Goal: Task Accomplishment & Management: Manage account settings

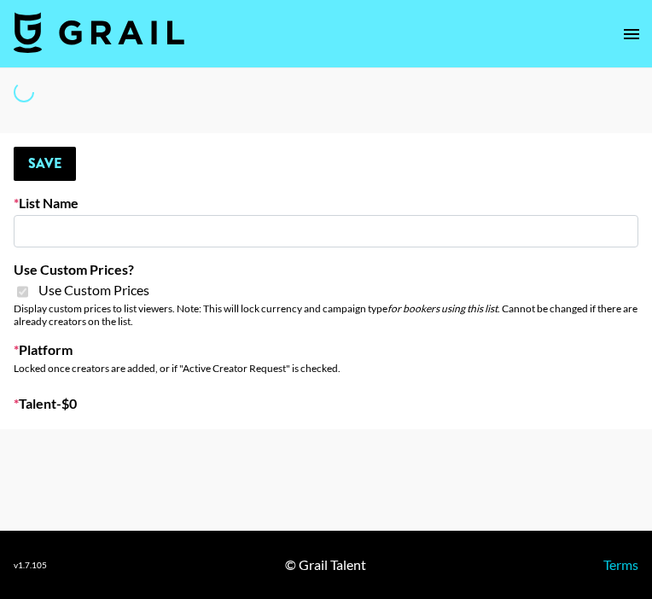
select select "Brand"
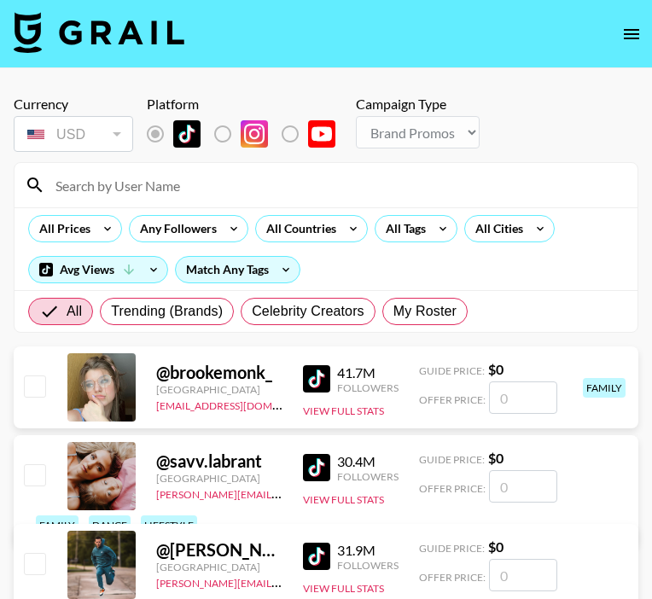
type input "Pretti Make-Up AI Assistant"
checkbox input "true"
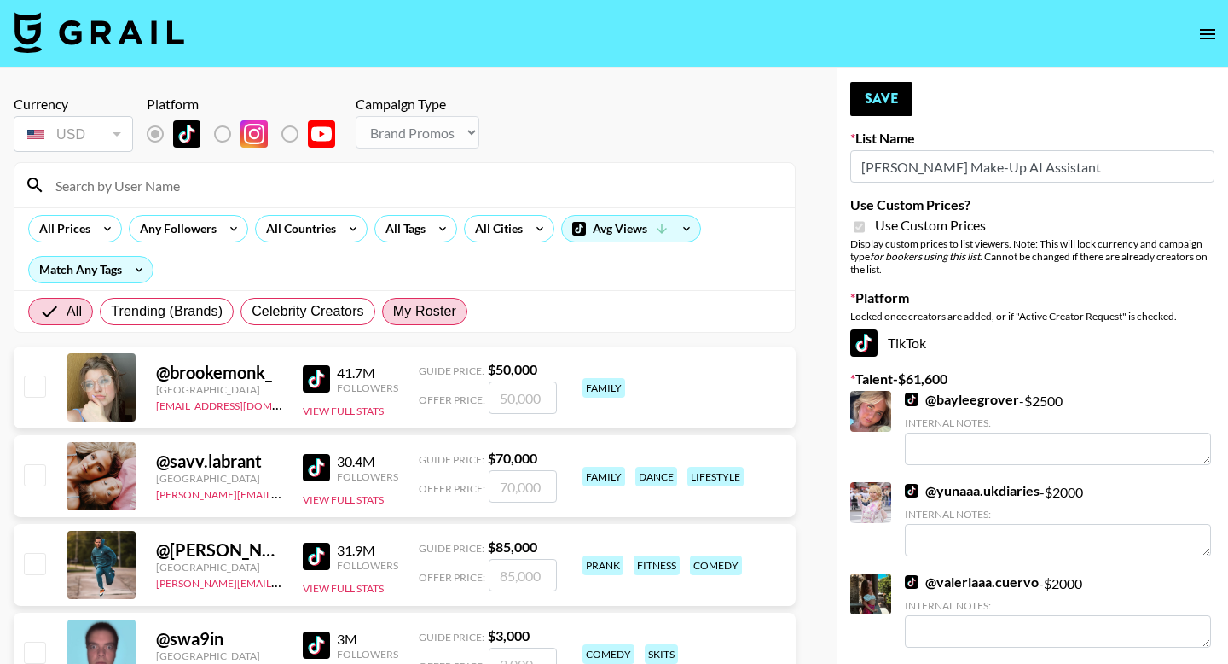
click at [443, 313] on span "My Roster" at bounding box center [424, 311] width 63 height 20
click at [393, 311] on input "My Roster" at bounding box center [393, 311] width 0 height 0
radio input "true"
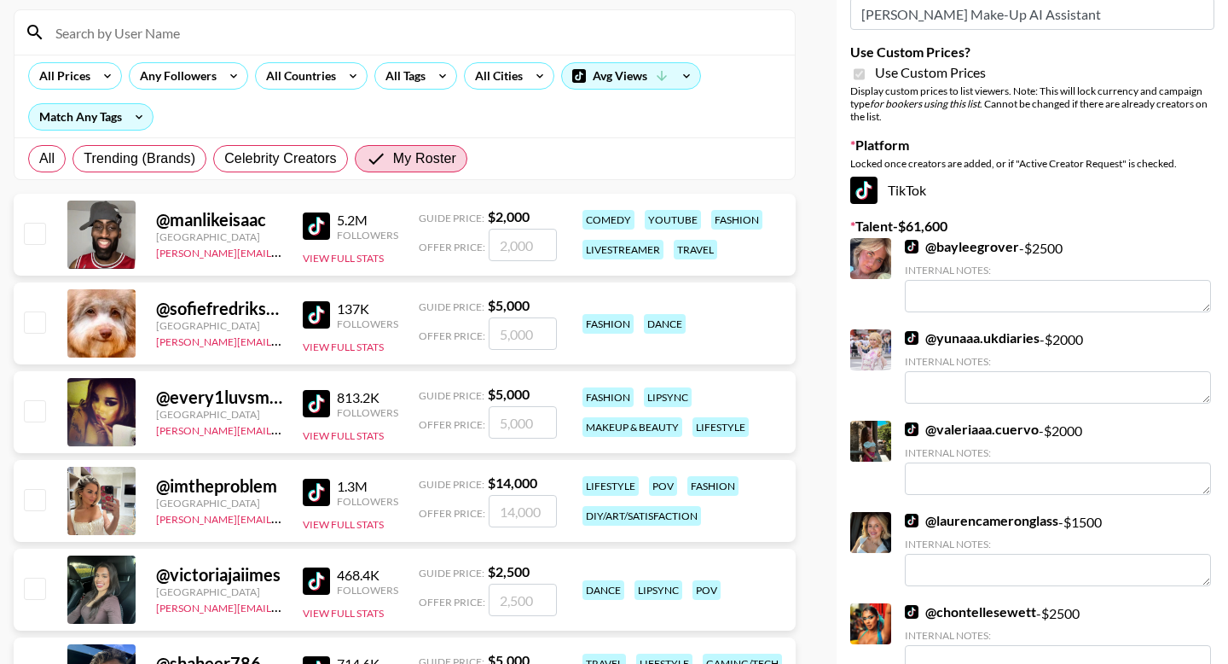
scroll to position [154, 0]
click at [525, 507] on input "number" at bounding box center [523, 510] width 68 height 32
type input "35"
checkbox input "true"
type input "3500"
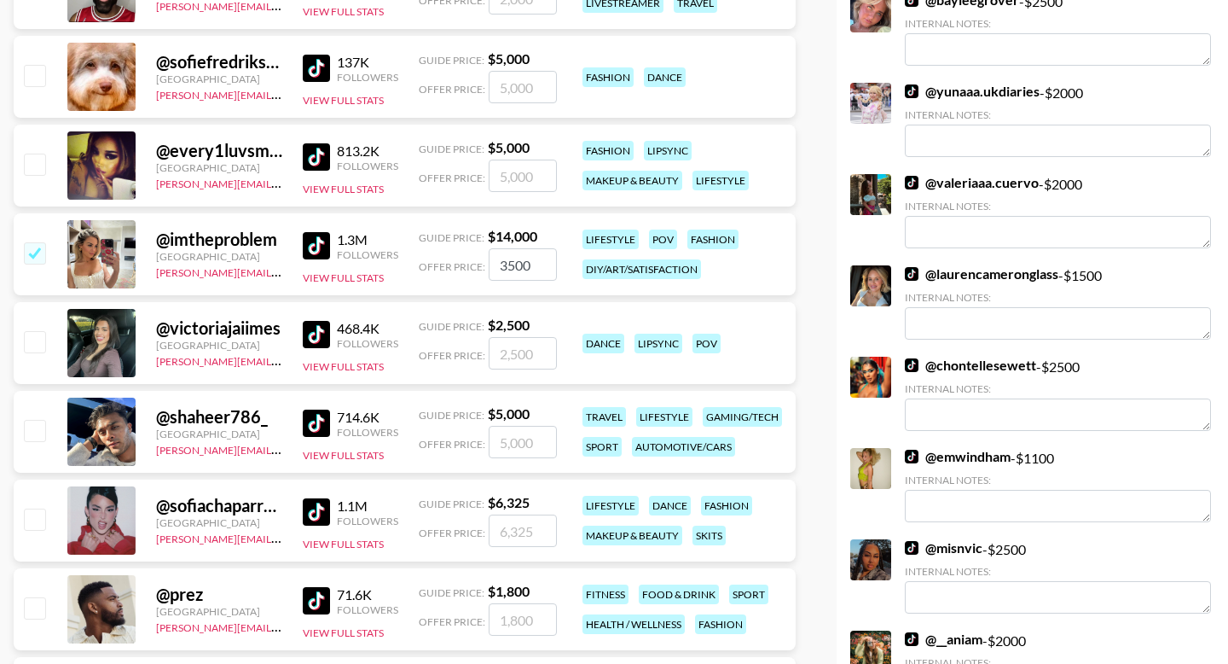
scroll to position [445, 0]
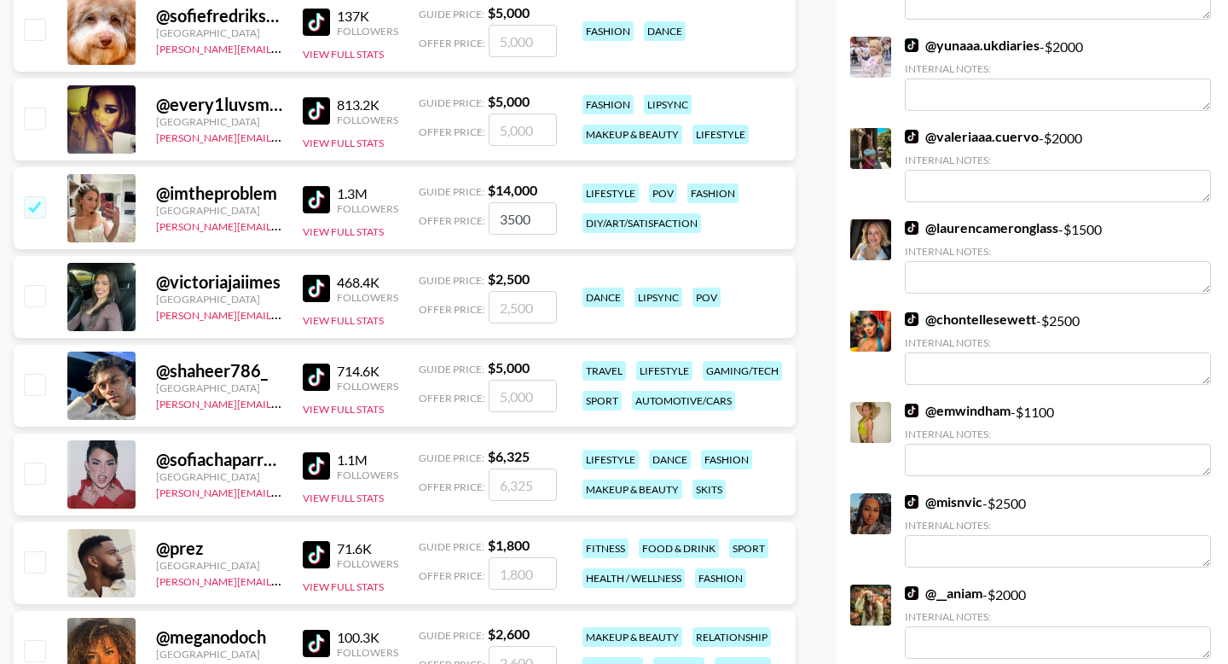
click at [515, 489] on input "number" at bounding box center [523, 484] width 68 height 32
type input "3"
checkbox input "true"
type input "3500"
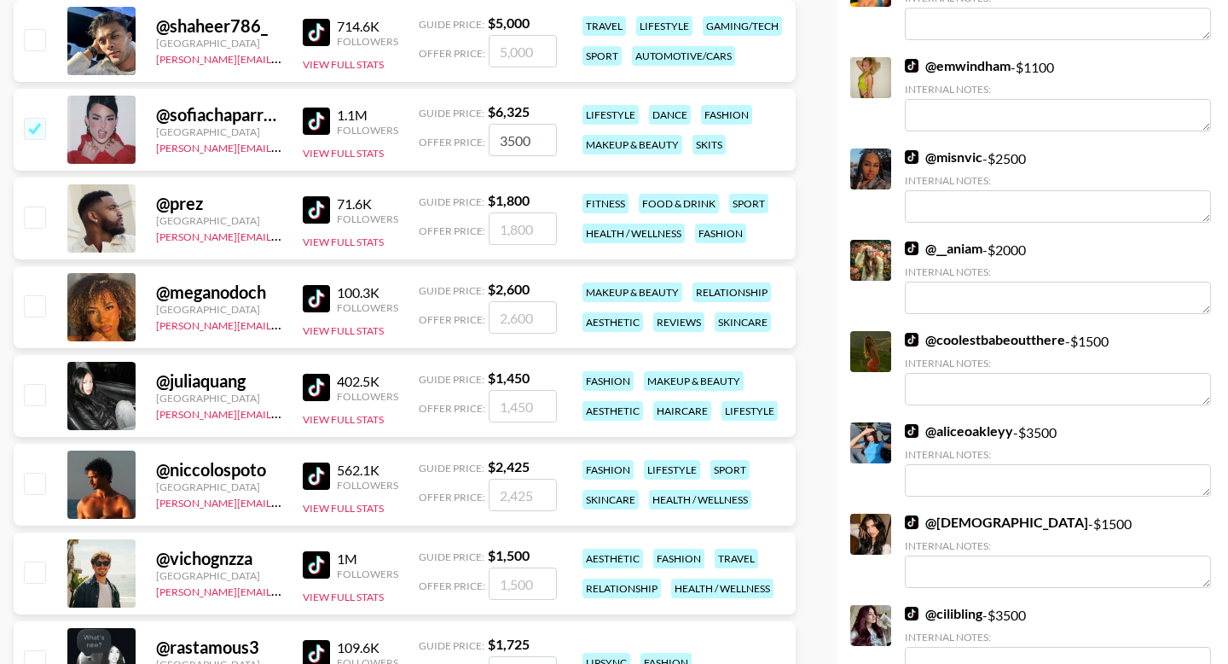
scroll to position [816, 0]
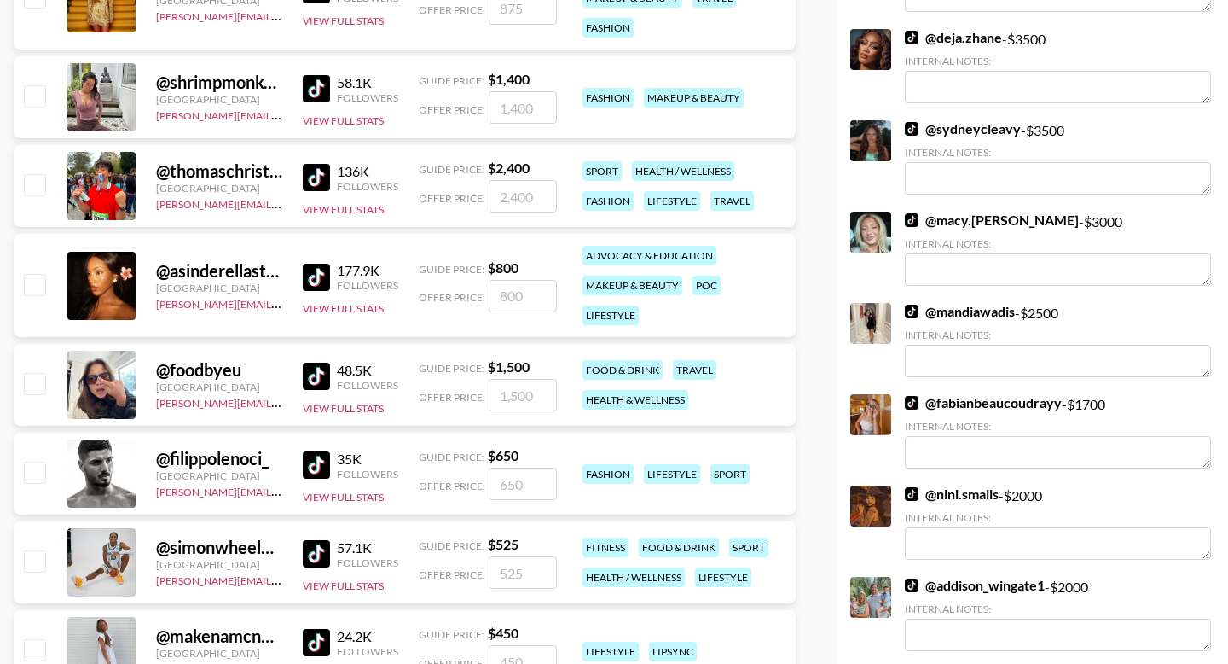
checkbox input "false"
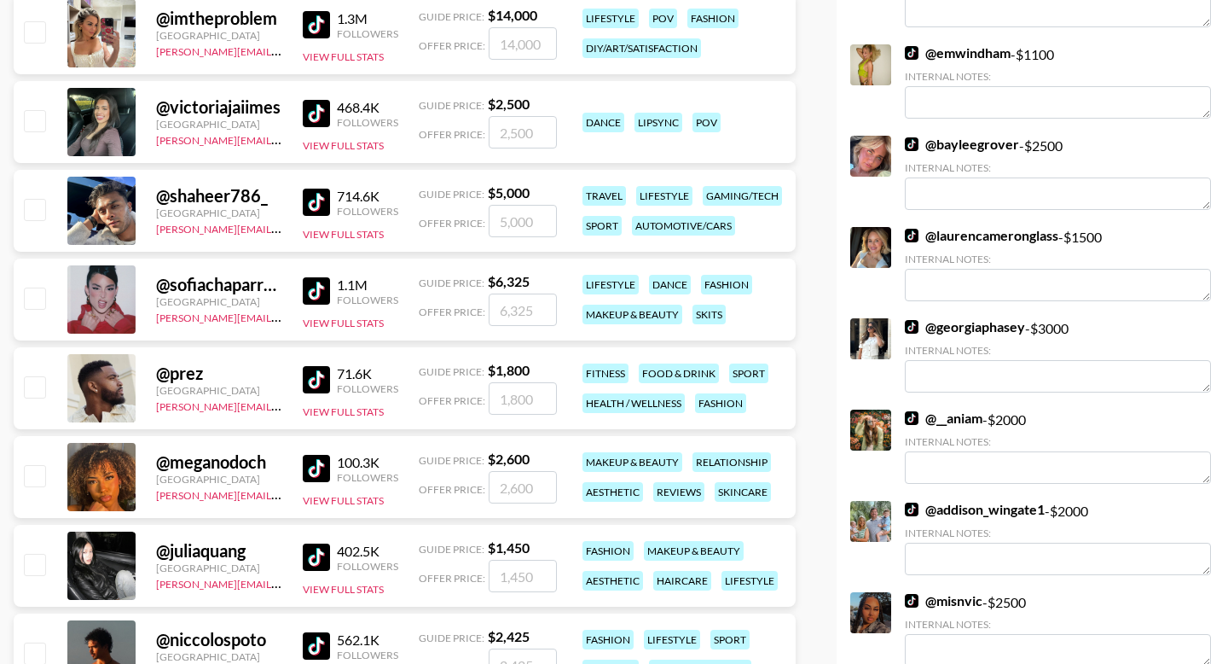
scroll to position [501, 0]
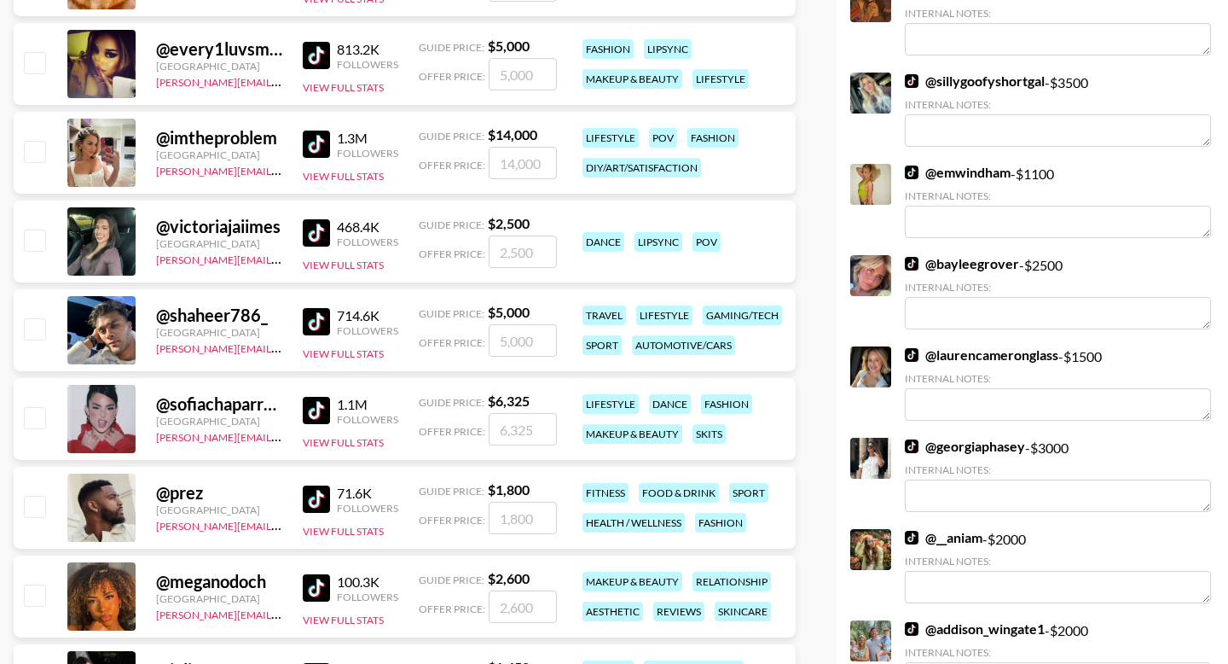
click at [513, 164] on input "number" at bounding box center [523, 163] width 68 height 32
checkbox input "true"
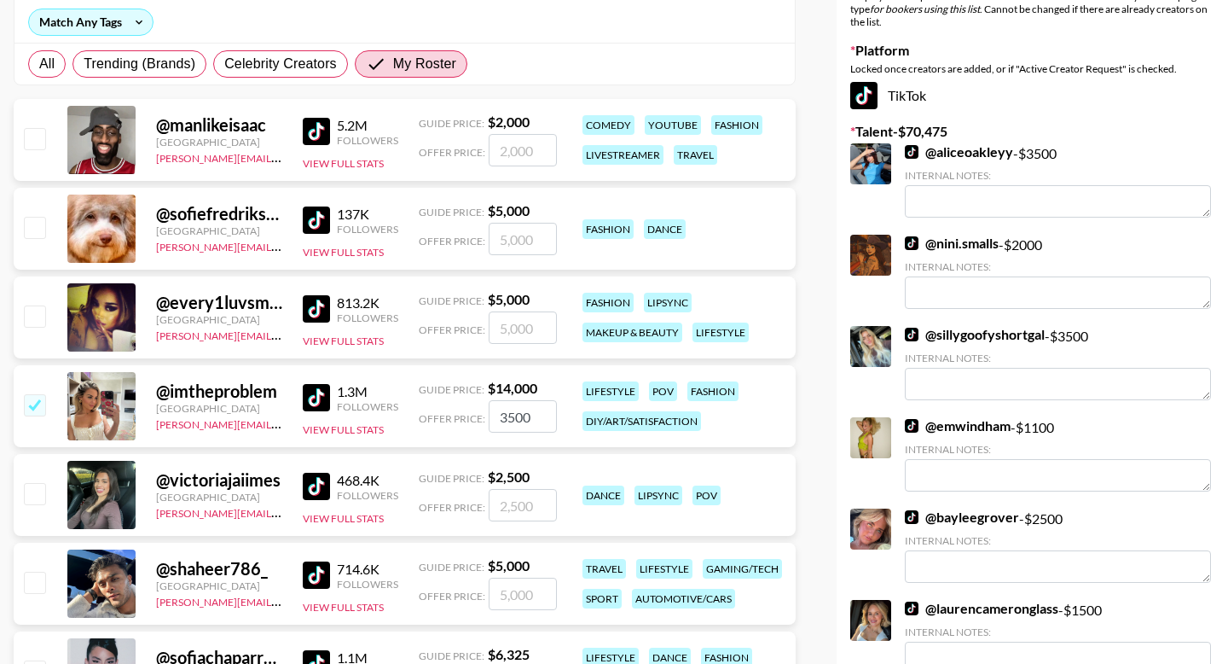
scroll to position [0, 0]
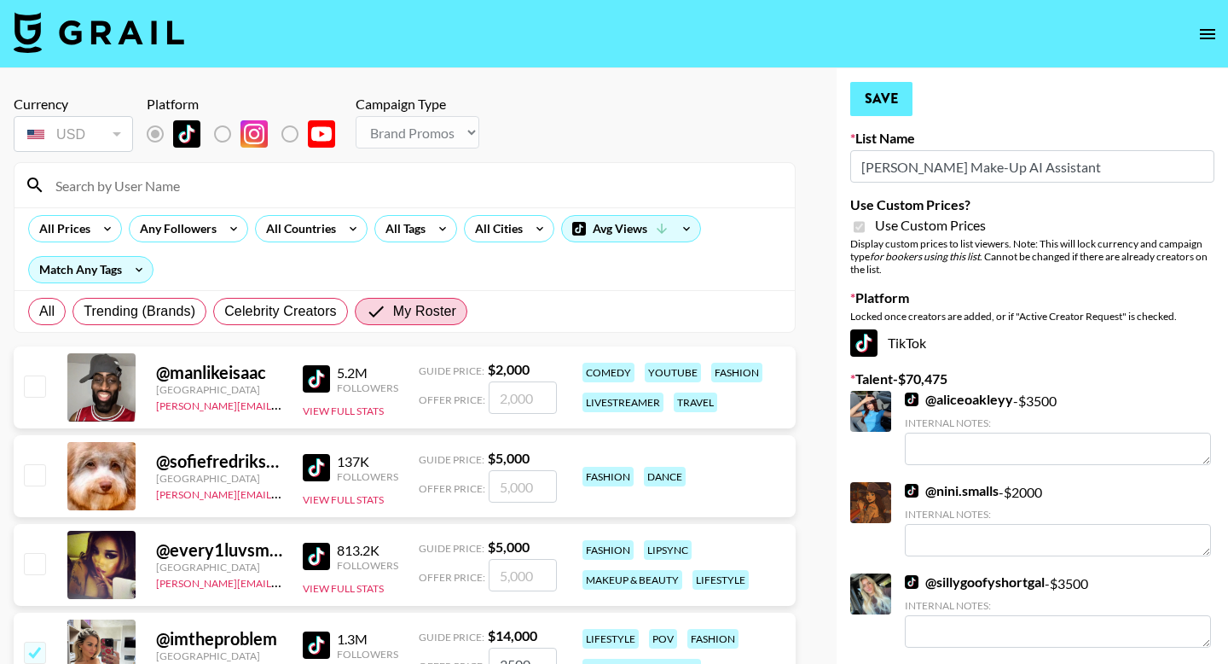
type input "3500"
click at [876, 96] on button "Save" at bounding box center [882, 99] width 62 height 34
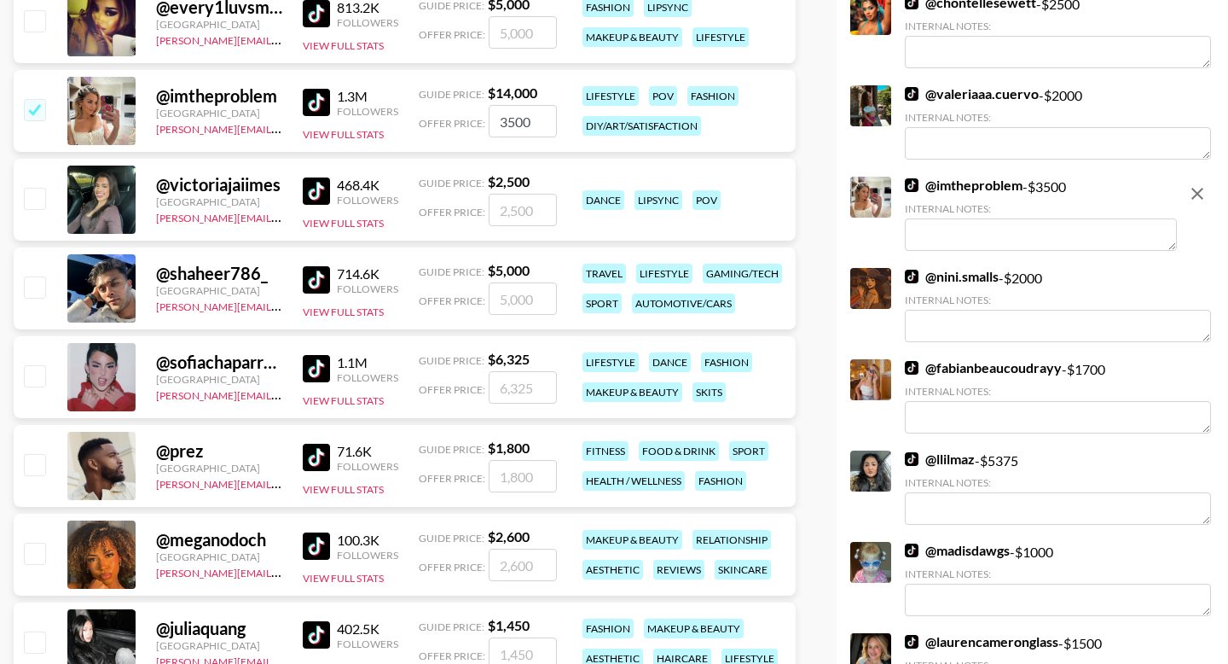
scroll to position [545, 0]
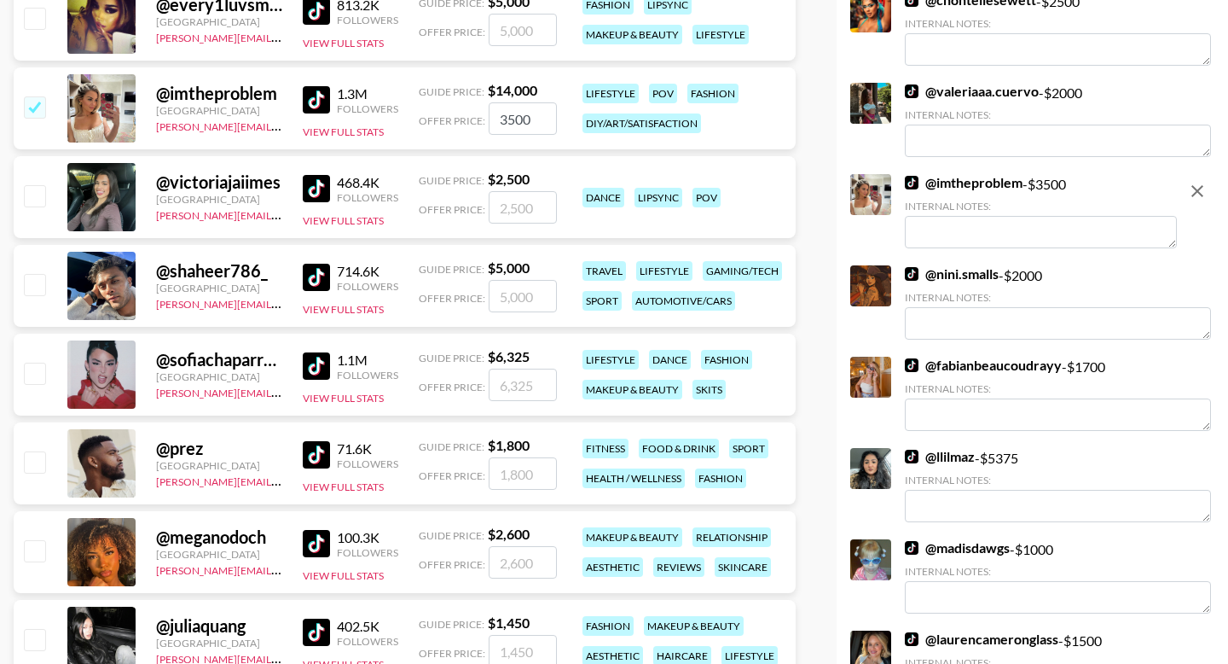
click at [36, 103] on input "checkbox" at bounding box center [34, 106] width 20 height 20
checkbox input "false"
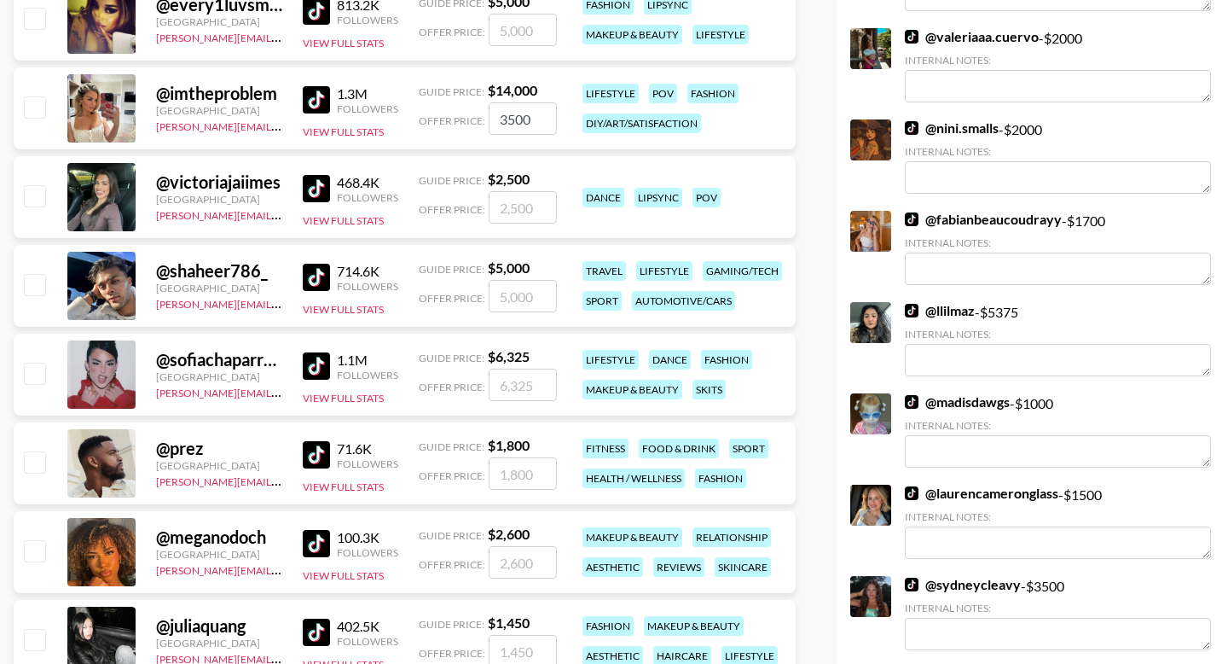
click at [526, 382] on input "number" at bounding box center [523, 385] width 68 height 32
checkbox input "true"
type input "3500"
checkbox input "true"
checkbox input "false"
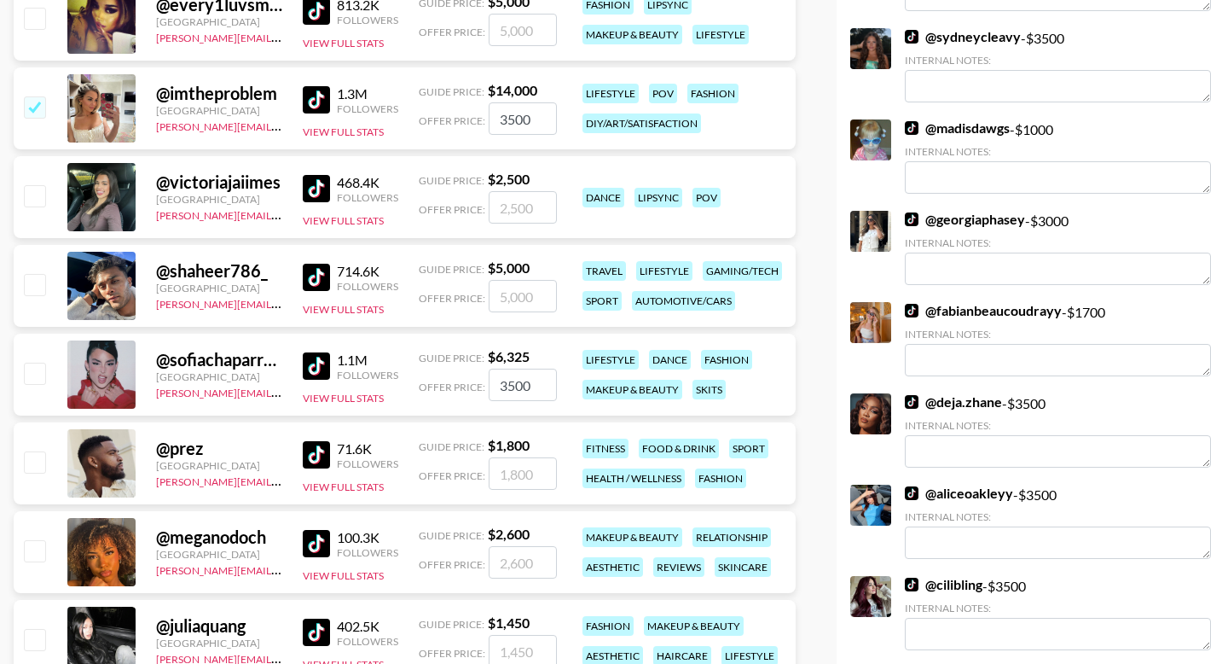
scroll to position [0, 0]
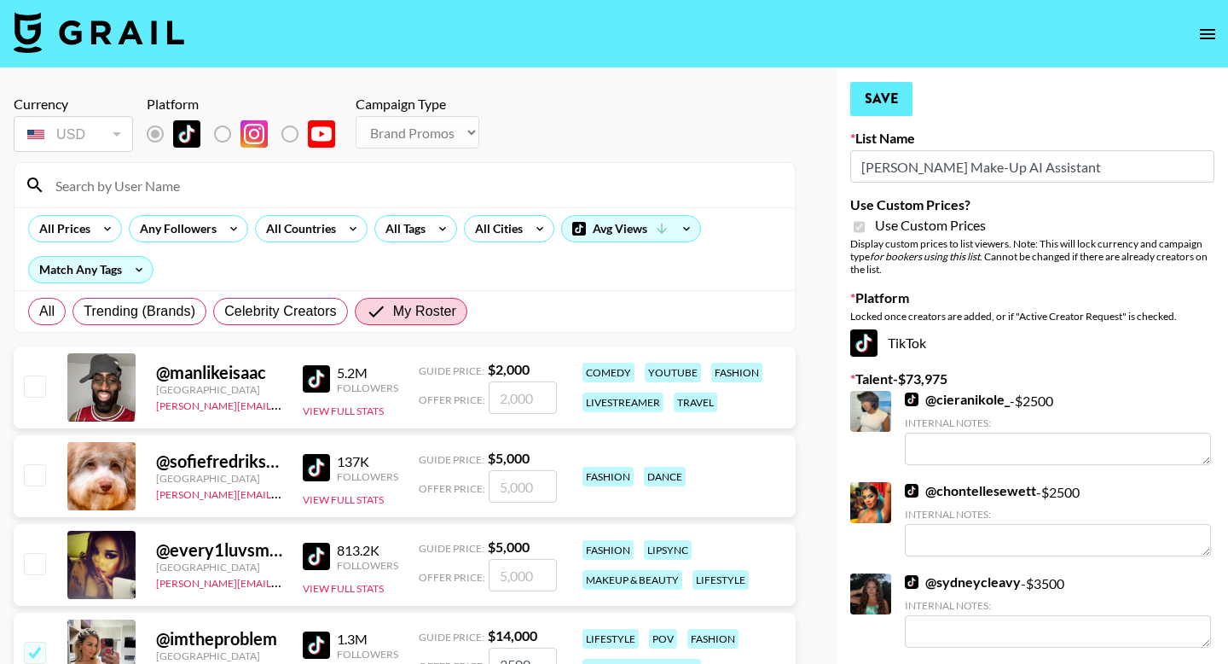
type input "3500"
click at [890, 113] on button "Save" at bounding box center [882, 99] width 62 height 34
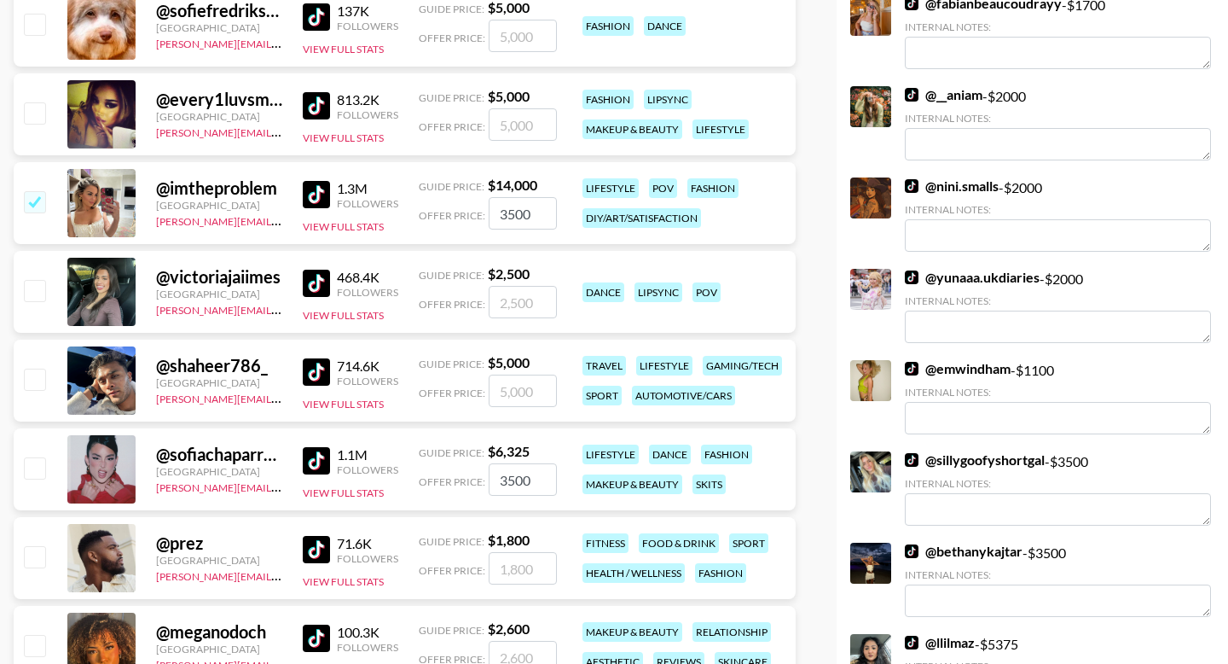
scroll to position [451, 0]
click at [32, 200] on input "checkbox" at bounding box center [34, 200] width 20 height 20
checkbox input "false"
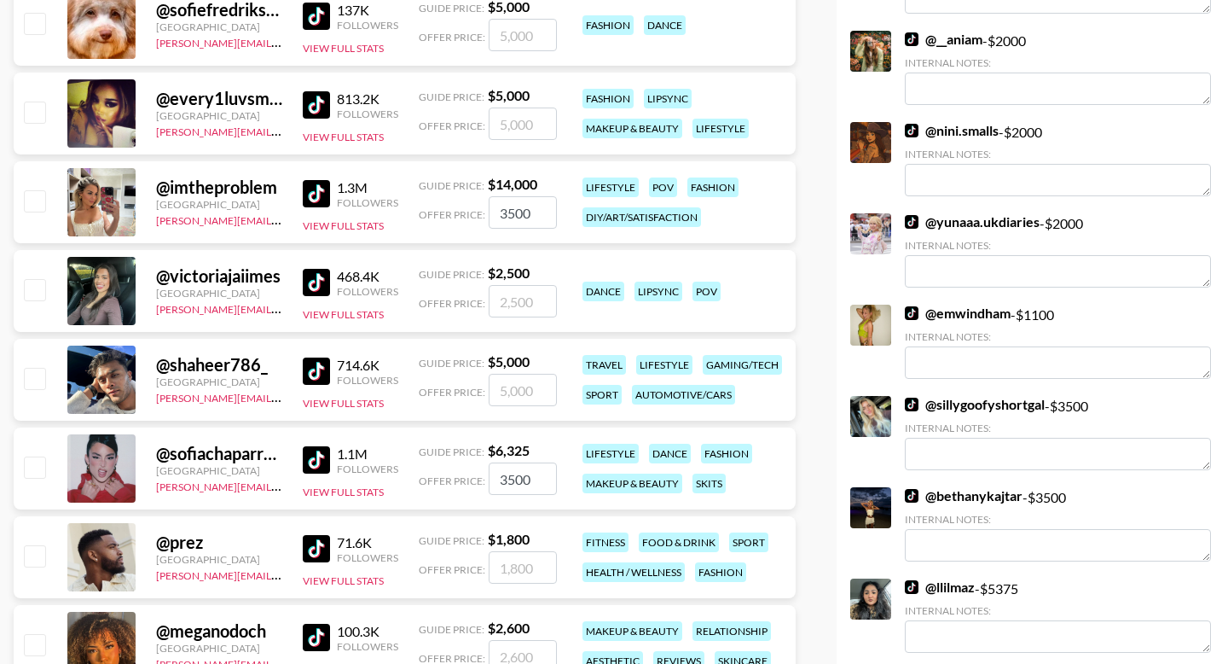
click at [35, 462] on input "checkbox" at bounding box center [34, 466] width 20 height 20
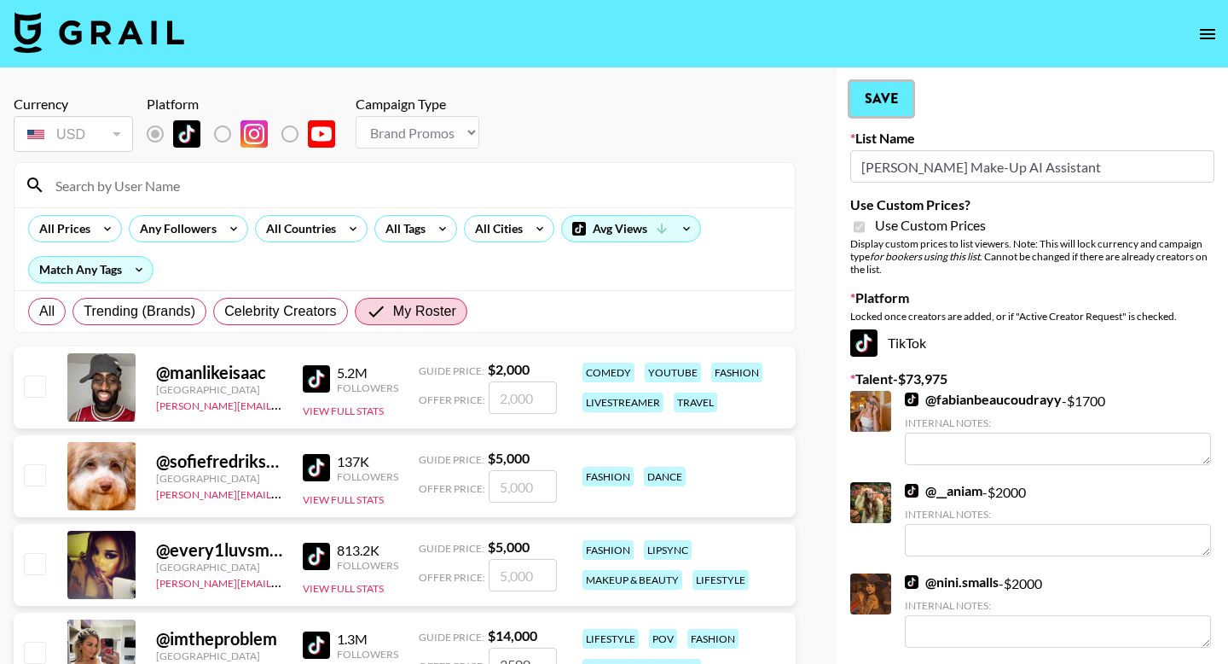
click at [876, 112] on button "Save" at bounding box center [882, 99] width 62 height 34
checkbox input "true"
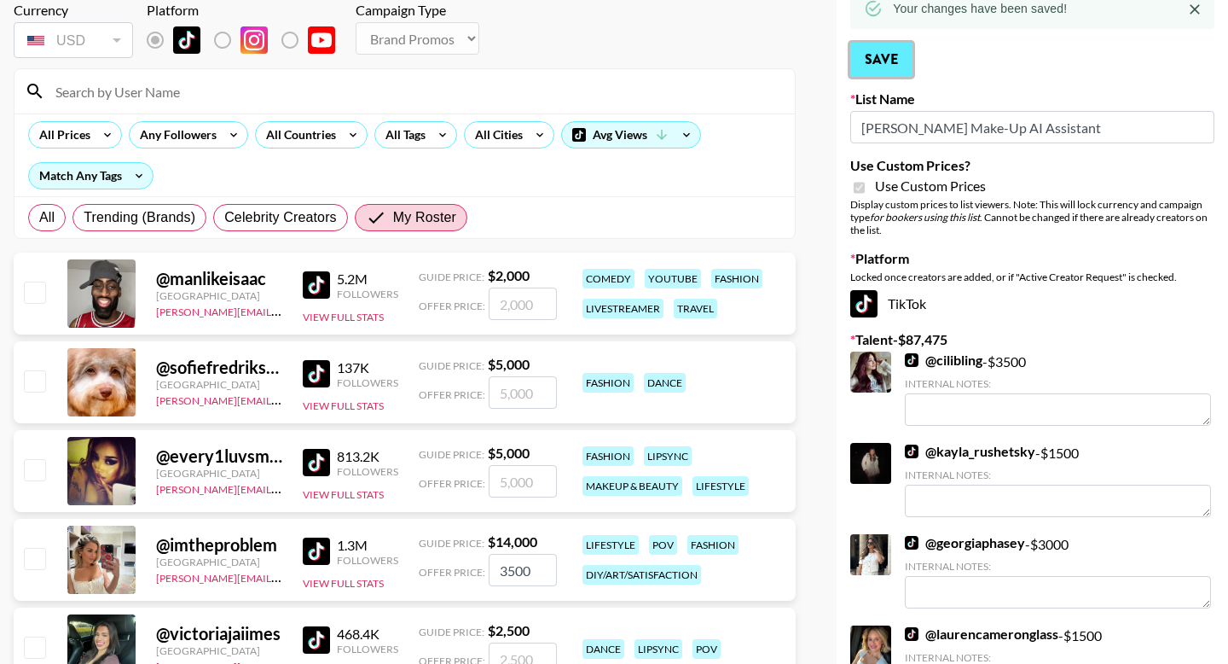
scroll to position [52, 0]
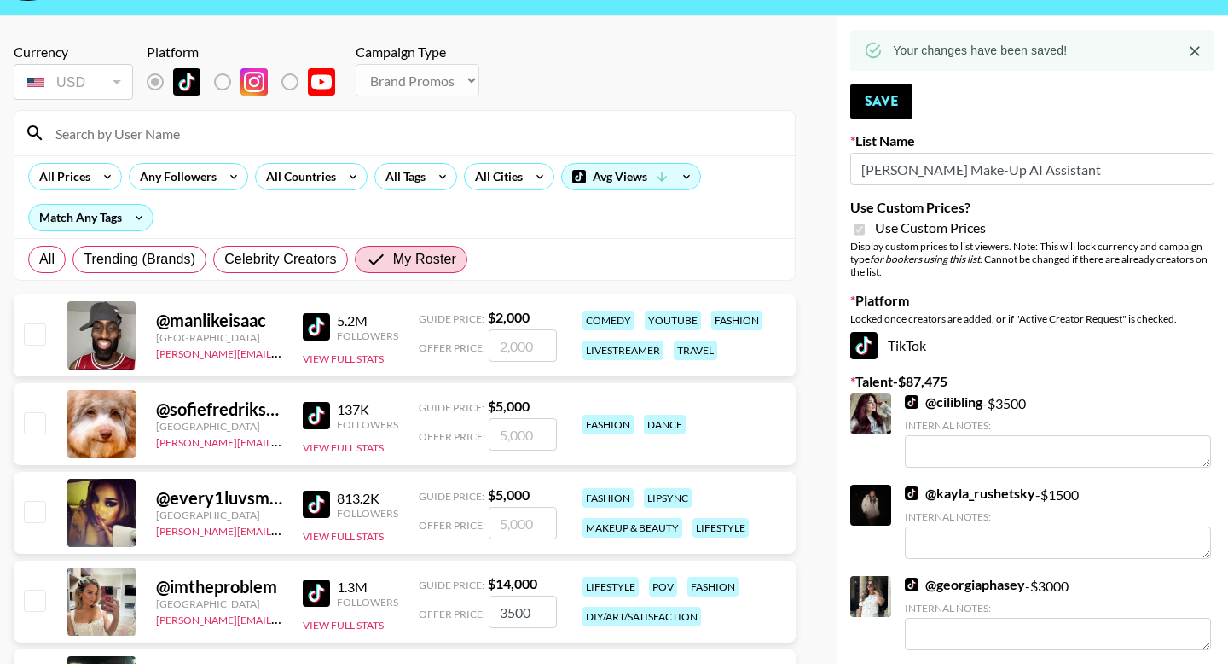
click at [312, 502] on img at bounding box center [316, 504] width 27 height 27
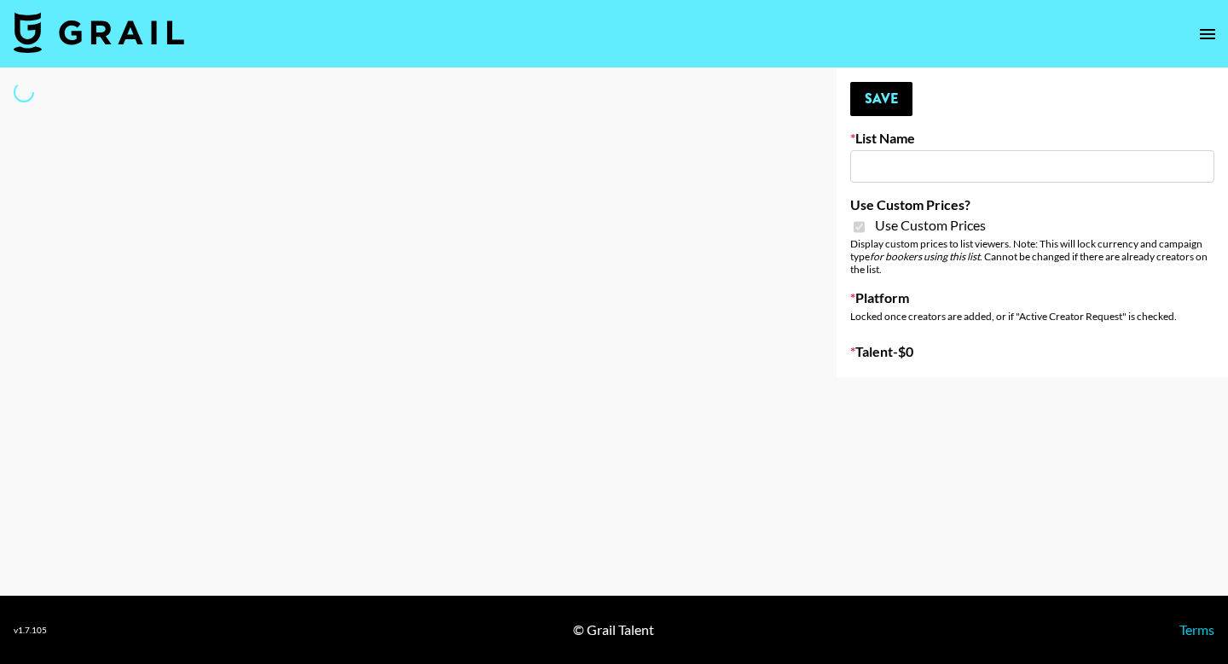
type input "**Noschinko UGC**"
checkbox input "true"
select select "Brand"
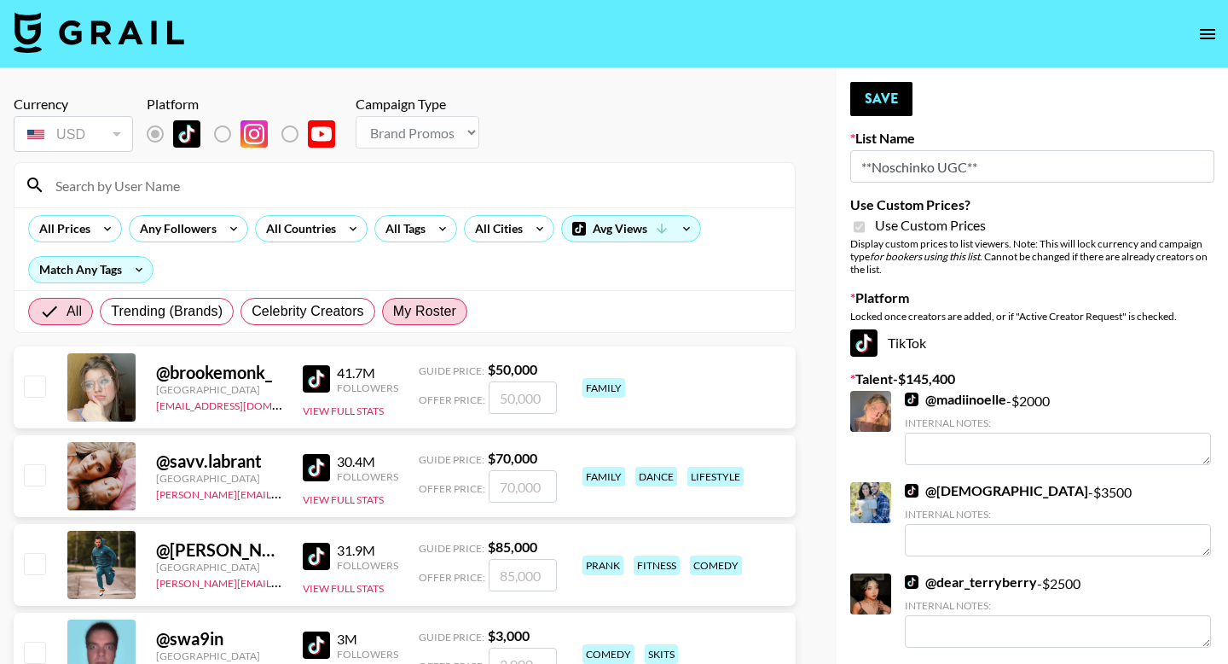
click at [421, 305] on span "My Roster" at bounding box center [424, 311] width 63 height 20
click at [393, 311] on input "My Roster" at bounding box center [393, 311] width 0 height 0
radio input "true"
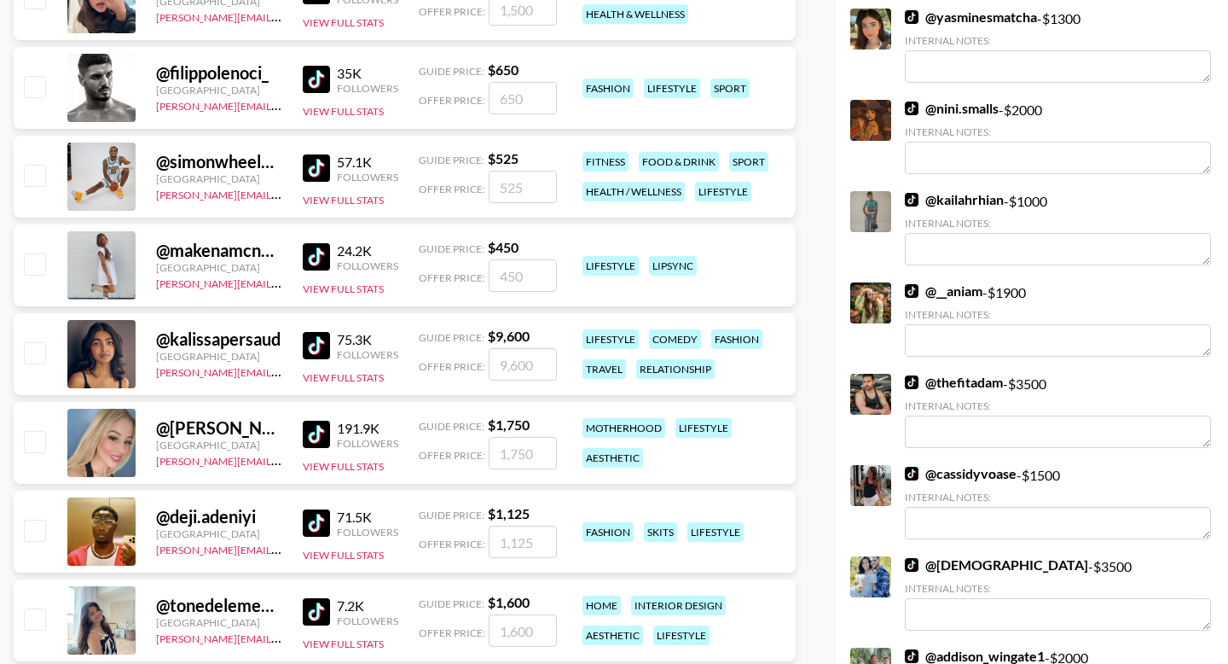
scroll to position [2117, 0]
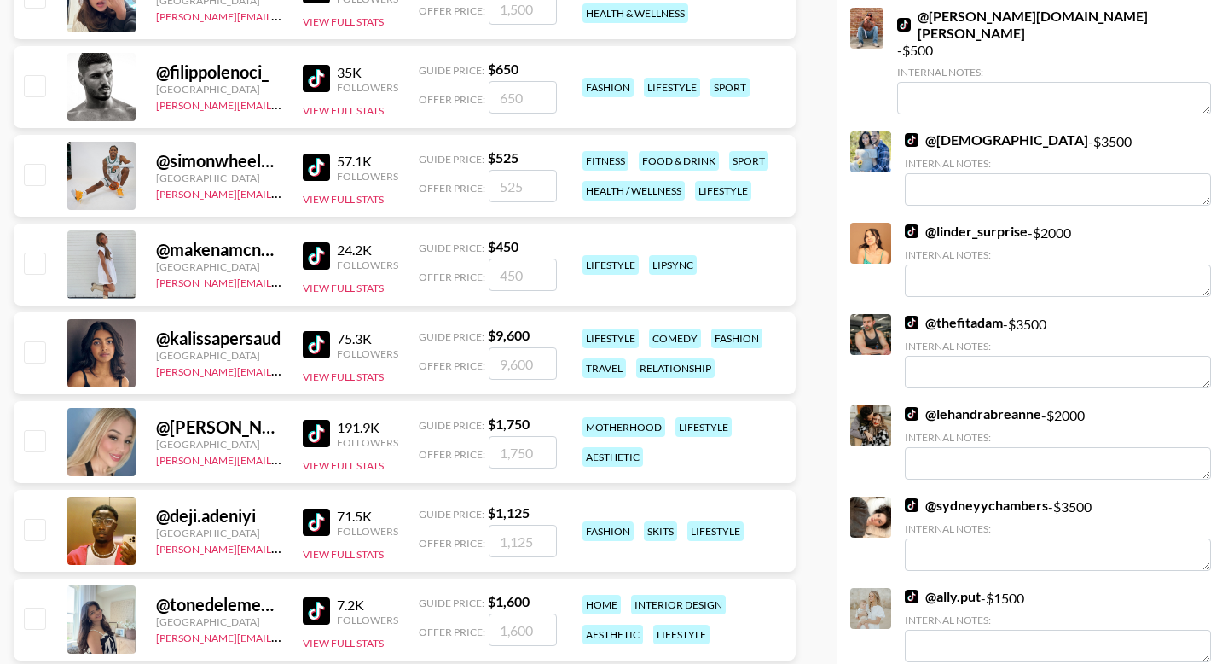
click at [537, 358] on input "number" at bounding box center [523, 363] width 68 height 32
type input "5"
checkbox input "true"
type input "5000"
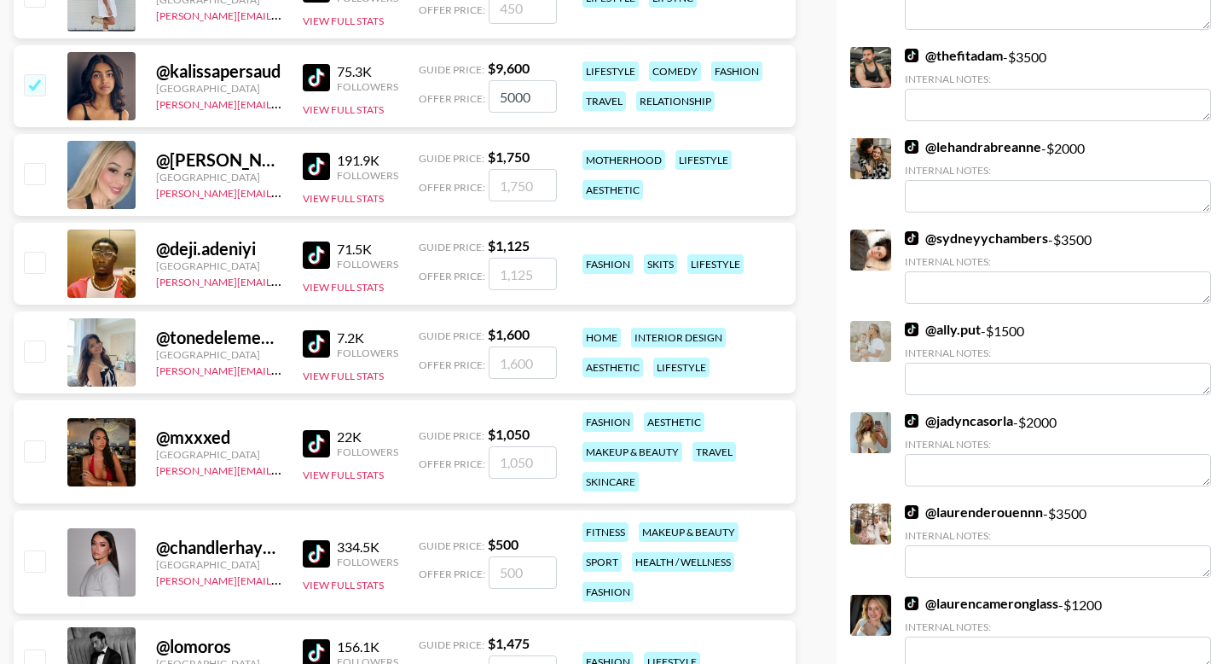
scroll to position [2384, 0]
drag, startPoint x: 542, startPoint y: 108, endPoint x: 450, endPoint y: 108, distance: 91.3
click at [450, 108] on div "Offer Price: 5000" at bounding box center [488, 97] width 138 height 32
drag, startPoint x: 534, startPoint y: 83, endPoint x: 539, endPoint y: 97, distance: 15.4
click at [539, 97] on input "5000" at bounding box center [523, 97] width 68 height 32
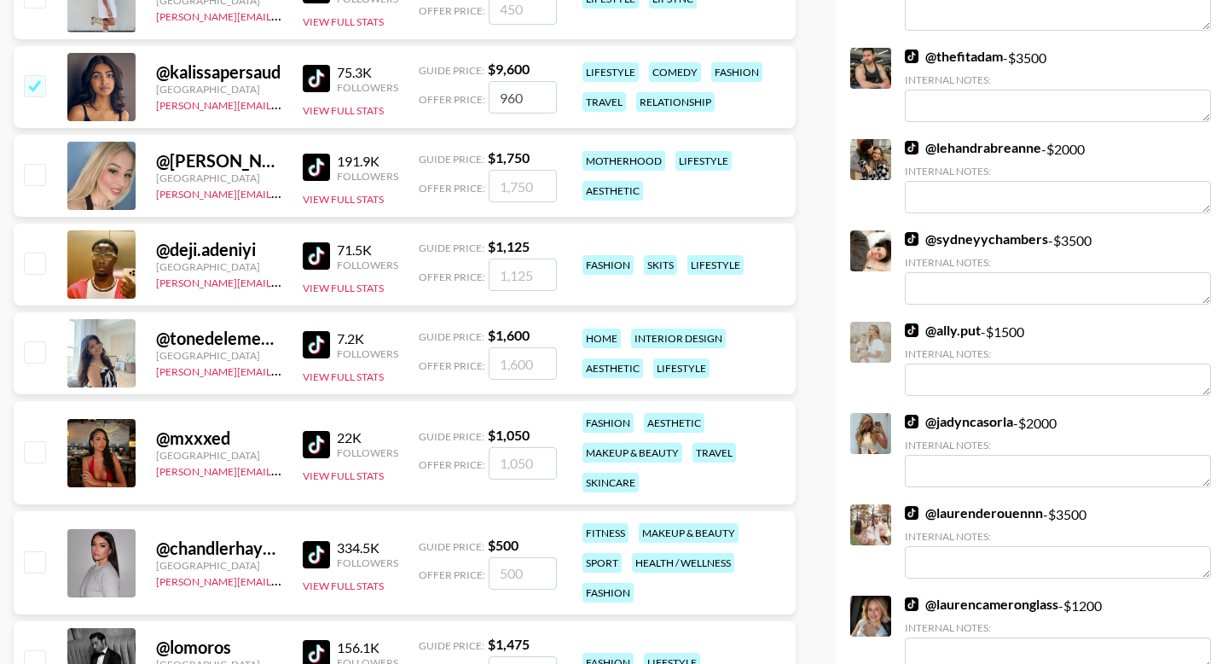
type input "9600"
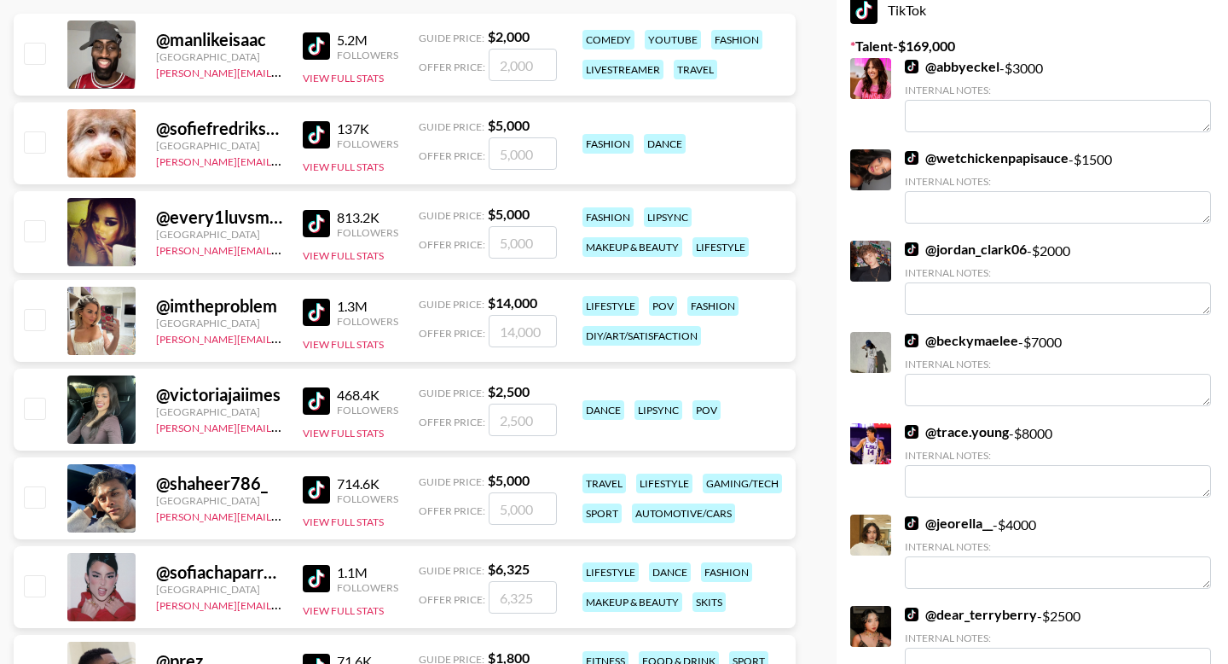
scroll to position [0, 0]
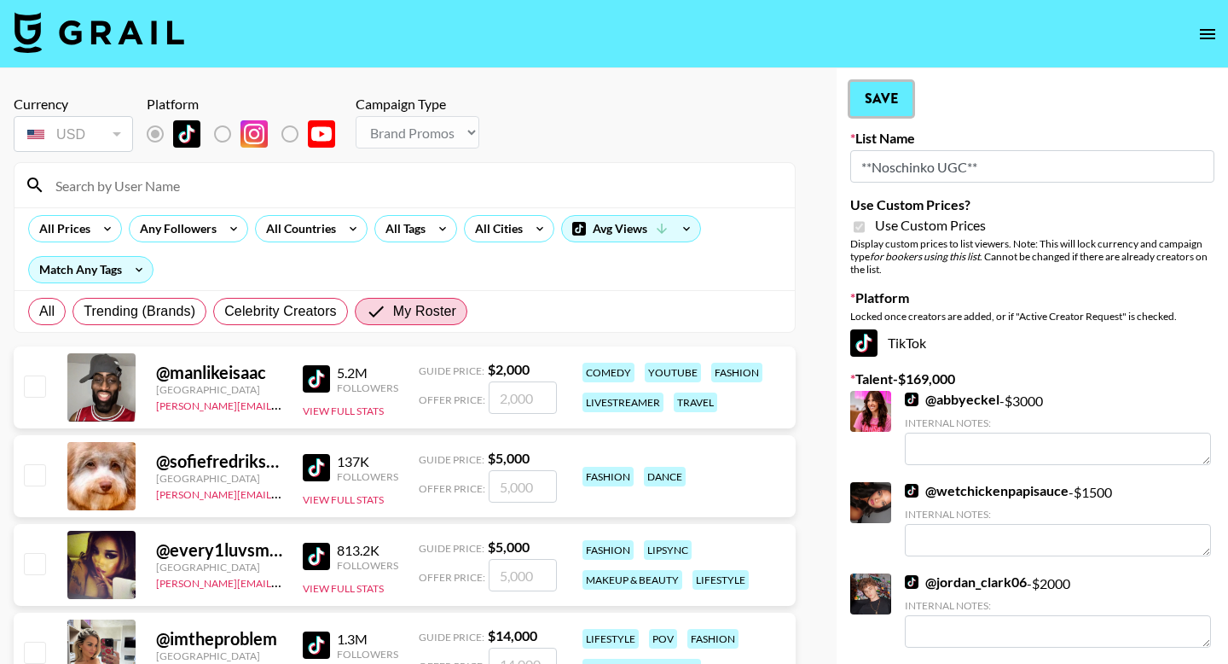
click at [894, 104] on button "Save" at bounding box center [882, 99] width 62 height 34
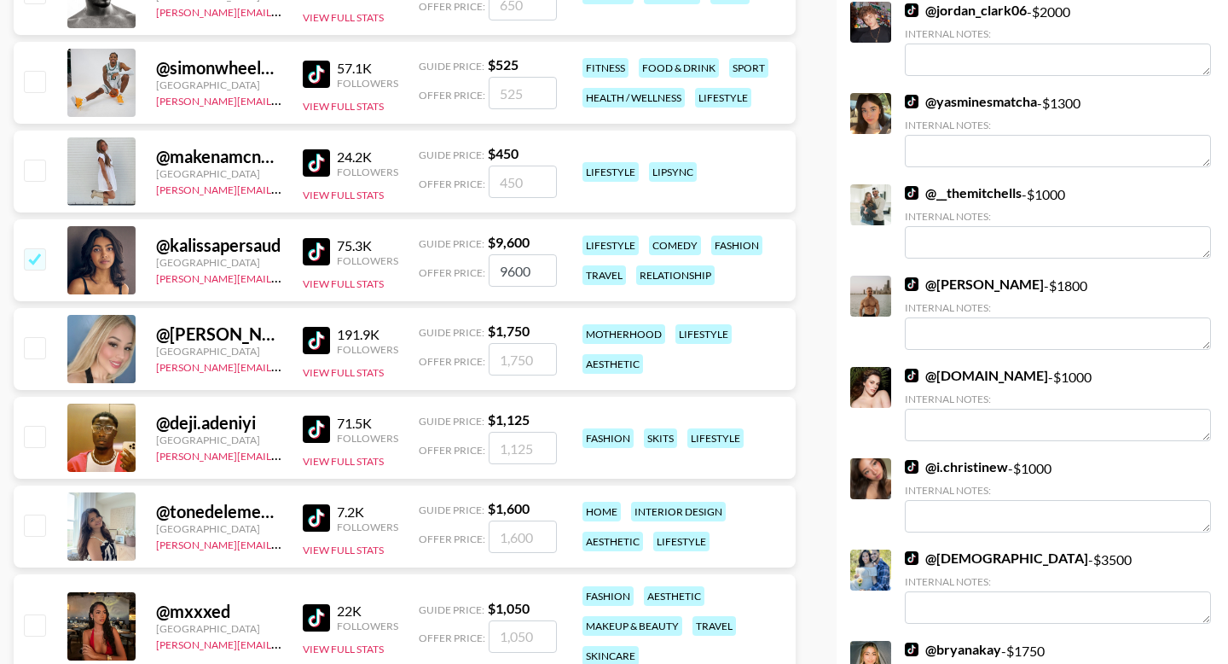
scroll to position [2214, 0]
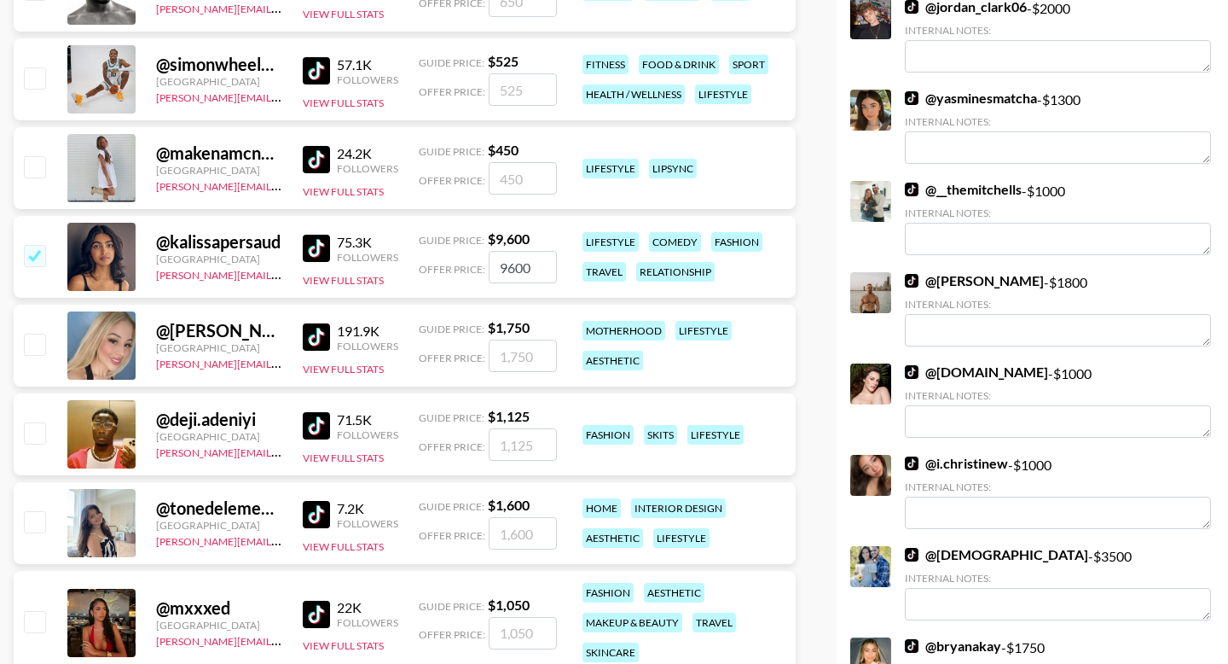
click at [520, 349] on input "number" at bounding box center [523, 356] width 68 height 32
type input "2"
checkbox input "true"
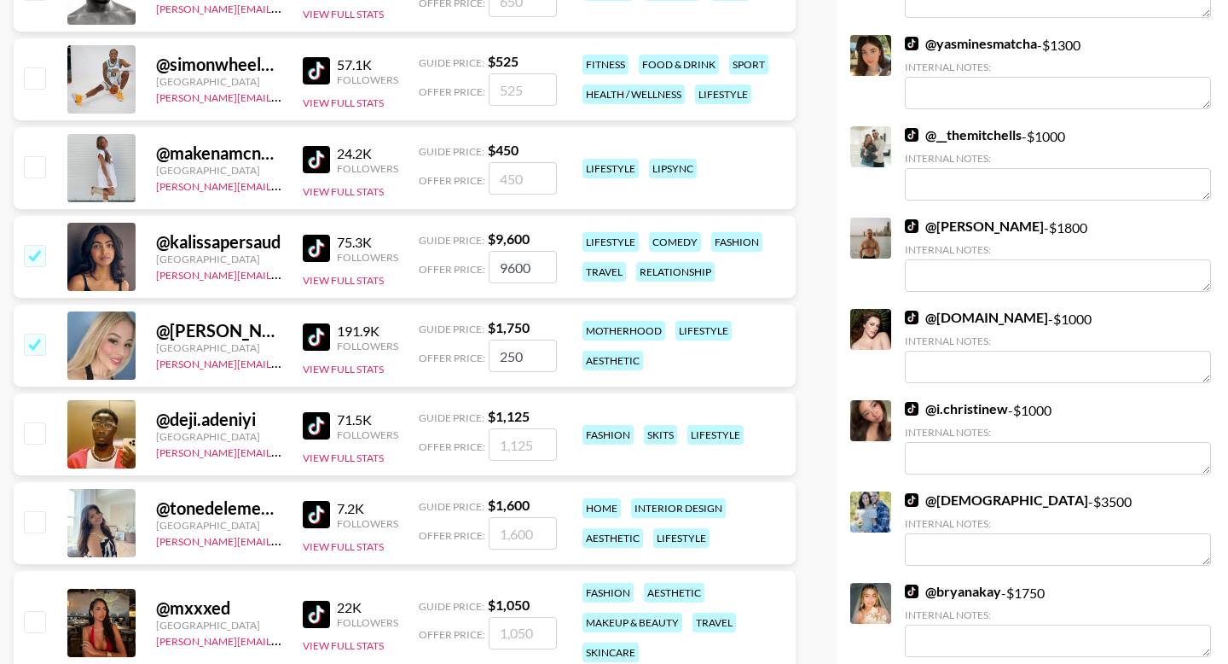
type input "2500"
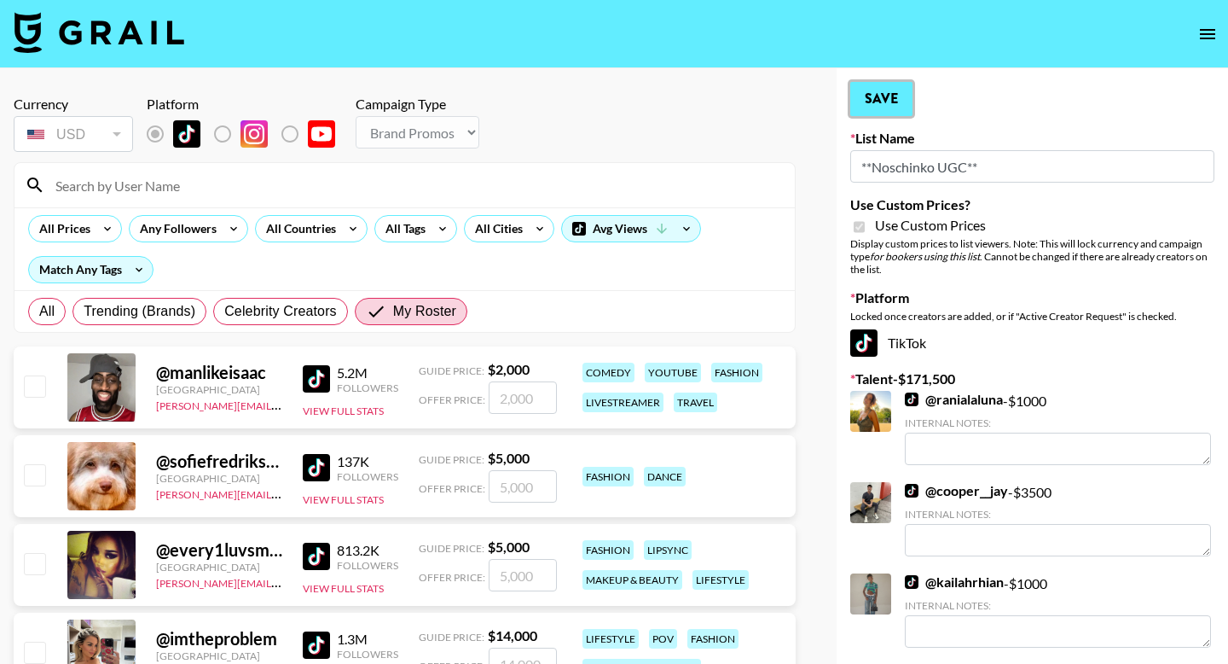
click at [896, 112] on button "Save" at bounding box center [882, 99] width 62 height 34
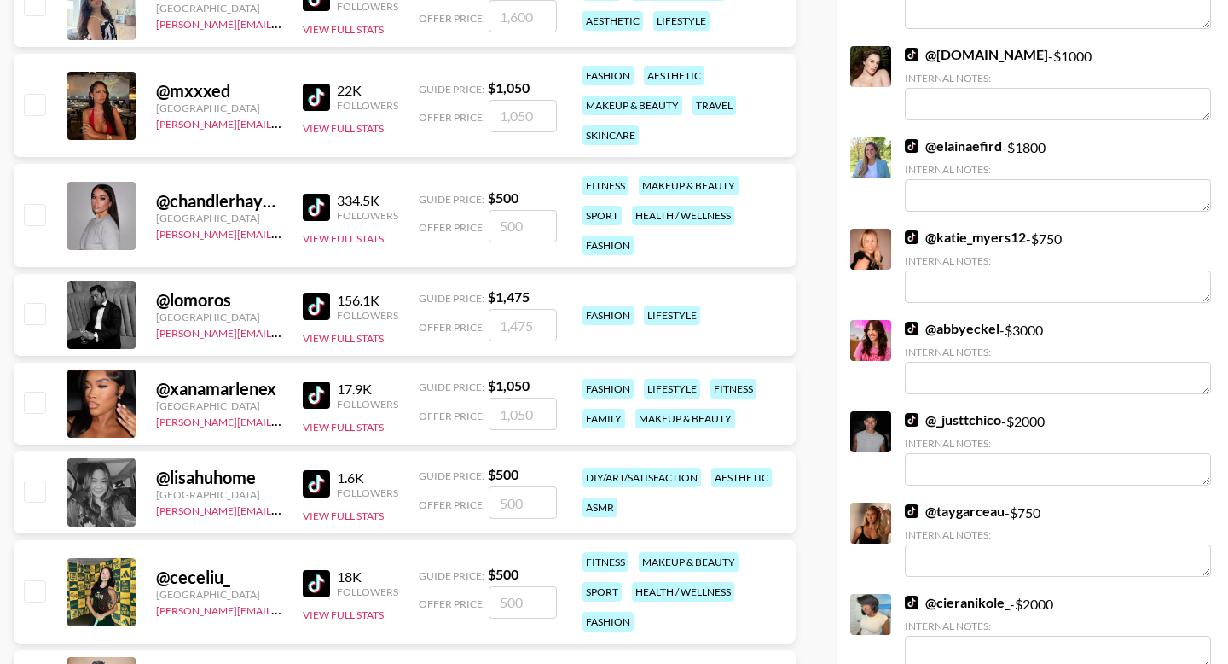
scroll to position [2743, 0]
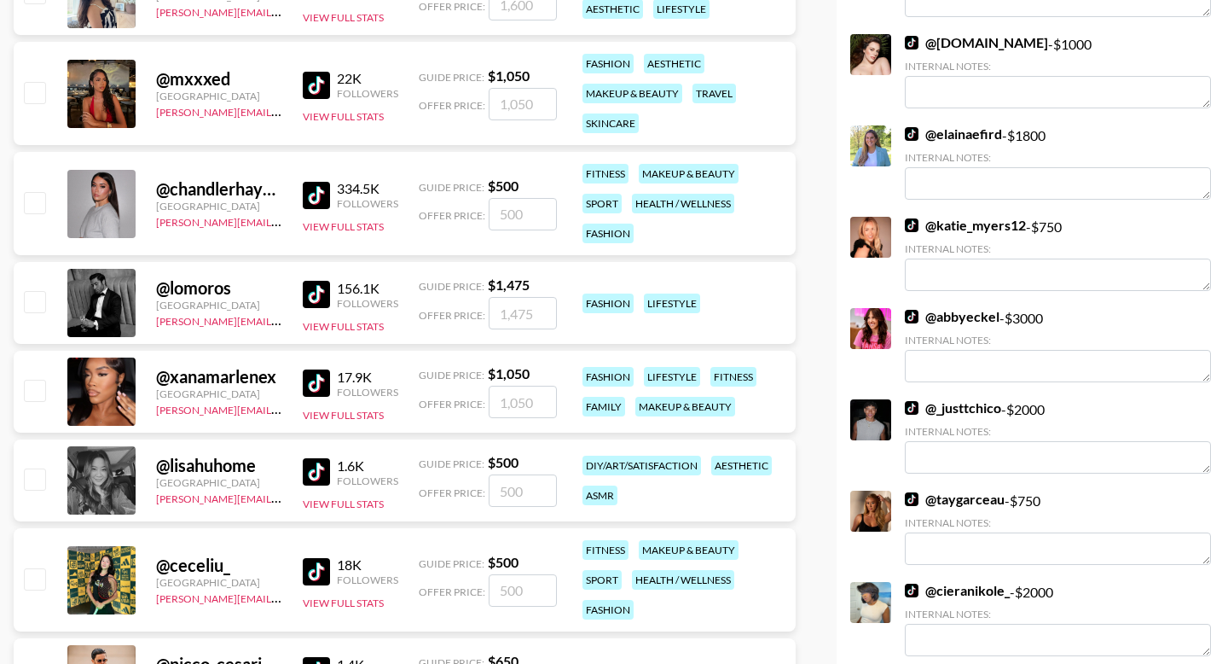
click at [517, 215] on input "number" at bounding box center [523, 214] width 68 height 32
checkbox input "true"
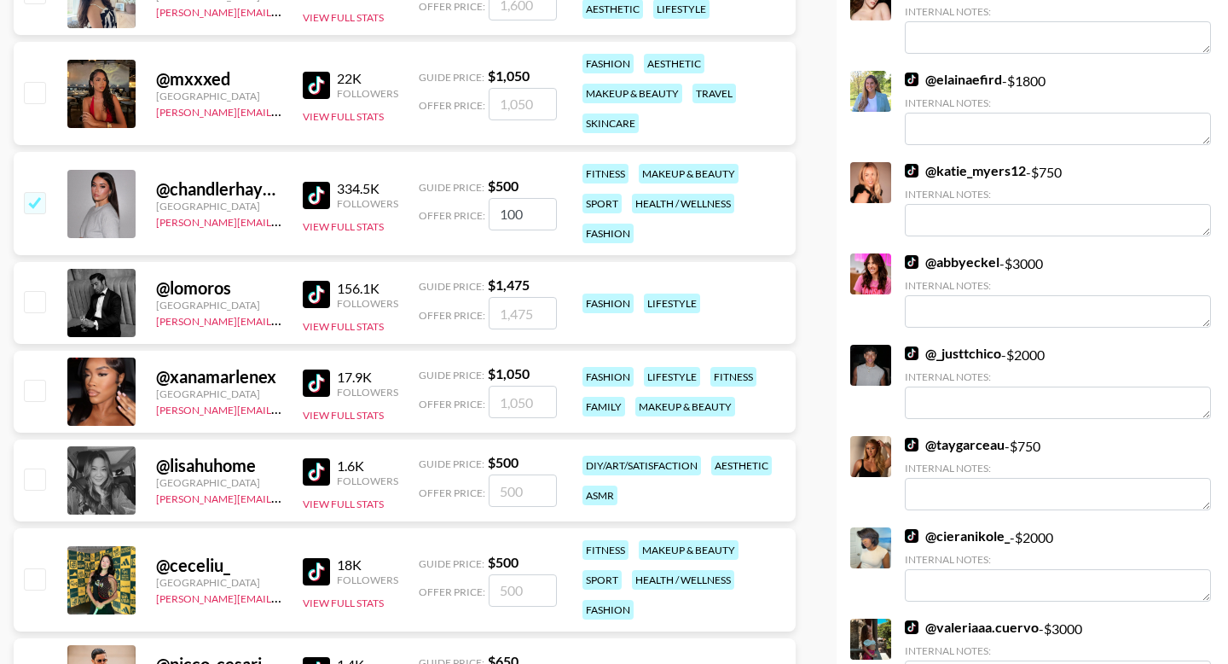
type input "1000"
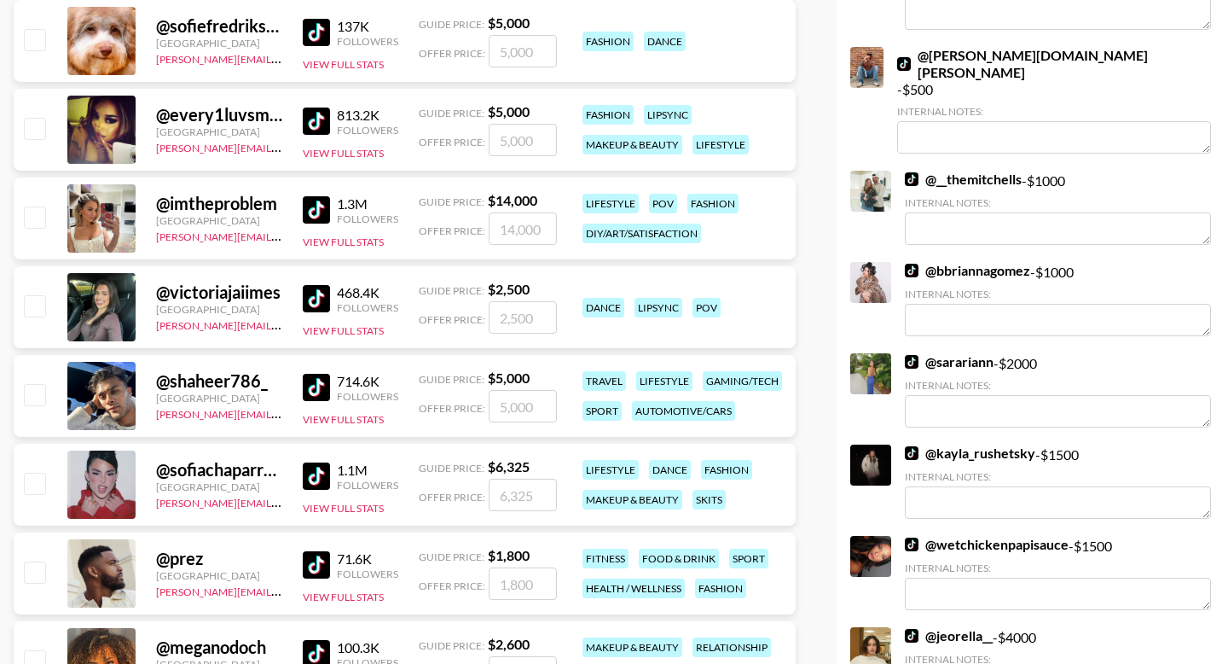
scroll to position [0, 0]
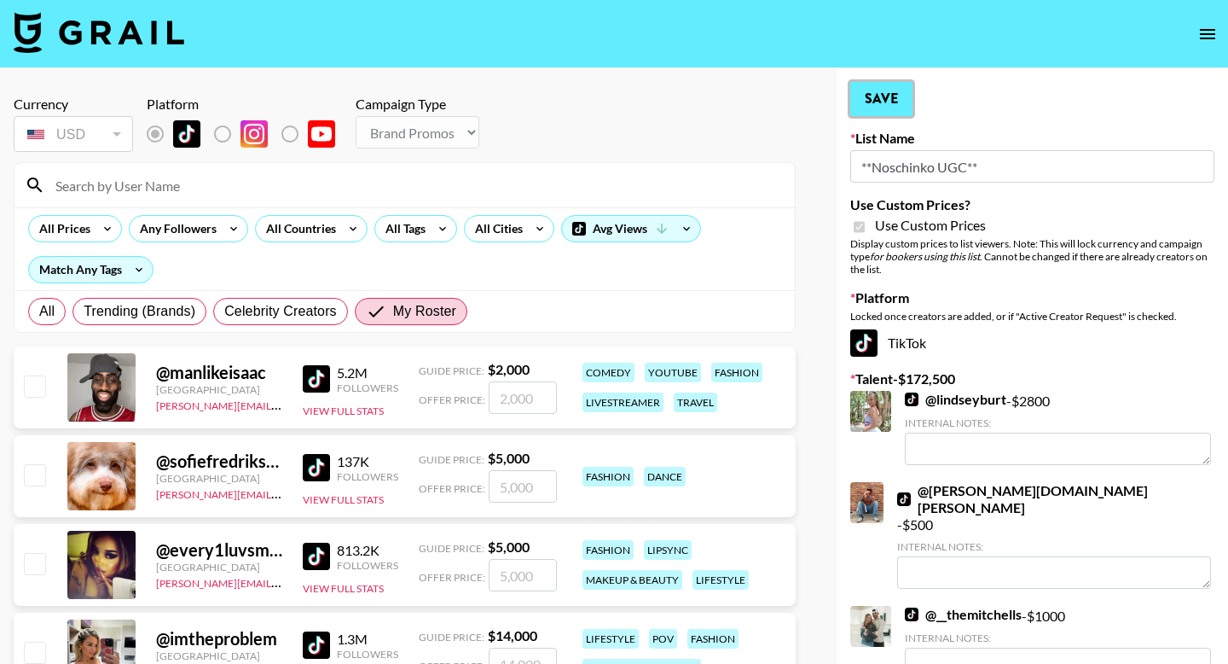
click at [889, 97] on button "Save" at bounding box center [882, 99] width 62 height 34
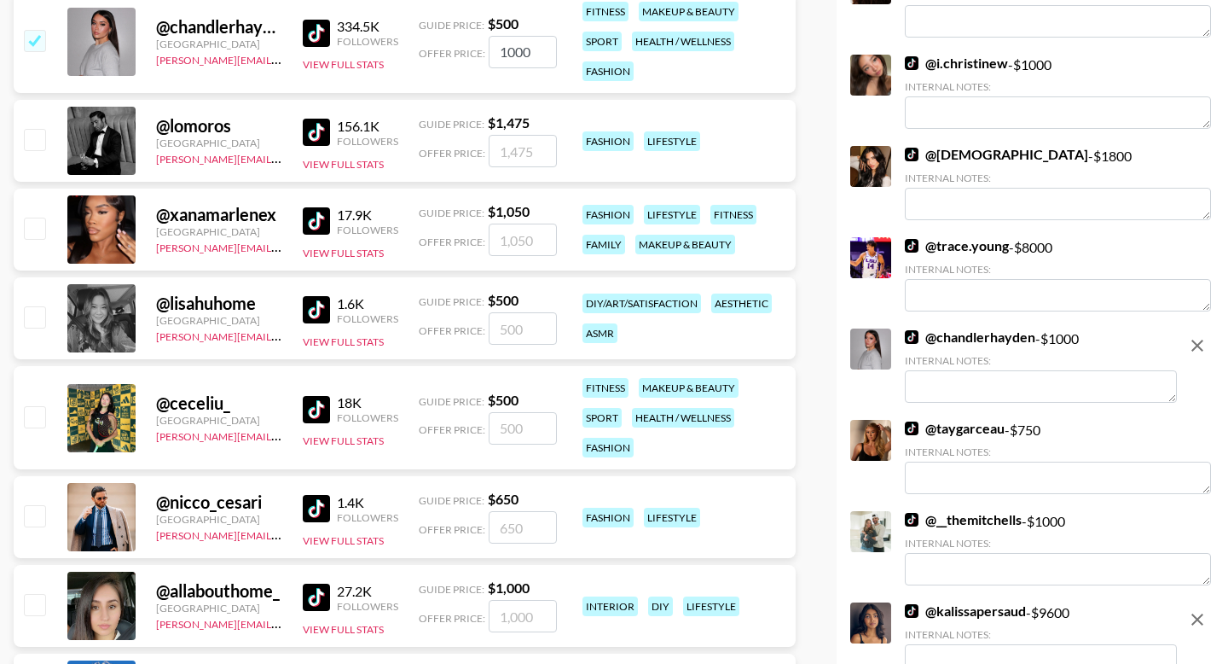
scroll to position [2913, 0]
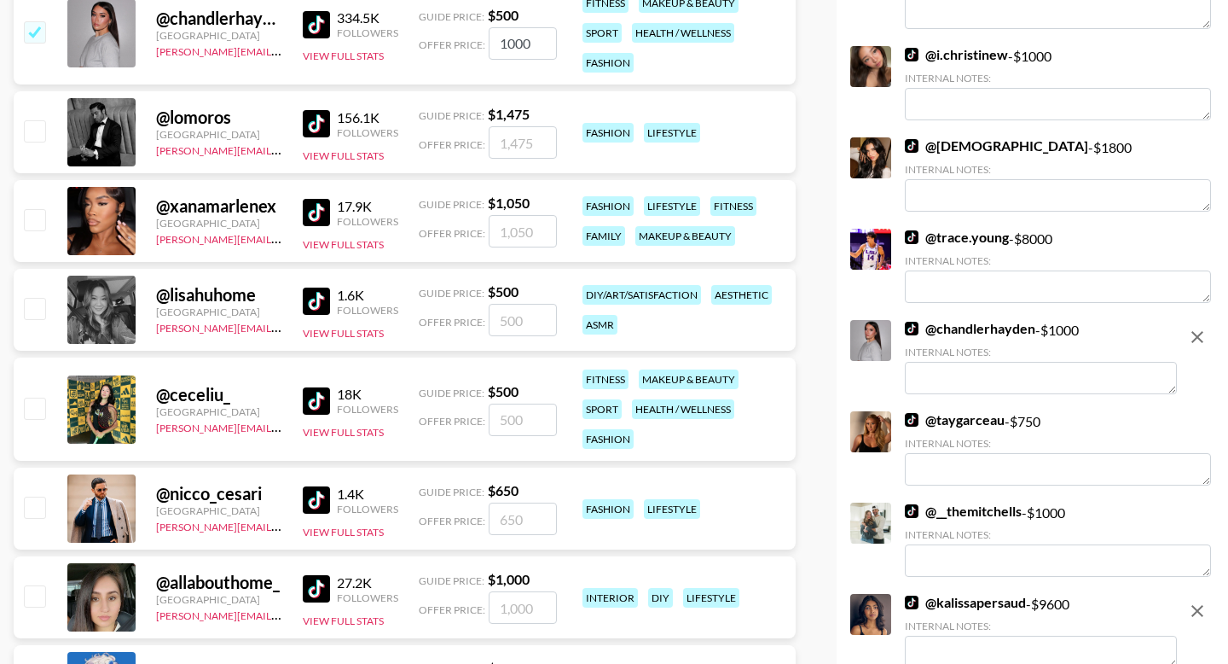
click at [525, 415] on input "number" at bounding box center [523, 420] width 68 height 32
type input "10"
checkbox input "true"
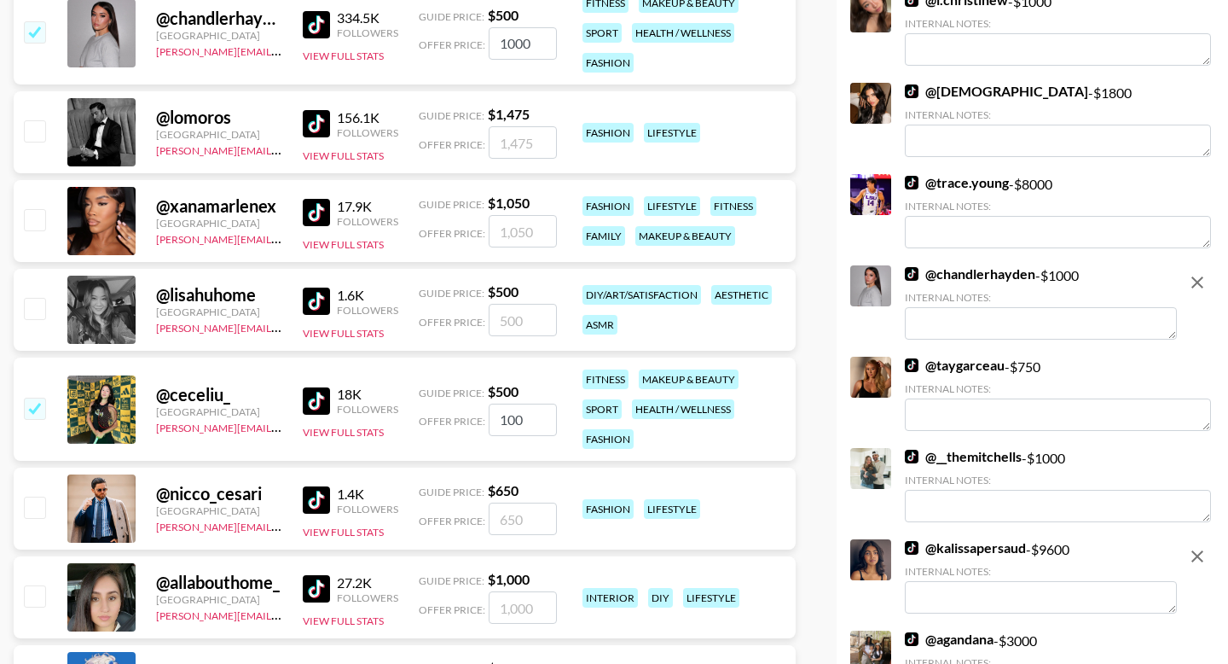
type input "1000"
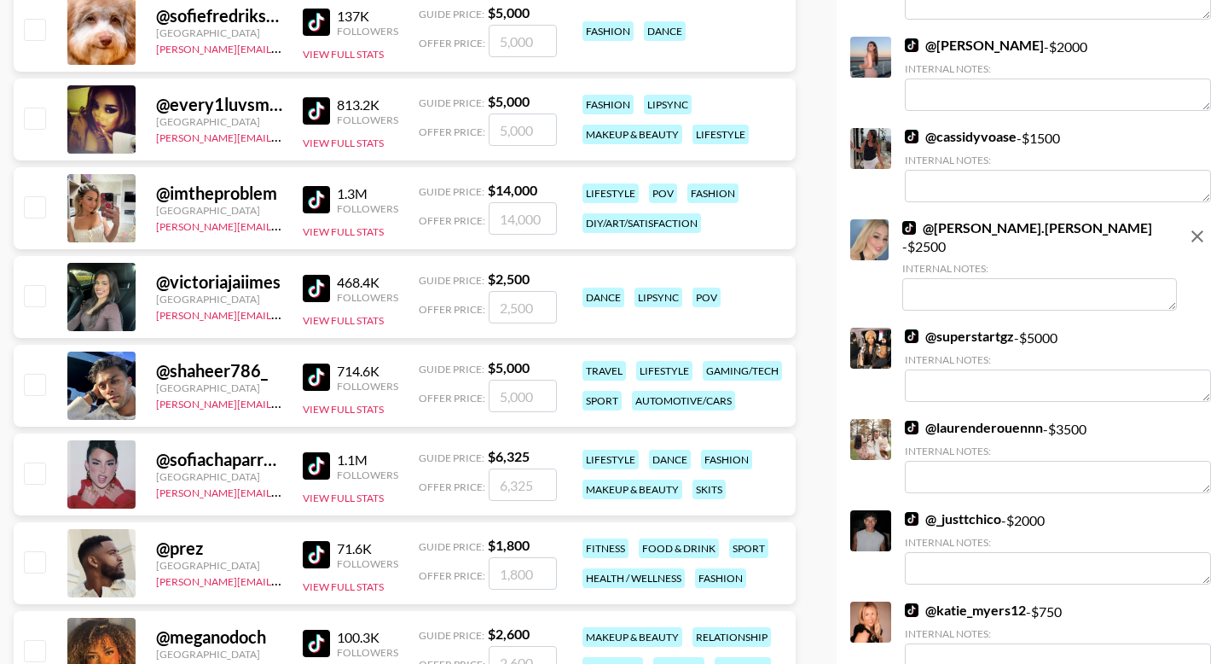
scroll to position [0, 0]
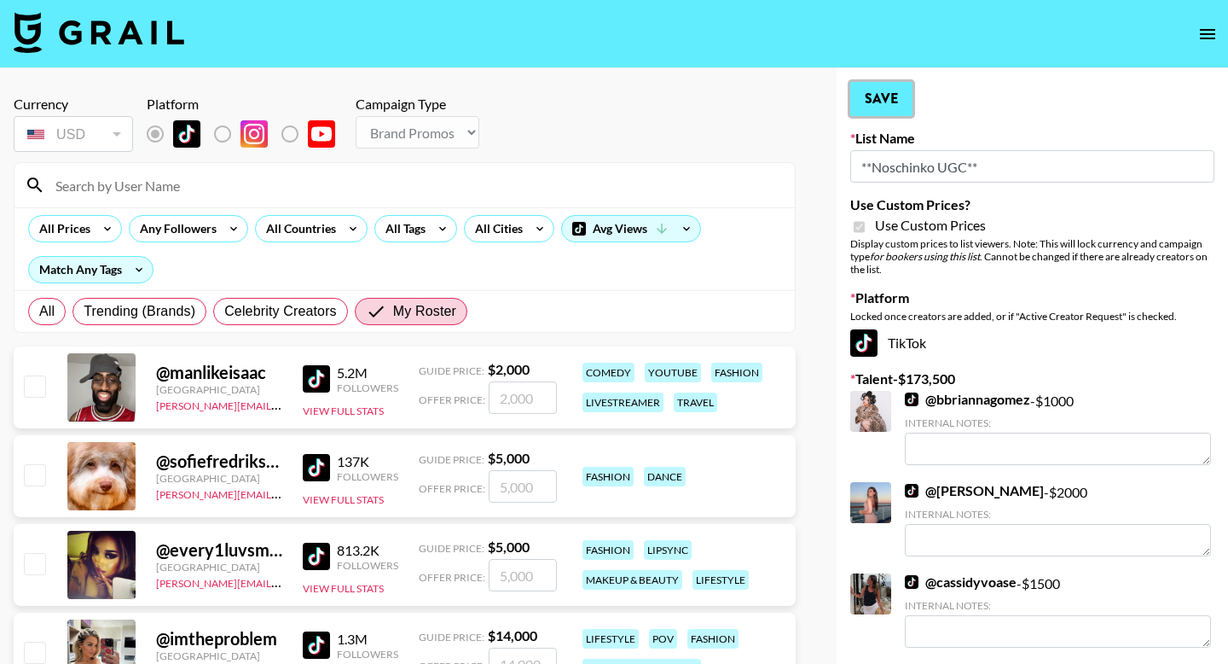
click at [891, 84] on button "Save" at bounding box center [882, 99] width 62 height 34
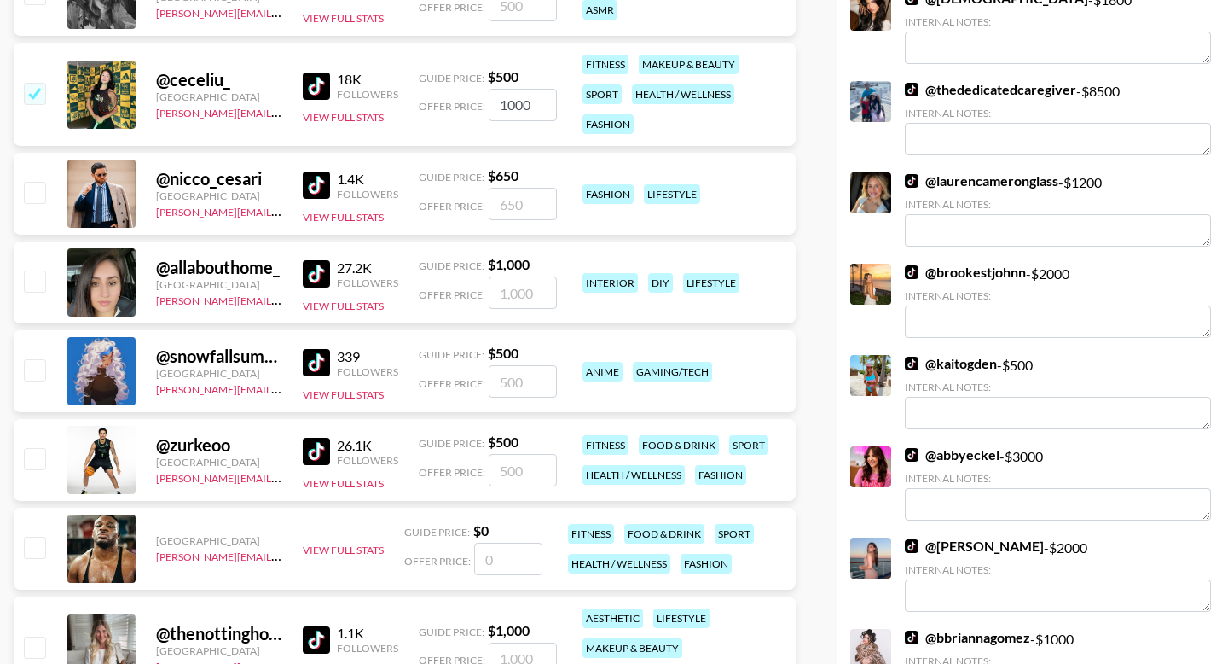
scroll to position [3549, 0]
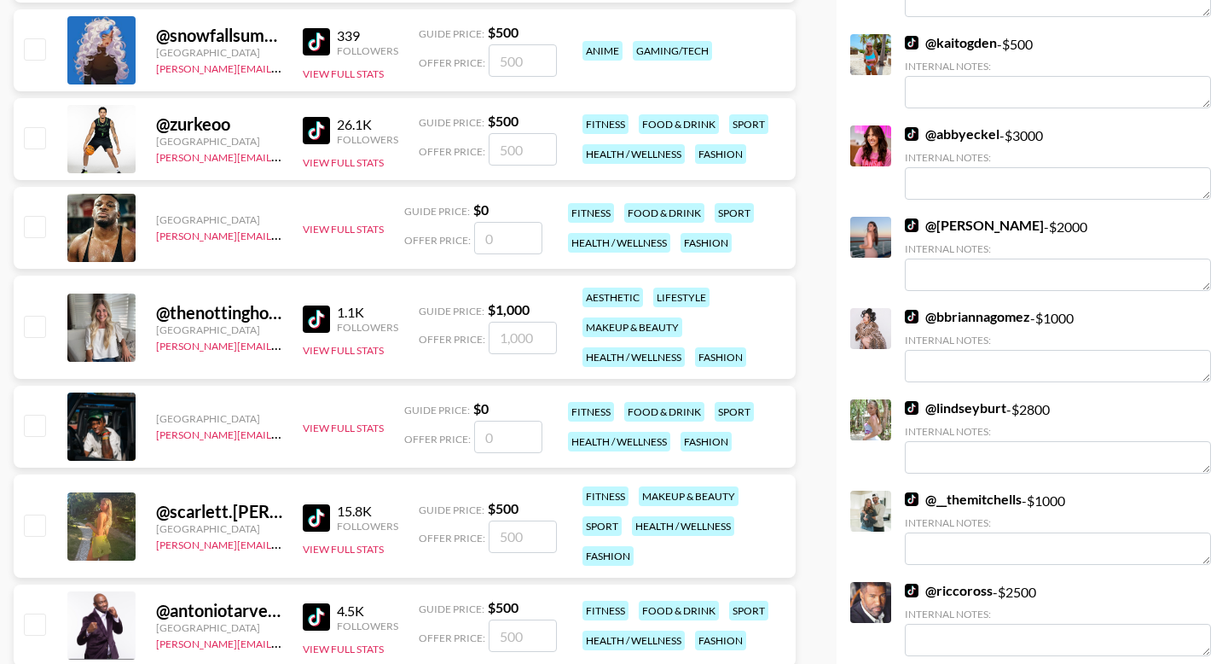
click at [529, 527] on input "number" at bounding box center [523, 536] width 68 height 32
type input "1"
checkbox input "true"
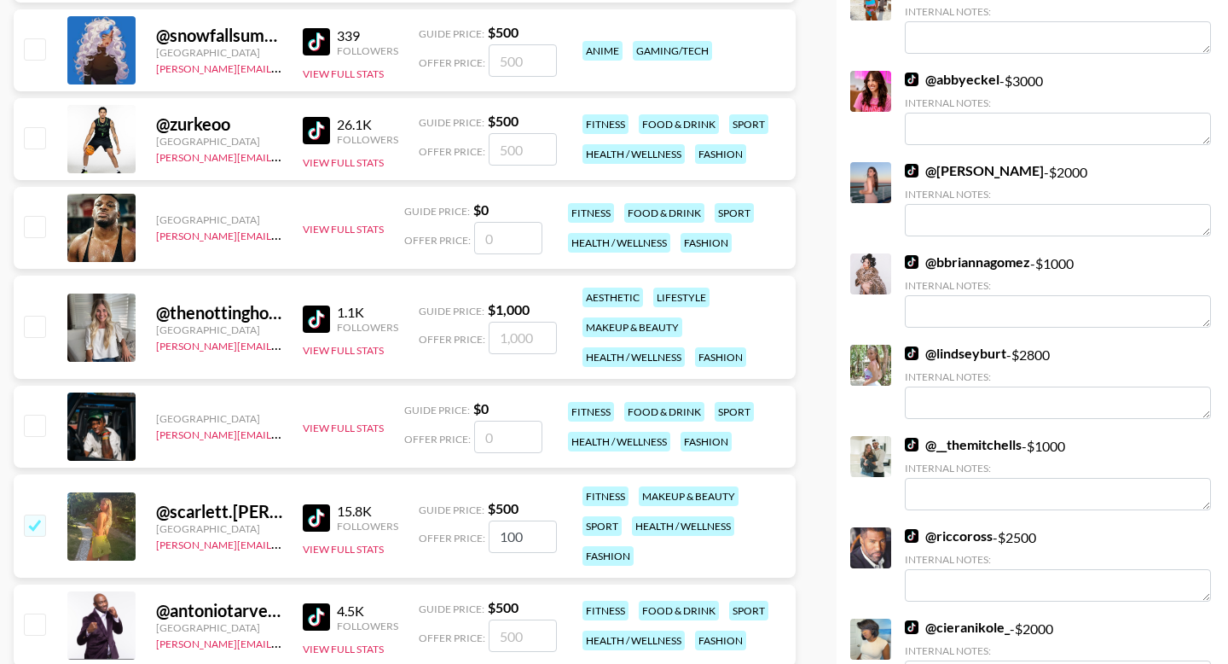
type input "1000"
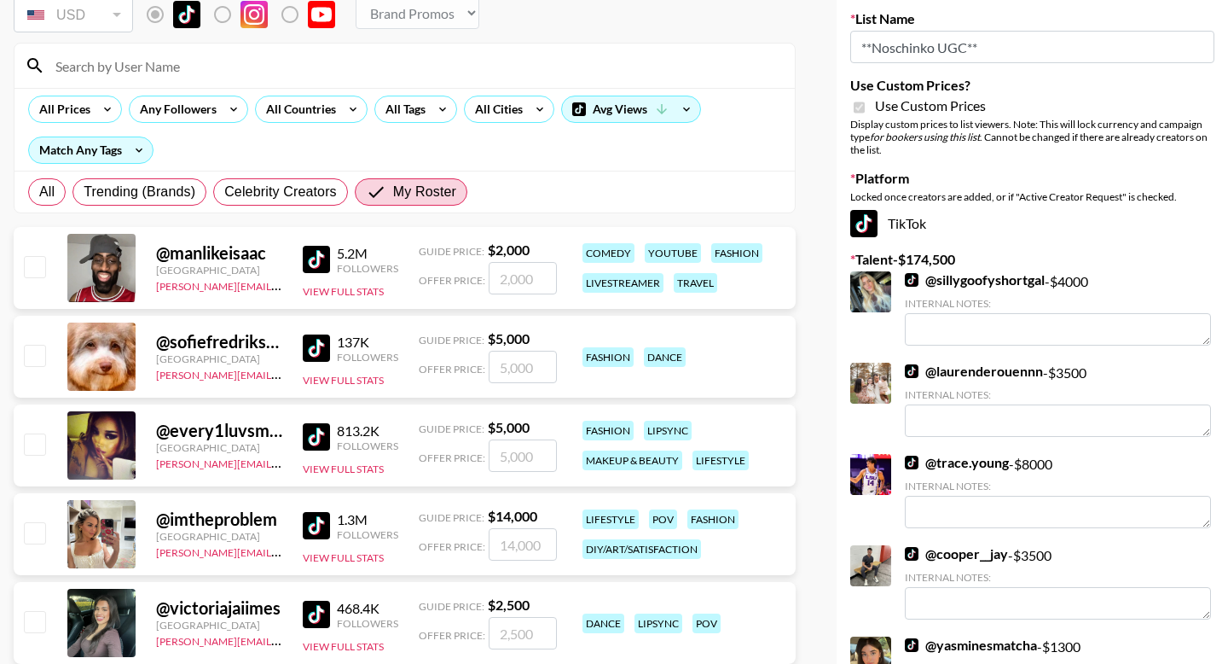
scroll to position [0, 0]
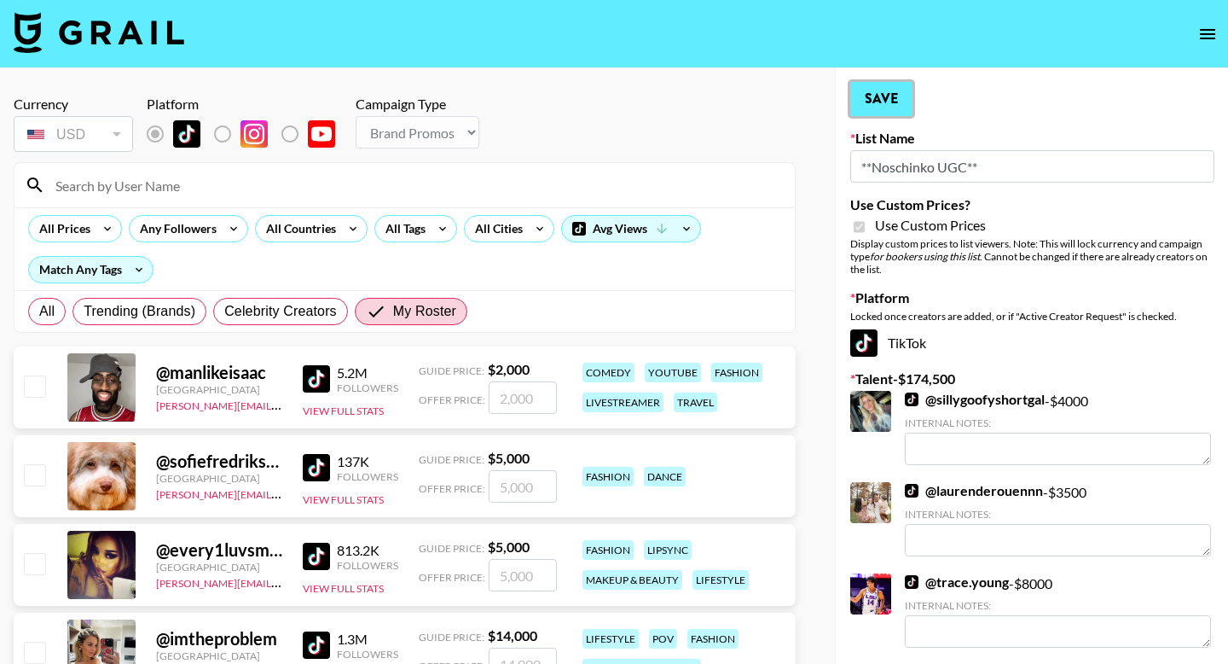
click at [879, 98] on button "Save" at bounding box center [882, 99] width 62 height 34
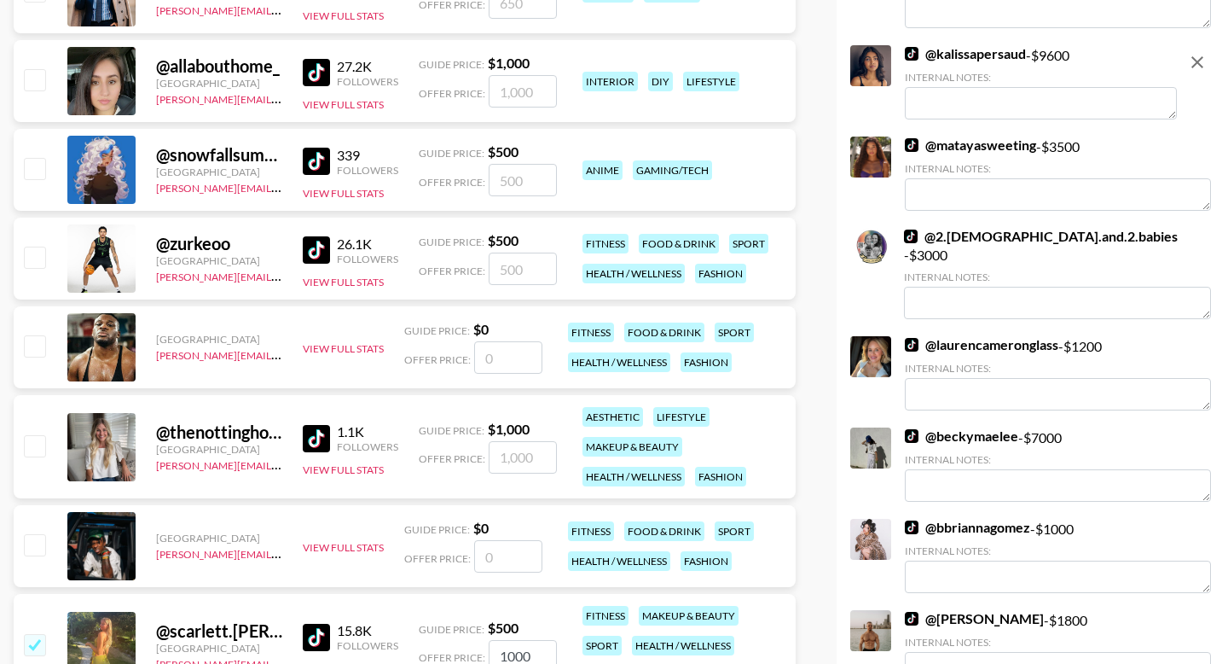
scroll to position [3430, 0]
click at [520, 455] on input "number" at bounding box center [523, 456] width 68 height 32
type input "5"
checkbox input "true"
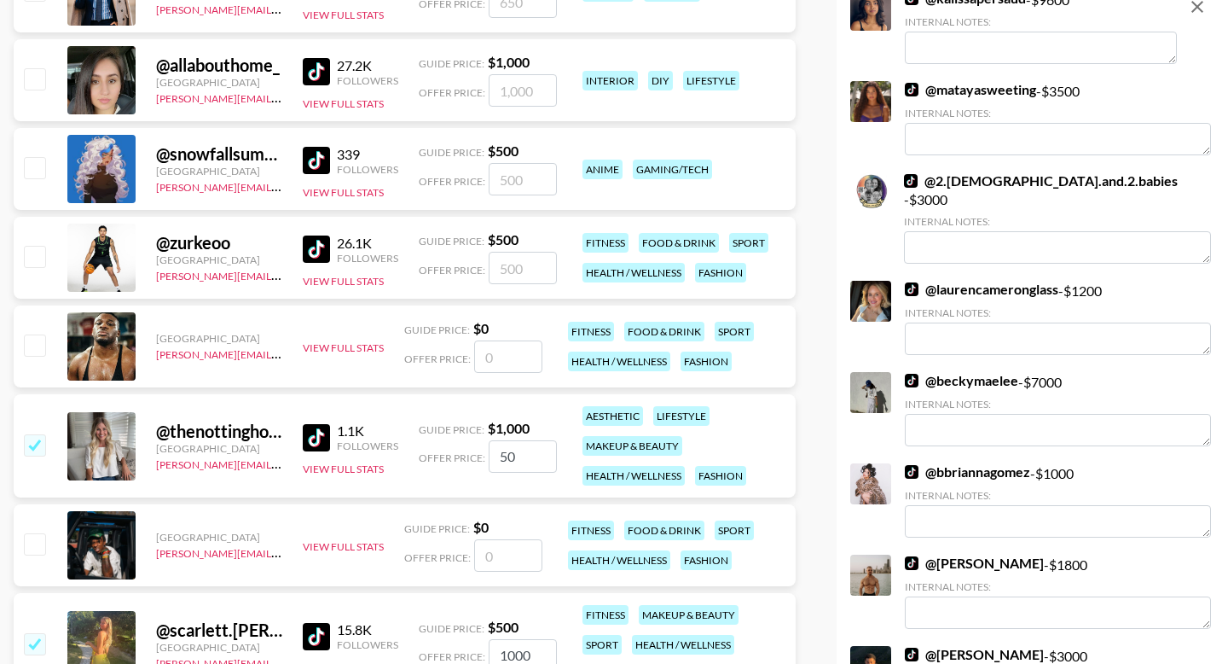
type input "5"
checkbox input "true"
type input "4000"
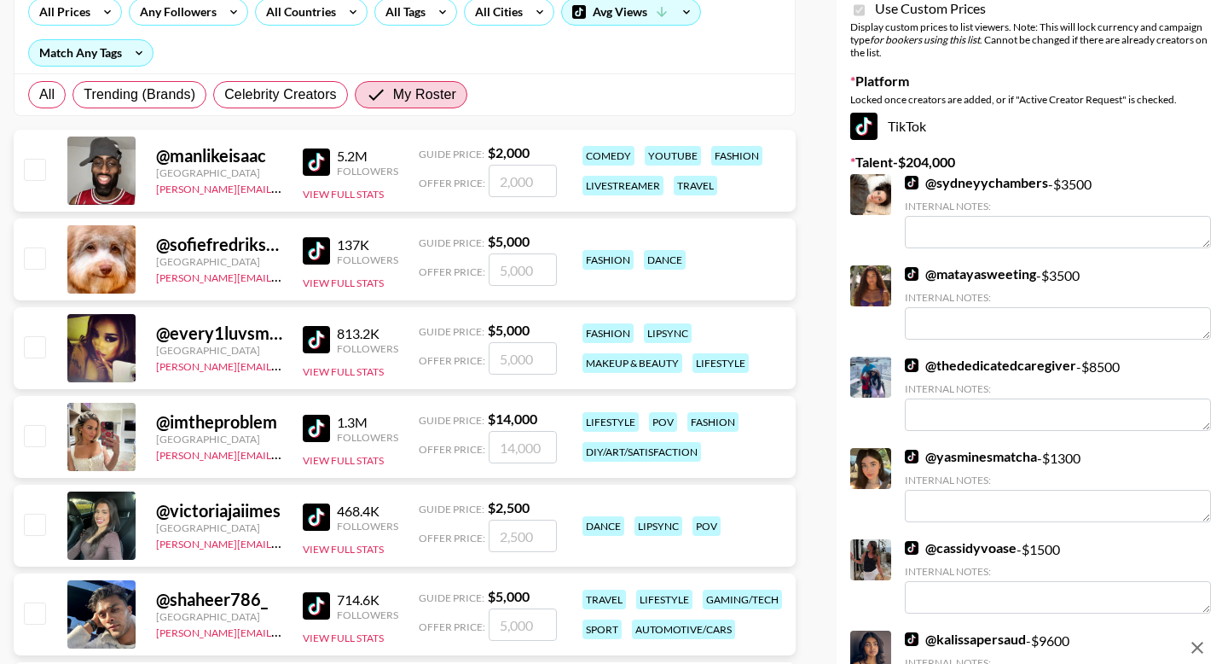
scroll to position [0, 0]
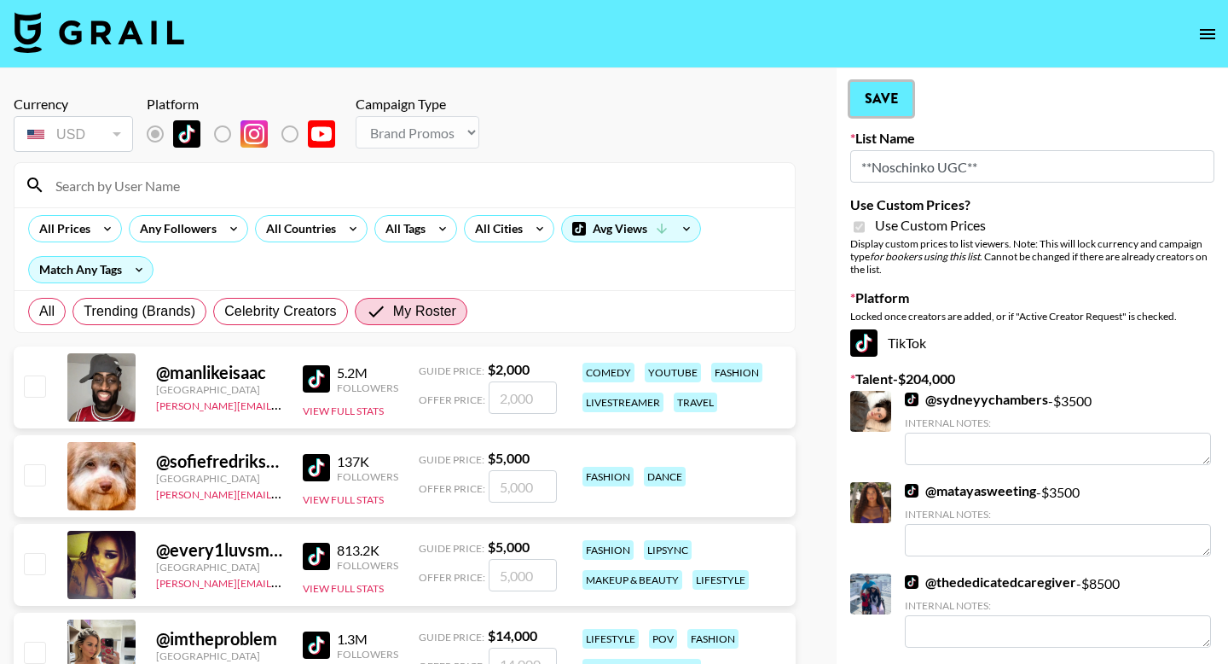
click at [874, 94] on button "Save" at bounding box center [882, 99] width 62 height 34
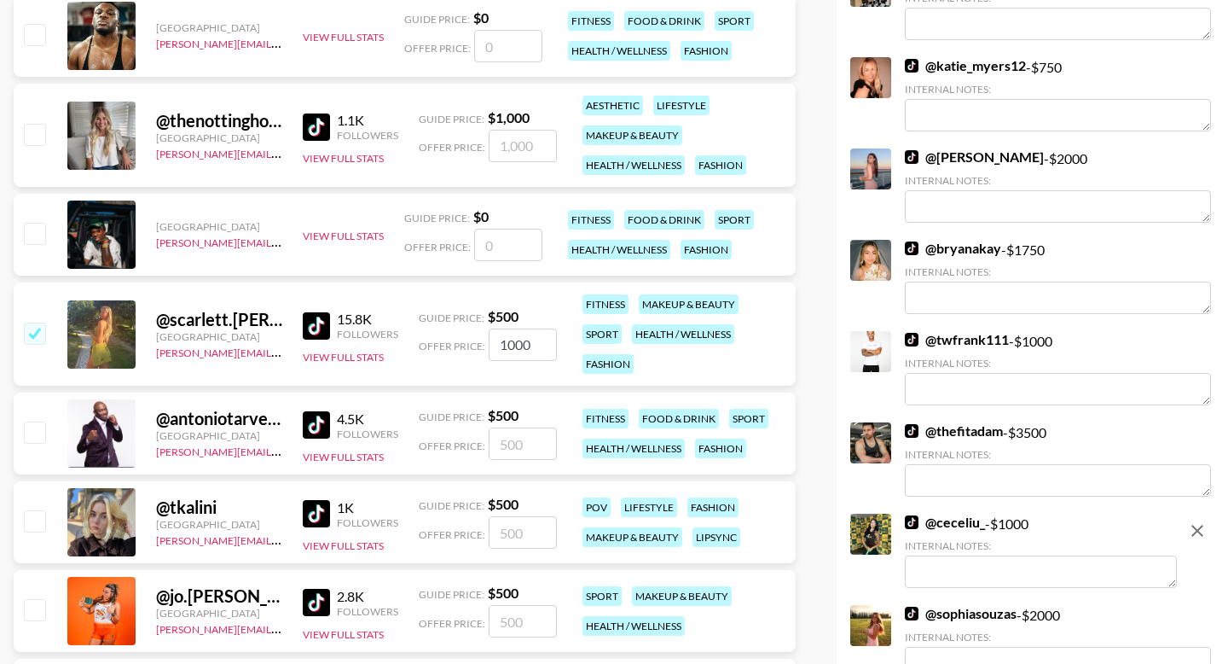
scroll to position [3760, 0]
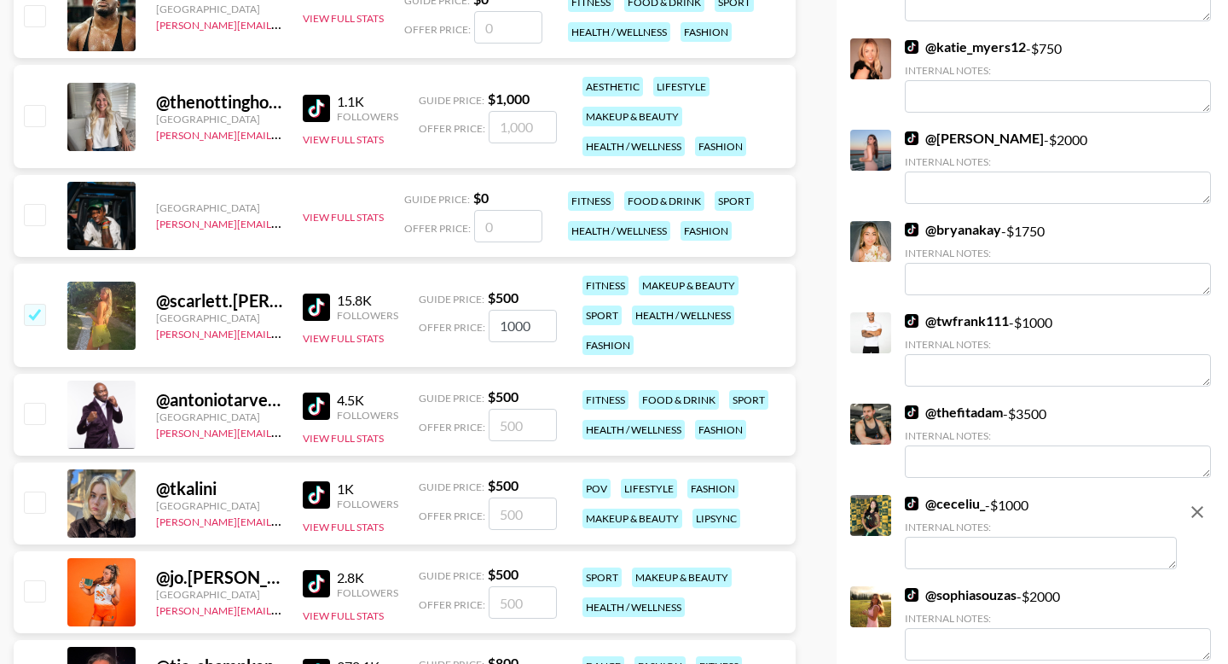
click at [515, 136] on input "number" at bounding box center [523, 127] width 68 height 32
type input "4"
checkbox input "true"
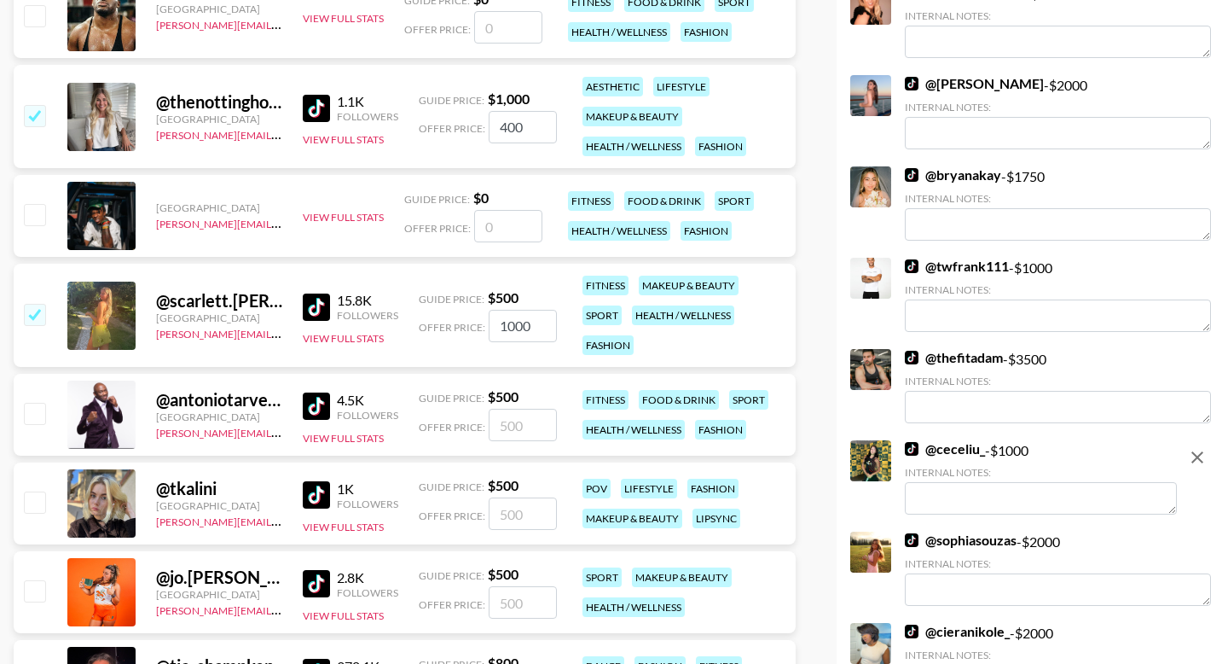
type input "4000"
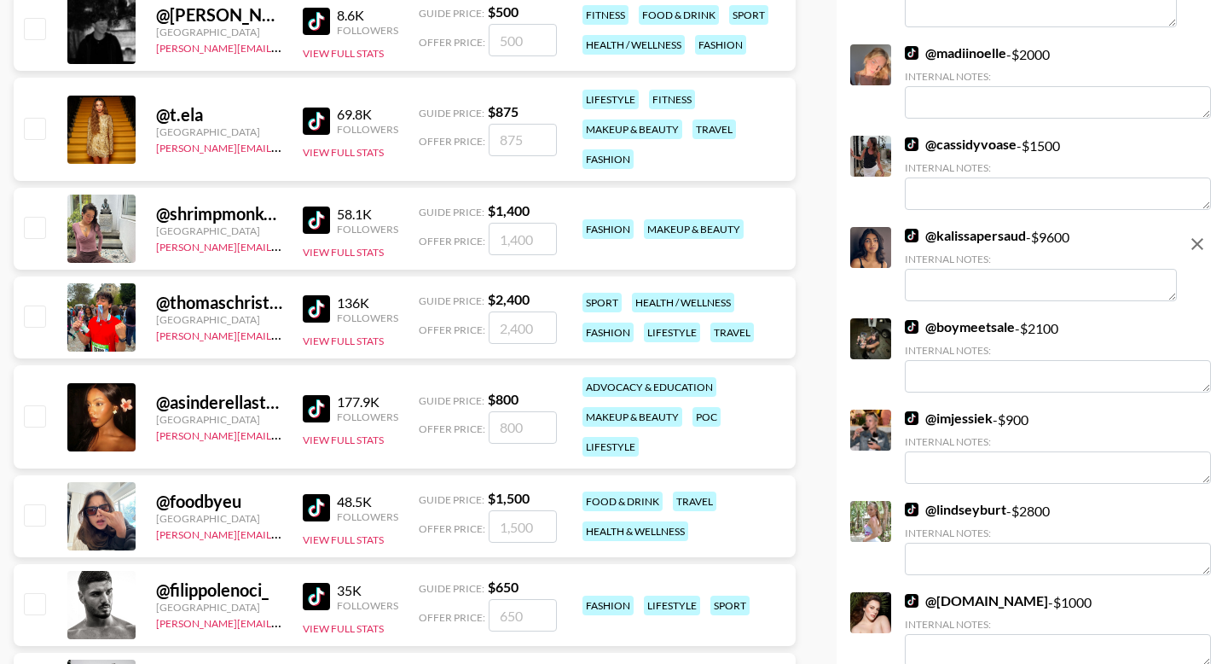
scroll to position [0, 0]
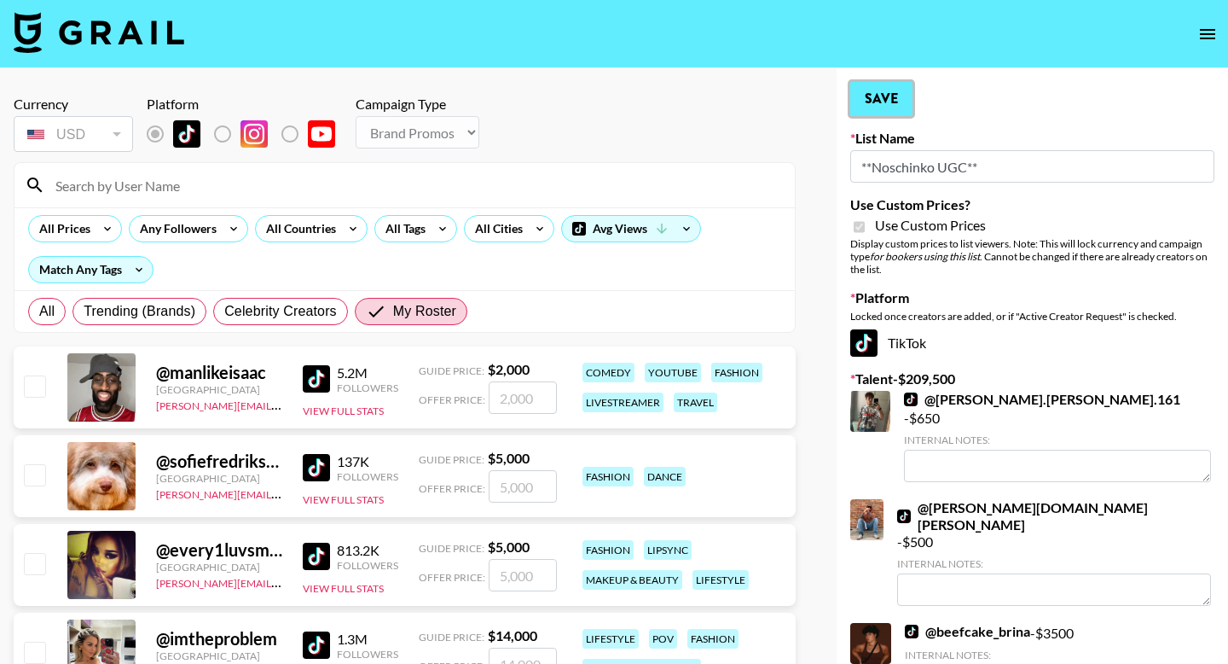
click at [886, 113] on button "Save" at bounding box center [882, 99] width 62 height 34
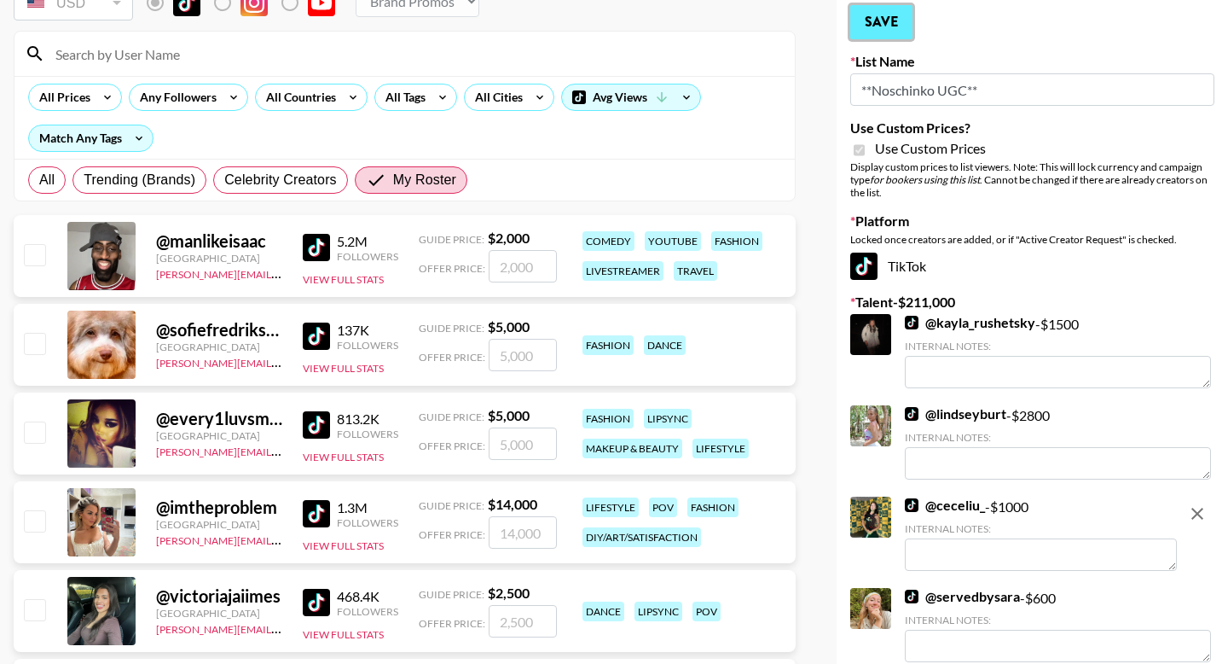
scroll to position [158, 0]
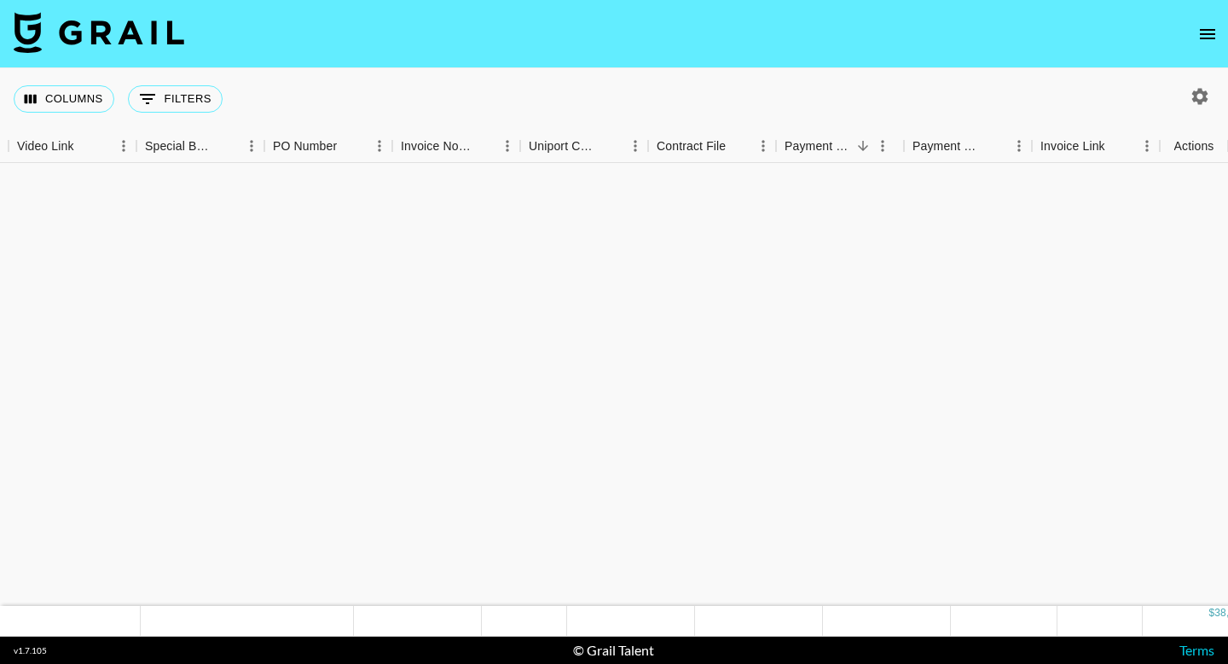
scroll to position [754, 1604]
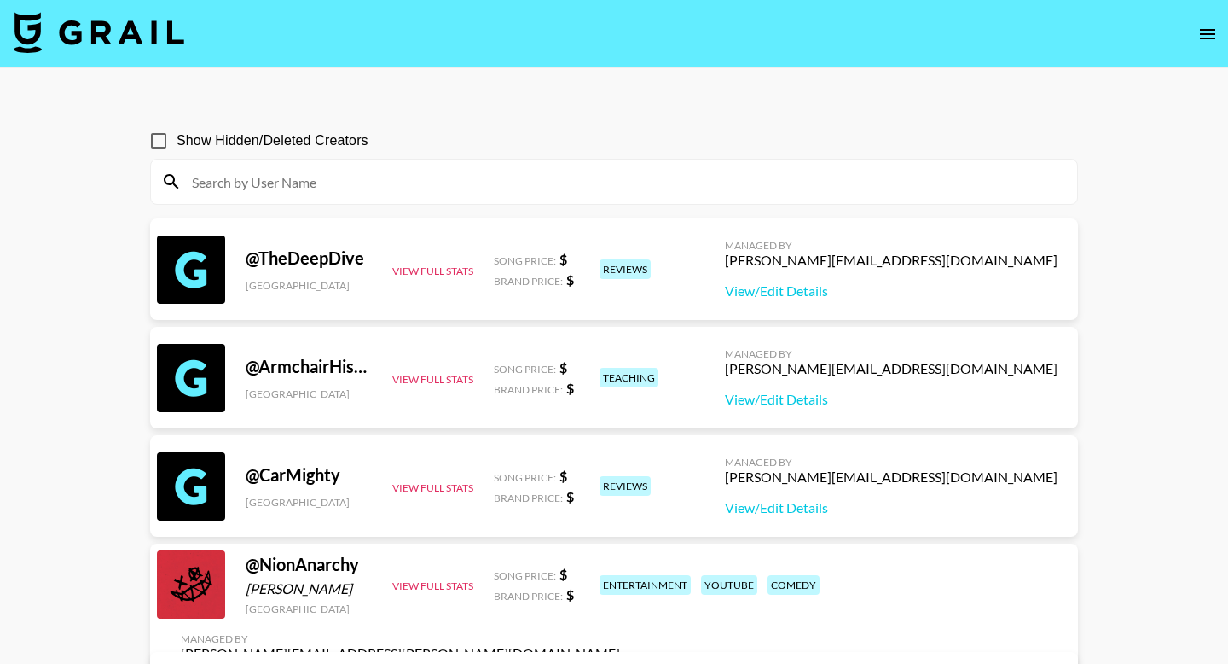
click at [653, 179] on input at bounding box center [625, 181] width 886 height 27
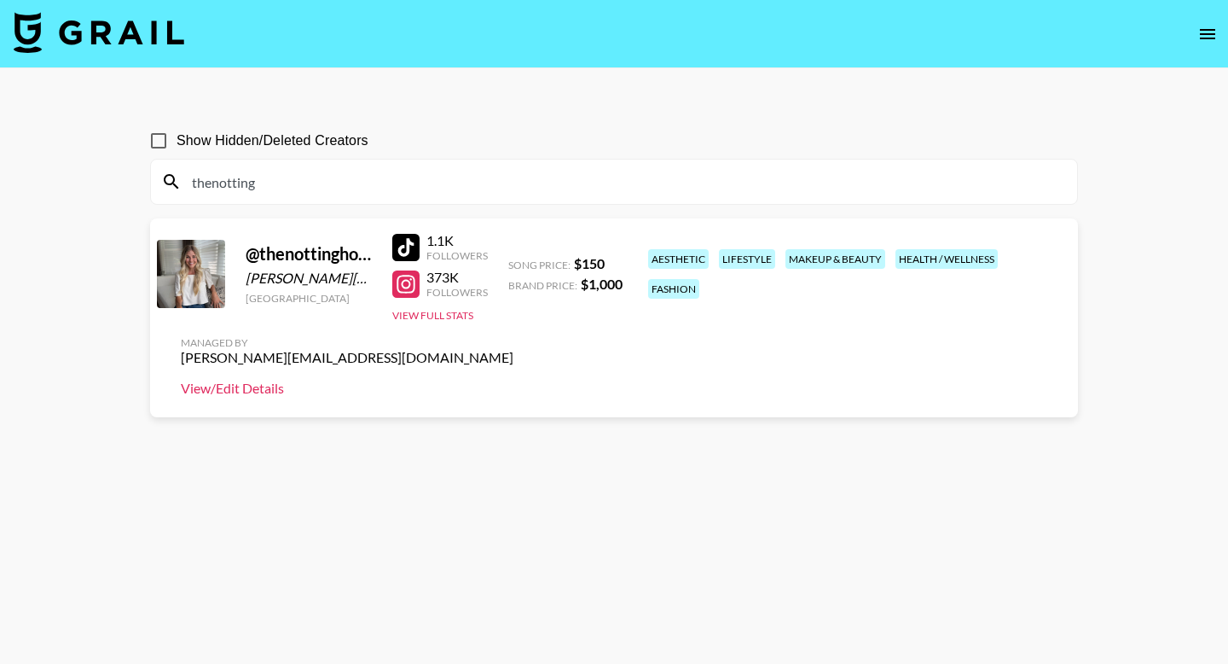
type input "thenotting"
click at [514, 380] on link "View/Edit Details" at bounding box center [347, 388] width 333 height 17
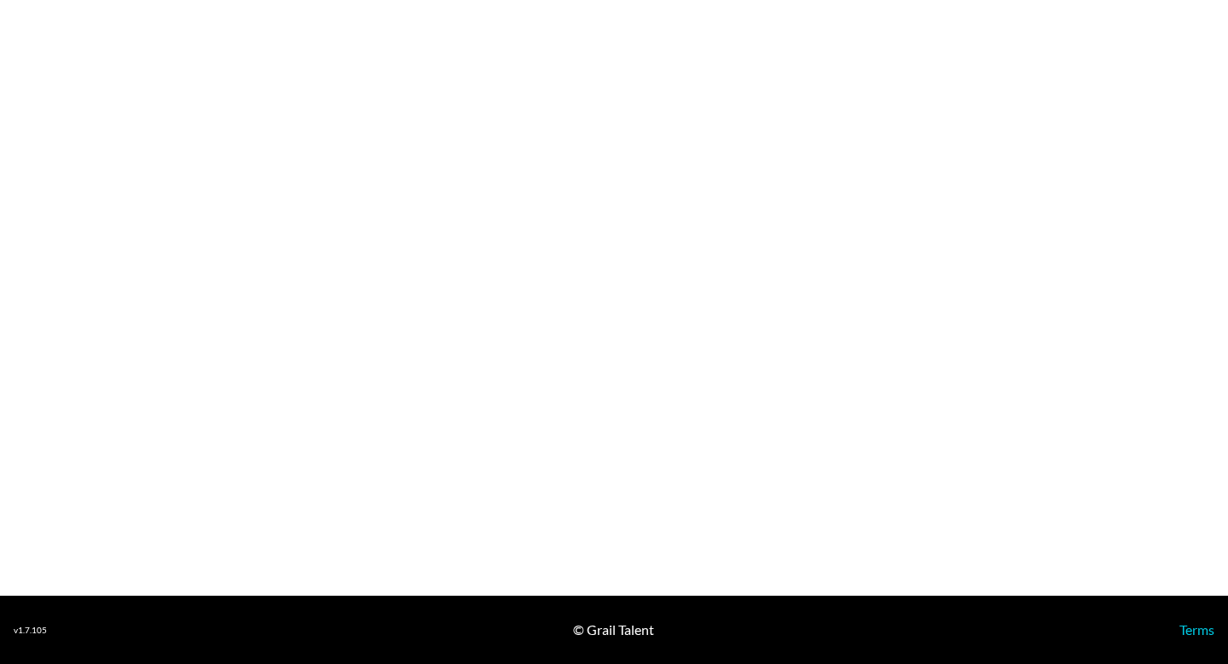
select select "USD"
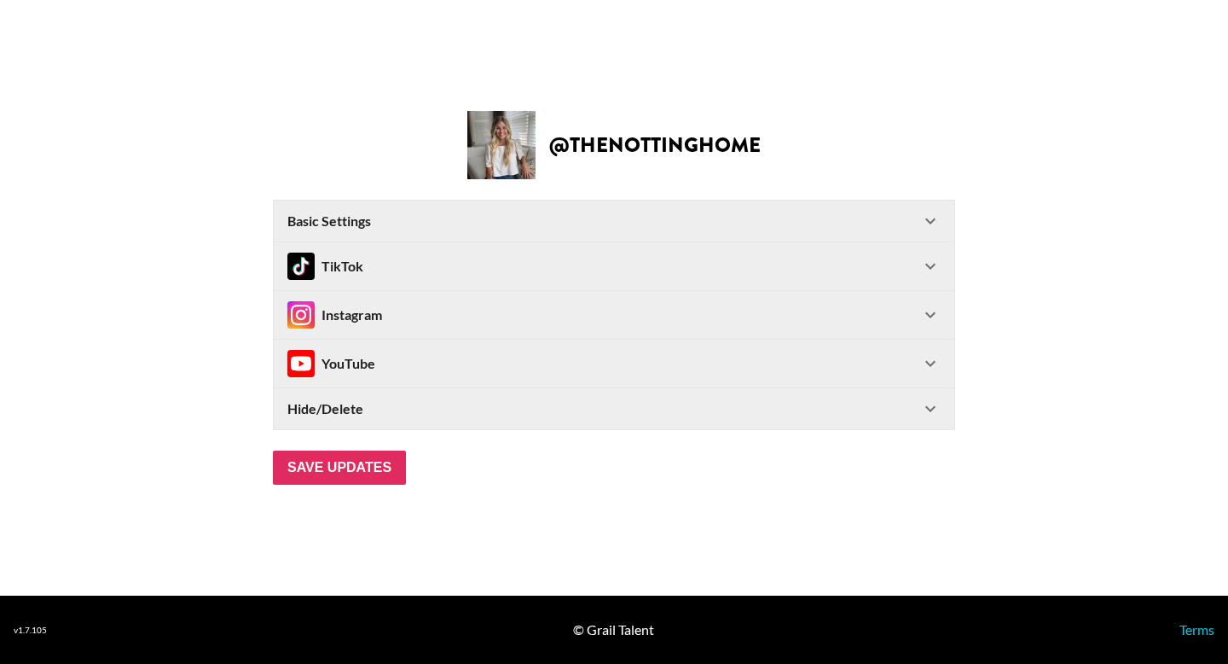
click at [921, 319] on icon at bounding box center [930, 315] width 20 height 20
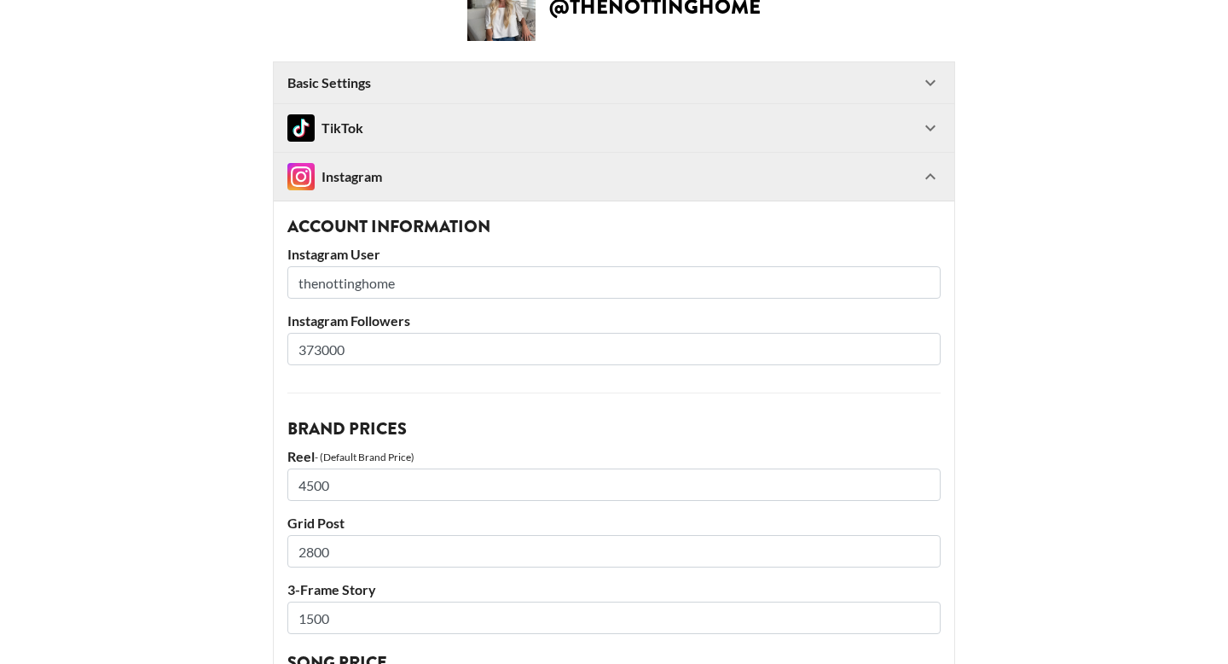
scroll to position [72, 0]
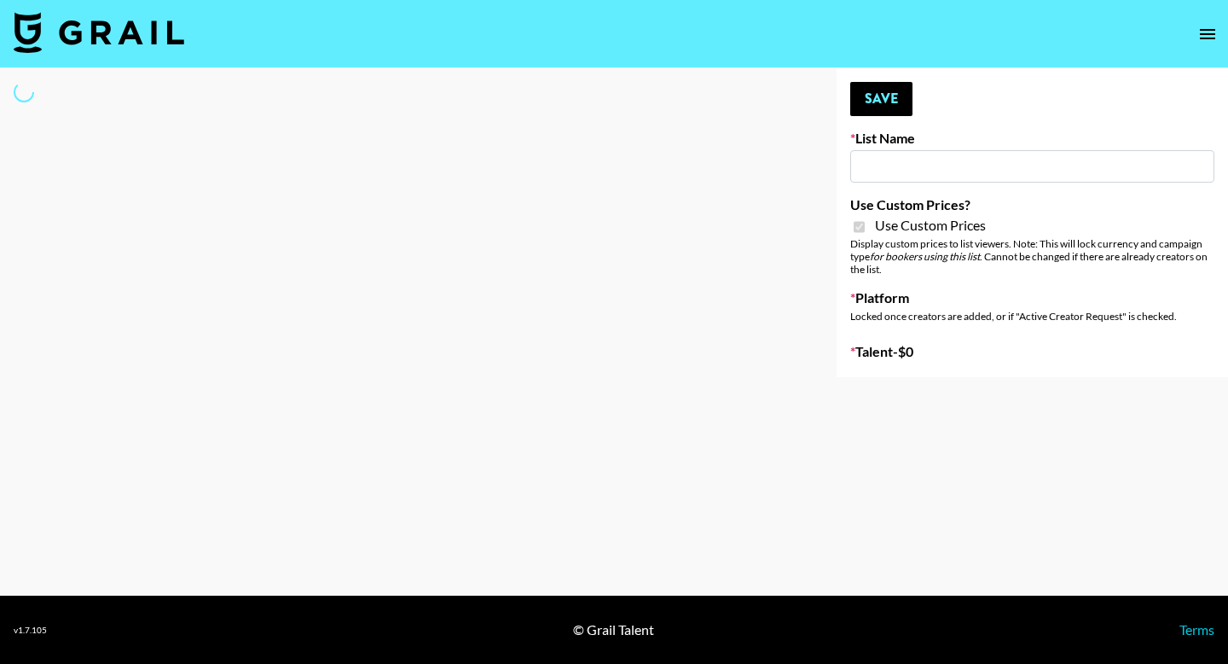
type input "[PERSON_NAME] Make-Up AI Assistant"
checkbox input "true"
select select "Brand"
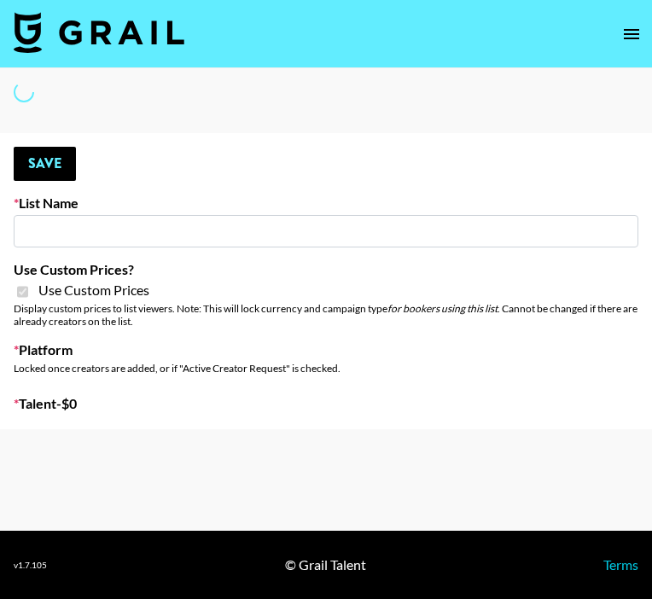
type input "LISEN Watch"
checkbox input "true"
select select "Brand"
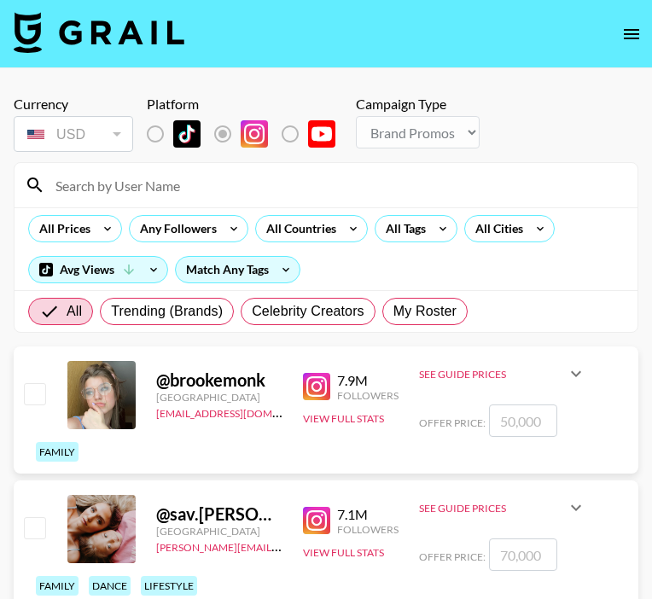
click at [428, 297] on div "All Trending (Brands) Celebrity Creators My Roster" at bounding box center [248, 311] width 446 height 41
click at [428, 304] on span "My Roster" at bounding box center [424, 311] width 63 height 20
click at [393, 311] on input "My Roster" at bounding box center [393, 311] width 0 height 0
radio input "true"
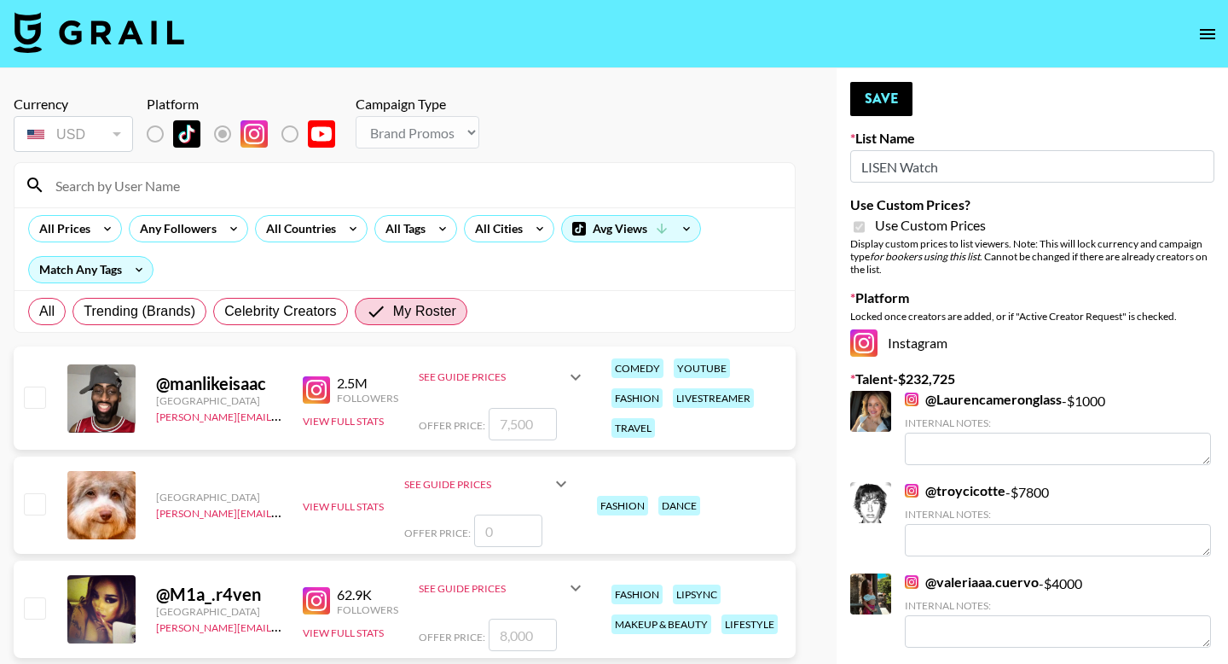
click at [524, 428] on input "number" at bounding box center [523, 424] width 68 height 32
type input "140"
checkbox input "true"
type input "14000"
click at [651, 97] on button "Save" at bounding box center [882, 99] width 62 height 34
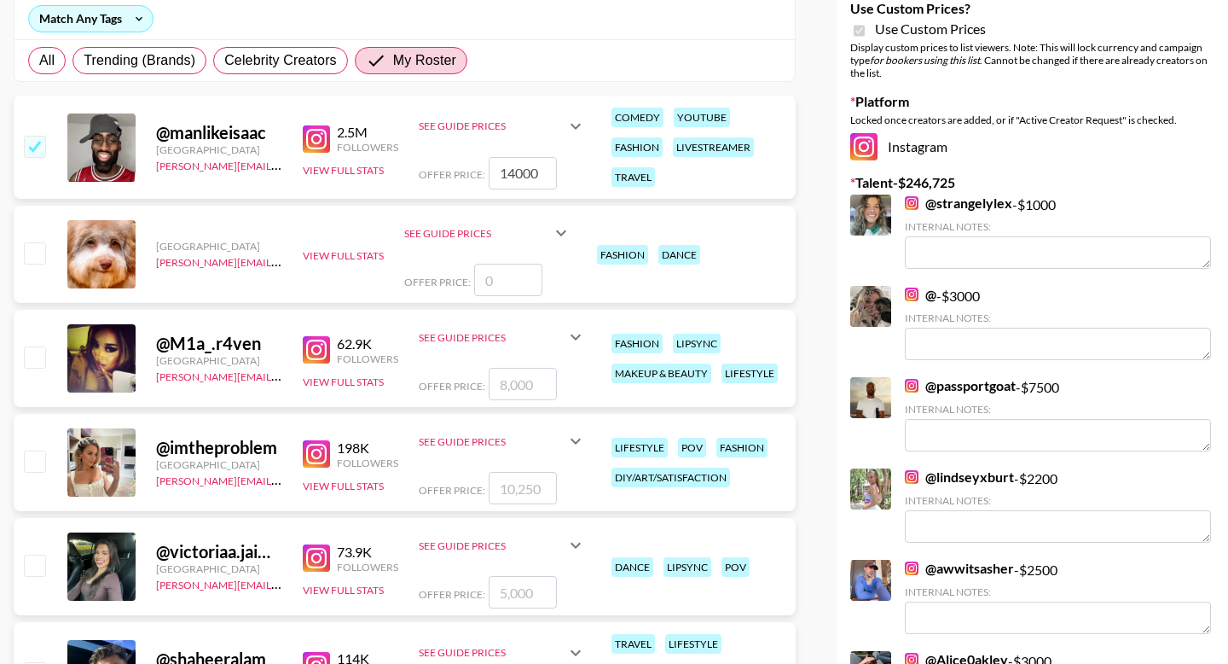
scroll to position [260, 0]
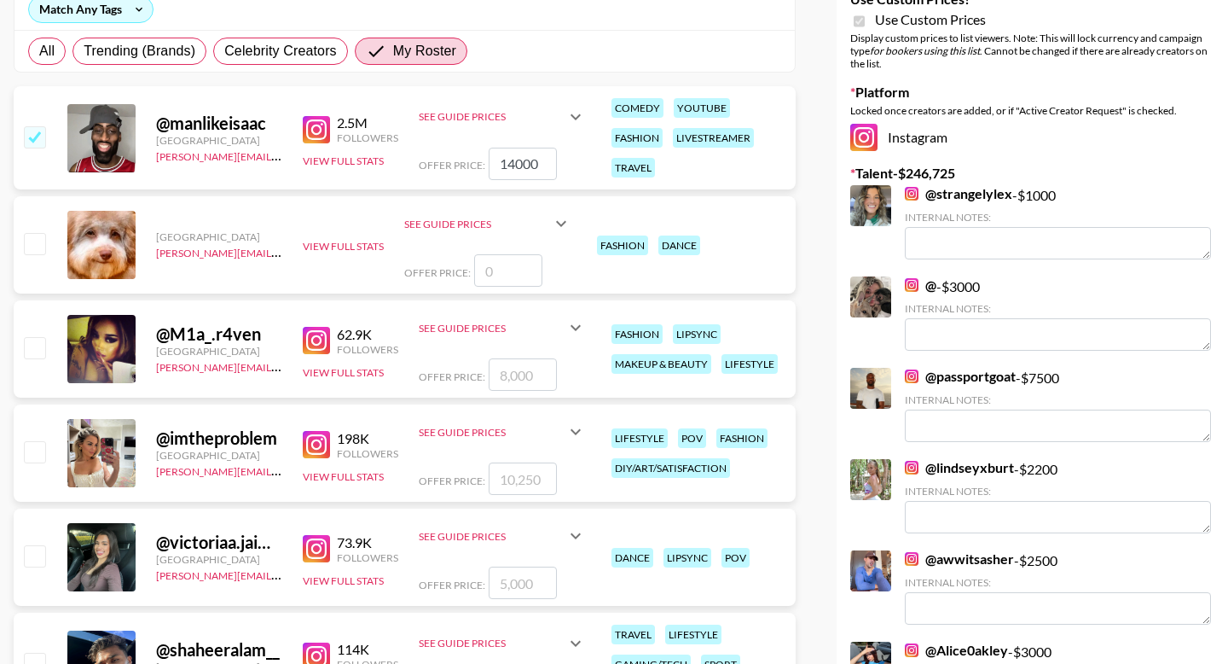
click at [35, 134] on input "checkbox" at bounding box center [34, 136] width 20 height 20
checkbox input "false"
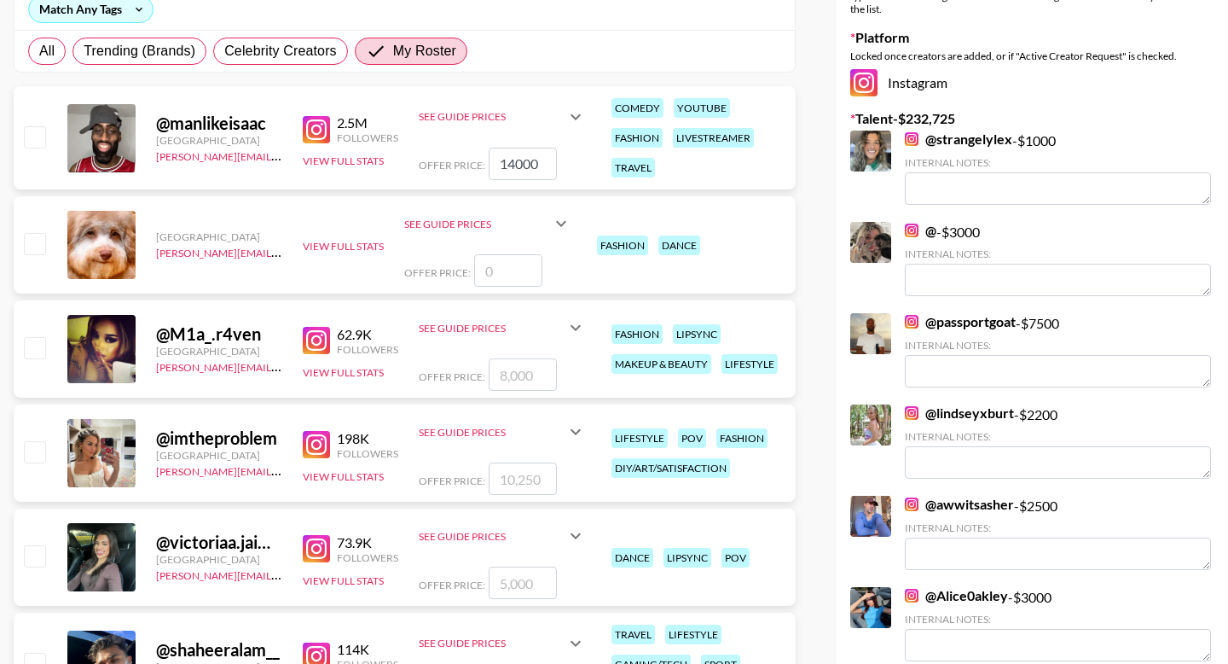
drag, startPoint x: 541, startPoint y: 159, endPoint x: 438, endPoint y: 166, distance: 102.6
click at [438, 166] on div "Offer Price: 14000" at bounding box center [502, 164] width 167 height 32
click at [517, 161] on input "number" at bounding box center [523, 164] width 68 height 32
type input "1"
checkbox input "true"
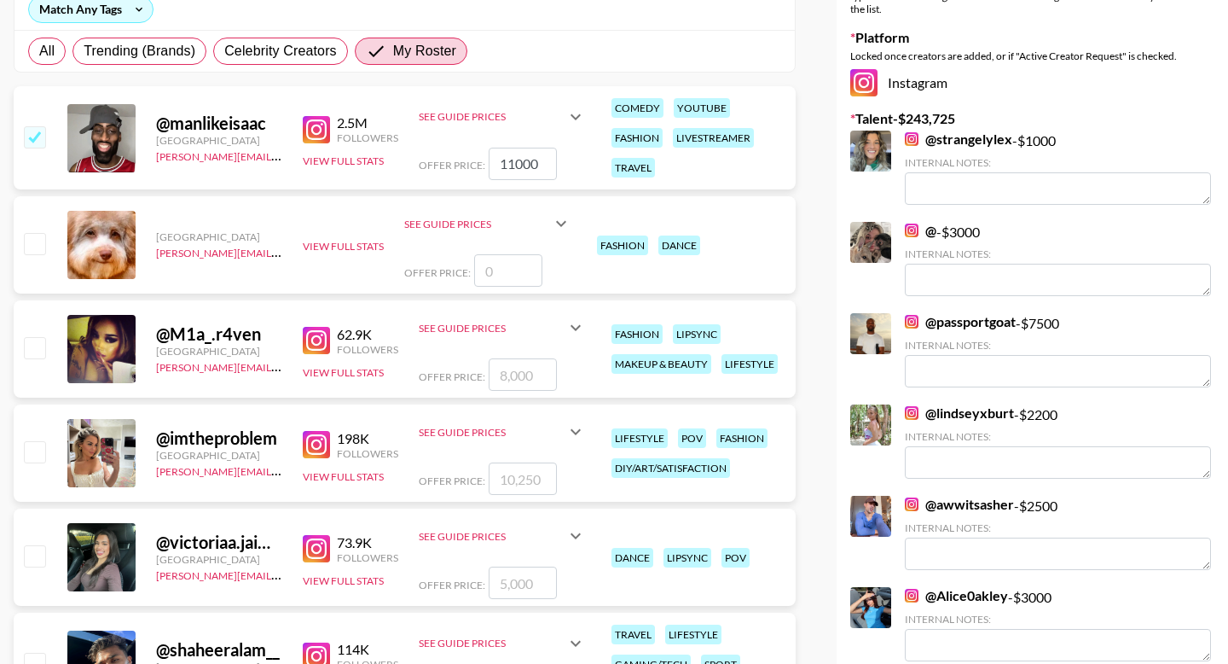
scroll to position [0, 0]
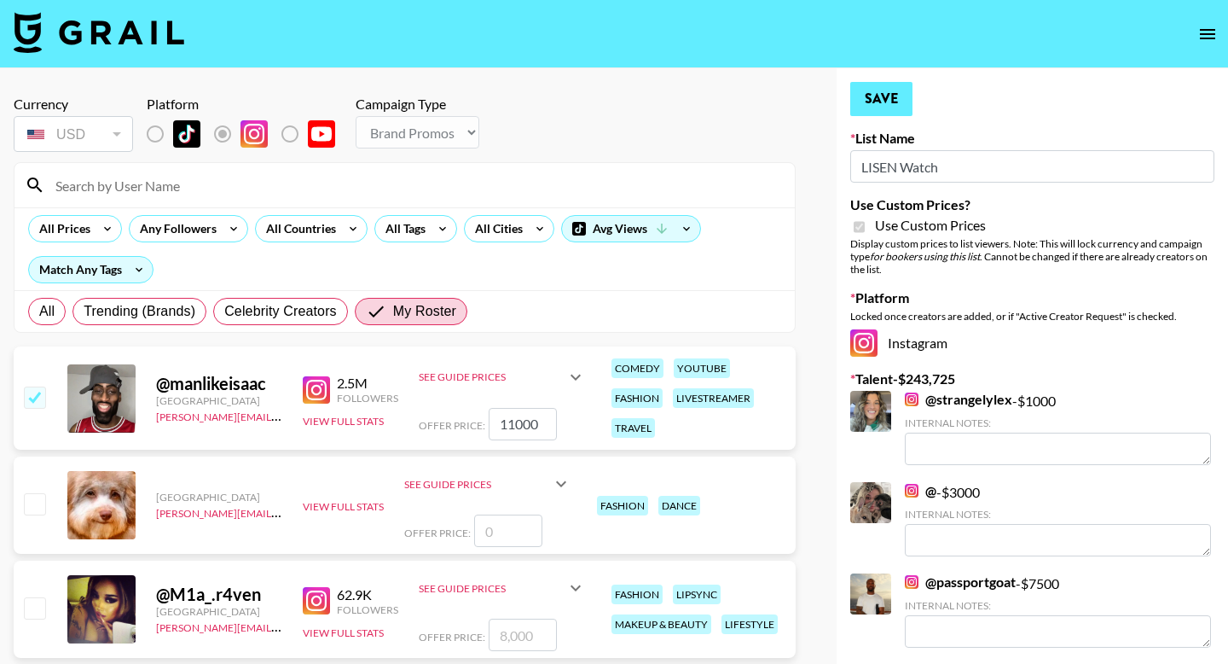
type input "11000"
click at [651, 102] on button "Save" at bounding box center [882, 99] width 62 height 34
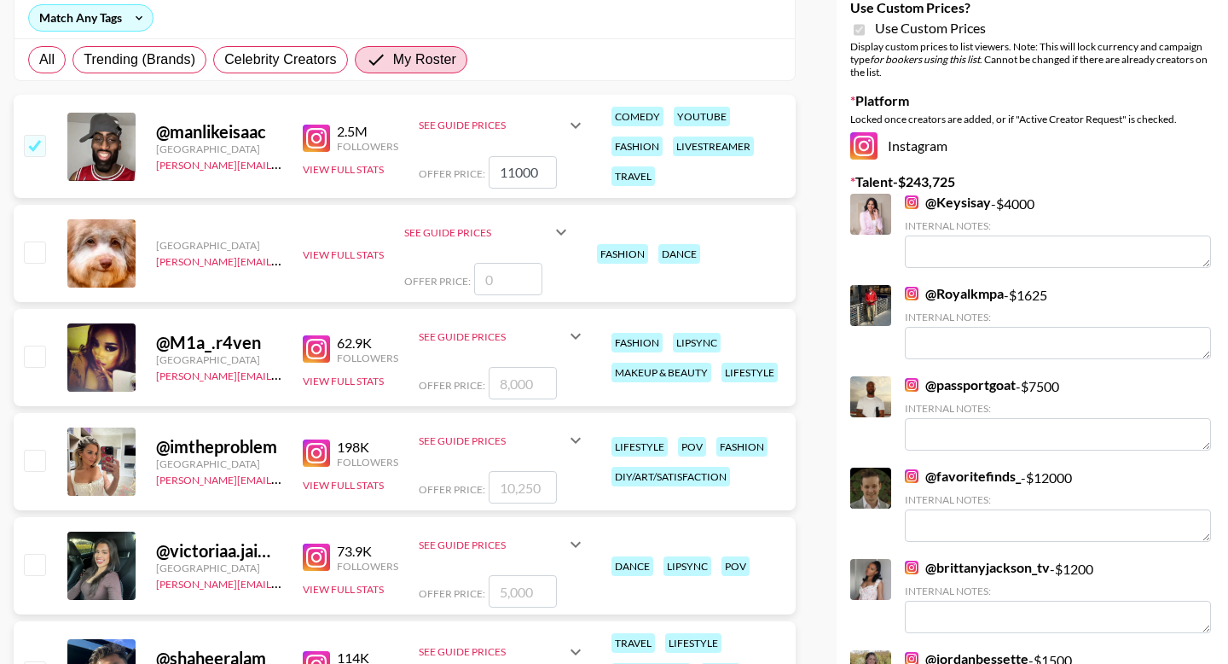
scroll to position [255, 0]
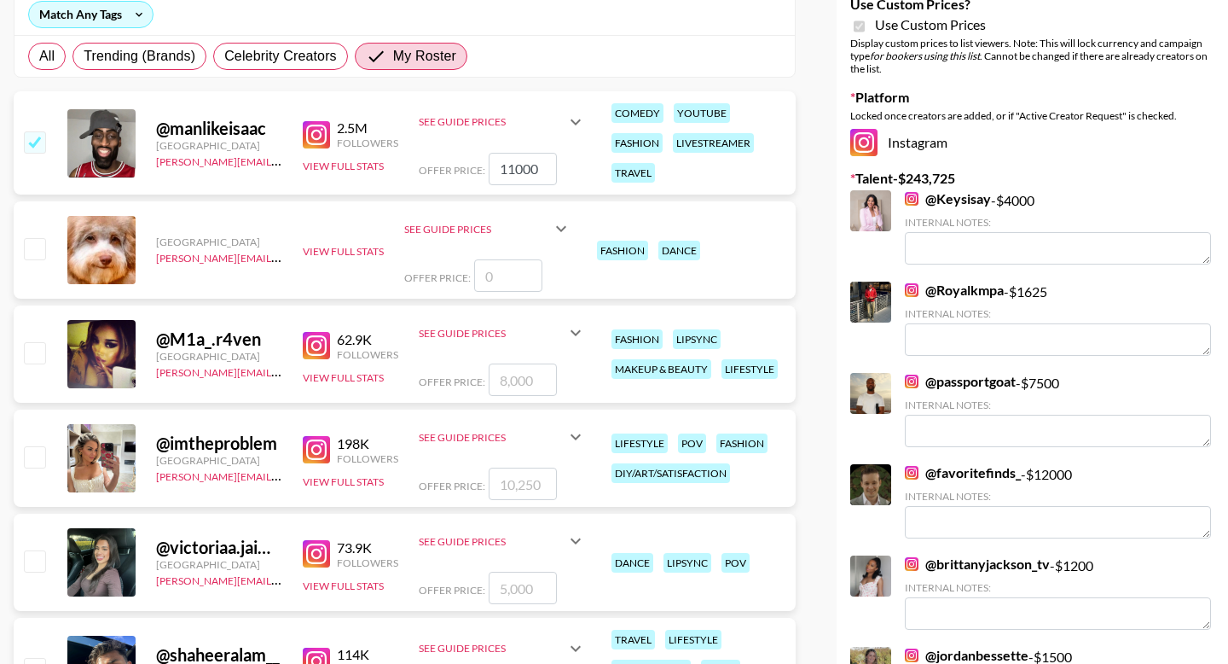
click at [527, 491] on input "number" at bounding box center [523, 483] width 68 height 32
checkbox input "true"
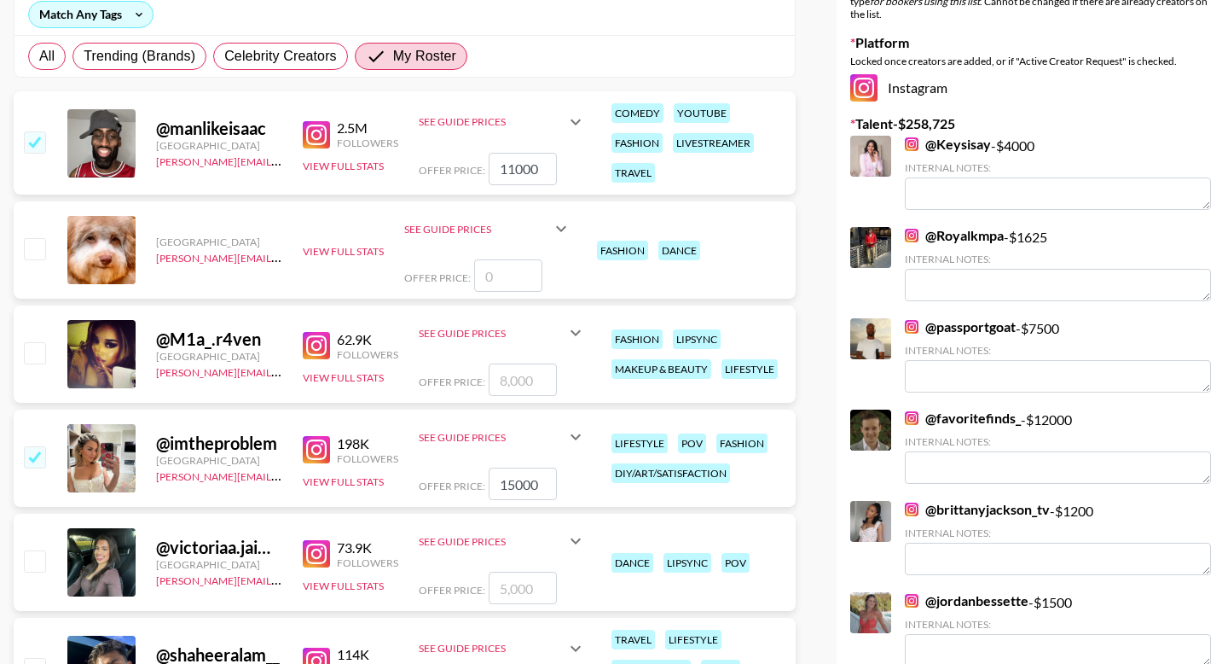
scroll to position [0, 0]
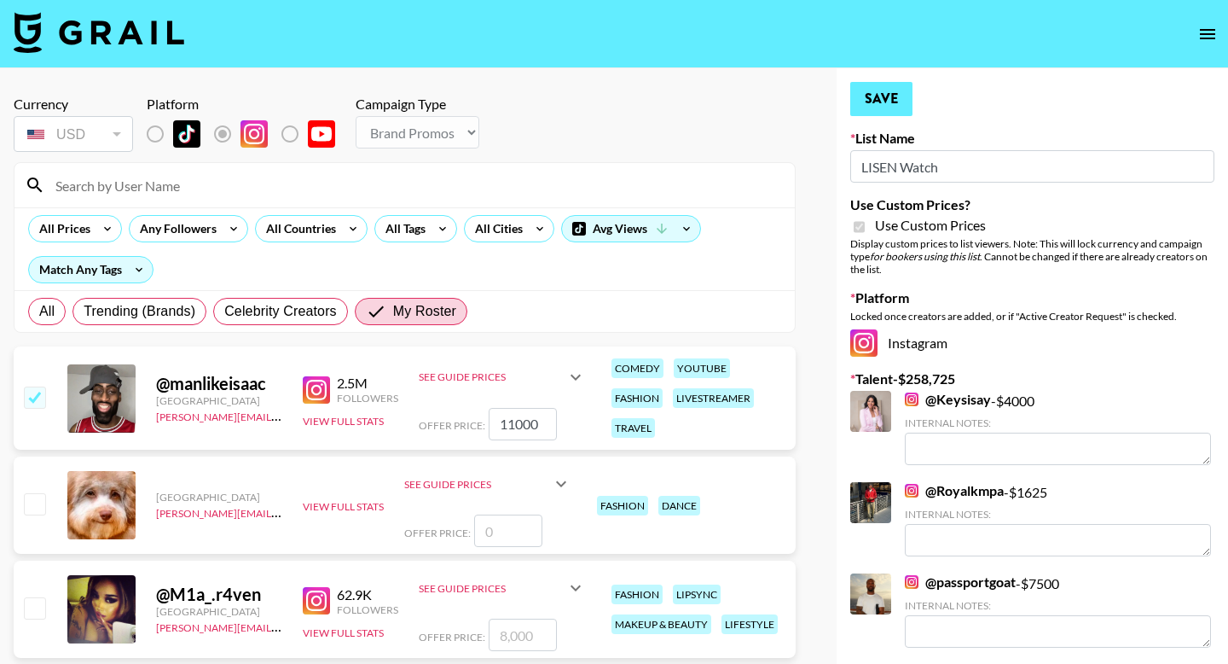
type input "15000"
click at [651, 105] on button "Save" at bounding box center [882, 99] width 62 height 34
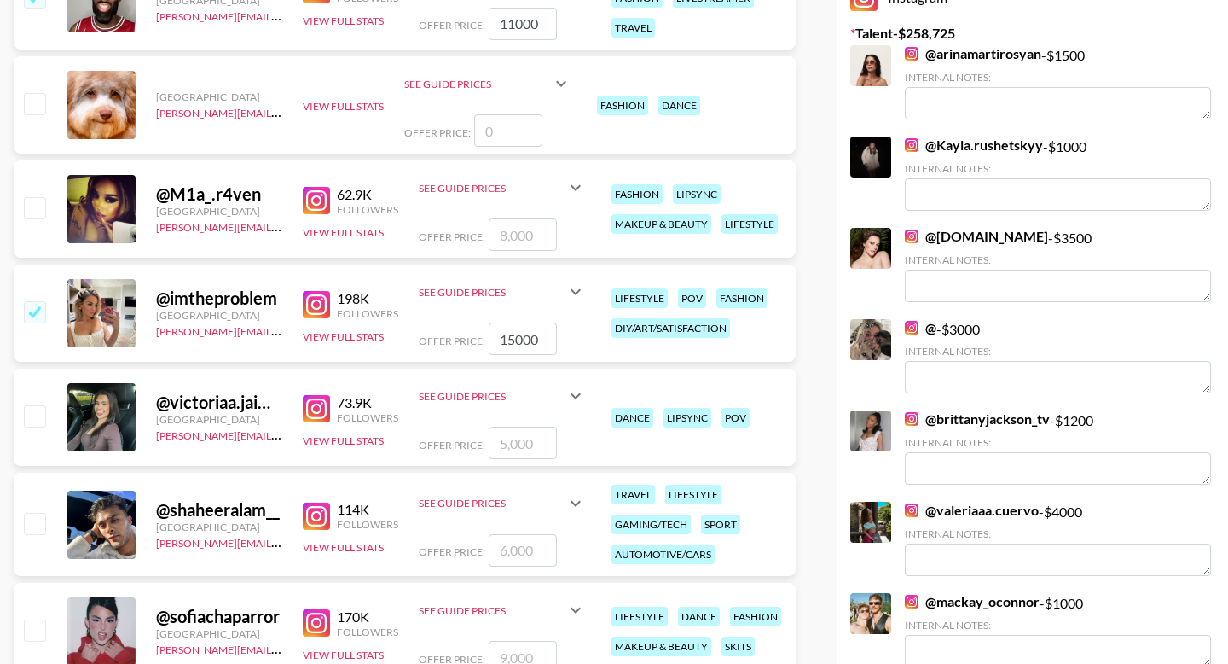
scroll to position [402, 0]
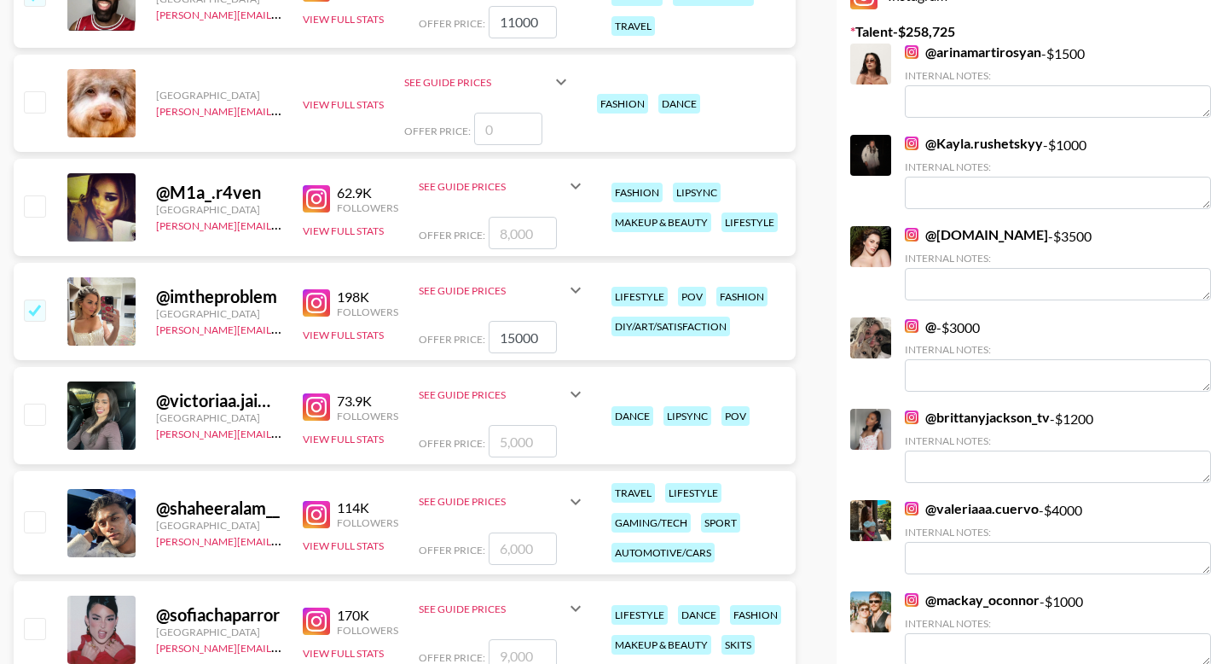
click at [535, 550] on input "number" at bounding box center [523, 548] width 68 height 32
type input "9"
checkbox input "true"
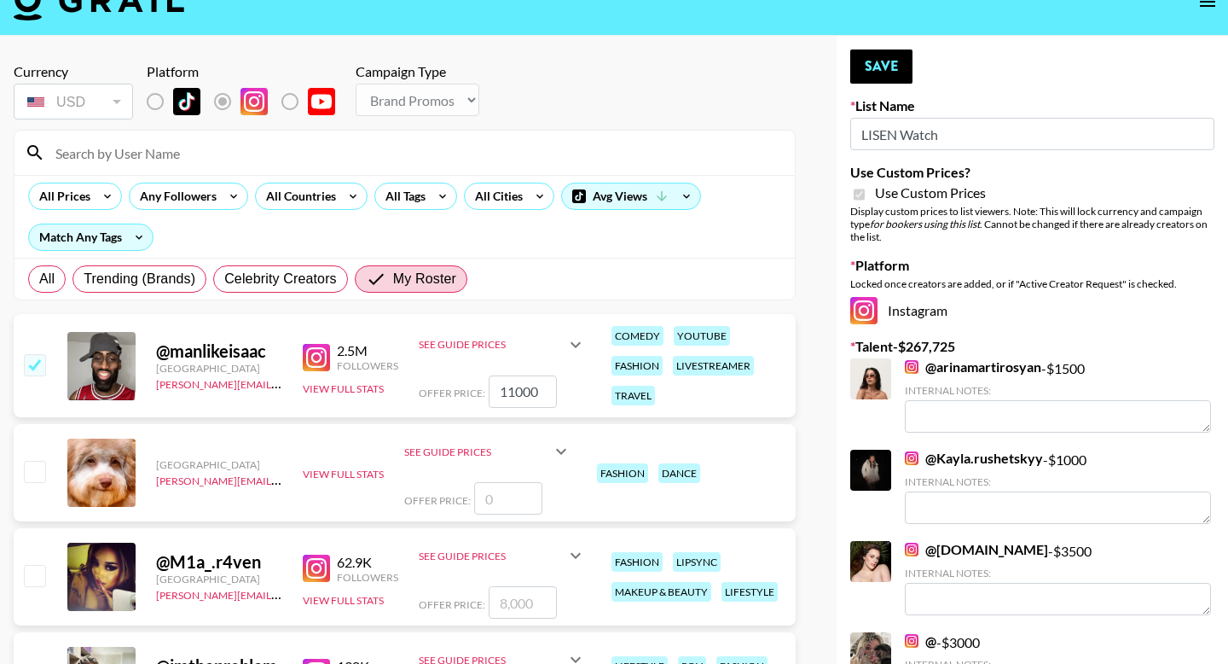
scroll to position [0, 0]
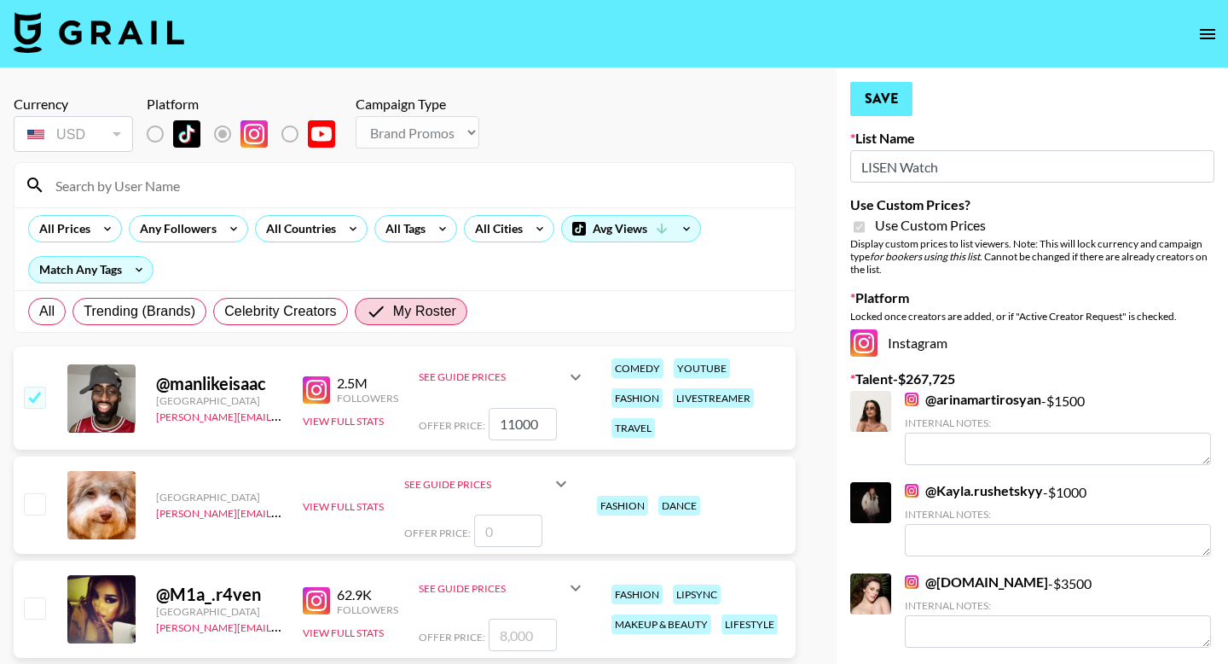
type input "9000"
click at [651, 98] on button "Save" at bounding box center [882, 99] width 62 height 34
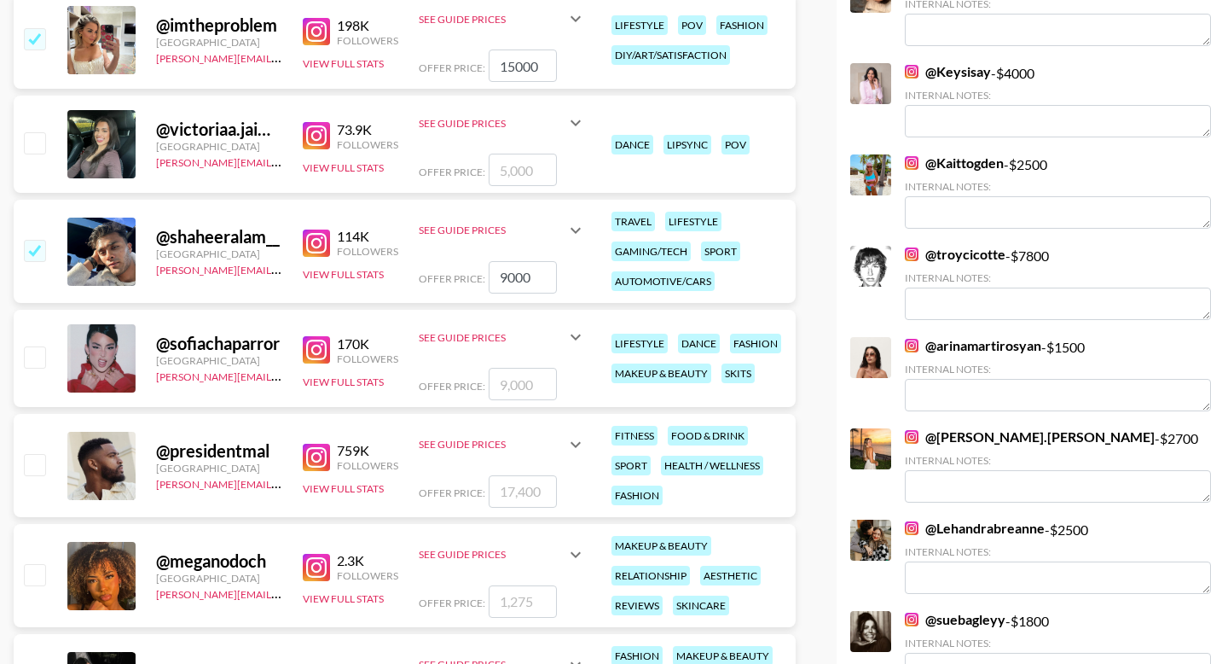
scroll to position [660, 0]
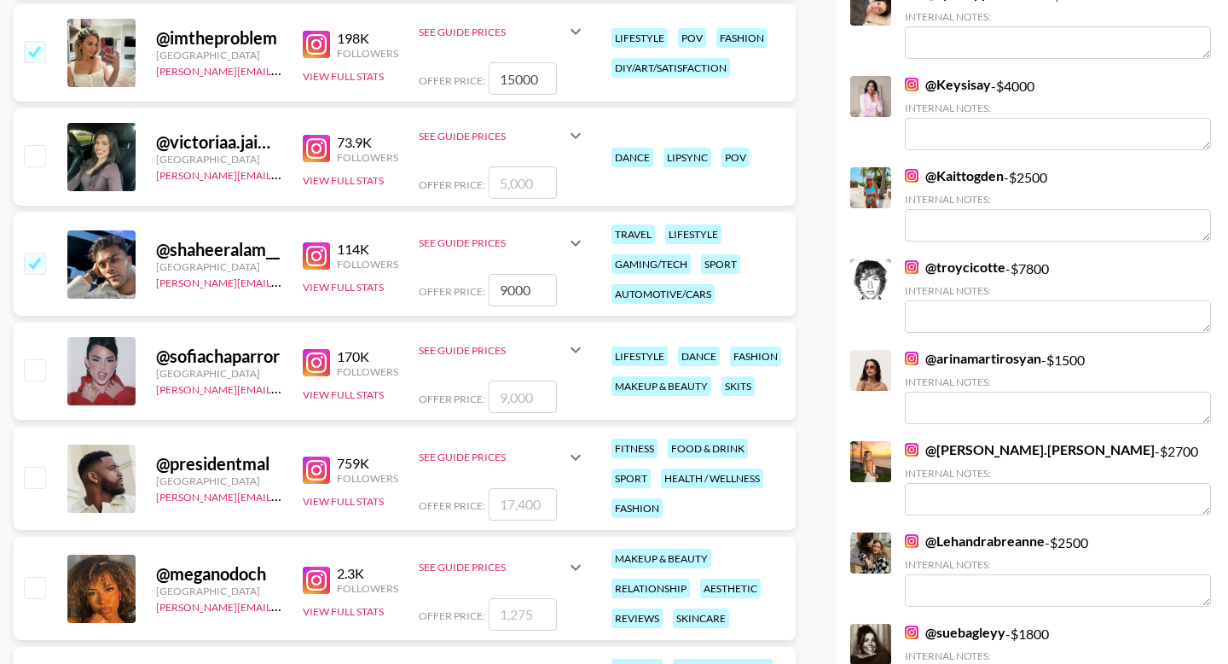
click at [529, 399] on input "number" at bounding box center [523, 396] width 68 height 32
type input "14"
checkbox input "true"
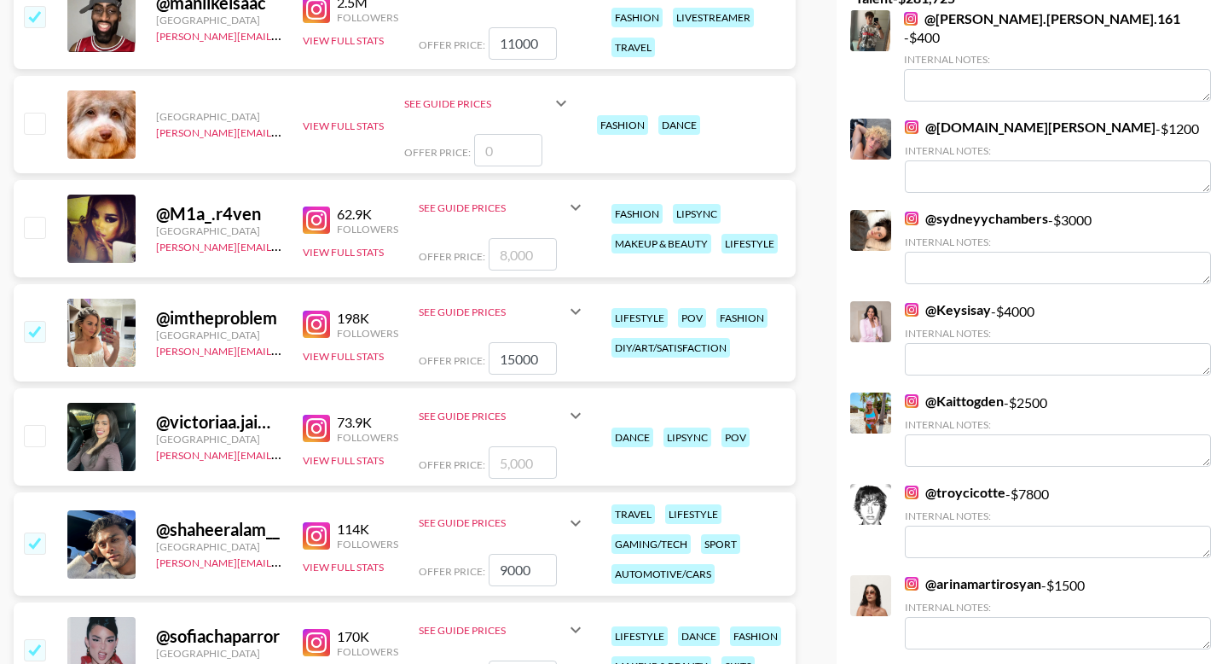
scroll to position [0, 0]
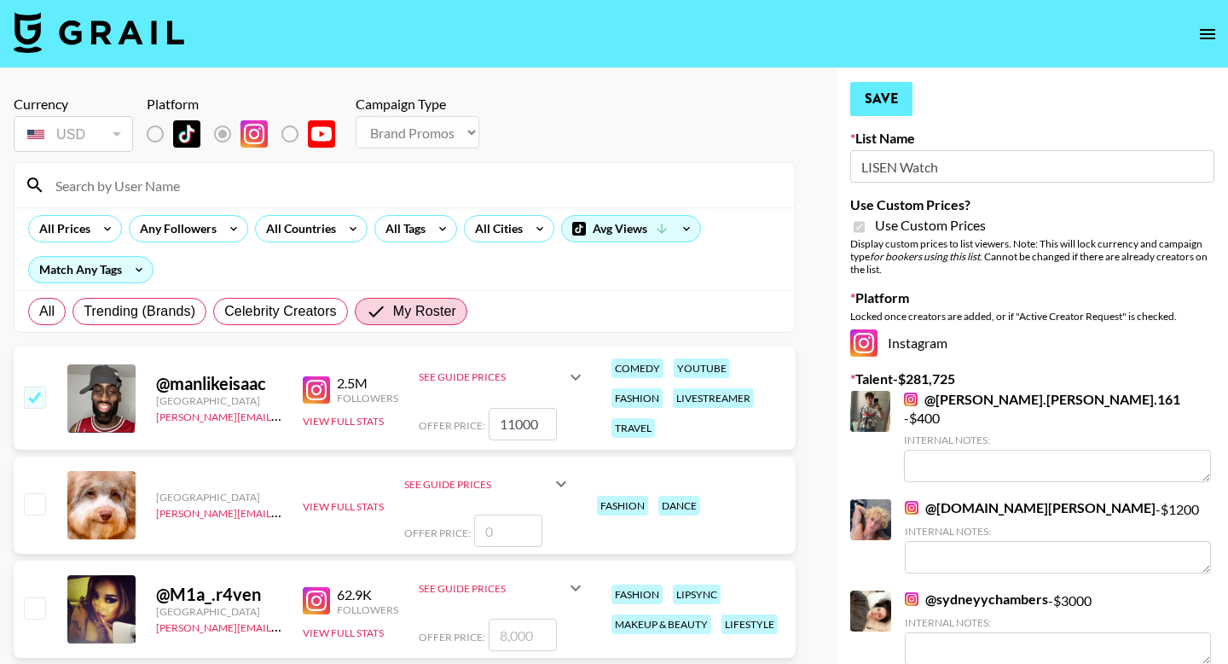
type input "14000"
click at [651, 96] on button "Save" at bounding box center [882, 99] width 62 height 34
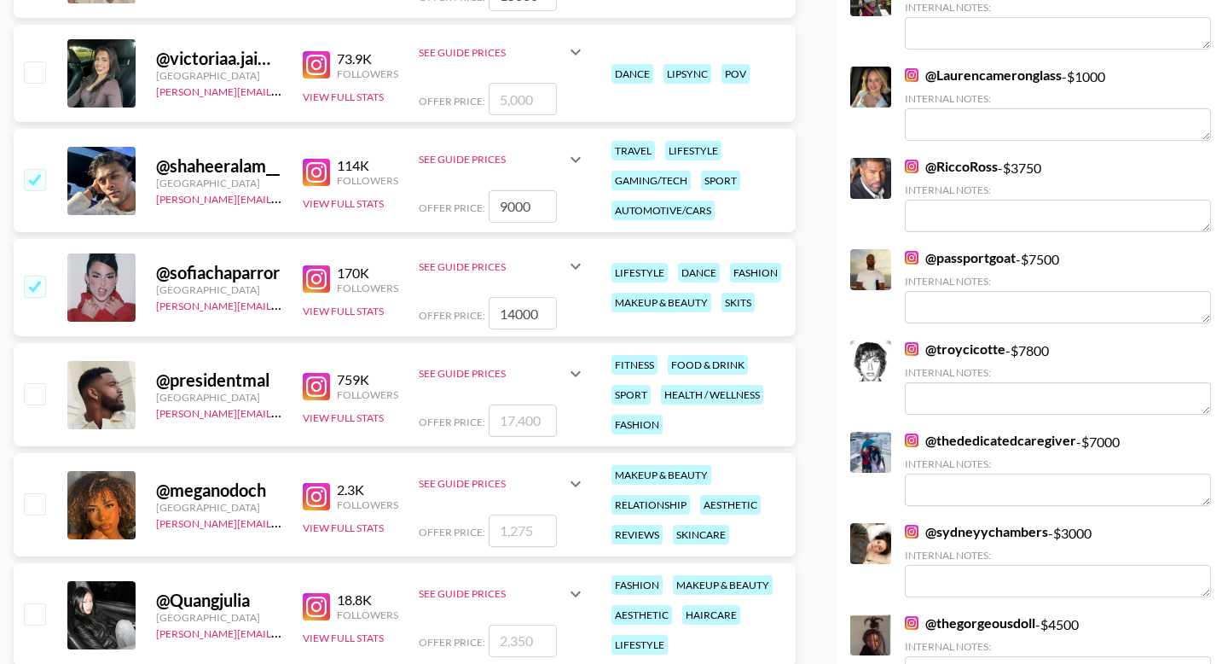
scroll to position [778, 0]
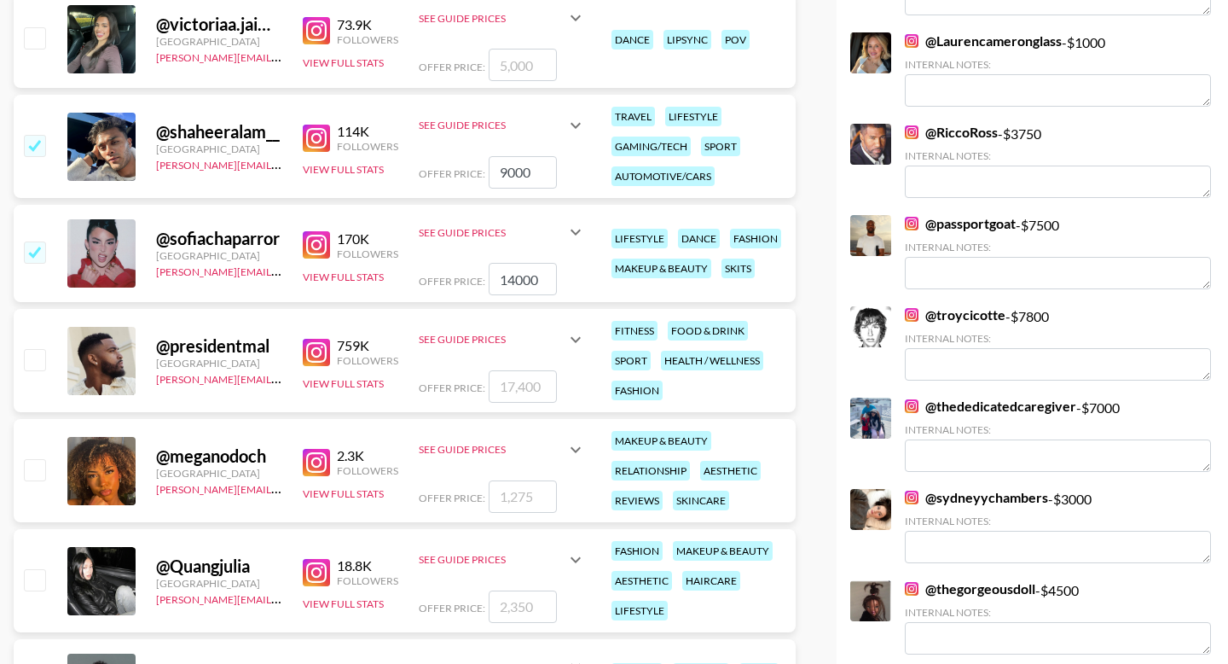
click at [521, 400] on input "number" at bounding box center [523, 386] width 68 height 32
type input "2"
checkbox input "true"
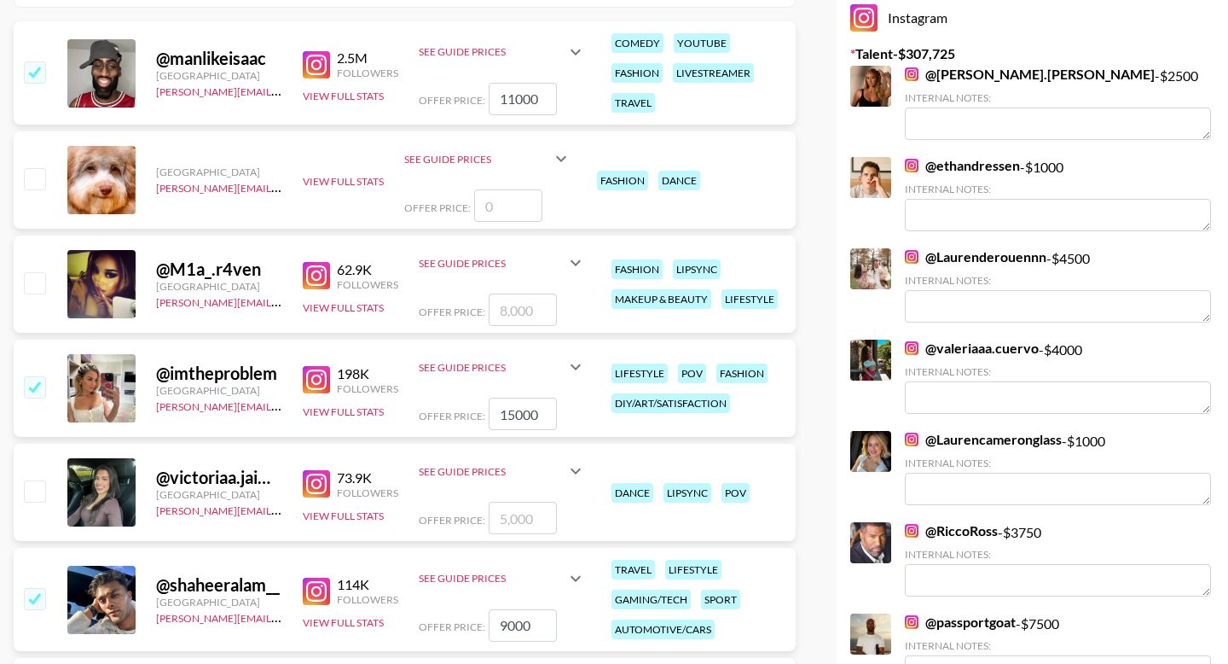
scroll to position [0, 0]
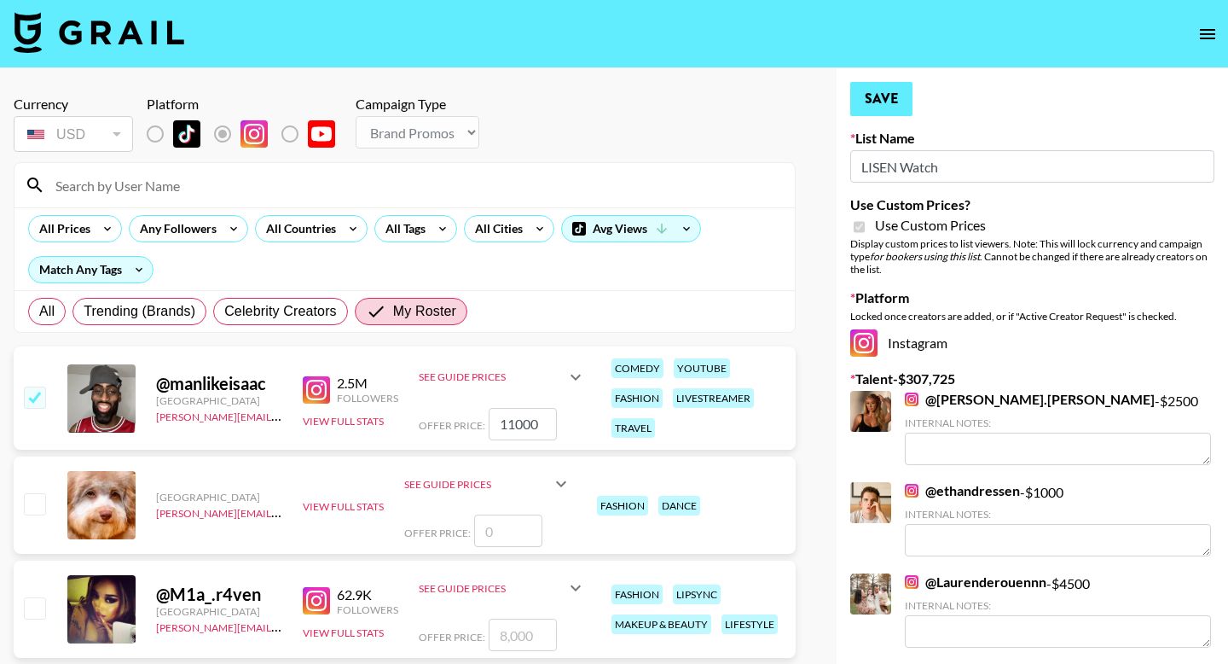
type input "26000"
click at [651, 96] on button "Save" at bounding box center [882, 99] width 62 height 34
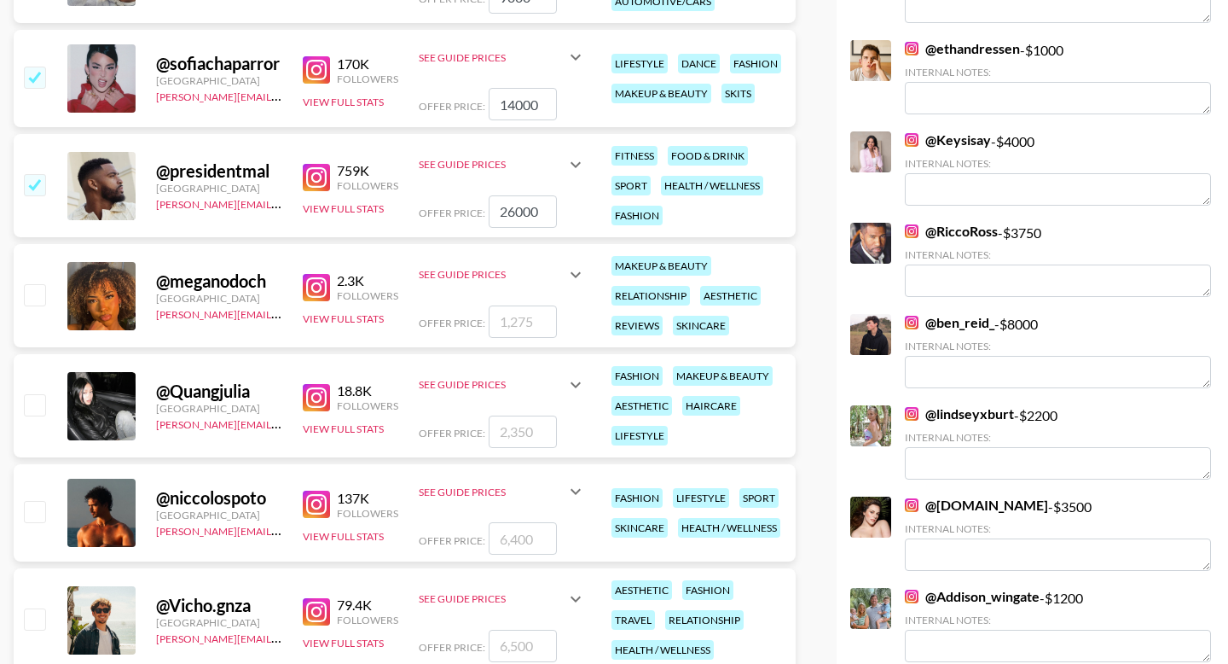
scroll to position [955, 0]
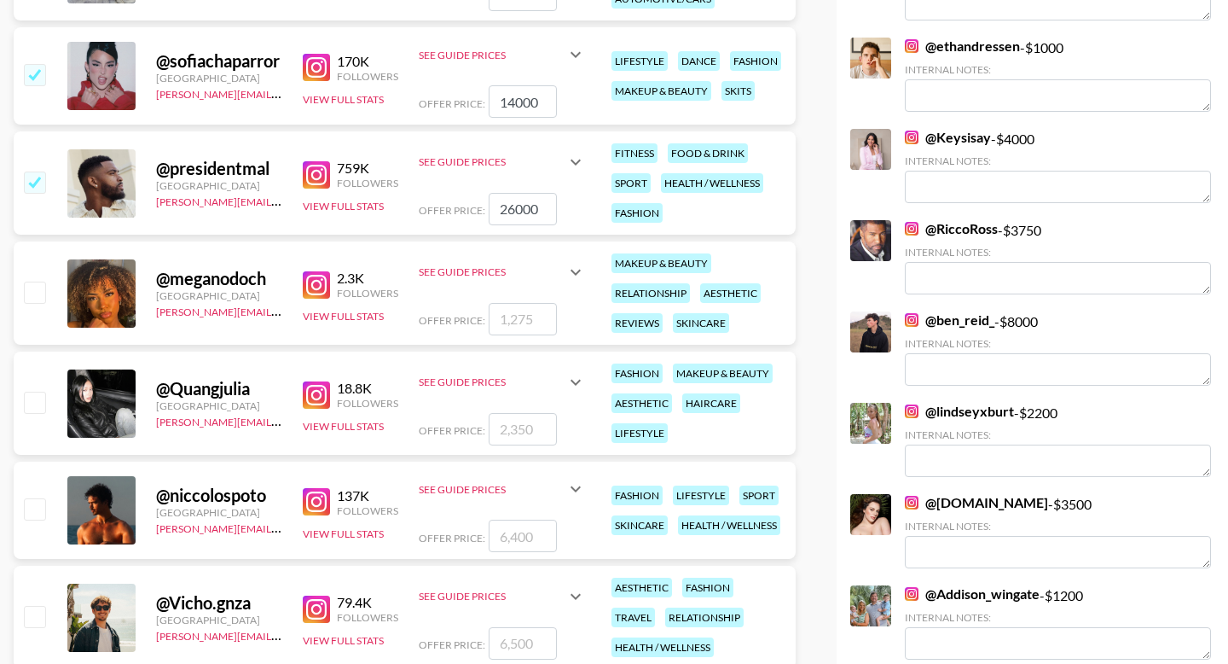
click at [529, 539] on input "number" at bounding box center [523, 536] width 68 height 32
type input "9"
checkbox input "true"
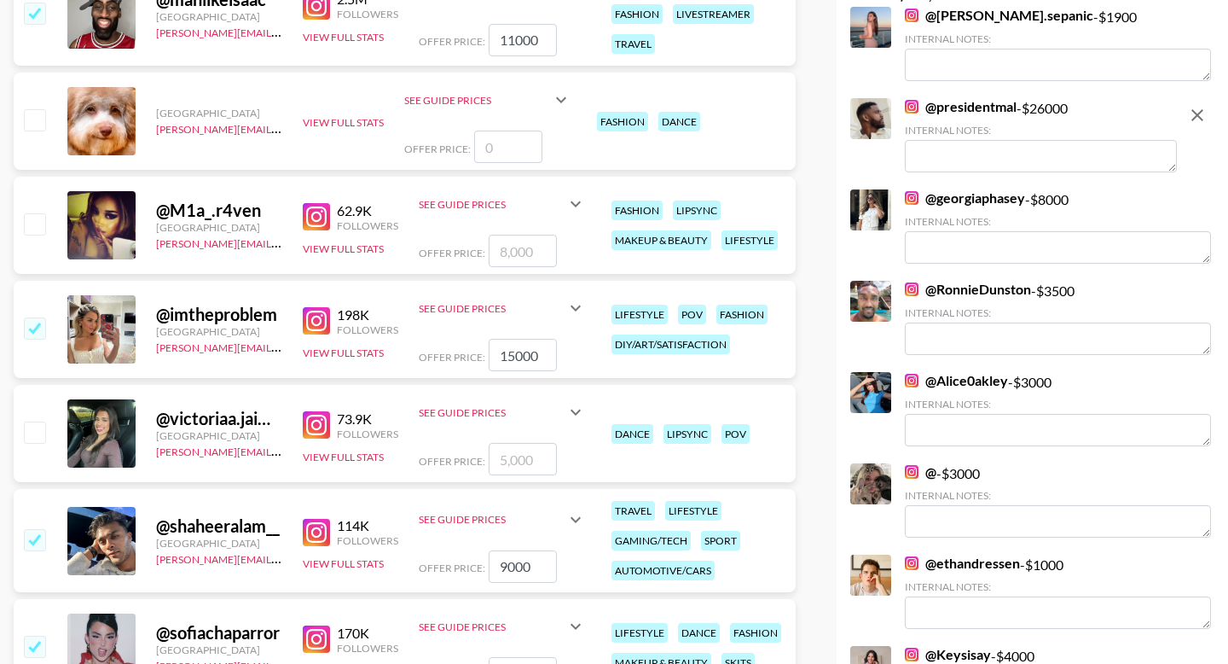
scroll to position [0, 0]
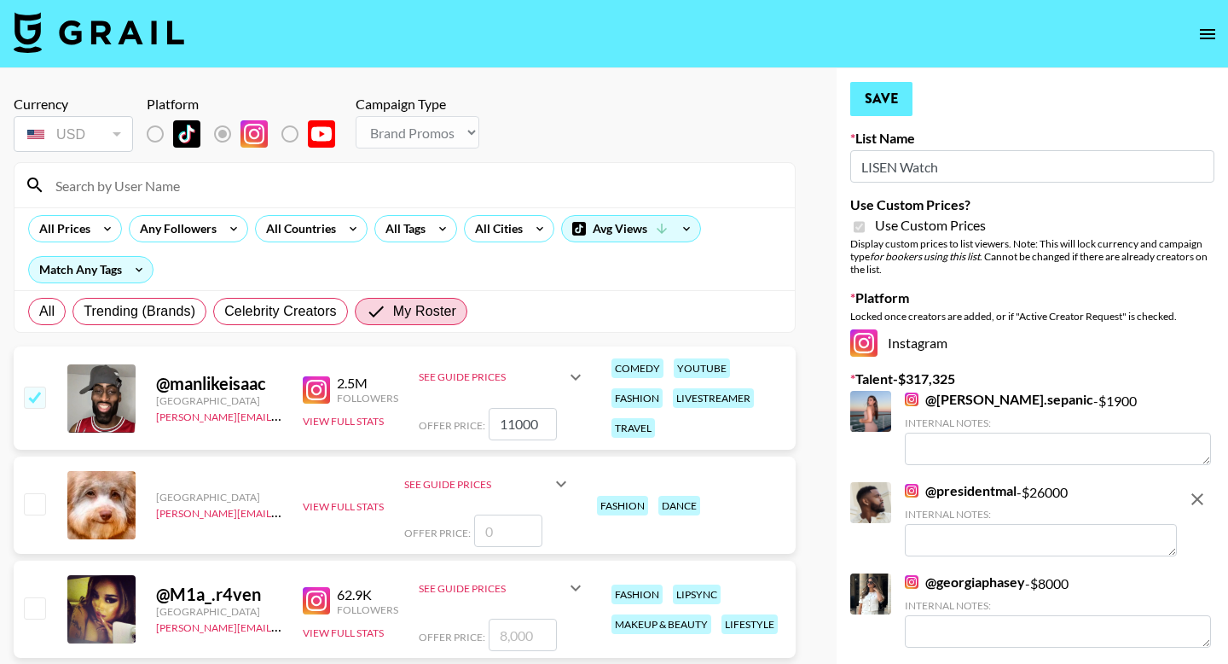
type input "9600"
click at [651, 97] on button "Save" at bounding box center [882, 99] width 62 height 34
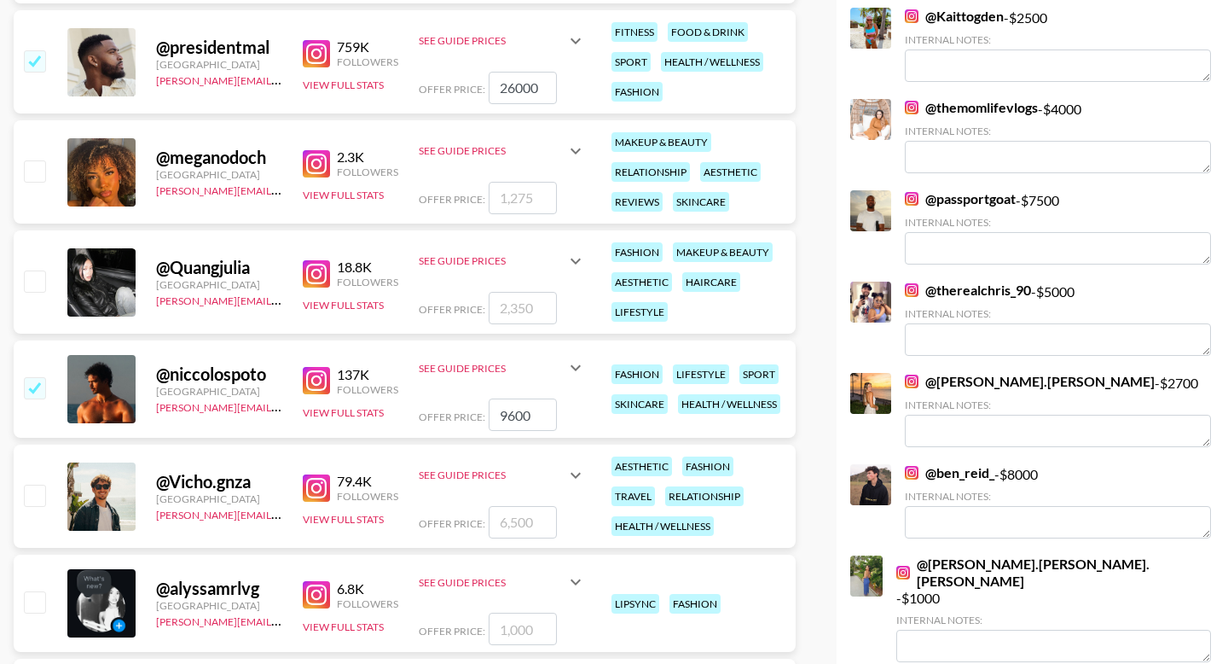
scroll to position [1080, 0]
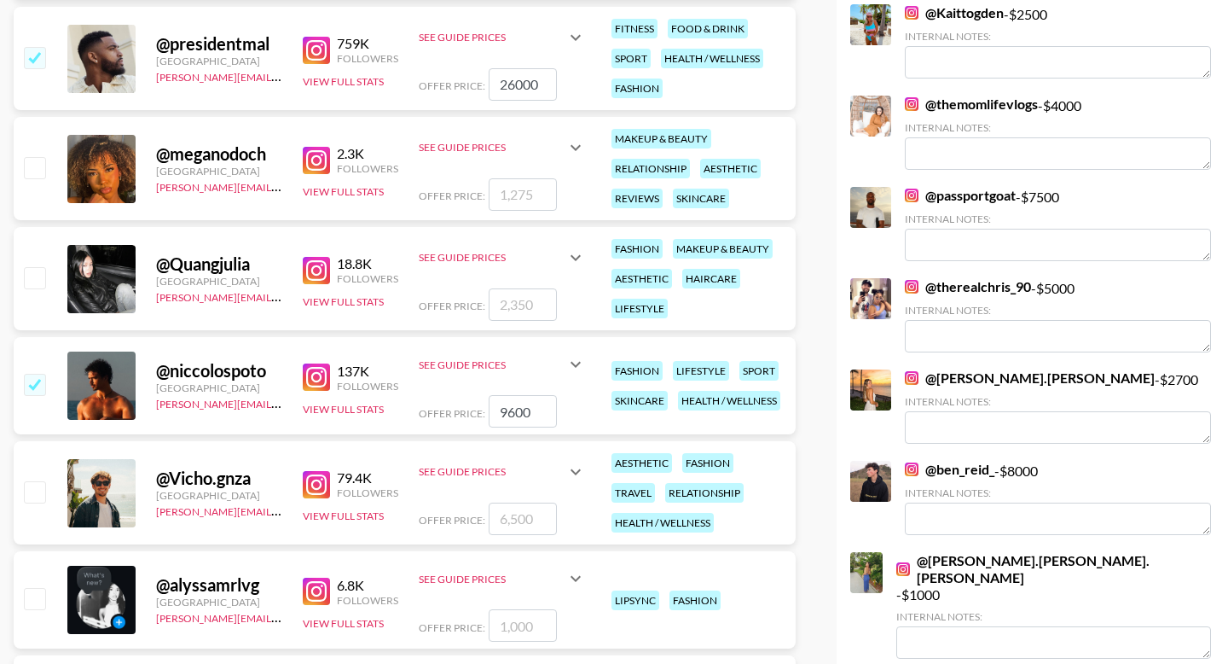
click at [529, 514] on input "number" at bounding box center [523, 518] width 68 height 32
click at [36, 502] on input "checkbox" at bounding box center [34, 491] width 20 height 20
checkbox input "true"
type input "6500"
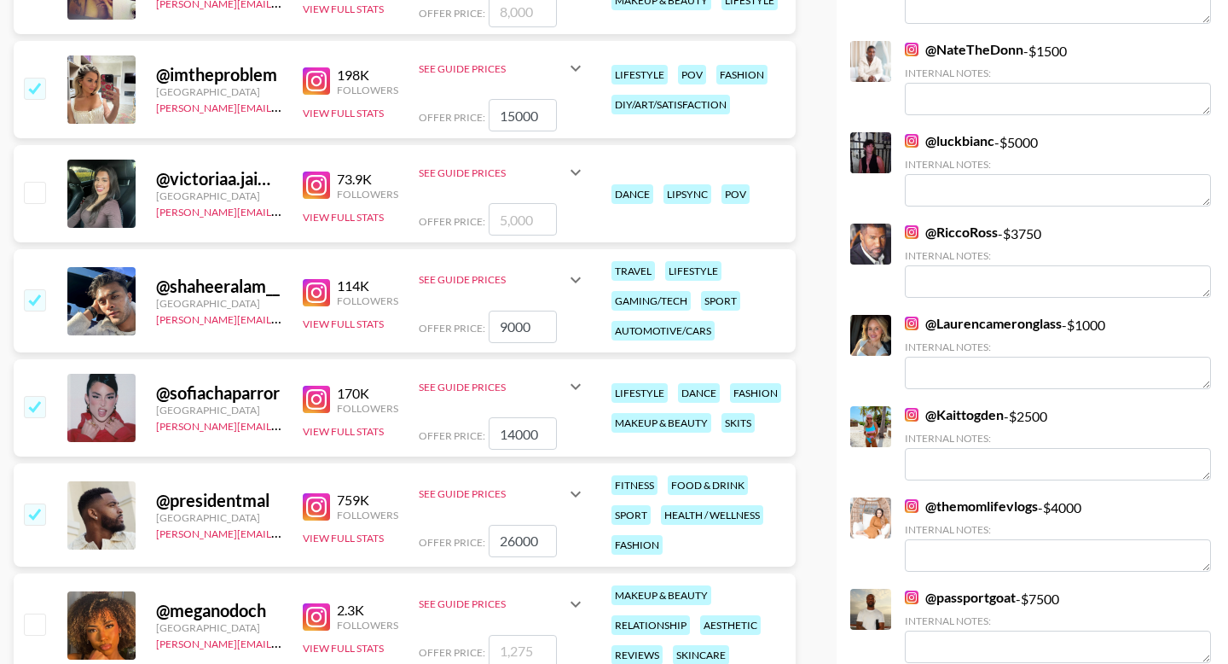
scroll to position [0, 0]
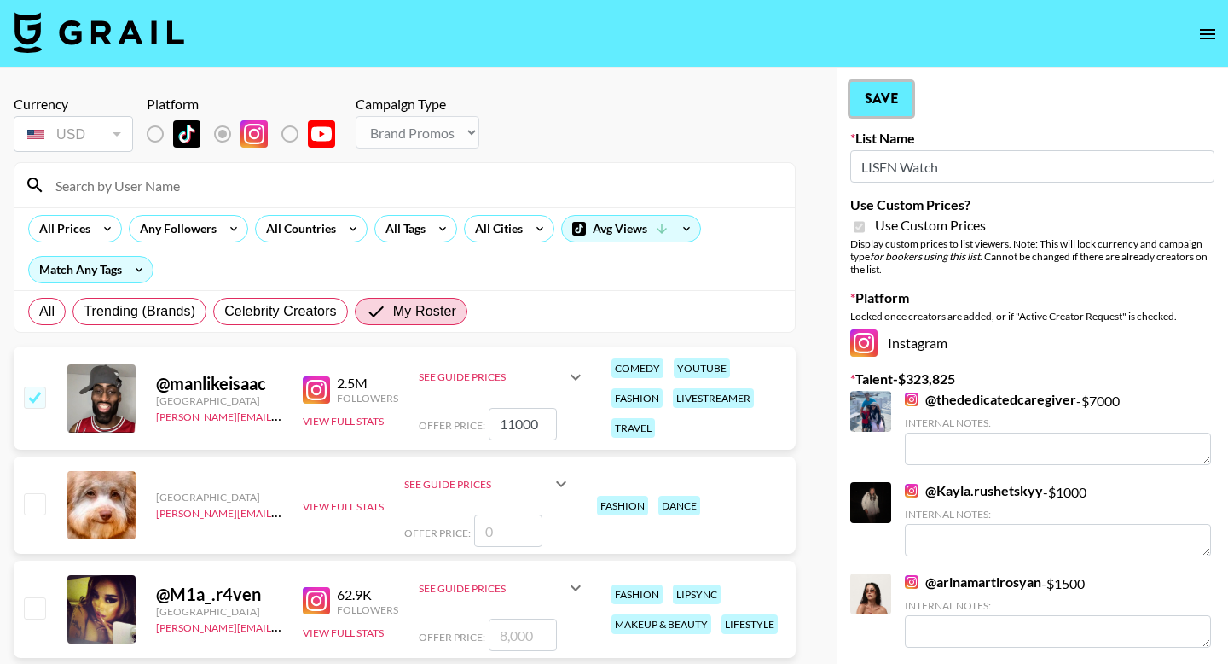
click at [651, 110] on button "Save" at bounding box center [882, 99] width 62 height 34
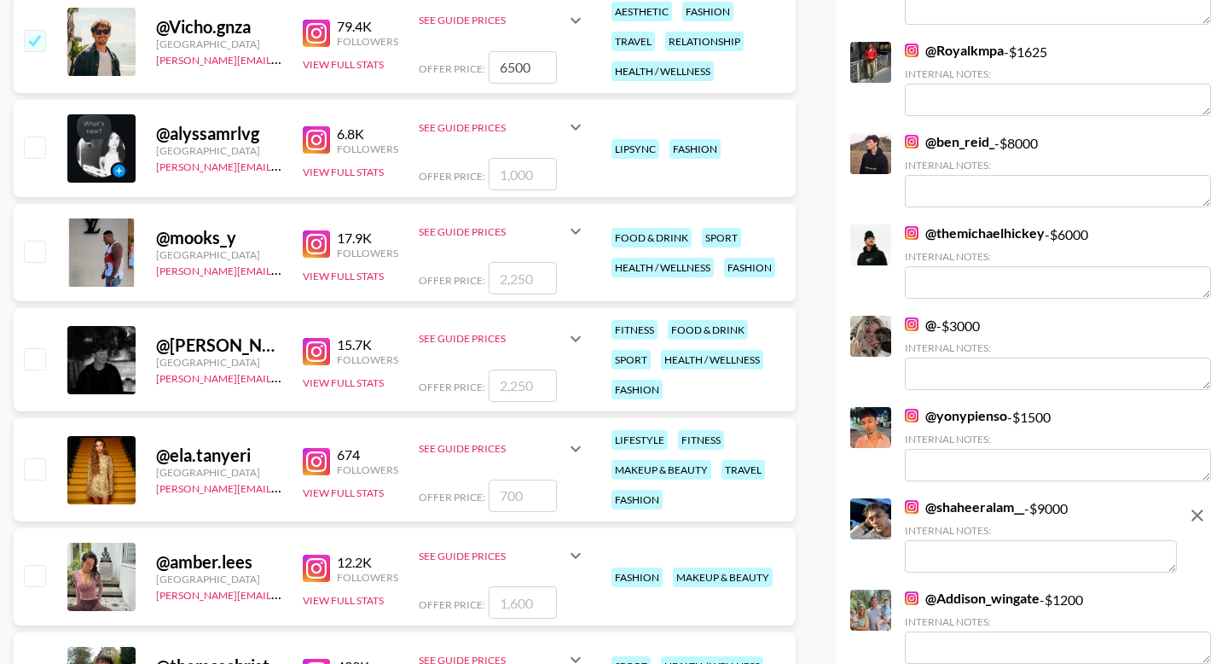
scroll to position [1536, 0]
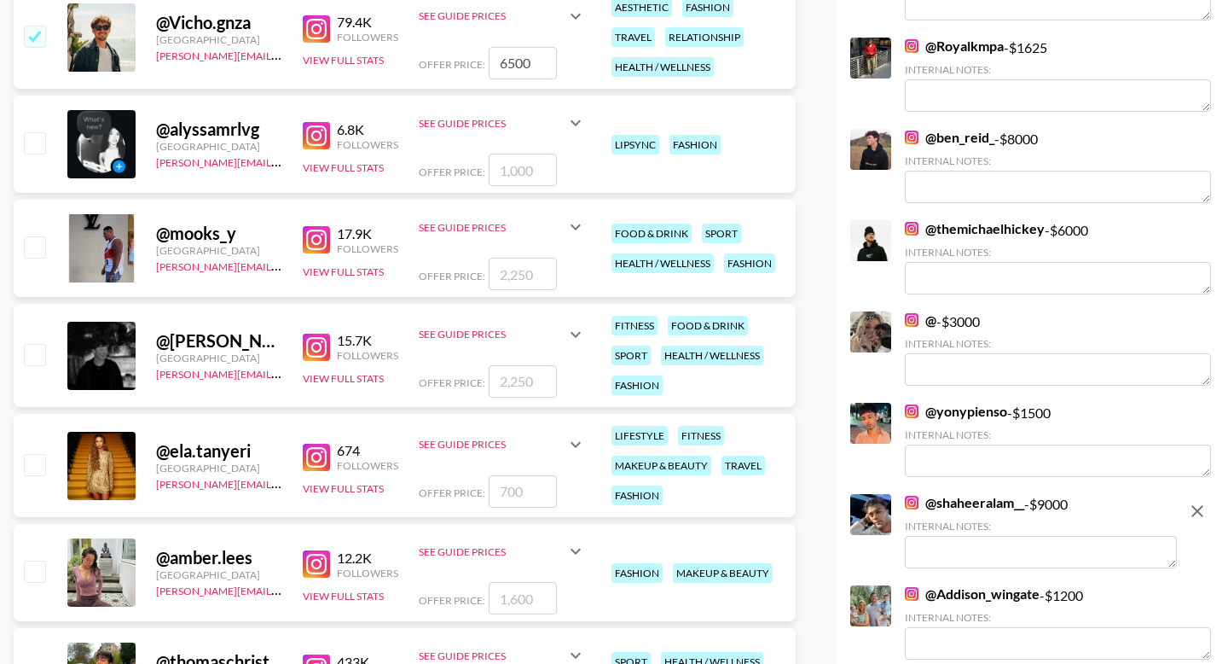
click at [530, 380] on input "number" at bounding box center [523, 381] width 68 height 32
type input "3"
checkbox input "true"
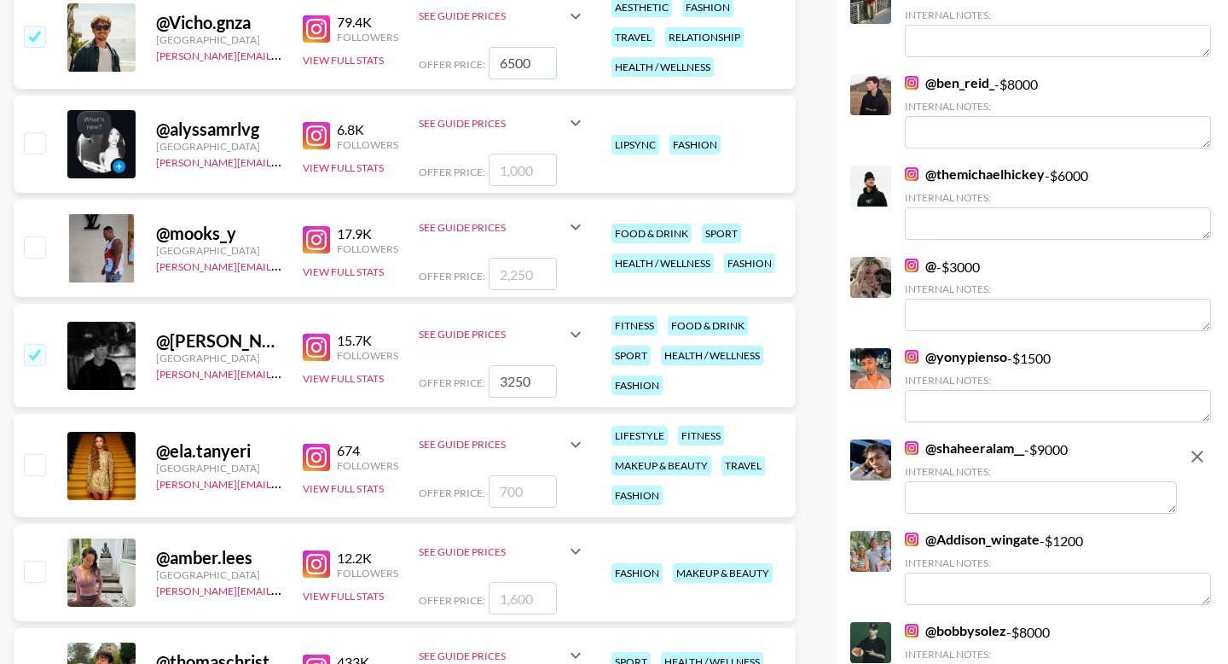
drag, startPoint x: 541, startPoint y: 380, endPoint x: 508, endPoint y: 385, distance: 32.7
click at [508, 385] on input "3250" at bounding box center [523, 381] width 68 height 32
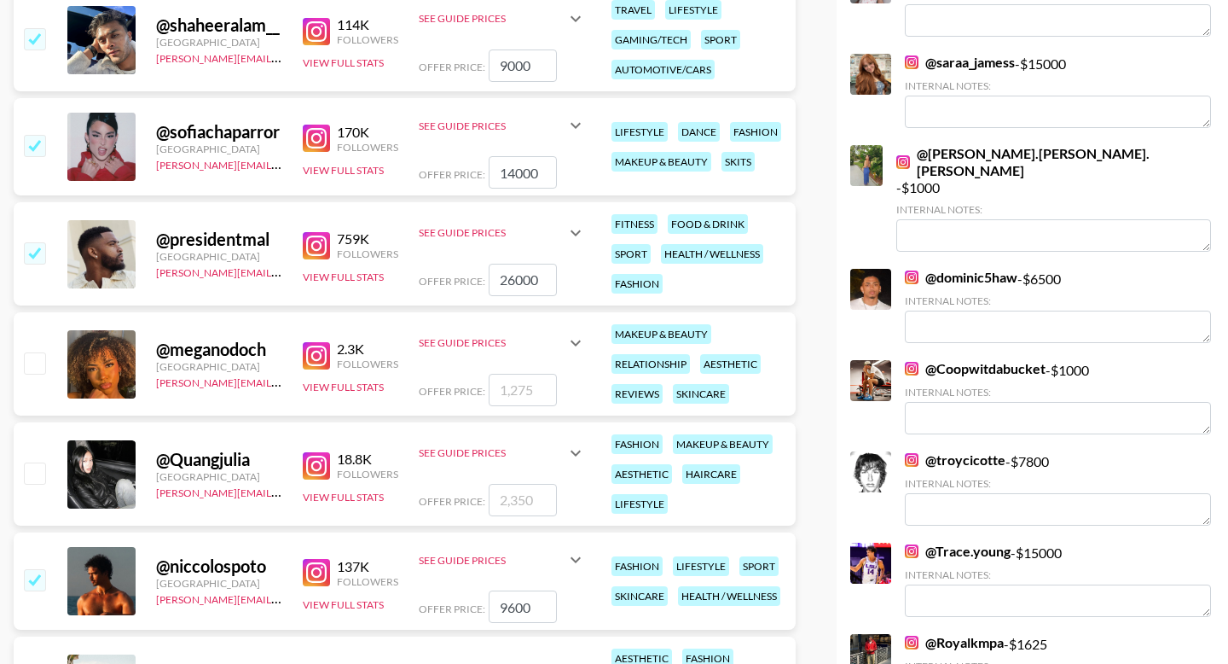
scroll to position [0, 0]
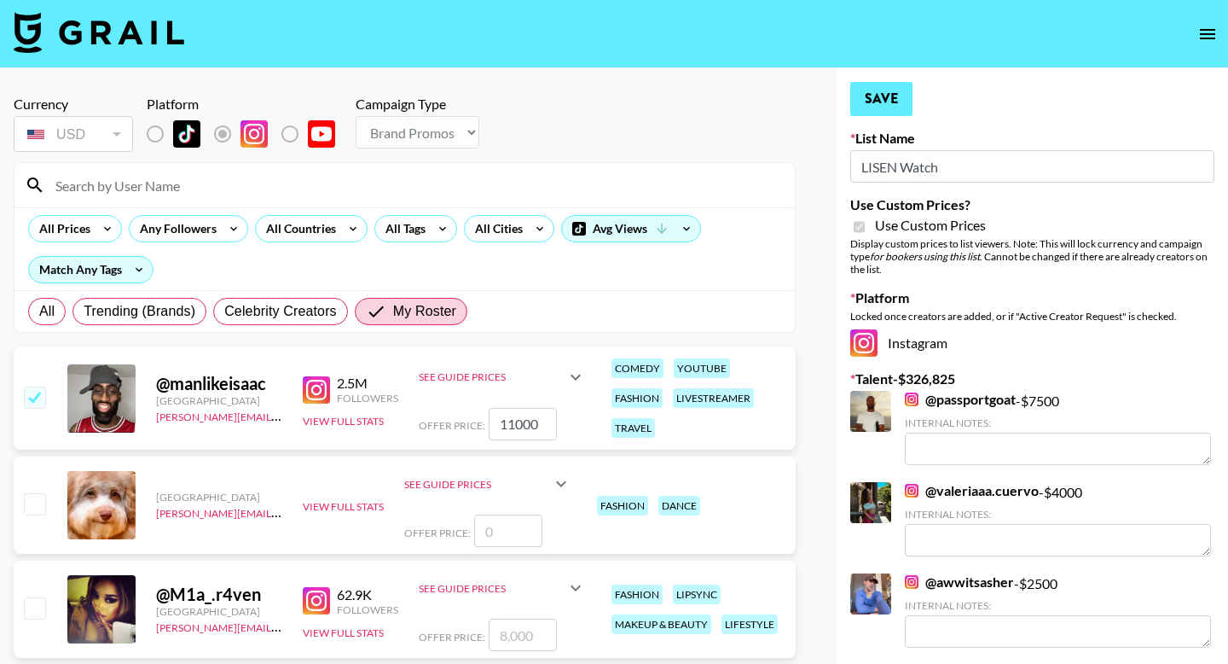
type input "3000"
click at [651, 93] on button "Save" at bounding box center [882, 99] width 62 height 34
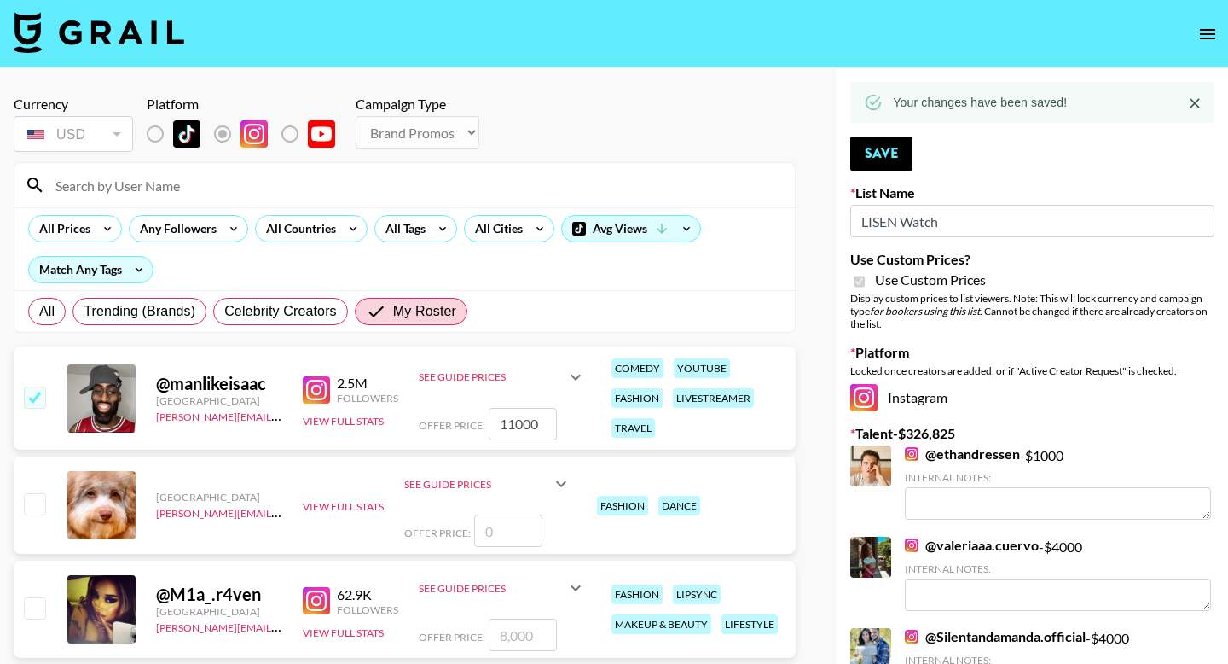
drag, startPoint x: 545, startPoint y: 419, endPoint x: 471, endPoint y: 420, distance: 74.2
click at [471, 420] on div "Offer Price: 11000" at bounding box center [502, 424] width 167 height 32
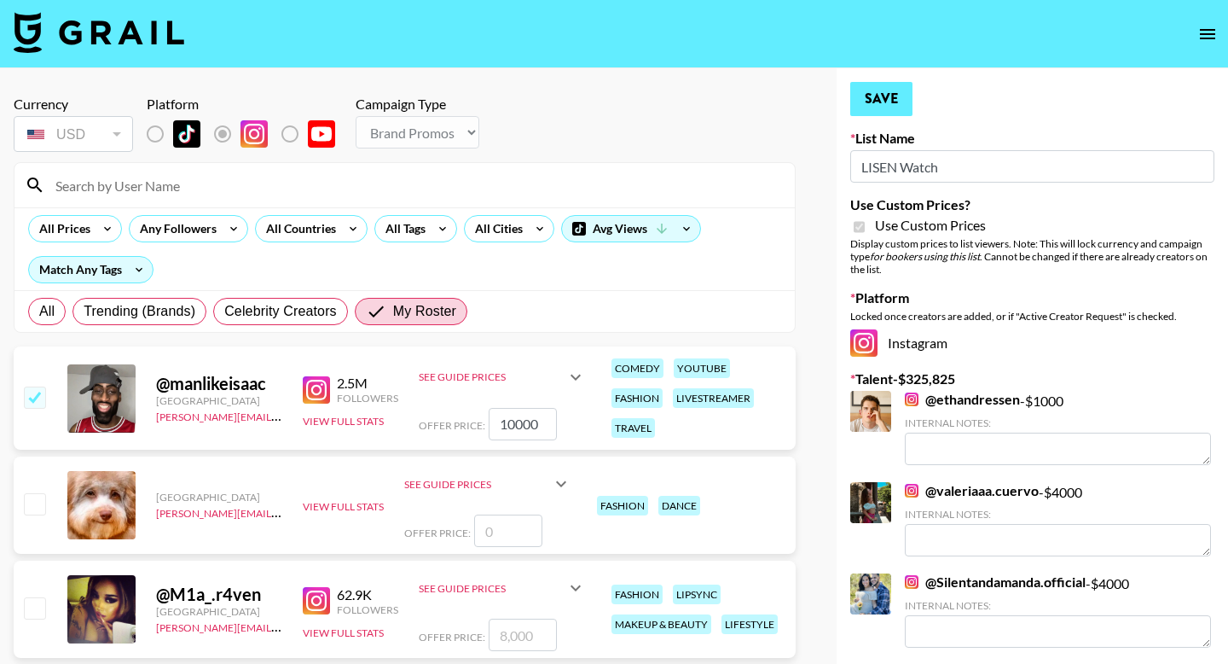
type input "10000"
click at [651, 102] on button "Save" at bounding box center [882, 99] width 62 height 34
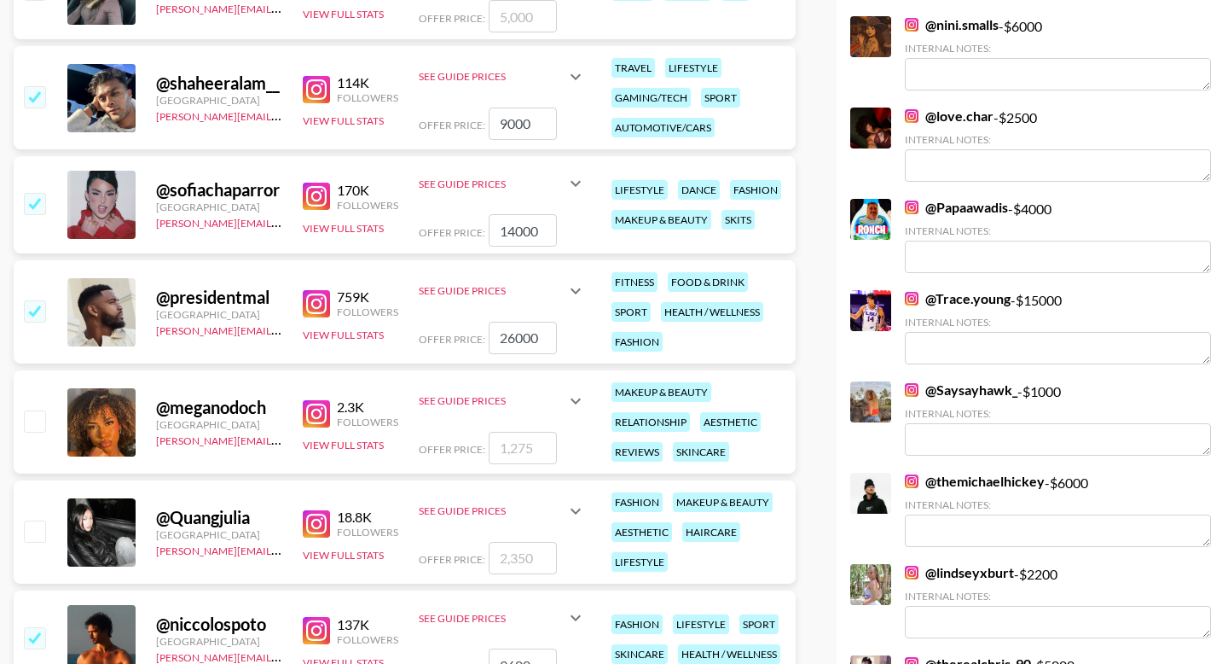
scroll to position [830, 0]
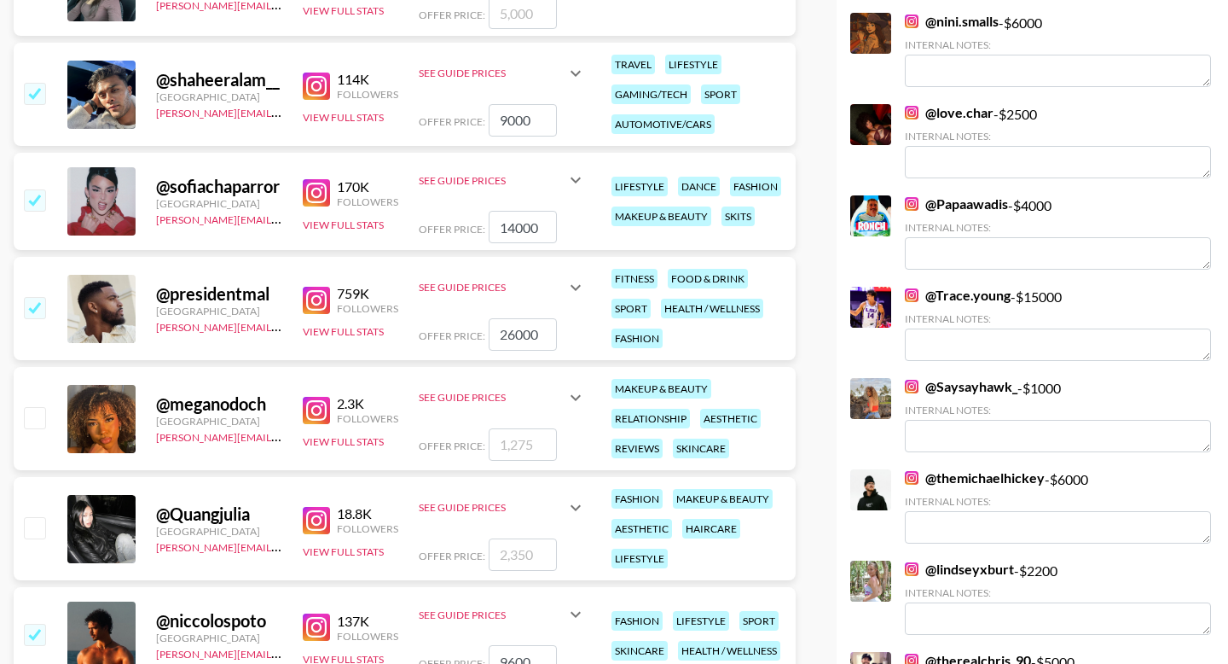
drag, startPoint x: 549, startPoint y: 225, endPoint x: 511, endPoint y: 228, distance: 37.6
click at [511, 228] on input "14000" at bounding box center [523, 227] width 68 height 32
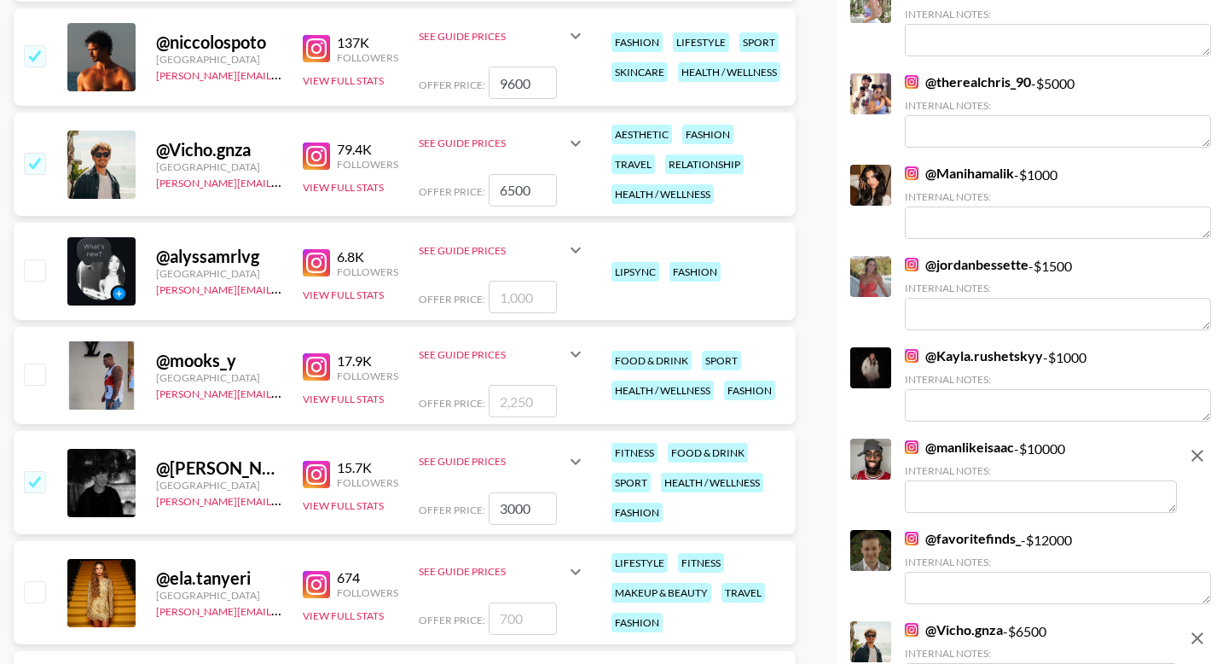
scroll to position [1410, 0]
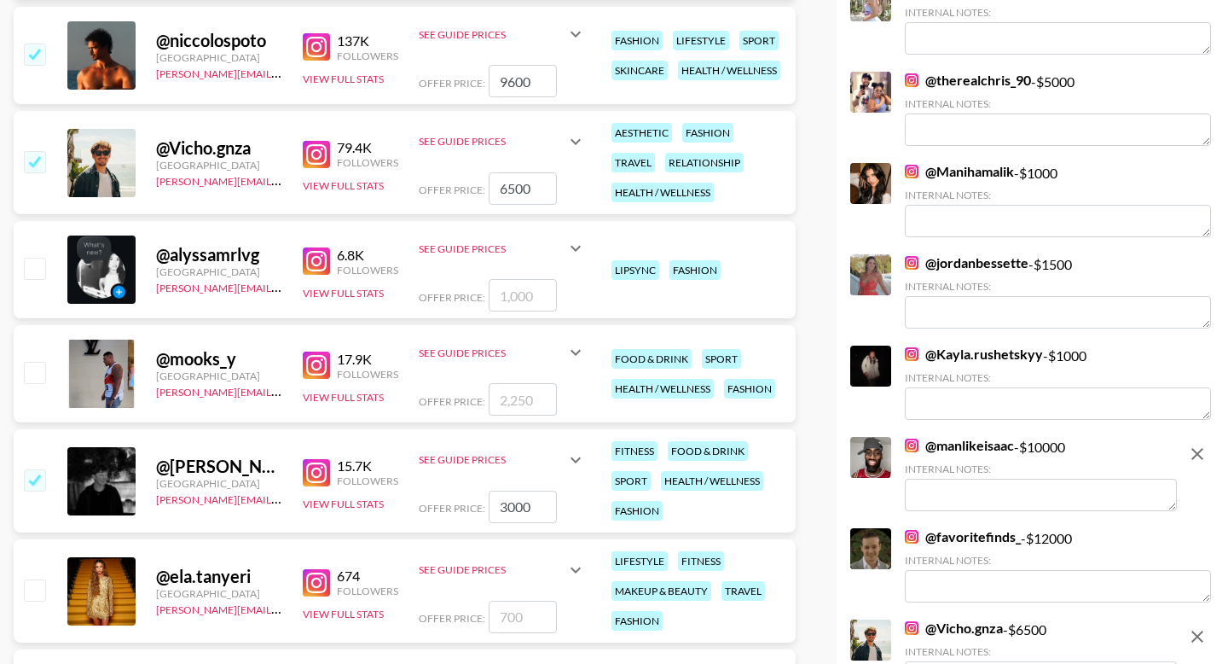
click at [528, 399] on input "number" at bounding box center [523, 399] width 68 height 32
type input "3"
checkbox input "true"
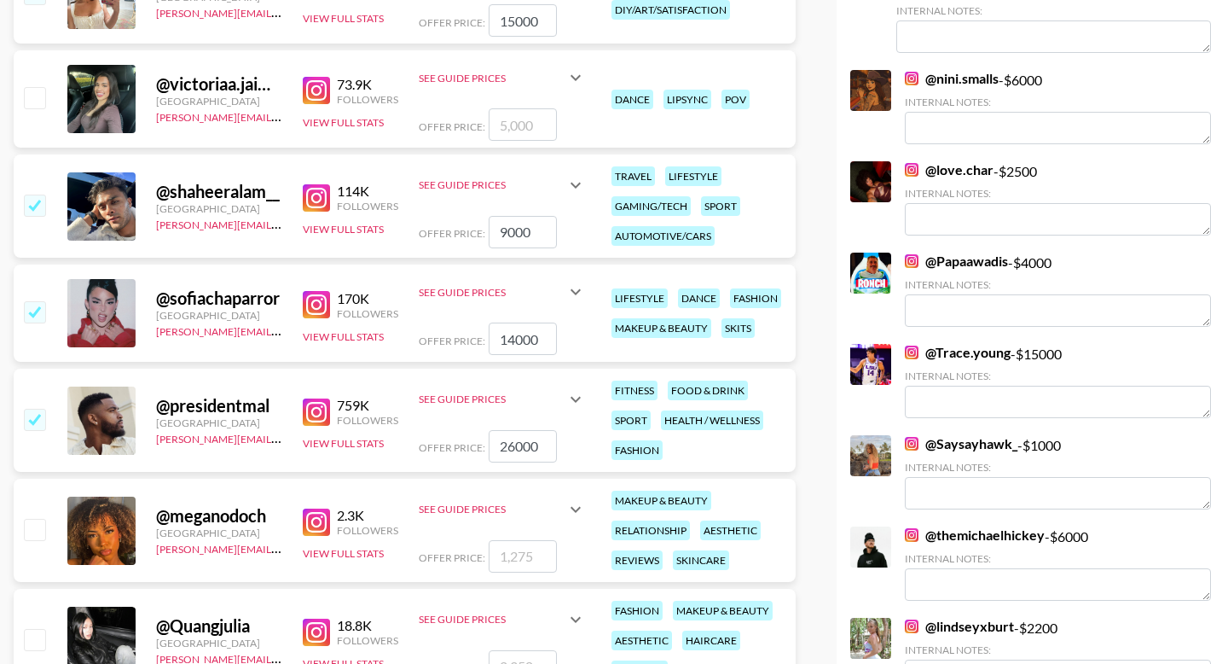
scroll to position [0, 0]
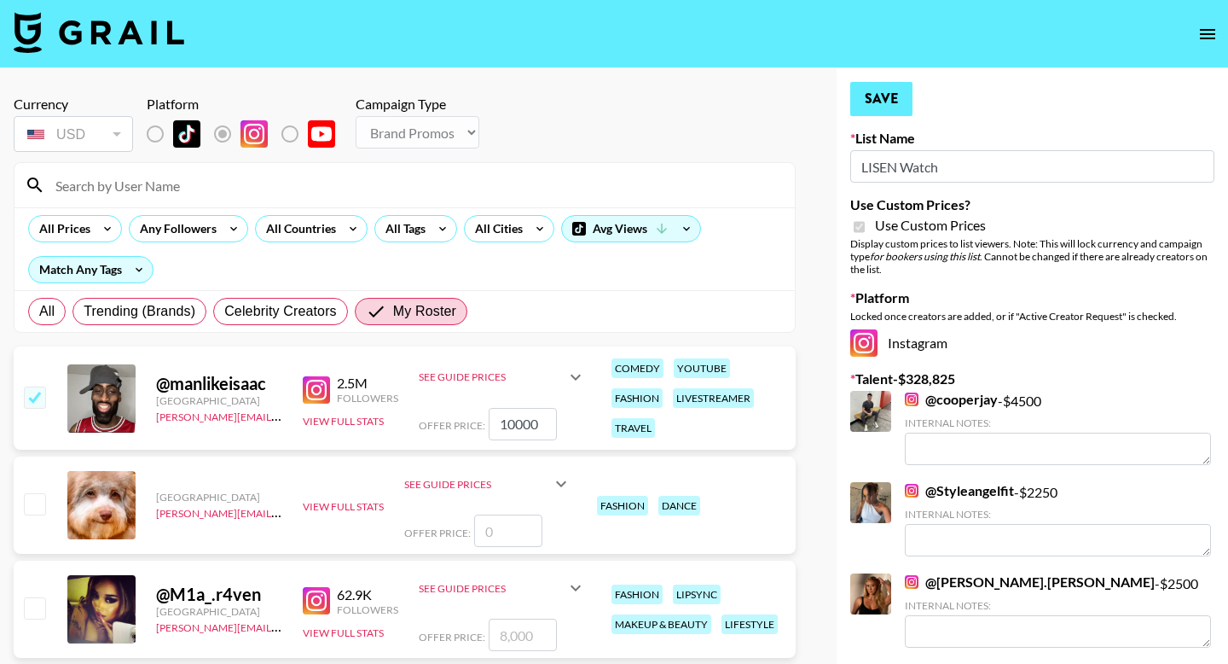
type input "3000"
click at [651, 92] on button "Save" at bounding box center [882, 99] width 62 height 34
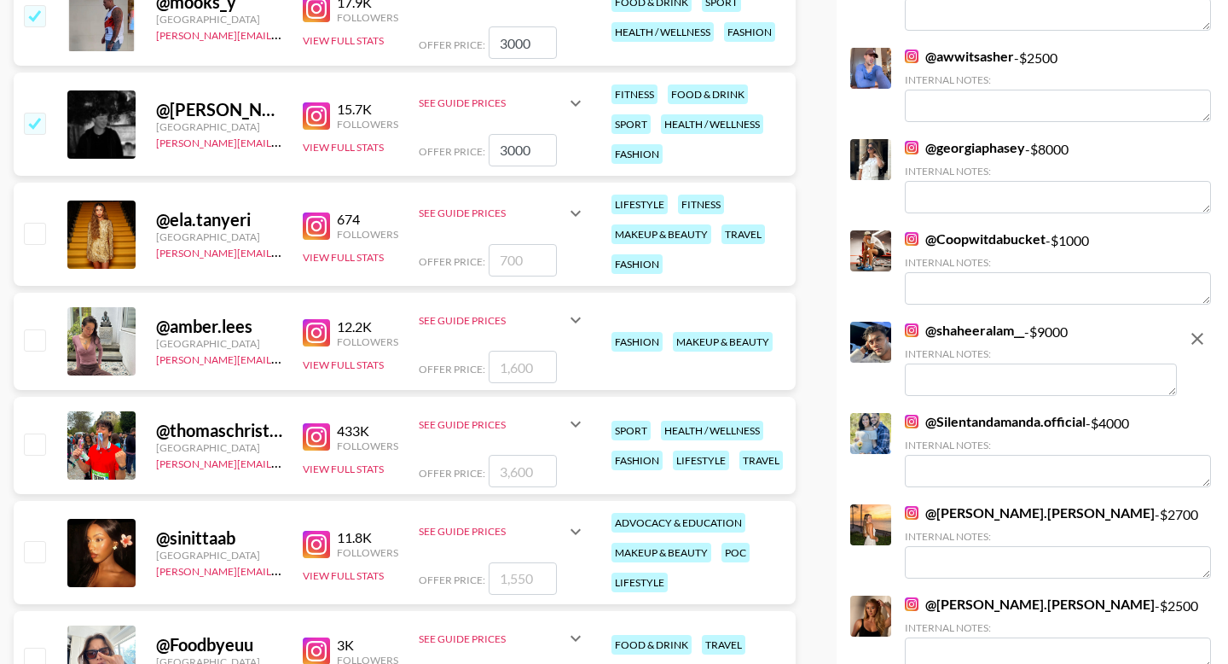
scroll to position [1778, 0]
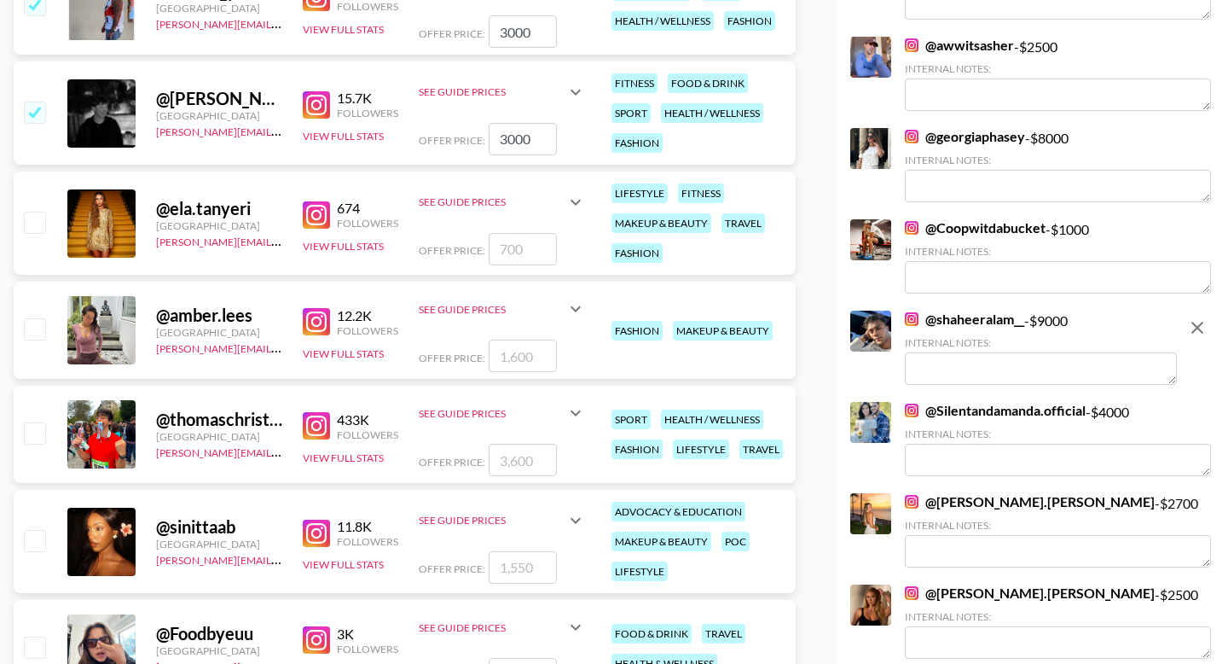
click at [529, 461] on input "number" at bounding box center [523, 460] width 68 height 32
type input "5"
checkbox input "true"
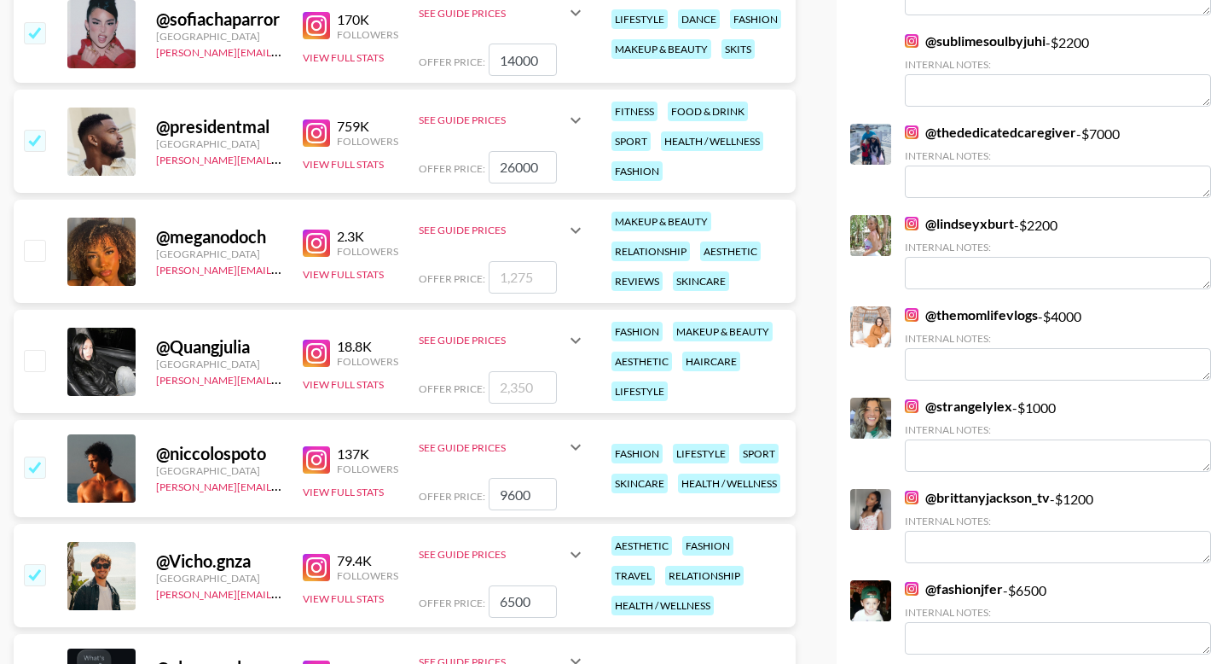
scroll to position [0, 0]
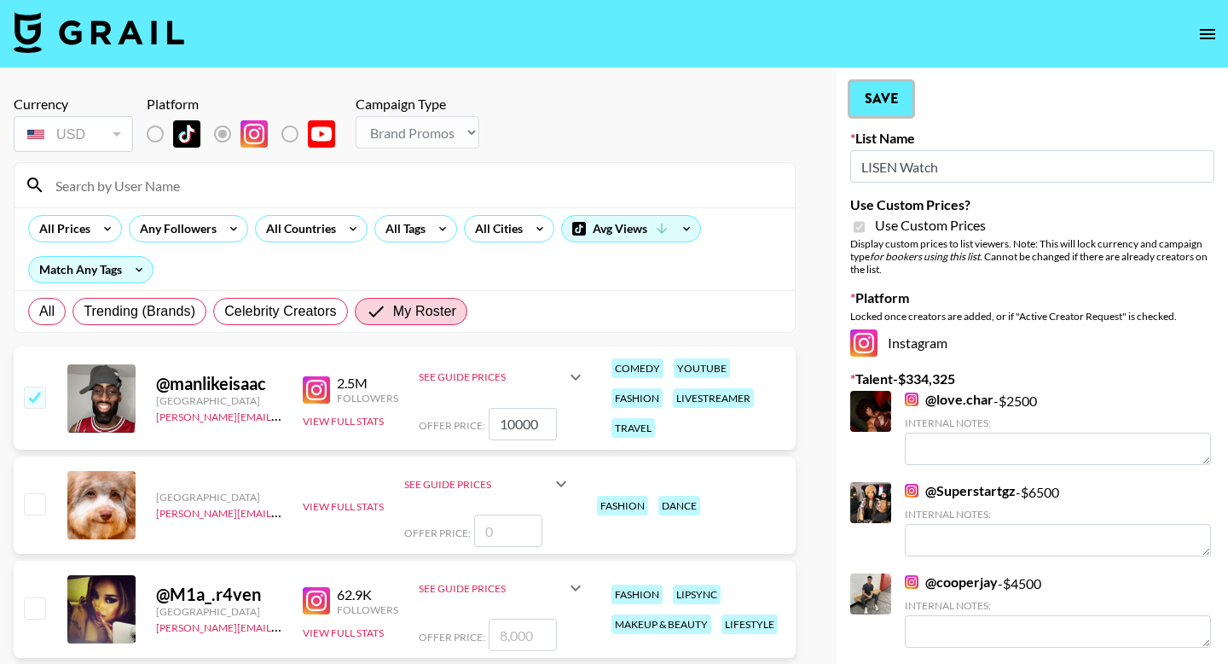
click at [651, 99] on button "Save" at bounding box center [882, 99] width 62 height 34
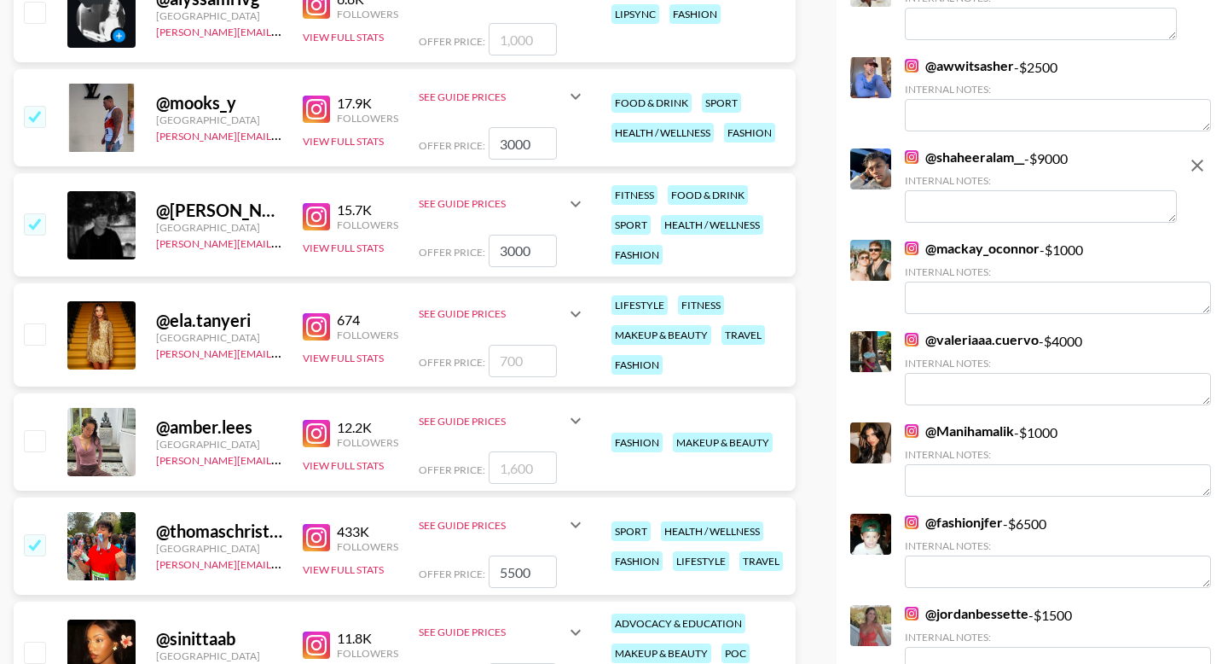
scroll to position [1728, 0]
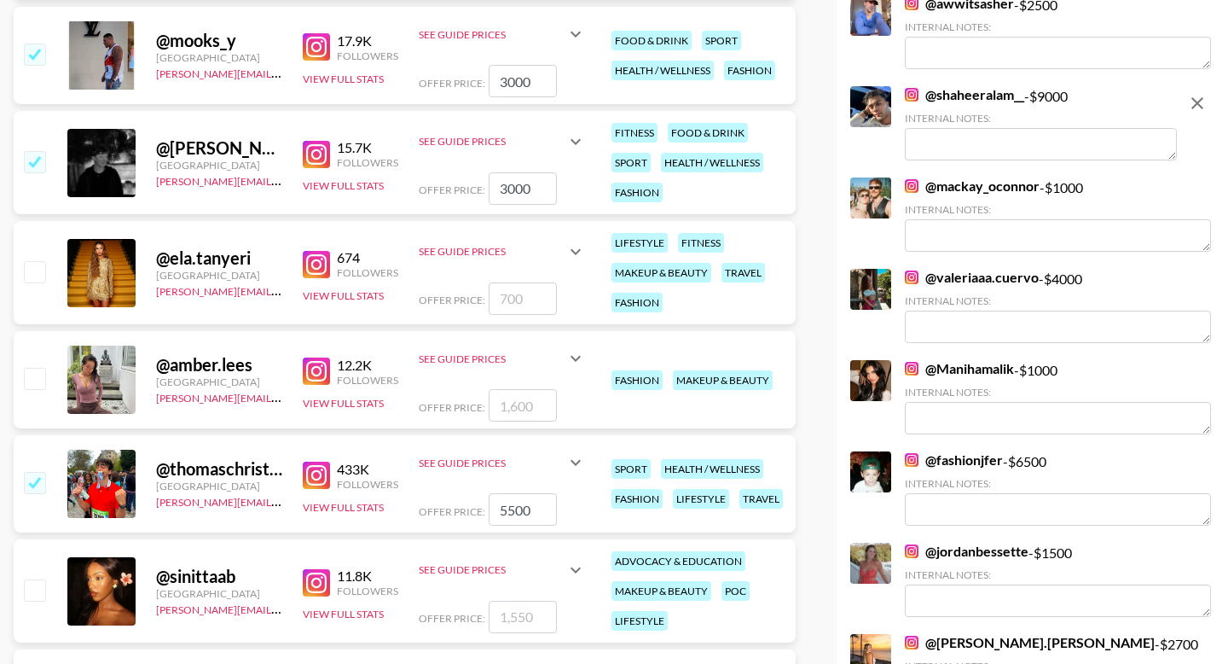
click at [515, 509] on input "5500" at bounding box center [523, 509] width 68 height 32
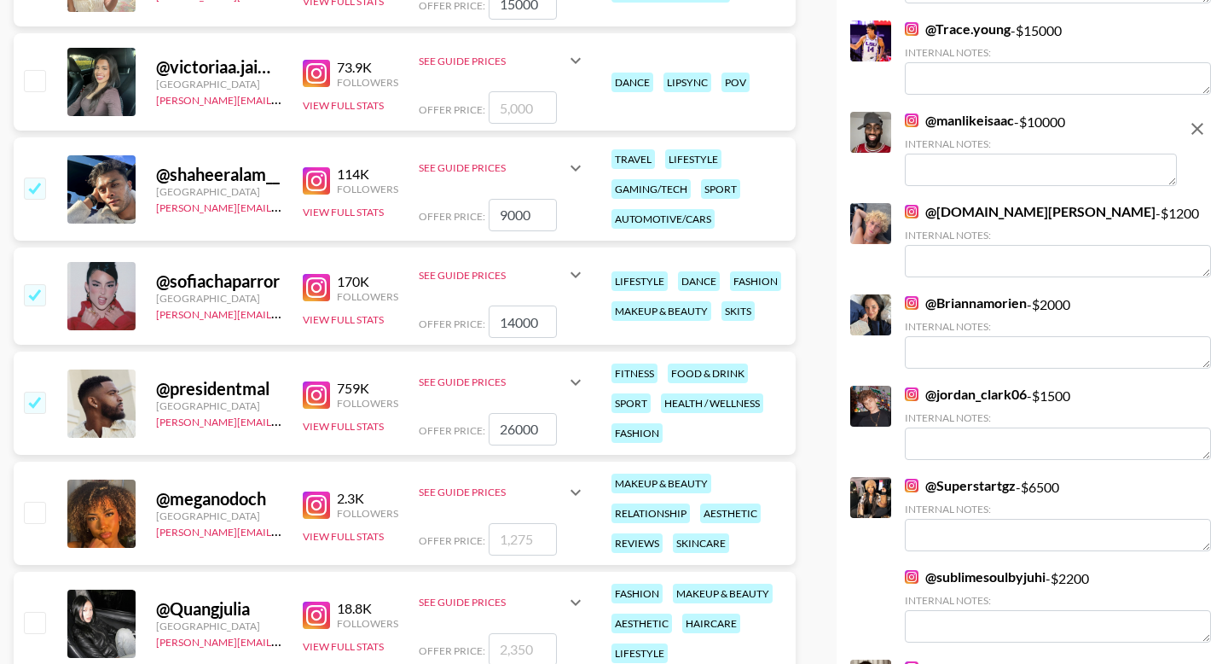
scroll to position [0, 0]
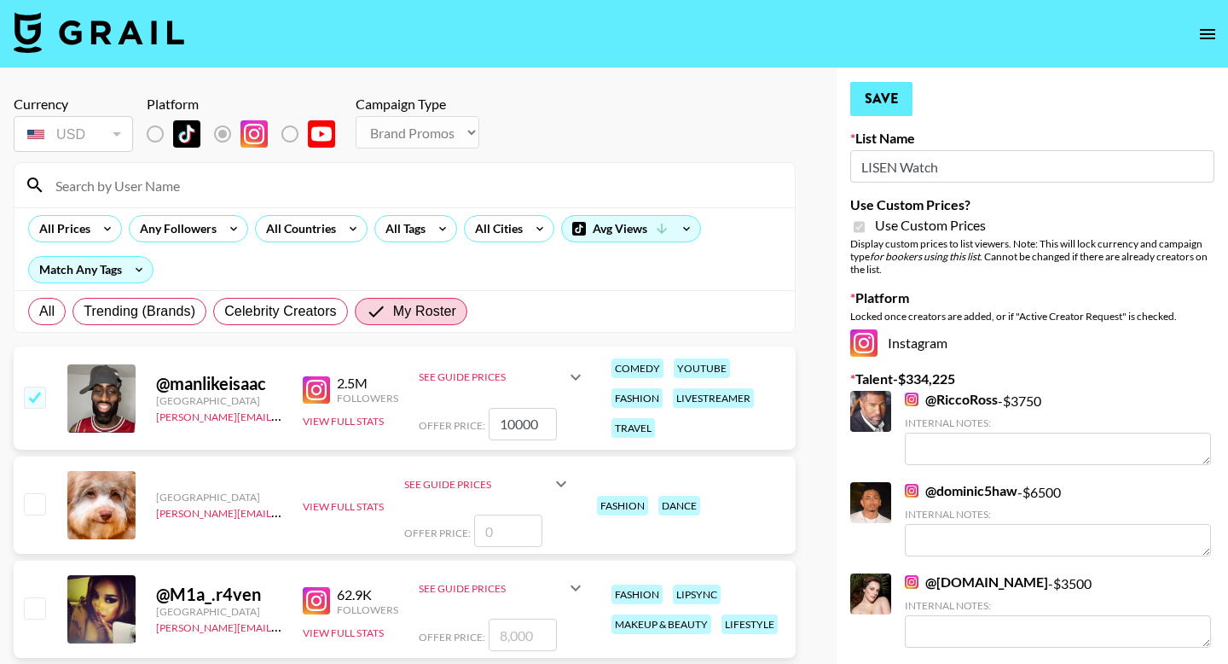
type input "5400"
click at [651, 90] on button "Save" at bounding box center [882, 99] width 62 height 34
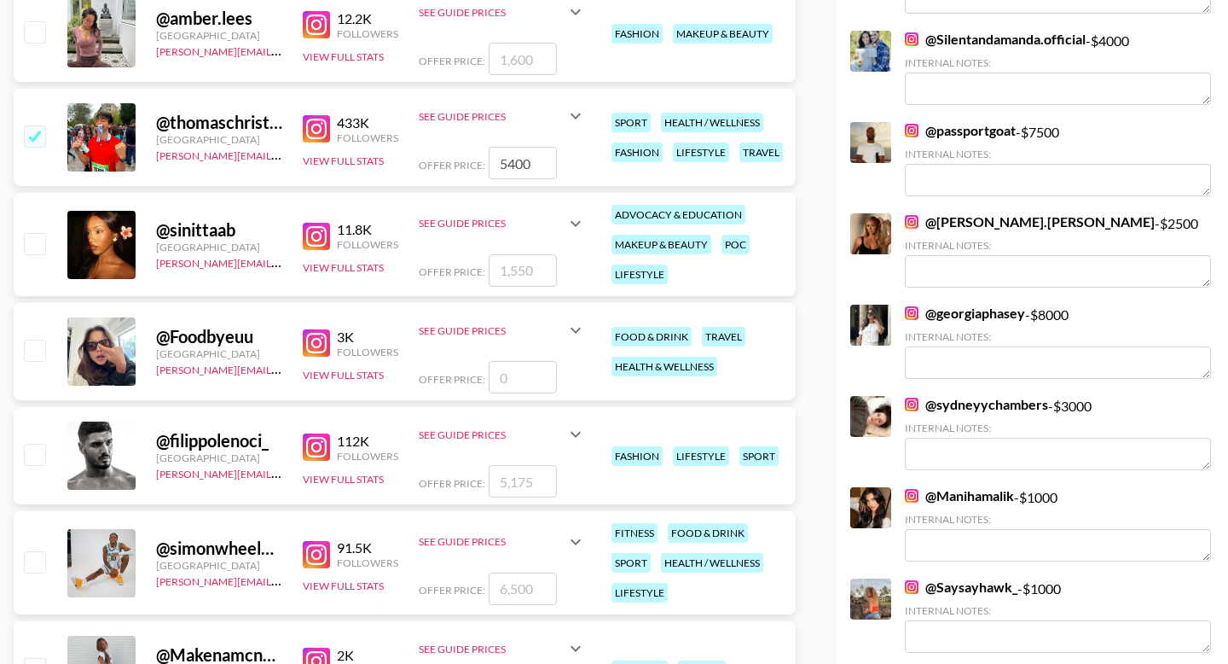
scroll to position [2068, 0]
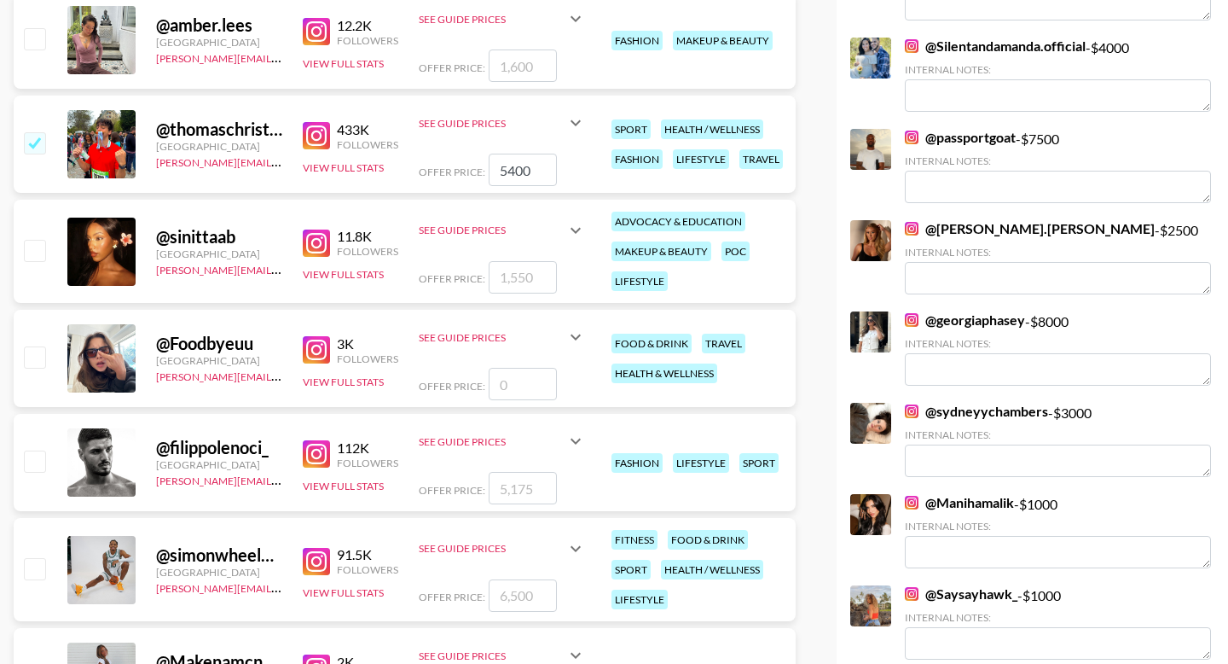
click at [520, 482] on input "number" at bounding box center [523, 488] width 68 height 32
checkbox input "true"
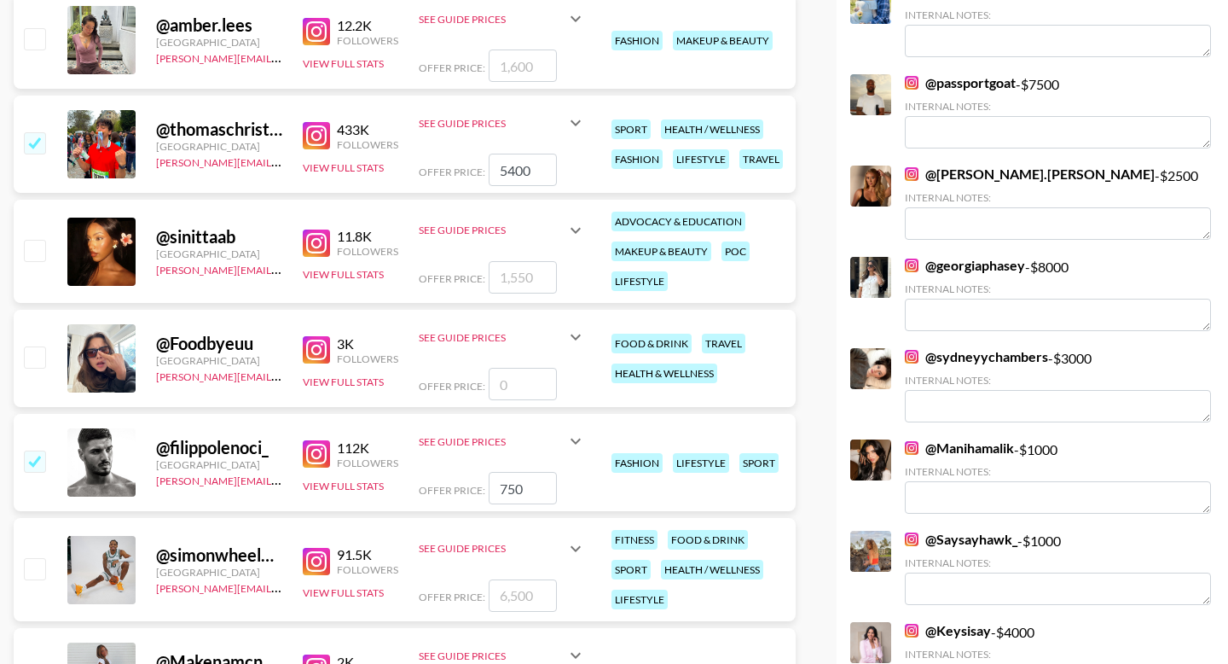
type input "7500"
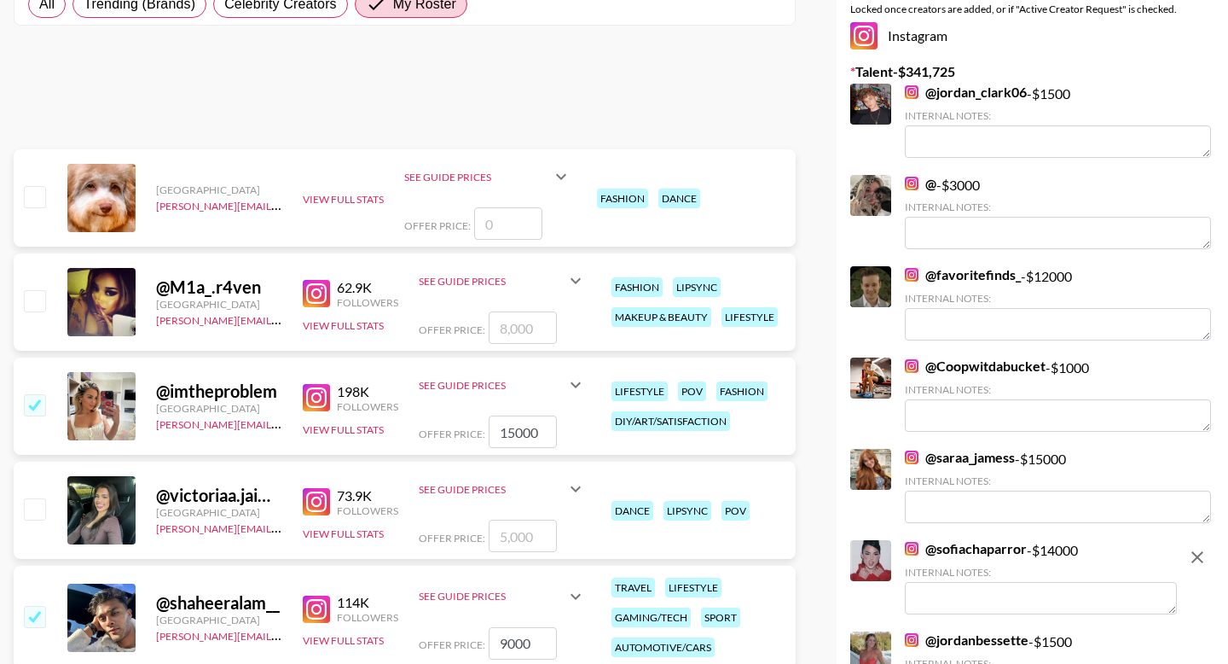
scroll to position [0, 0]
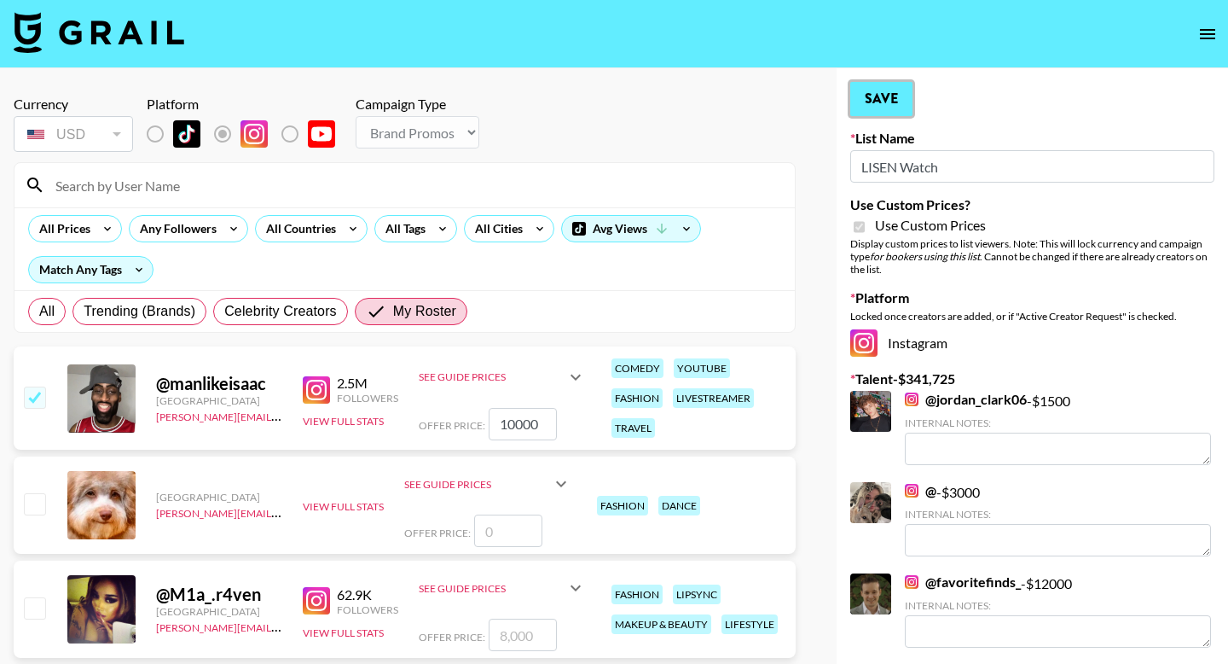
click at [651, 104] on button "Save" at bounding box center [882, 99] width 62 height 34
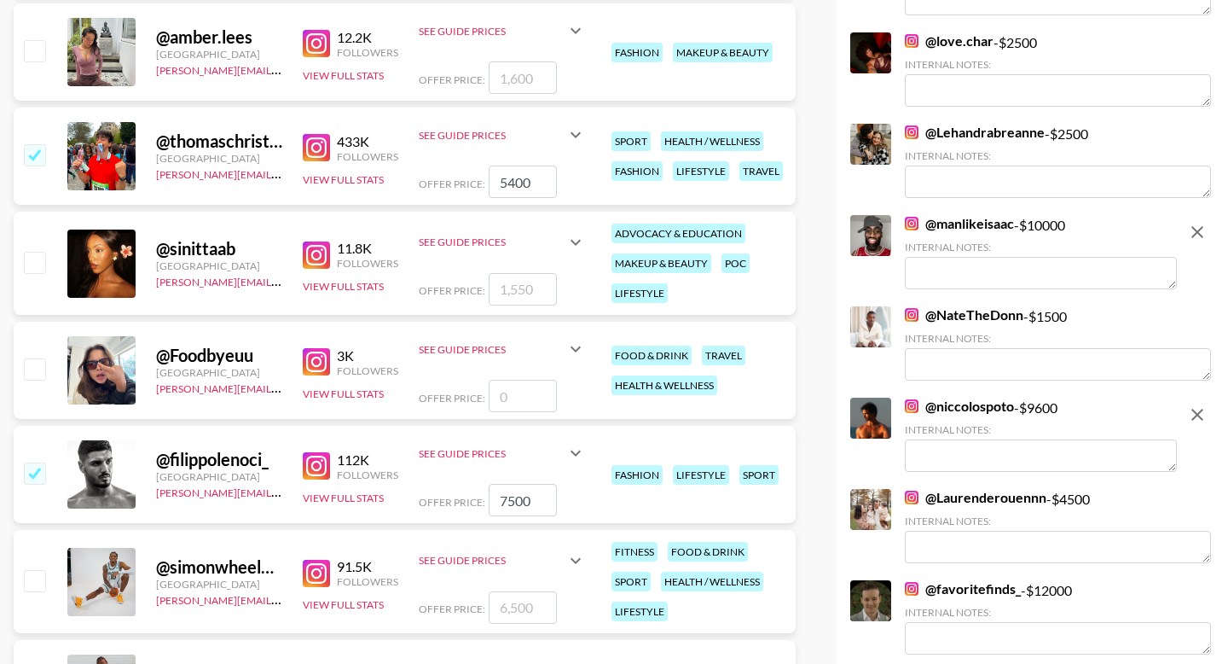
scroll to position [2212, 0]
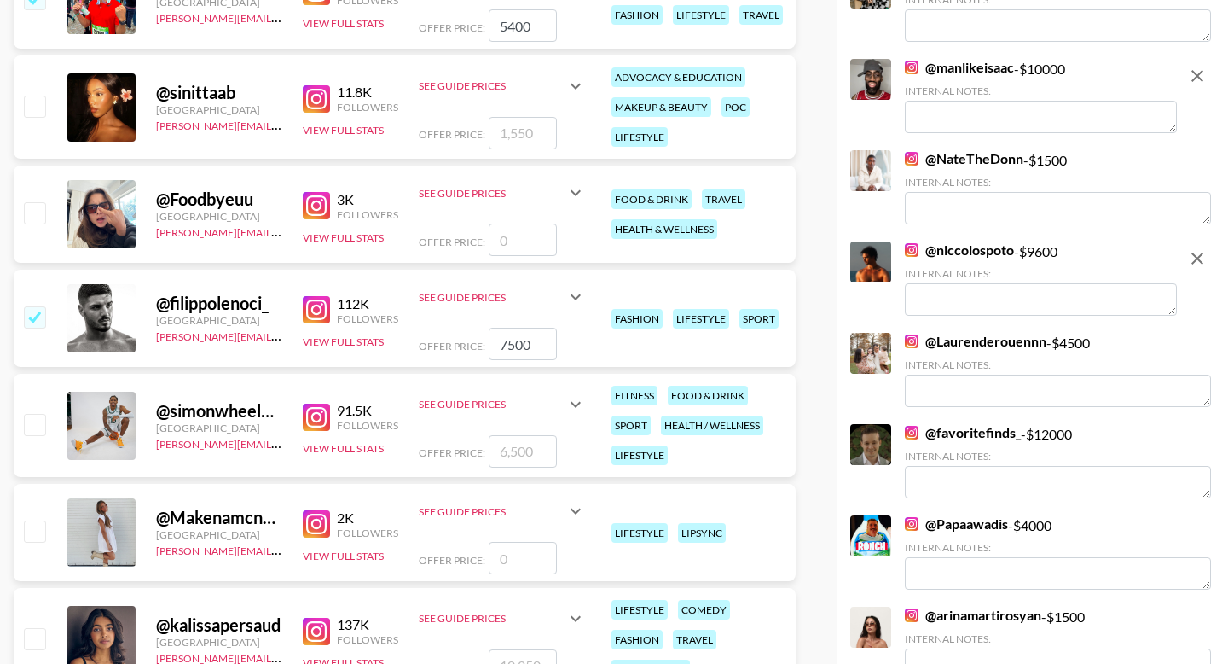
click at [537, 450] on input "number" at bounding box center [523, 451] width 68 height 32
click at [32, 429] on input "checkbox" at bounding box center [34, 424] width 20 height 20
checkbox input "true"
type input "6500"
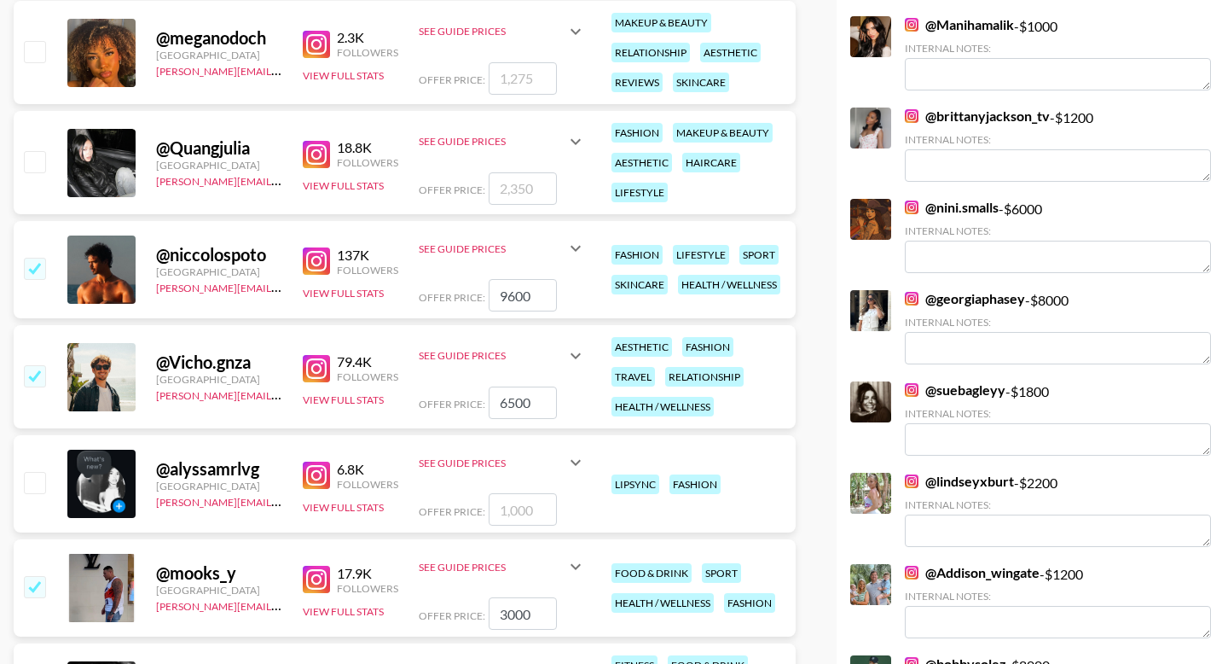
scroll to position [0, 0]
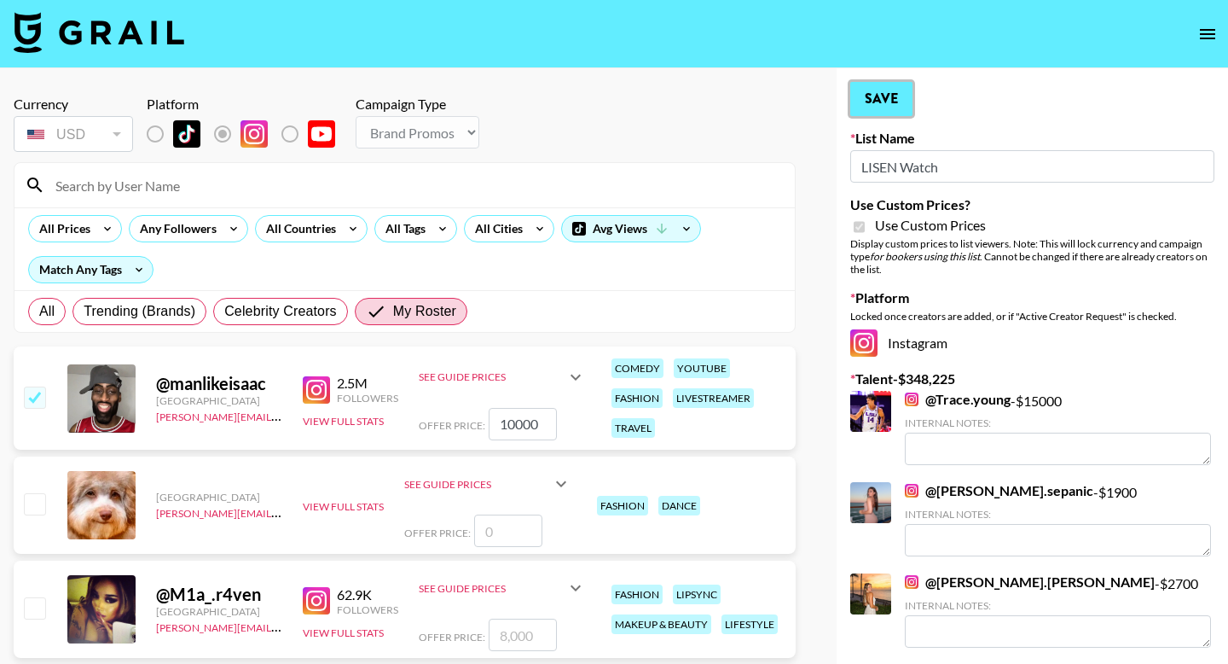
click at [651, 102] on button "Save" at bounding box center [882, 99] width 62 height 34
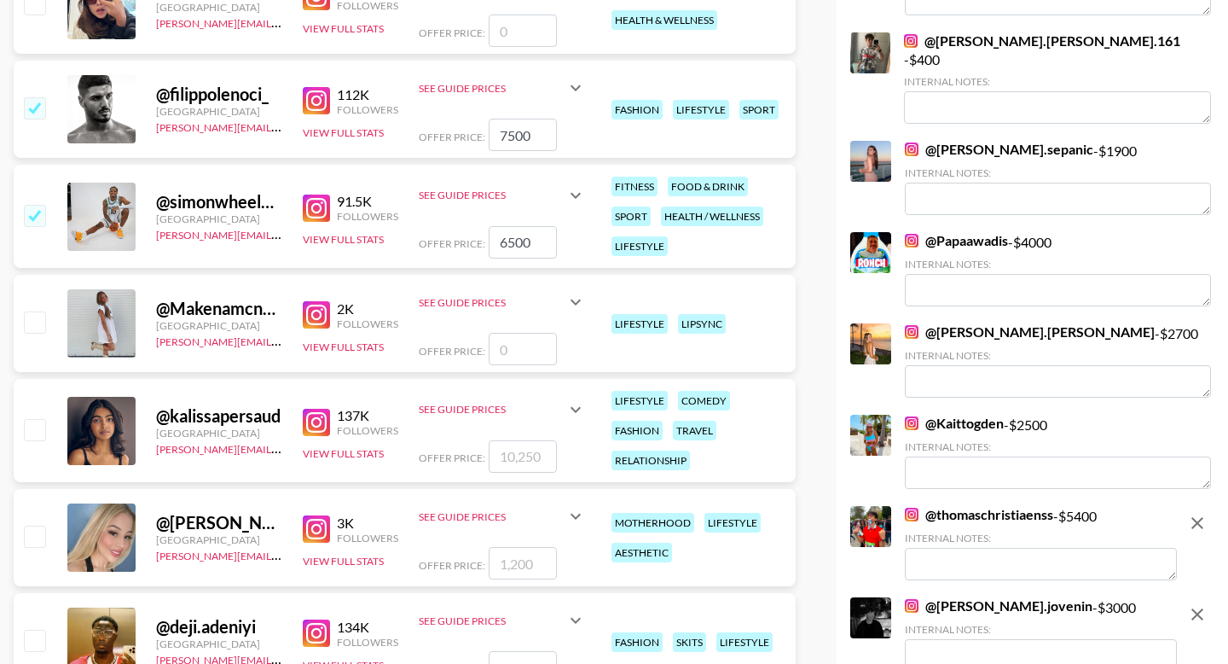
scroll to position [2577, 0]
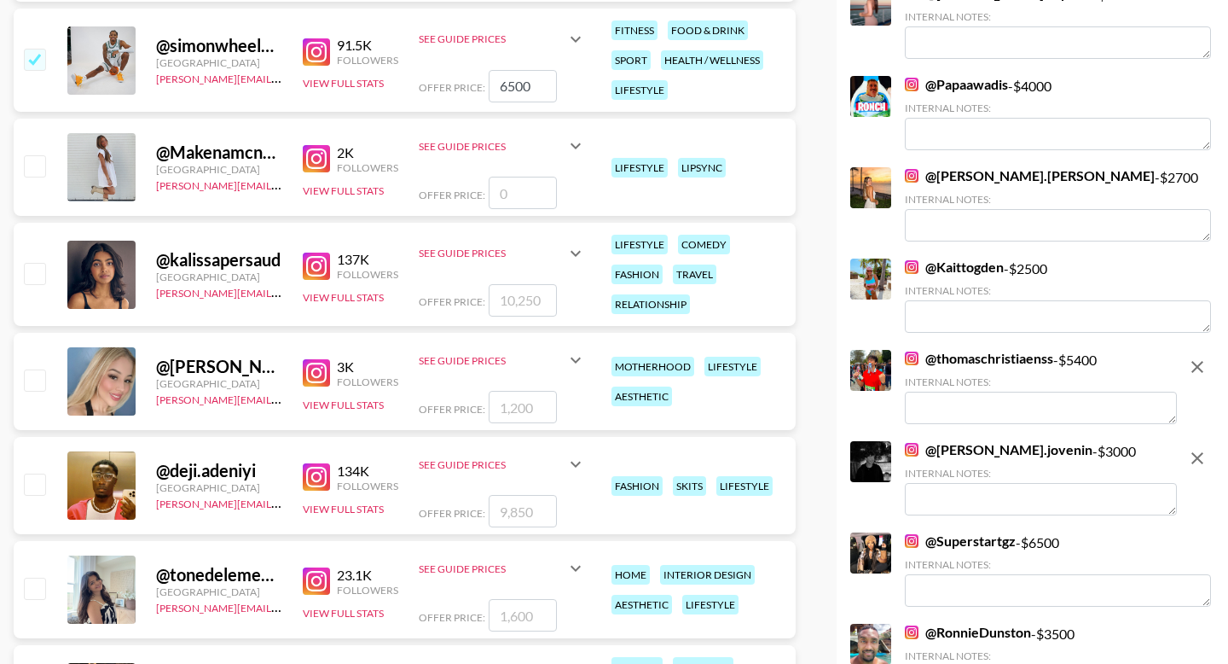
click at [531, 304] on input "number" at bounding box center [523, 300] width 68 height 32
type input "1"
checkbox input "true"
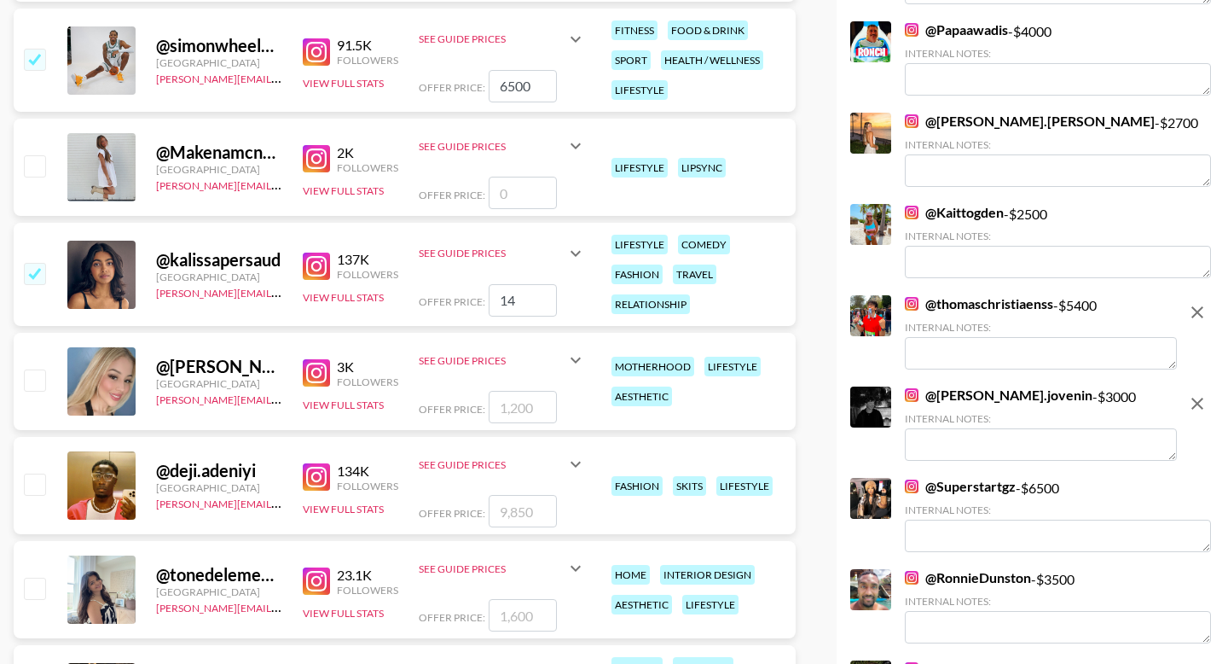
type input "1"
checkbox input "false"
checkbox input "true"
type input "11000"
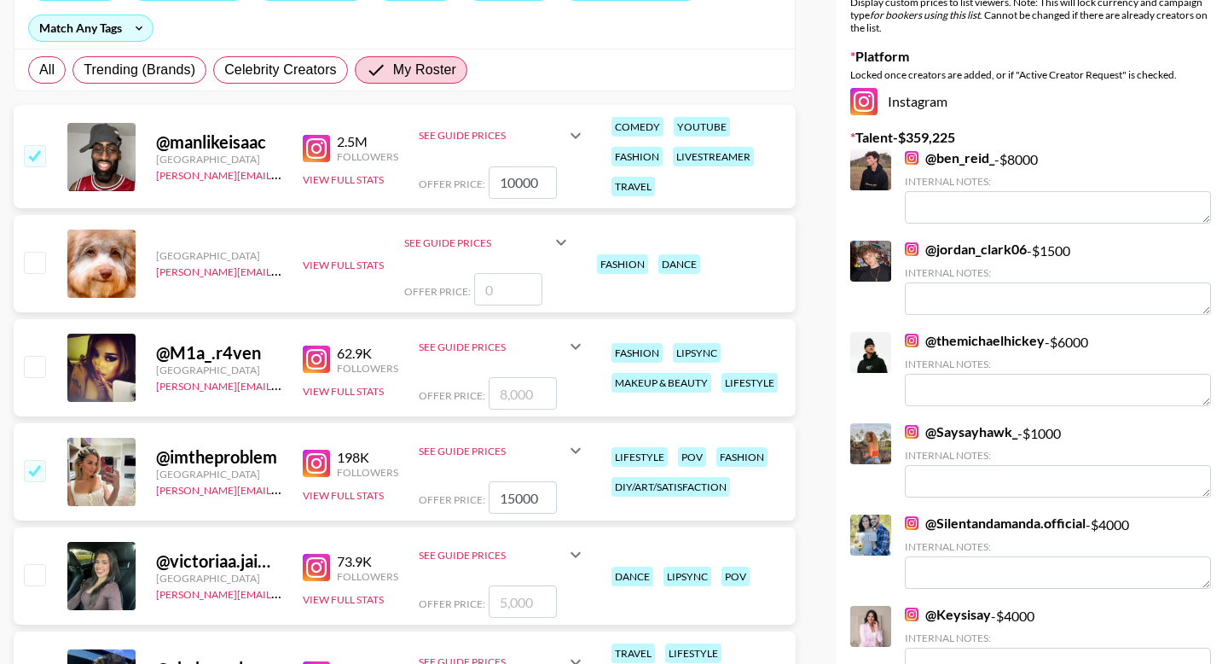
scroll to position [0, 0]
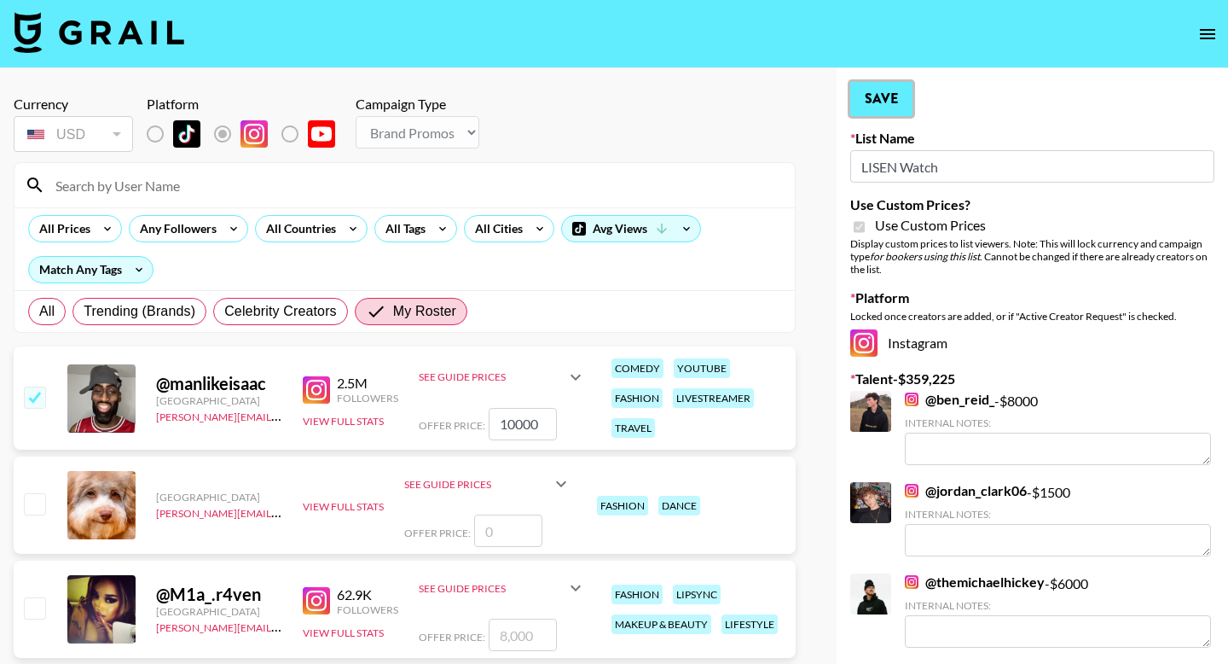
click at [651, 108] on button "Save" at bounding box center [882, 99] width 62 height 34
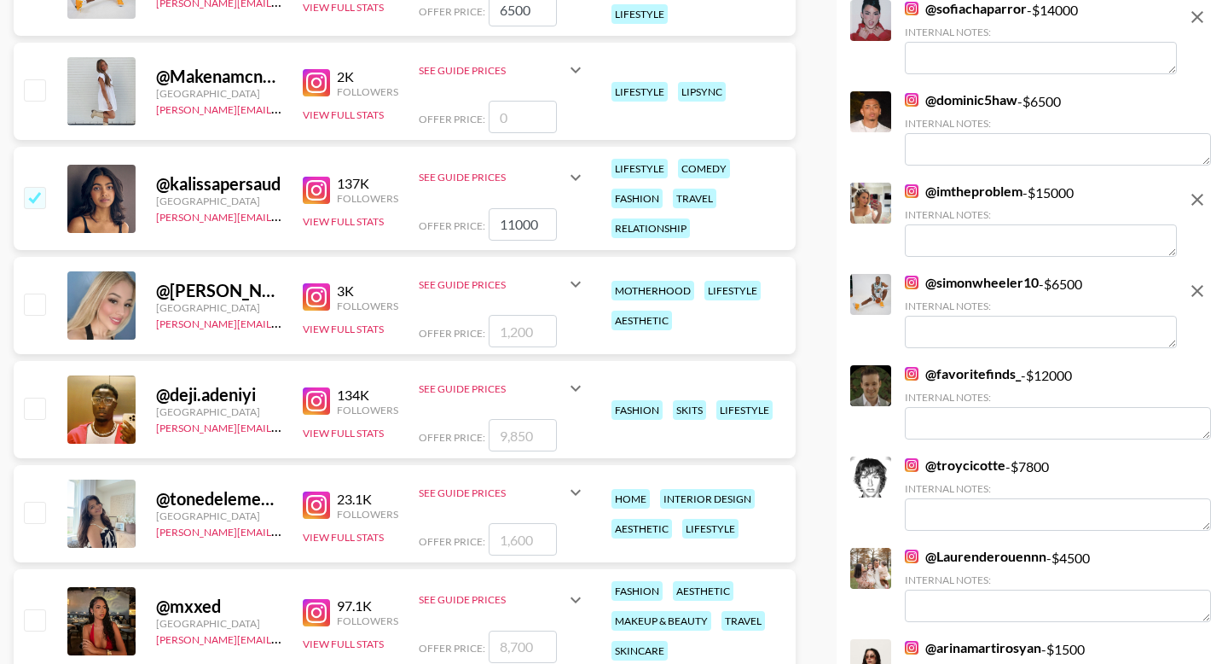
scroll to position [2656, 0]
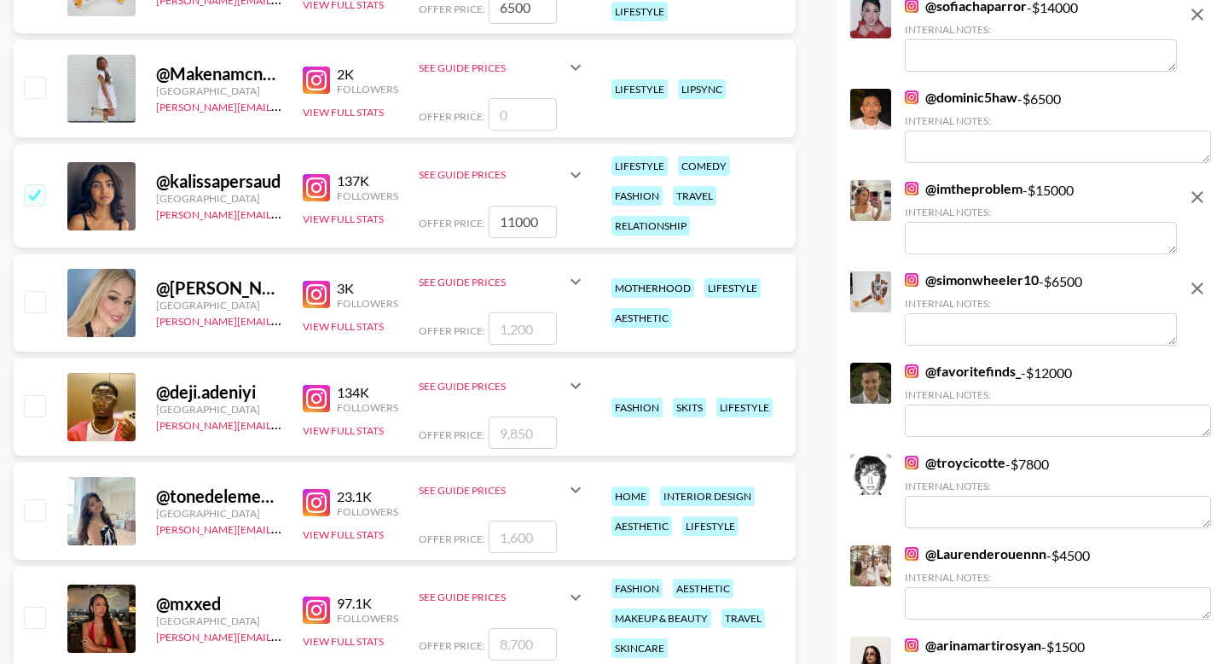
click at [527, 438] on input "number" at bounding box center [523, 432] width 68 height 32
type input "13"
checkbox input "true"
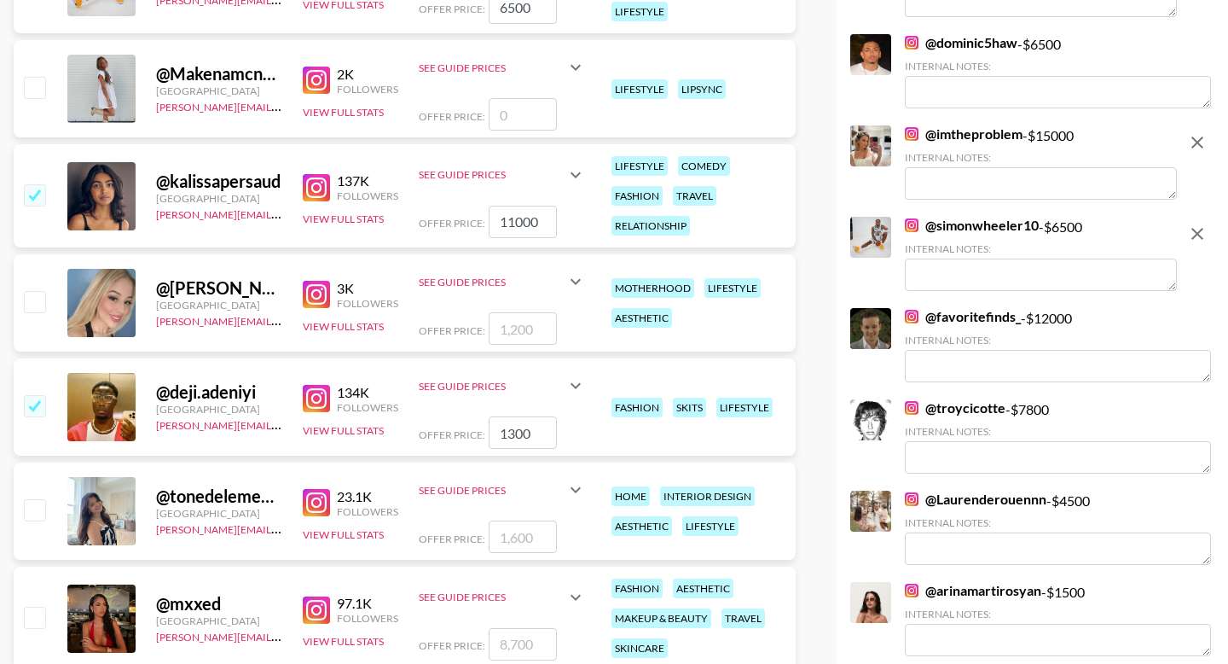
type input "13000"
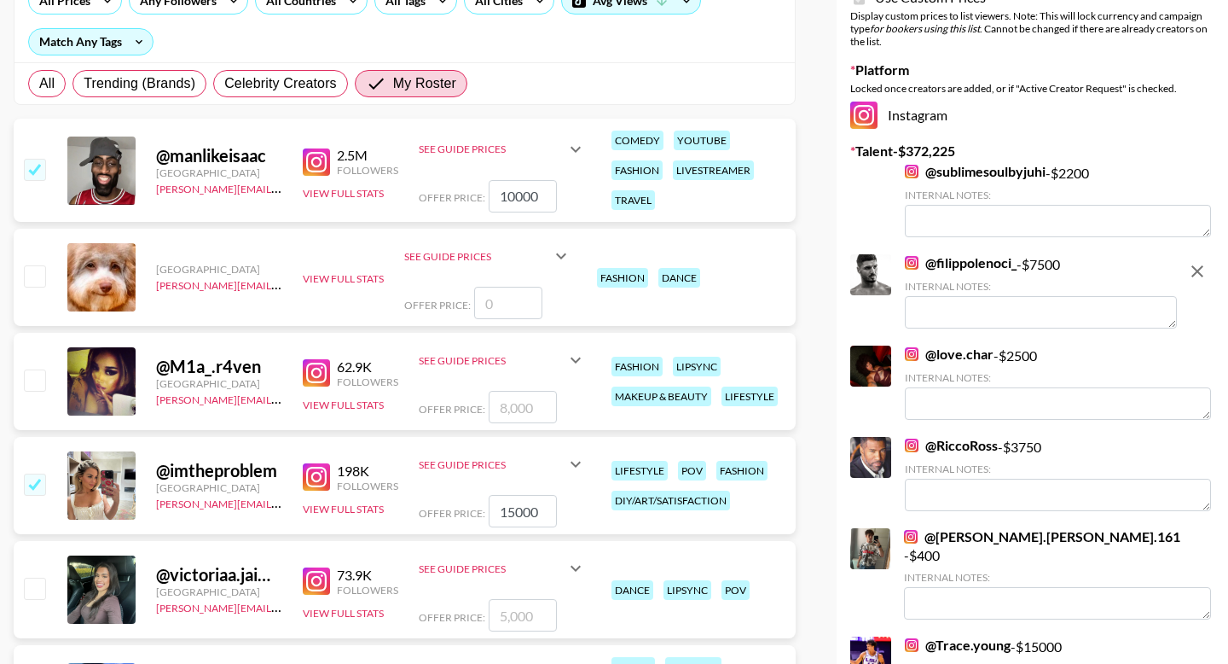
scroll to position [0, 0]
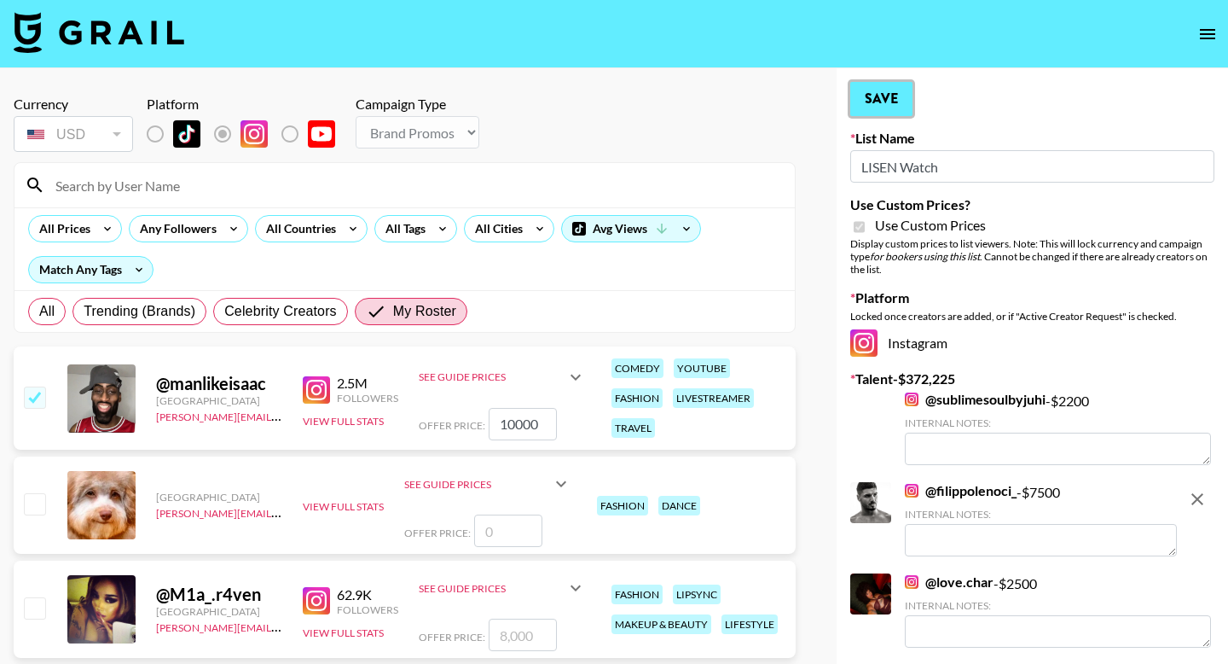
click at [651, 102] on button "Save" at bounding box center [882, 99] width 62 height 34
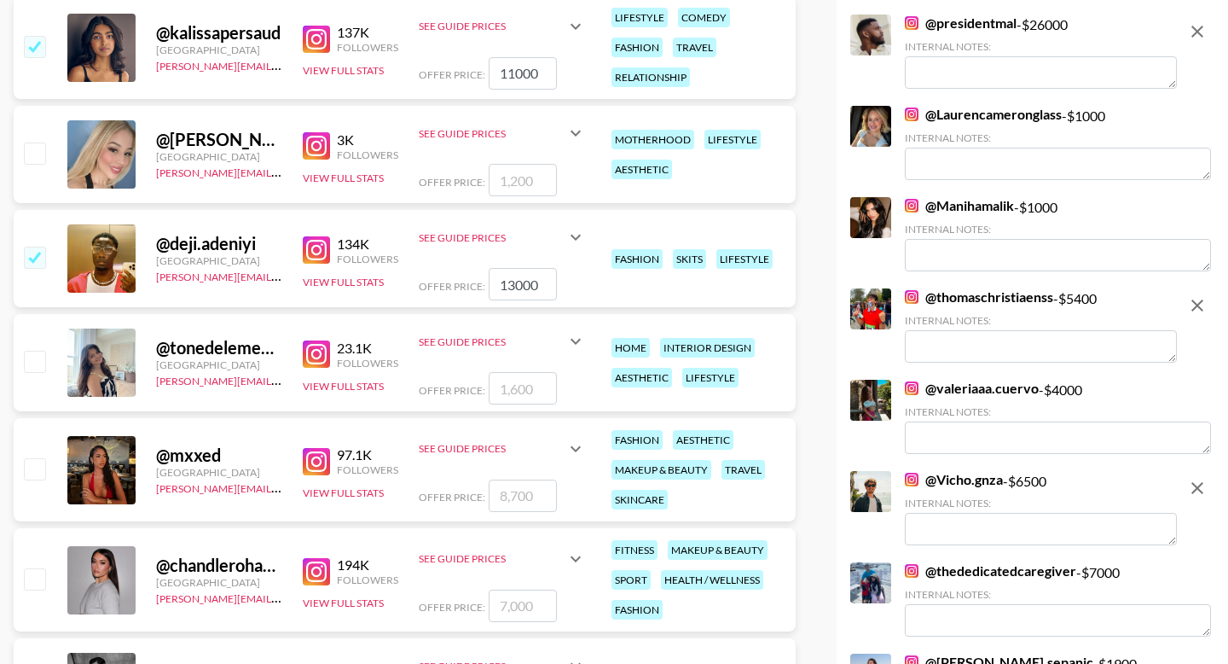
scroll to position [2947, 0]
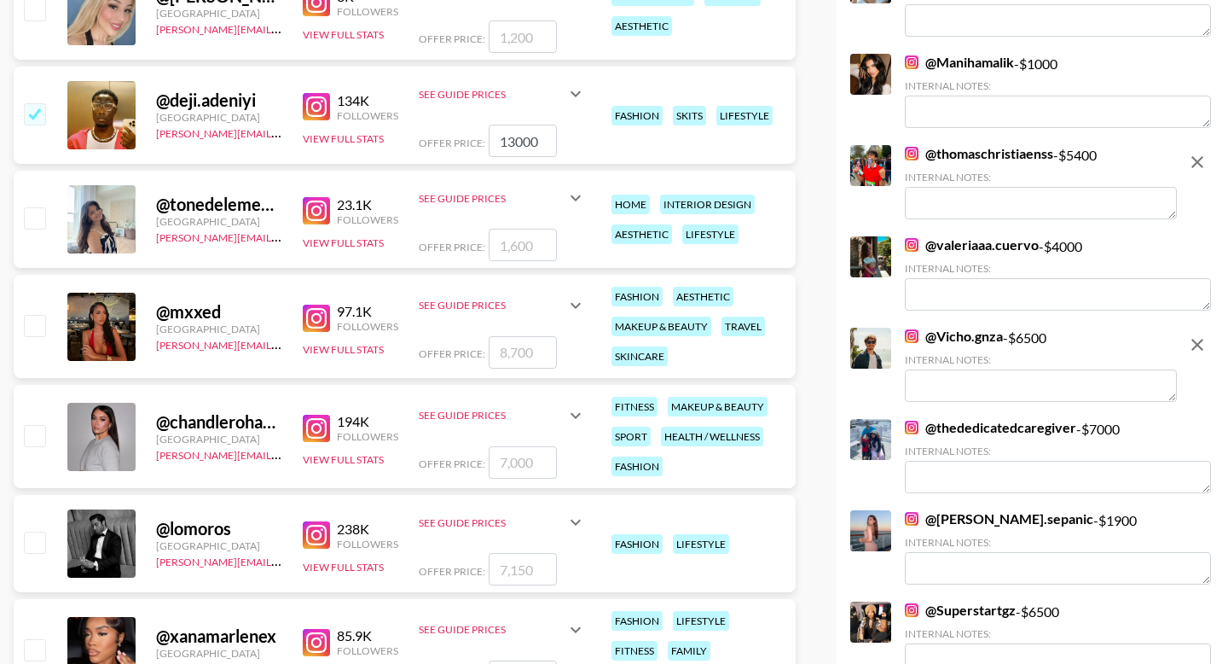
click at [519, 244] on input "number" at bounding box center [523, 245] width 68 height 32
type input "24"
checkbox input "true"
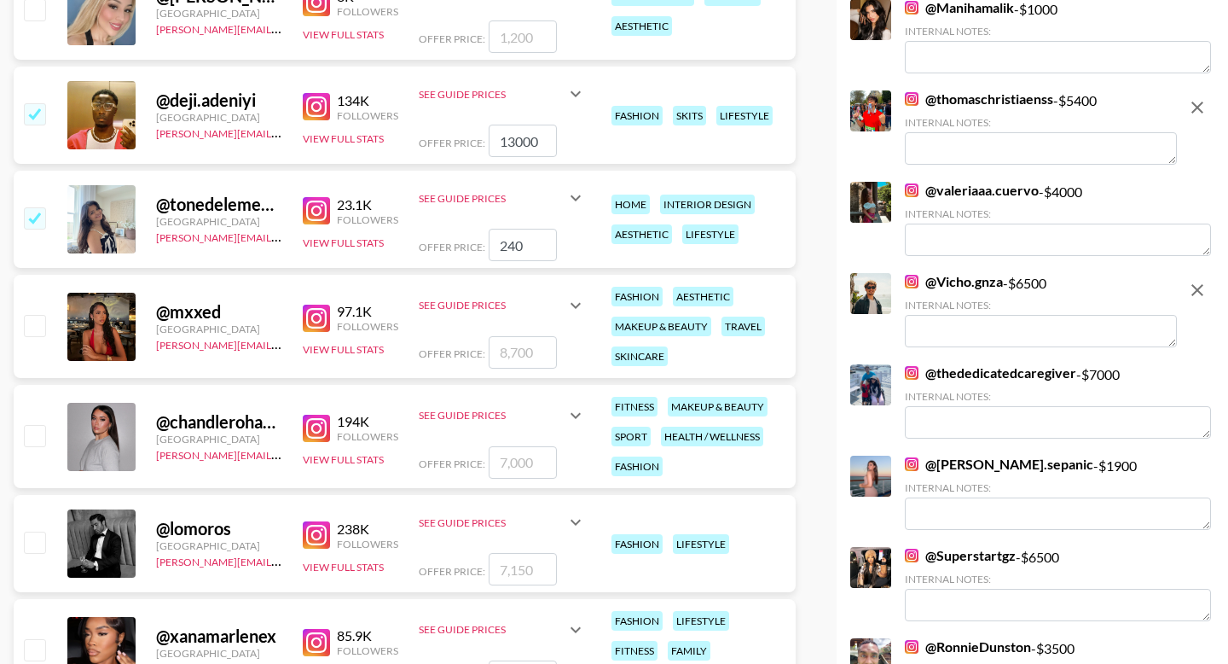
type input "2400"
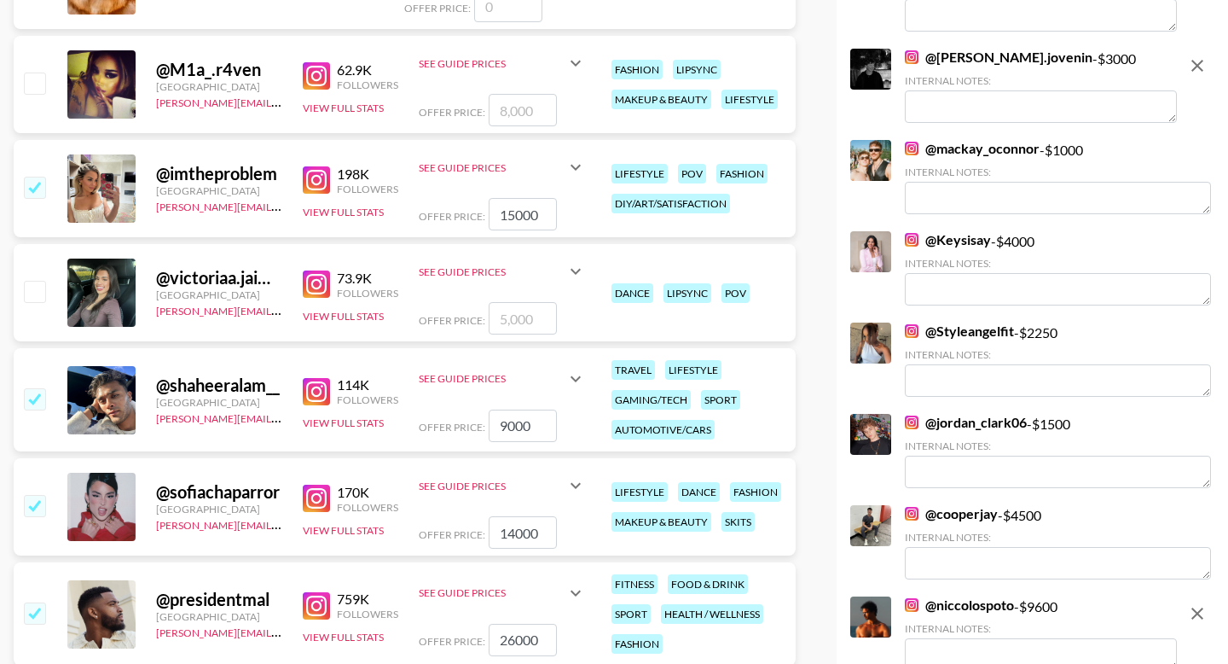
scroll to position [0, 0]
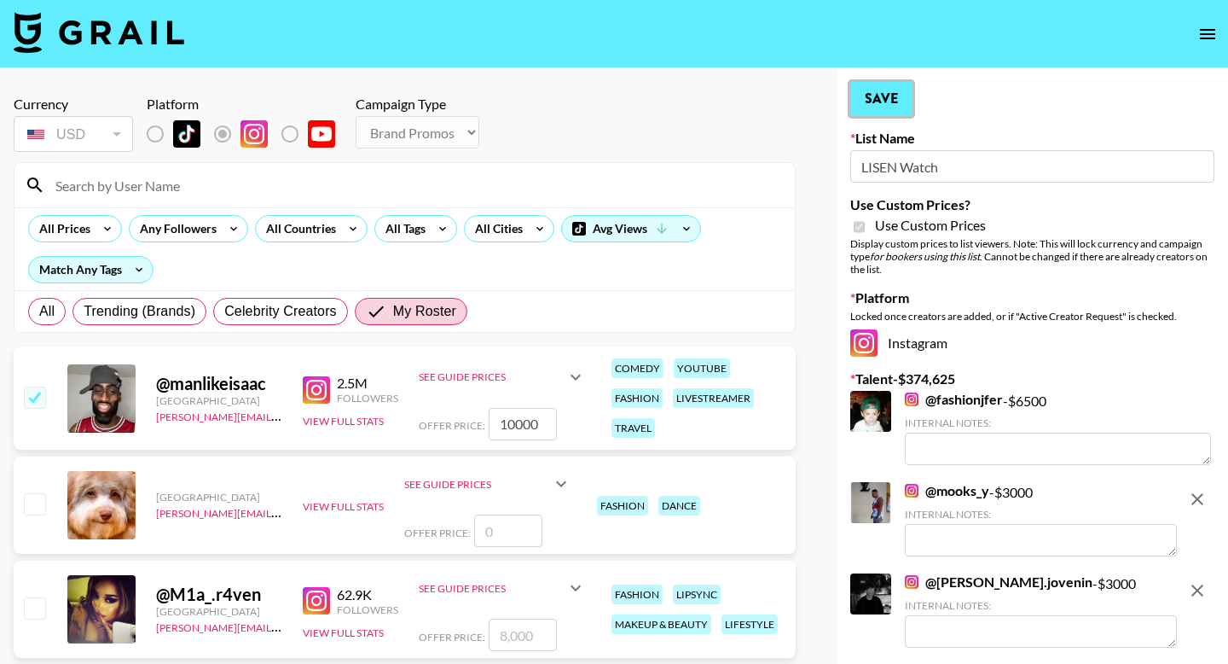
click at [651, 113] on button "Save" at bounding box center [882, 99] width 62 height 34
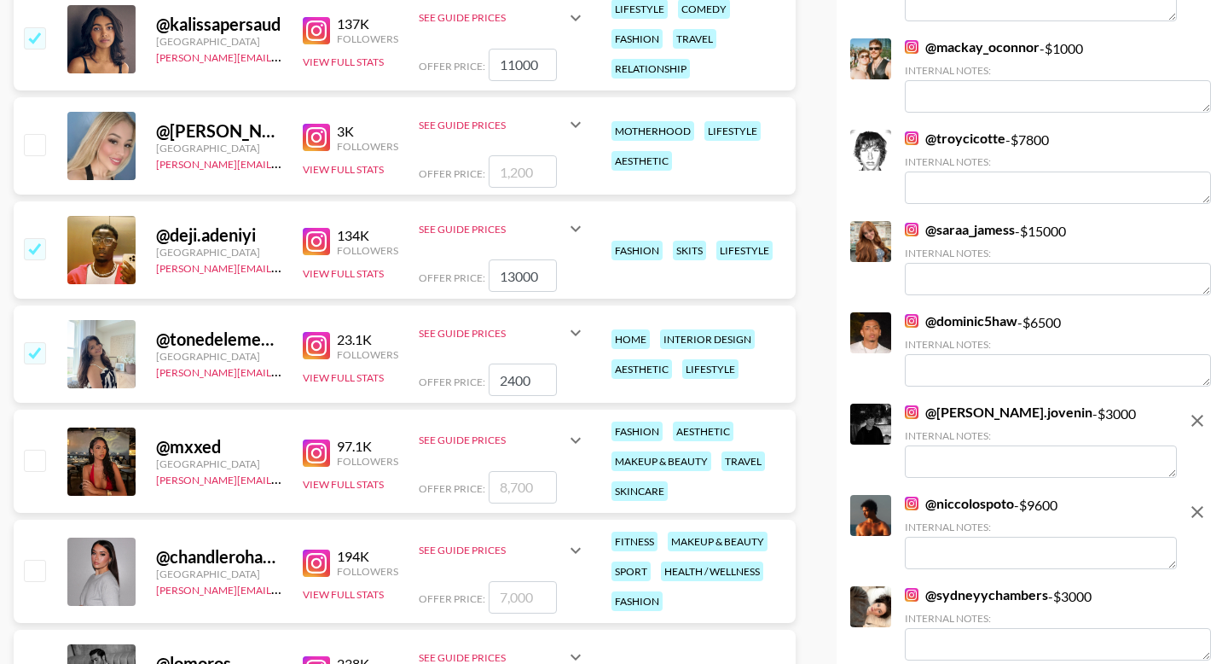
scroll to position [2849, 0]
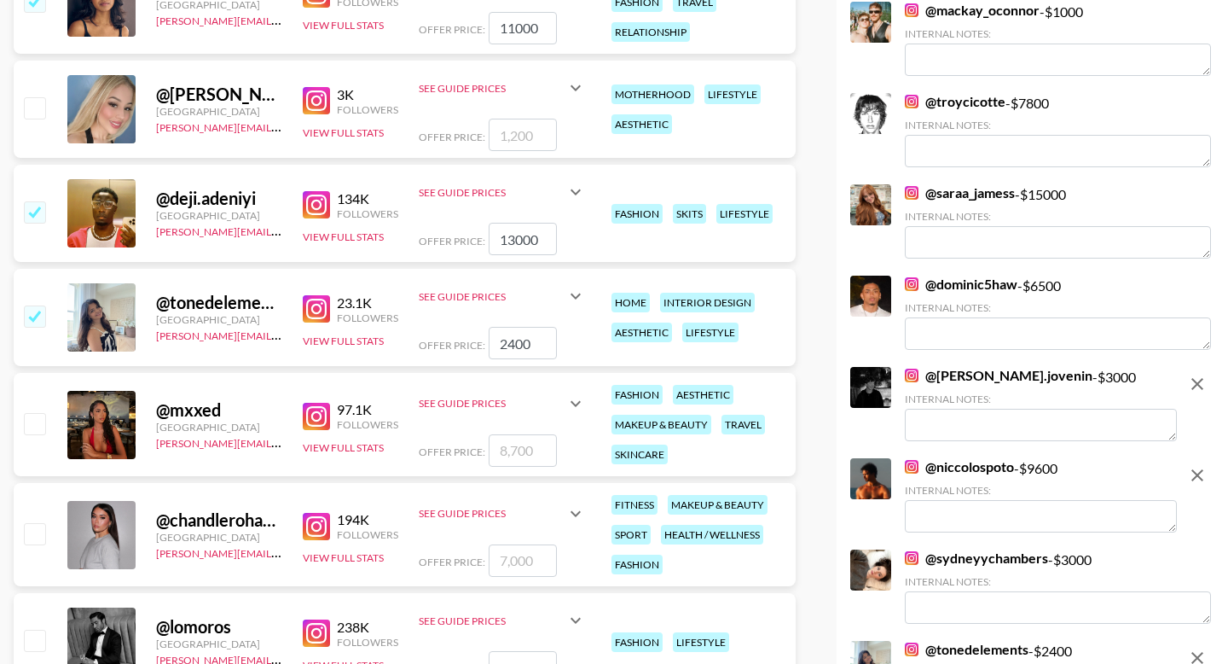
click at [526, 566] on input "number" at bounding box center [523, 560] width 68 height 32
type input "6"
checkbox input "true"
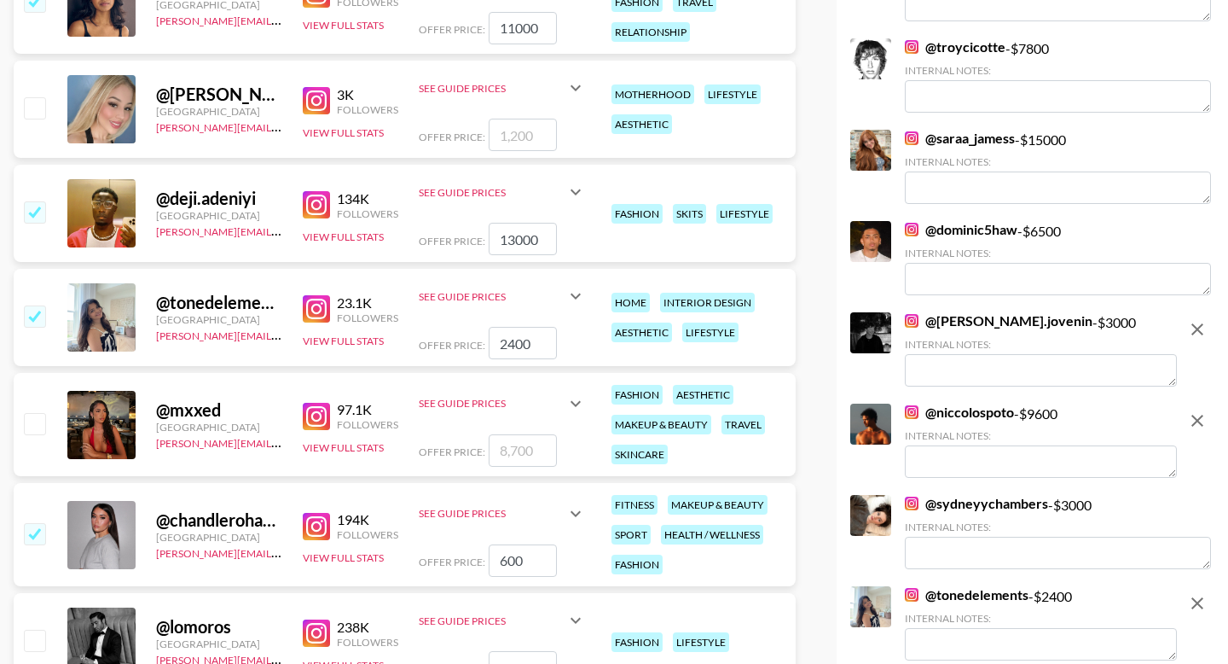
type input "6000"
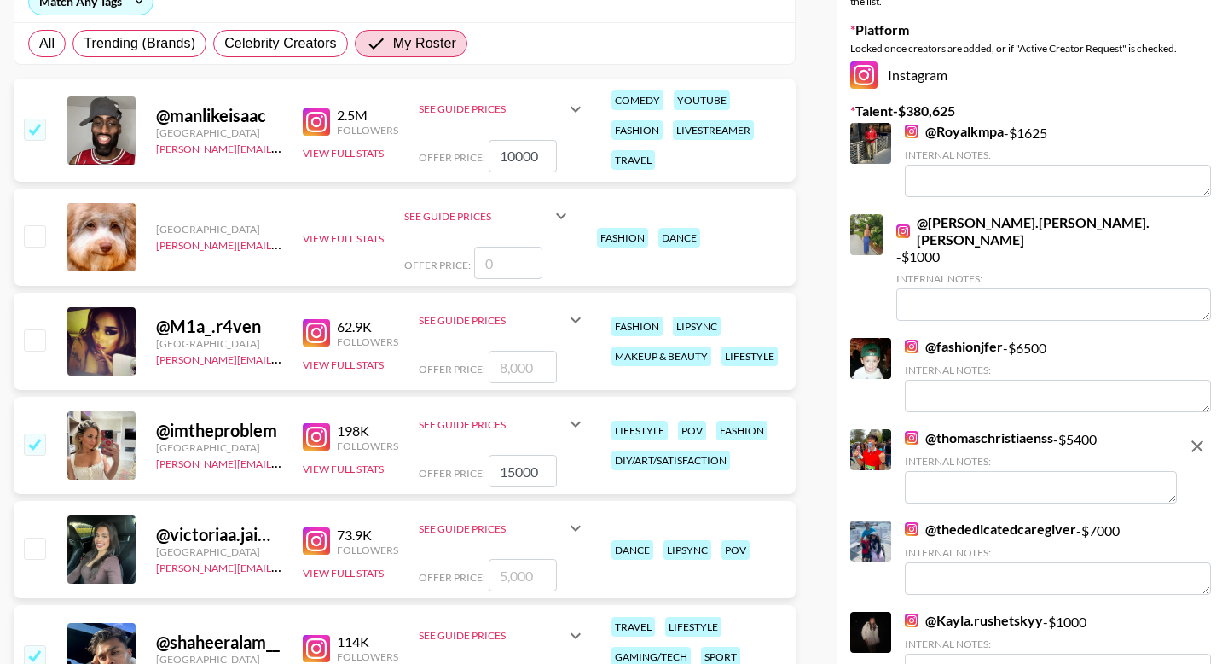
scroll to position [0, 0]
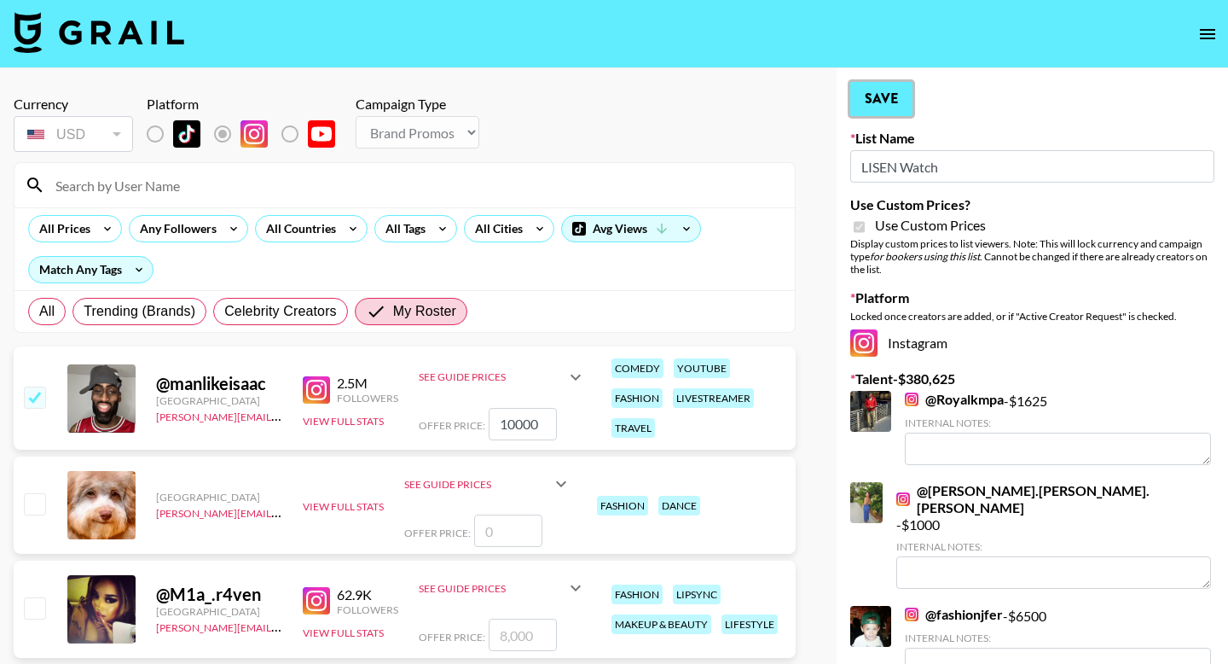
click at [651, 98] on button "Save" at bounding box center [882, 99] width 62 height 34
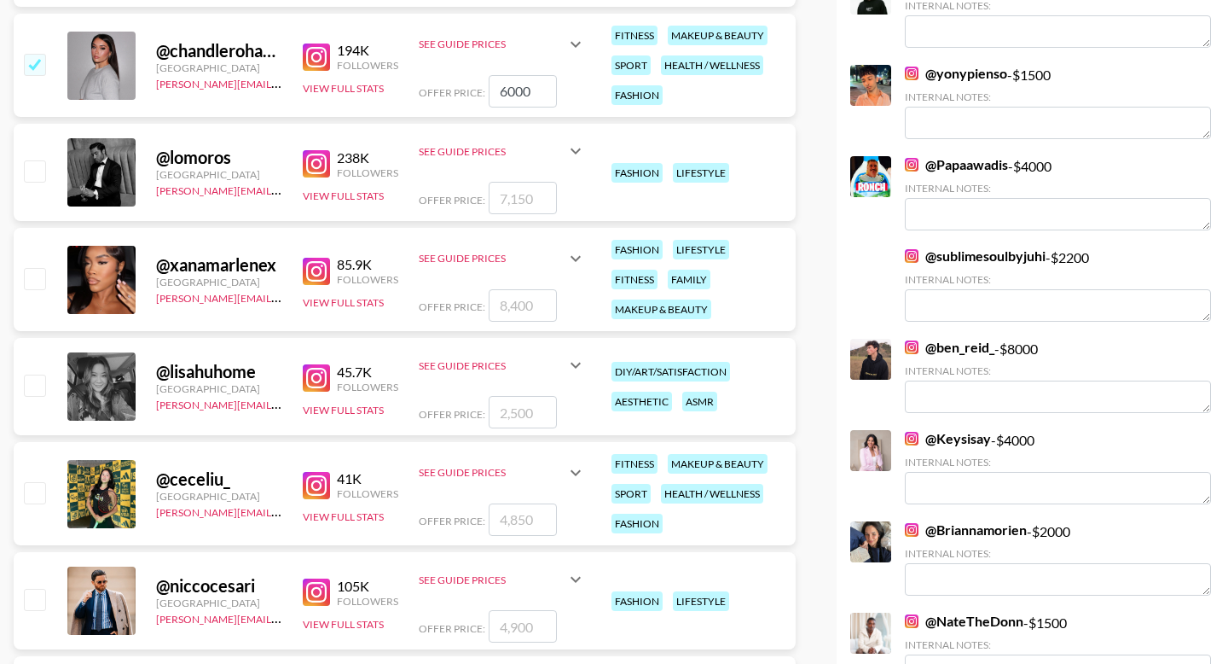
scroll to position [3317, 0]
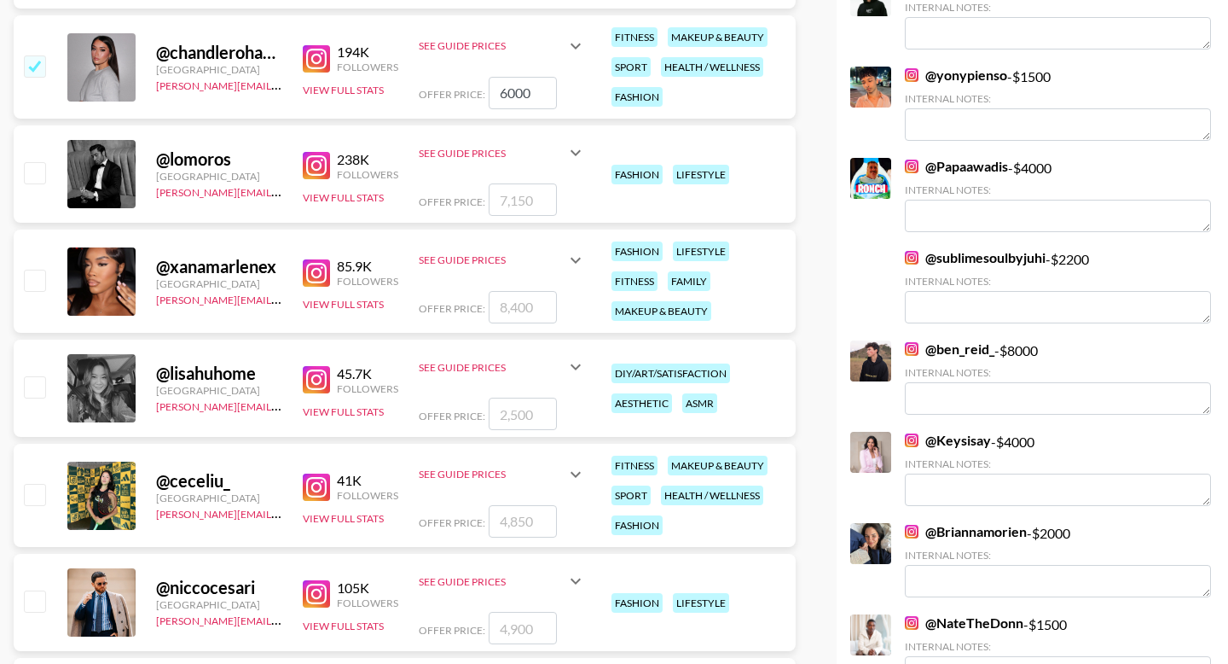
click at [523, 301] on input "number" at bounding box center [523, 307] width 68 height 32
click at [33, 290] on input "checkbox" at bounding box center [34, 280] width 20 height 20
checkbox input "true"
type input "8400"
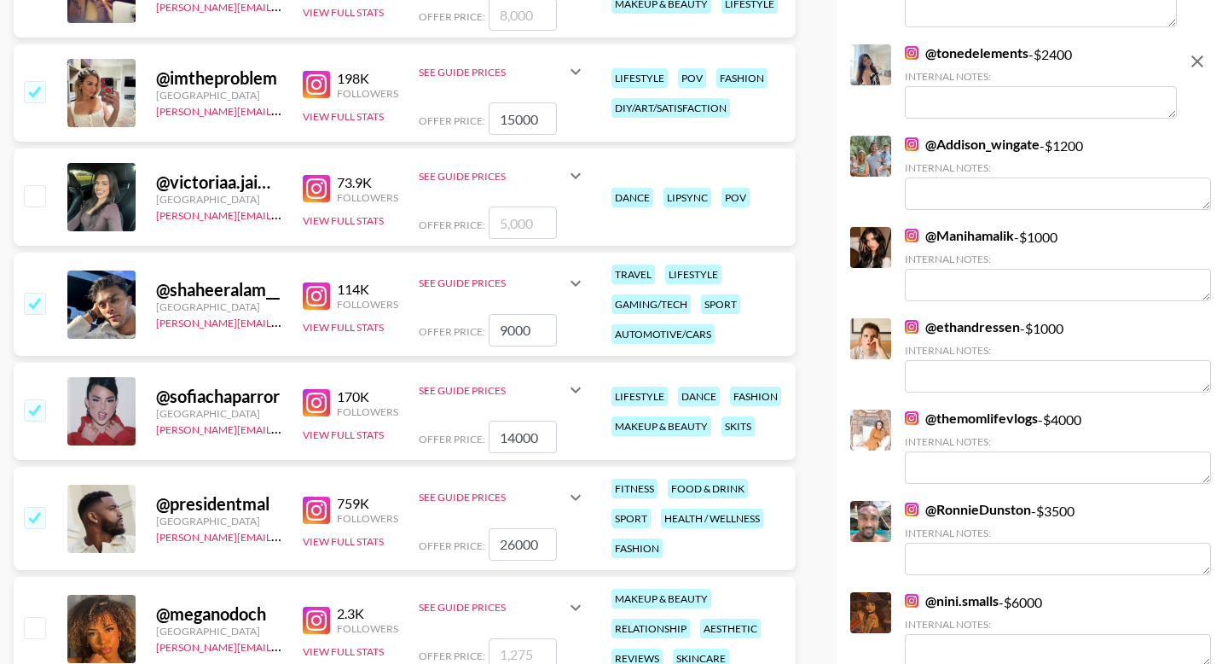
scroll to position [0, 0]
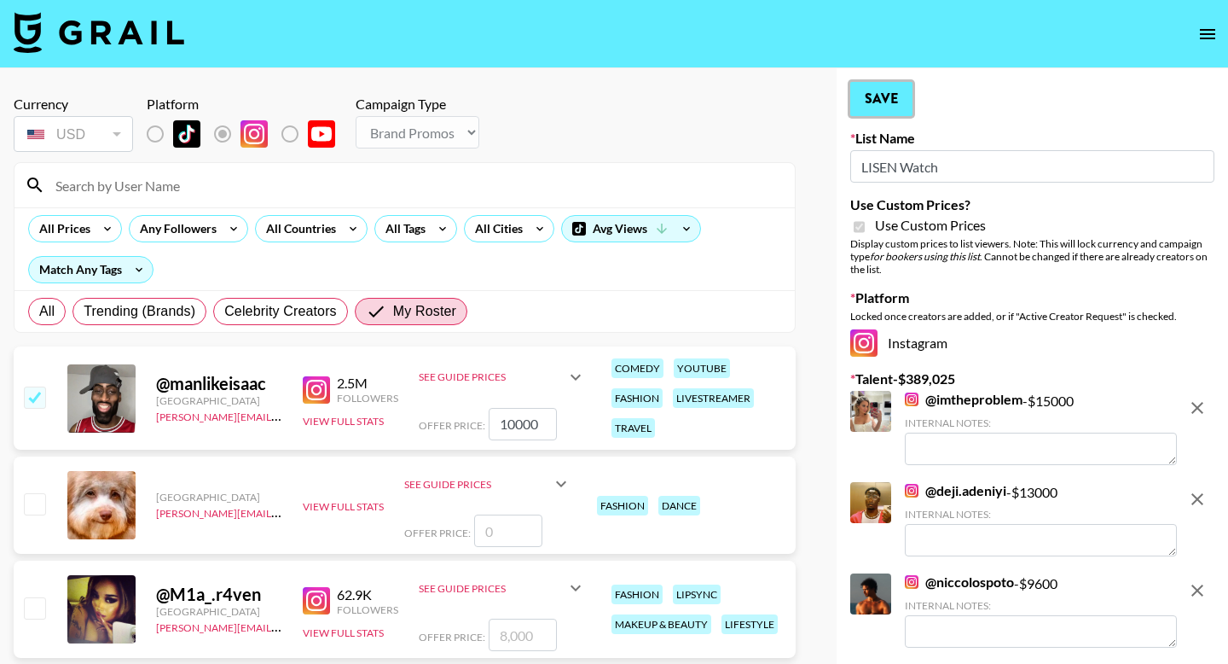
click at [651, 88] on button "Save" at bounding box center [882, 99] width 62 height 34
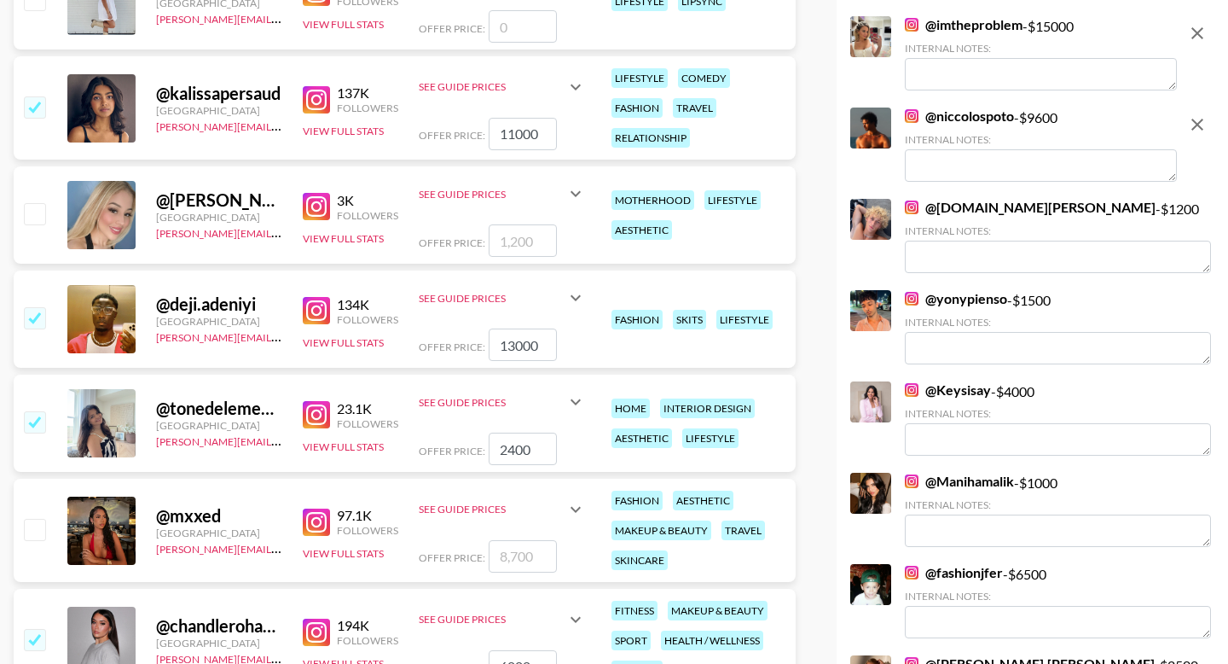
scroll to position [2898, 0]
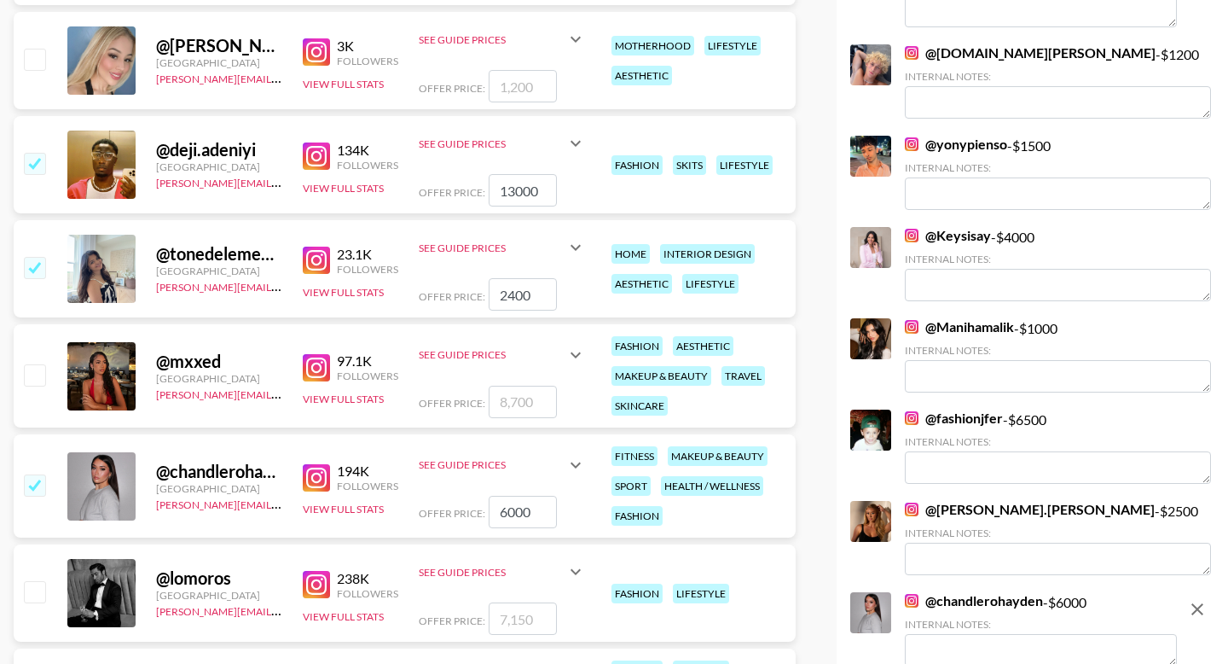
click at [532, 405] on input "number" at bounding box center [523, 402] width 68 height 32
click at [41, 363] on div at bounding box center [33, 376] width 26 height 29
click at [32, 369] on input "checkbox" at bounding box center [34, 374] width 20 height 20
checkbox input "true"
type input "8700"
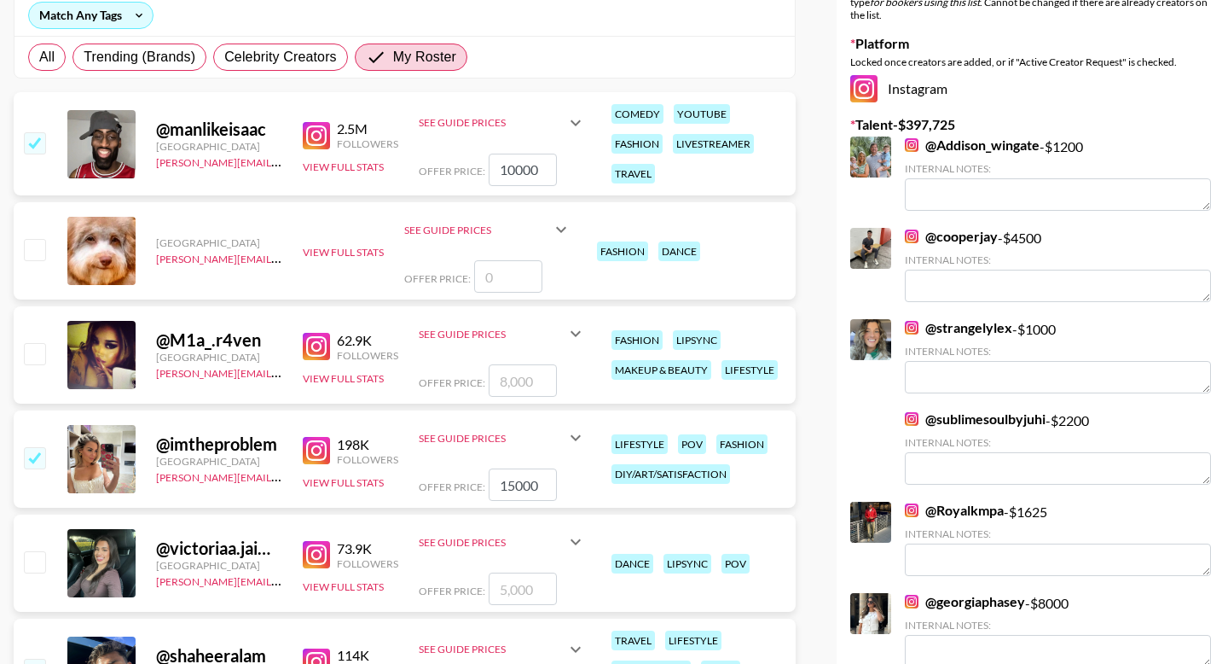
scroll to position [0, 0]
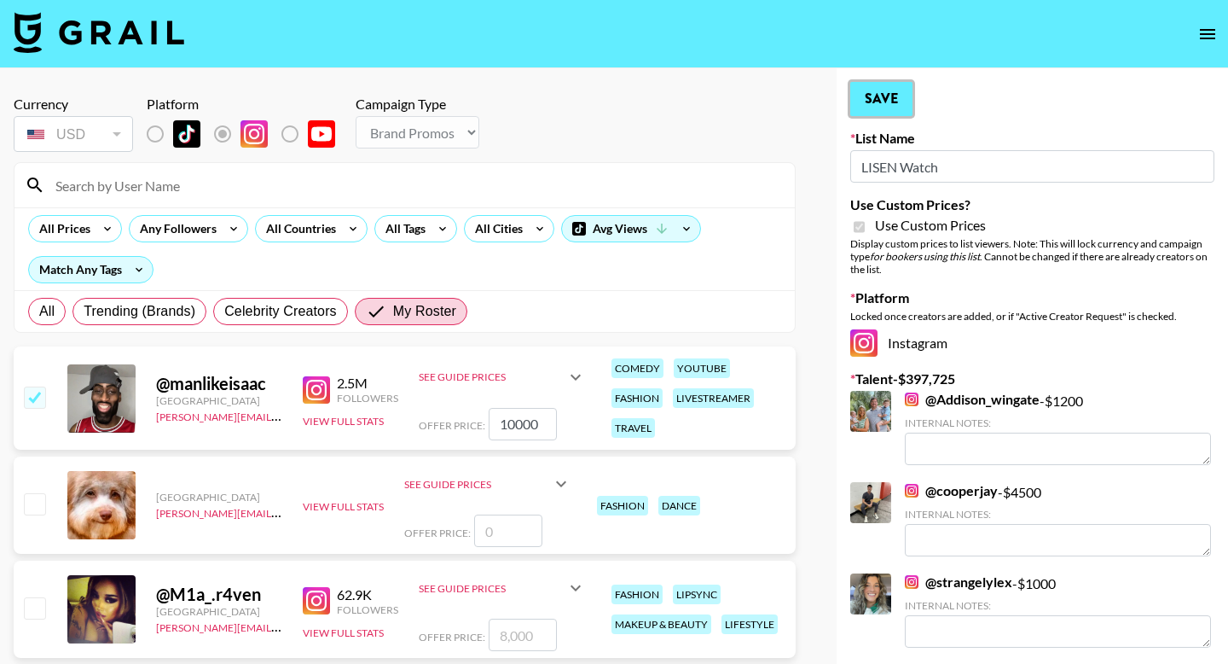
click at [651, 96] on button "Save" at bounding box center [882, 99] width 62 height 34
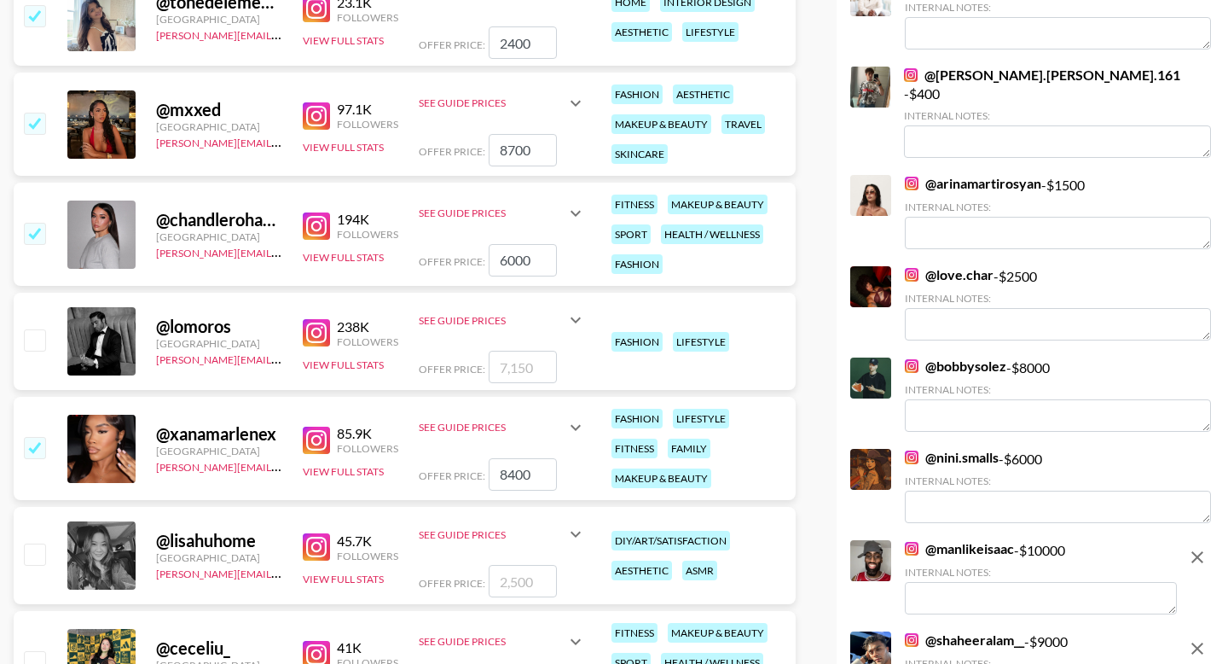
scroll to position [3159, 0]
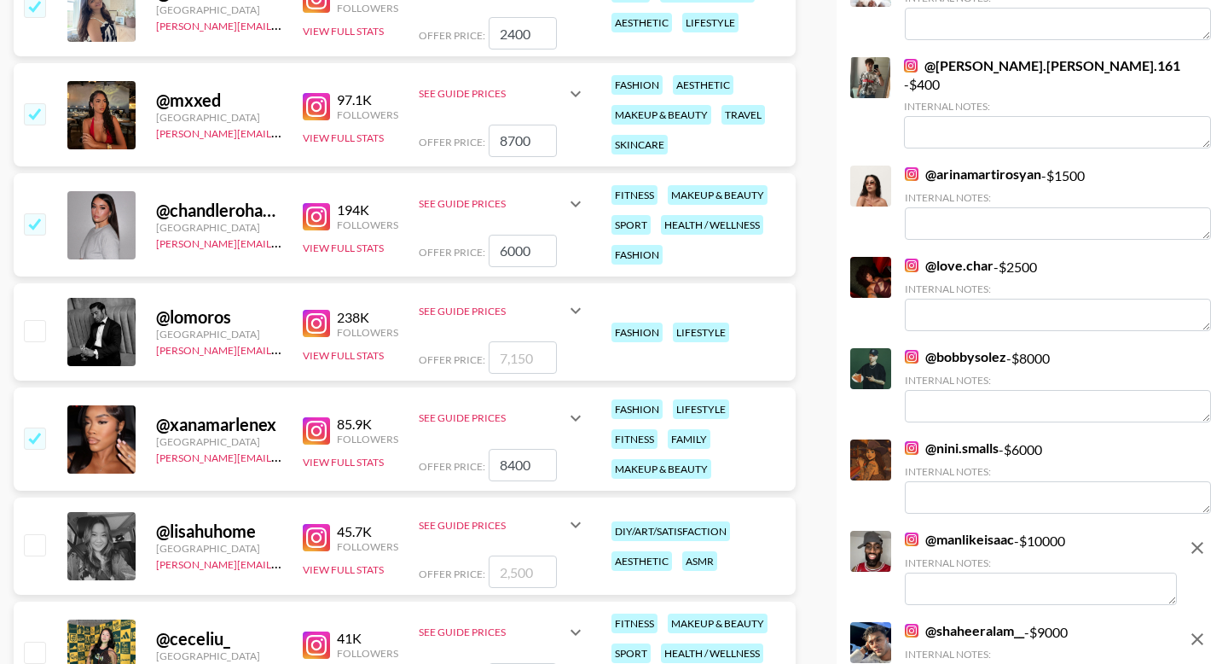
click at [531, 354] on input "number" at bounding box center [523, 357] width 68 height 32
click at [33, 333] on input "checkbox" at bounding box center [34, 330] width 20 height 20
checkbox input "true"
type input "7150"
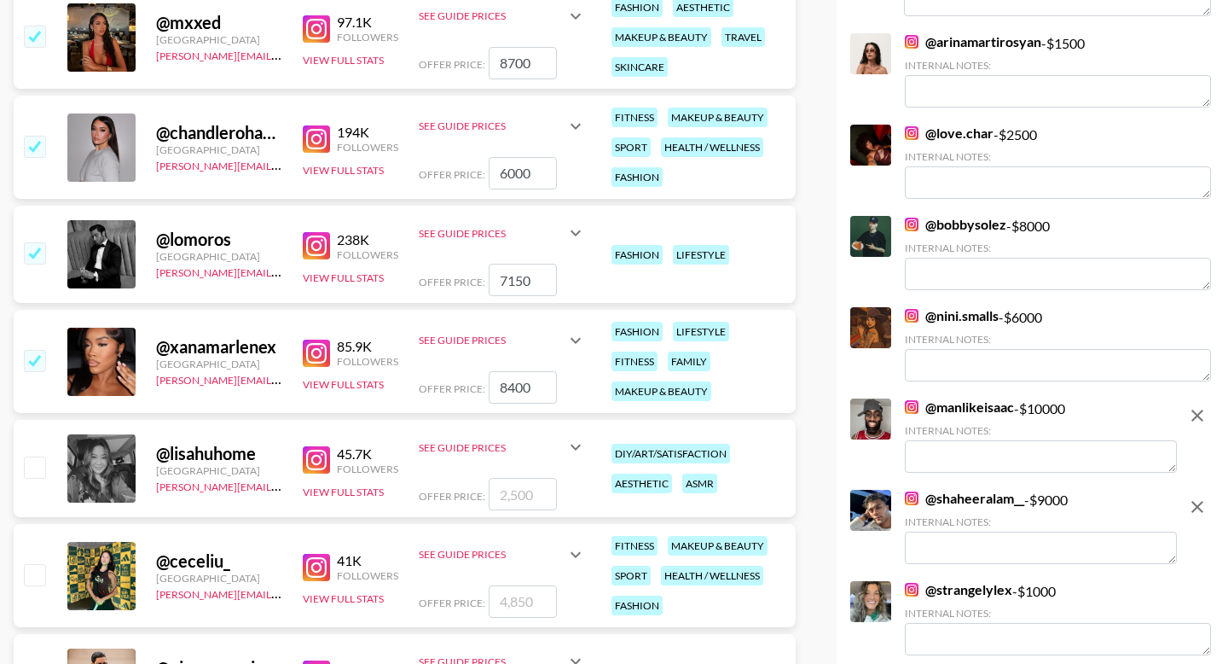
scroll to position [3239, 0]
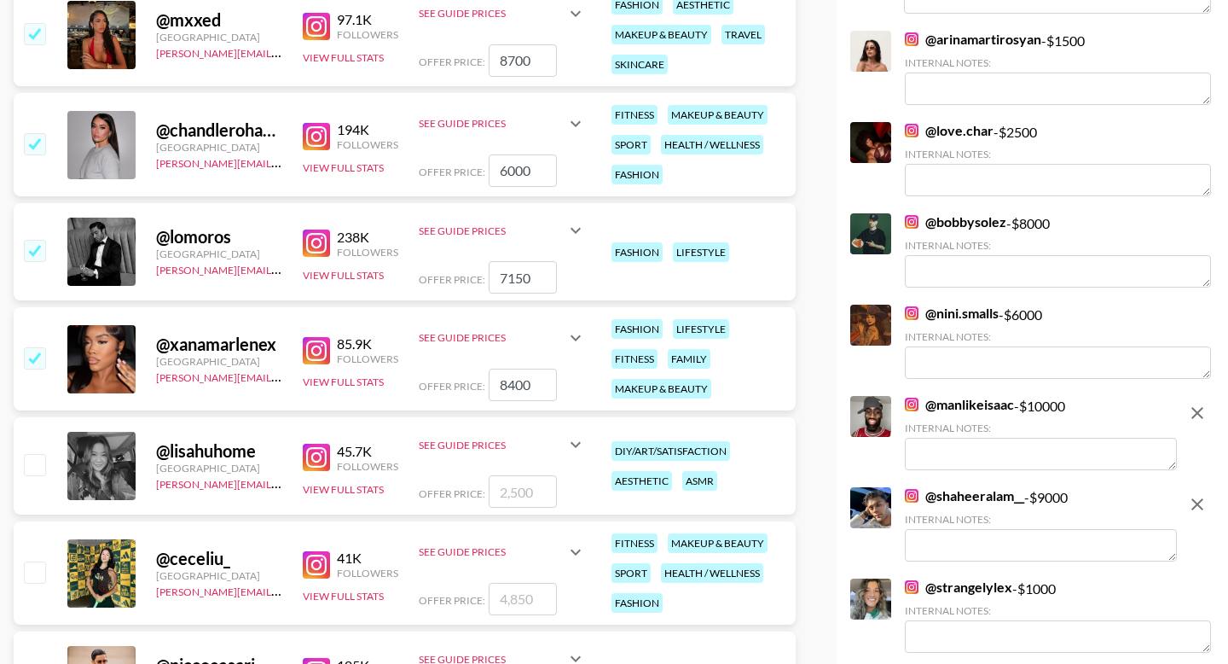
click at [39, 573] on input "checkbox" at bounding box center [34, 571] width 20 height 20
checkbox input "true"
type input "4850"
drag, startPoint x: 540, startPoint y: 276, endPoint x: 508, endPoint y: 278, distance: 32.5
click at [508, 278] on input "7150" at bounding box center [523, 277] width 68 height 32
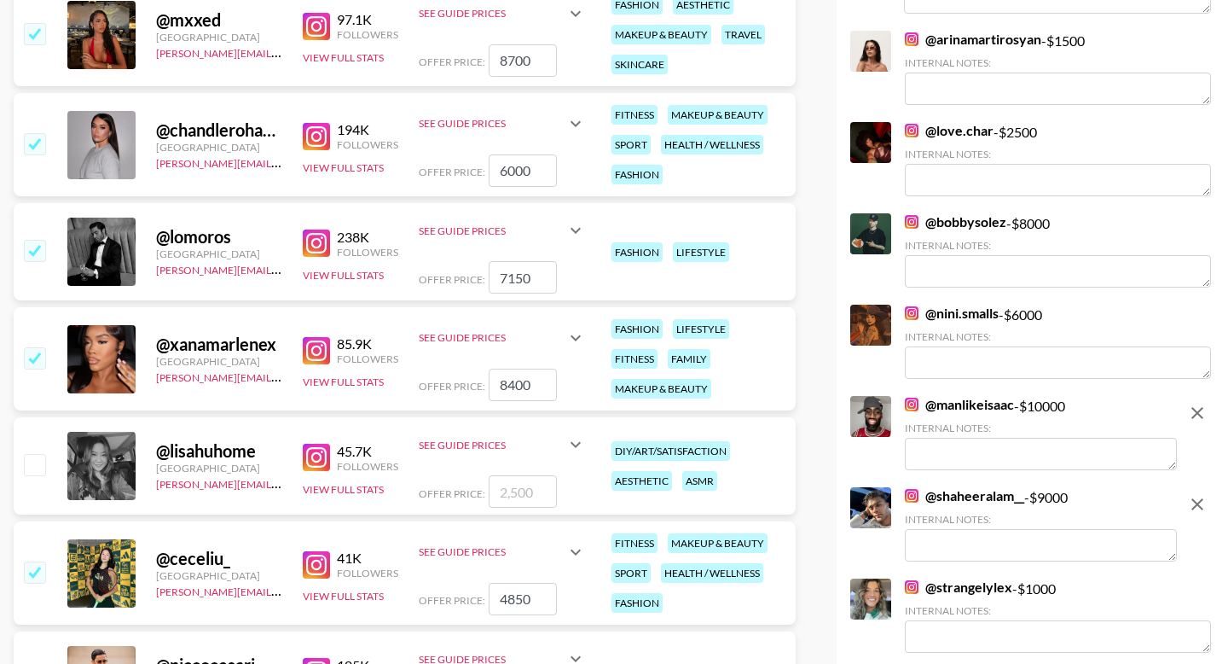
type input "7"
checkbox input "false"
type input "9"
checkbox input "true"
type input "9000"
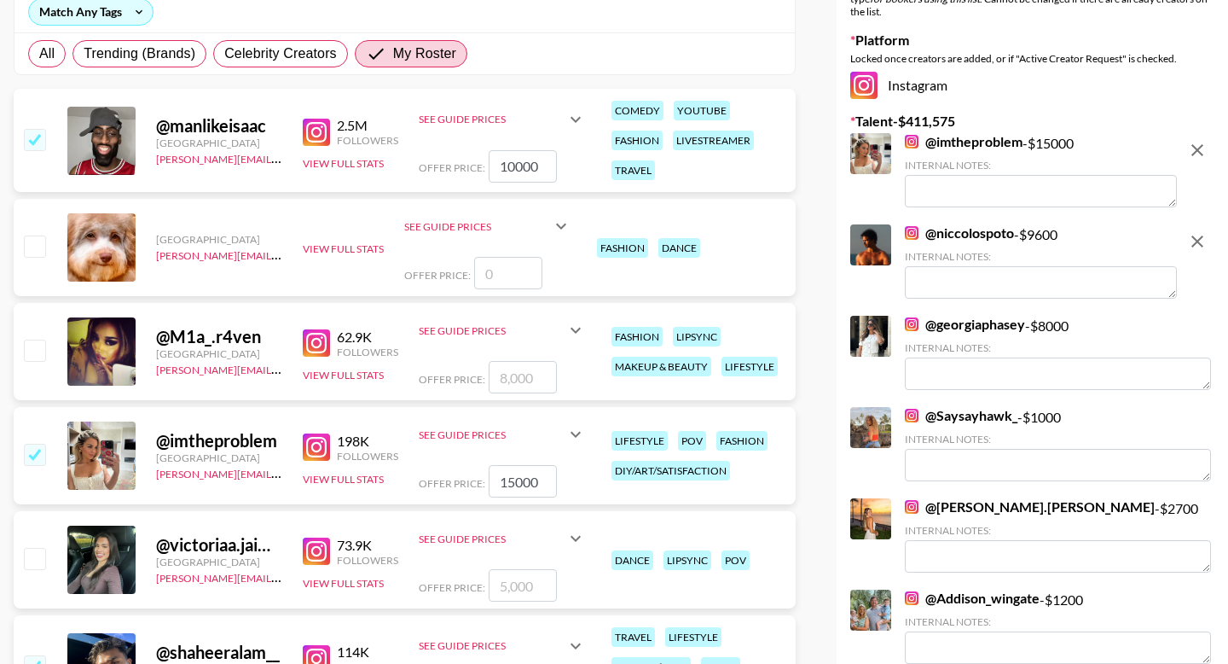
scroll to position [0, 0]
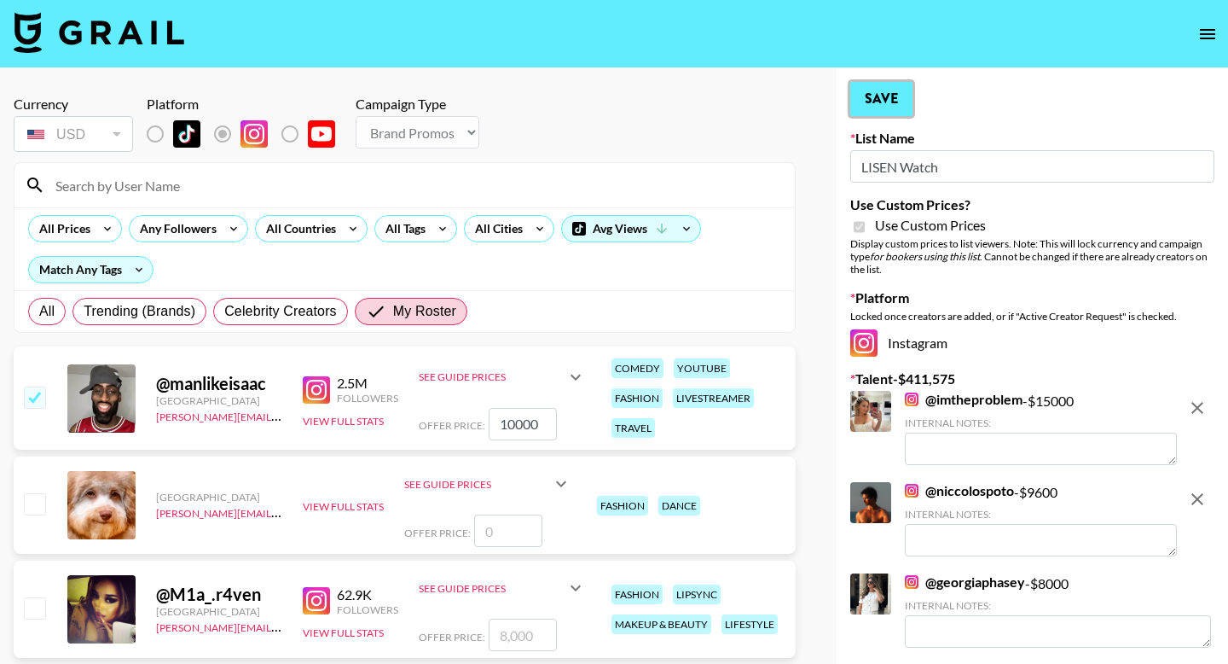
click at [651, 110] on button "Save" at bounding box center [882, 99] width 62 height 34
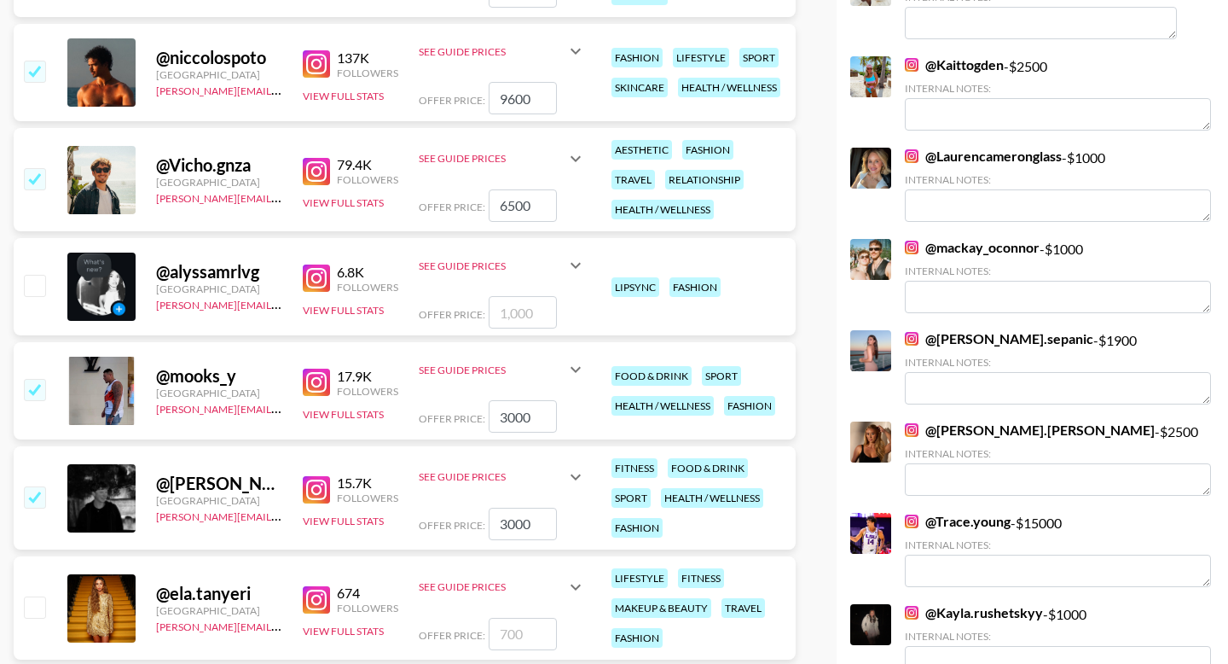
scroll to position [1400, 0]
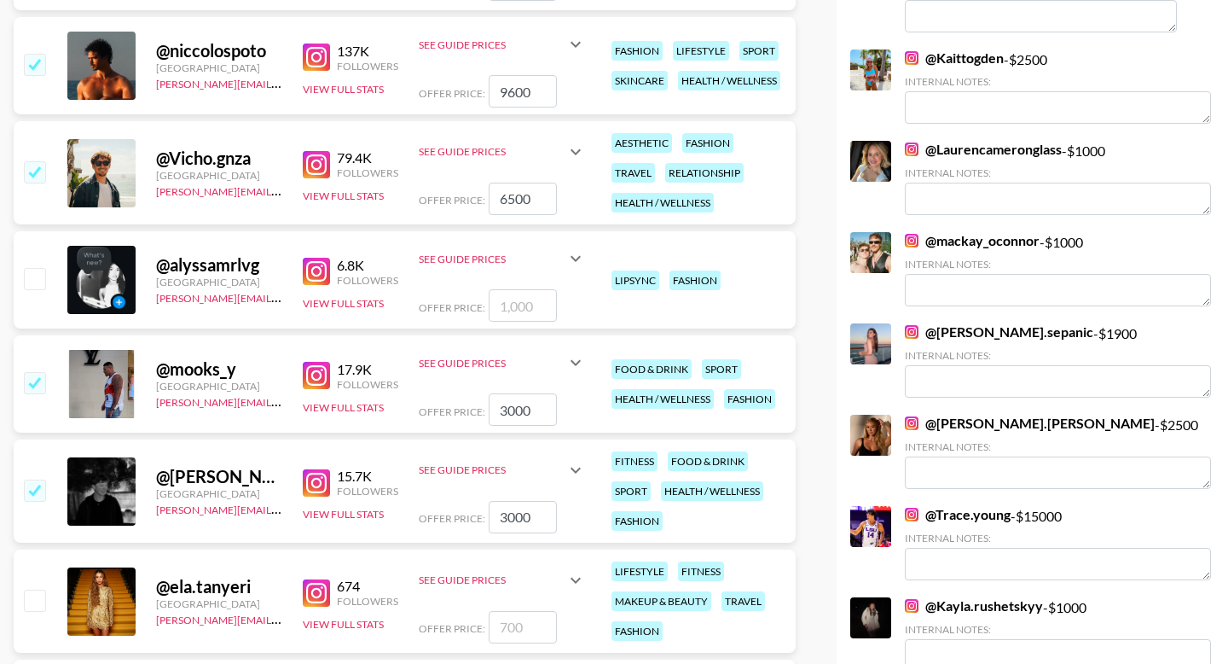
drag, startPoint x: 531, startPoint y: 91, endPoint x: 508, endPoint y: 92, distance: 23.9
click at [508, 92] on input "9600" at bounding box center [523, 91] width 68 height 32
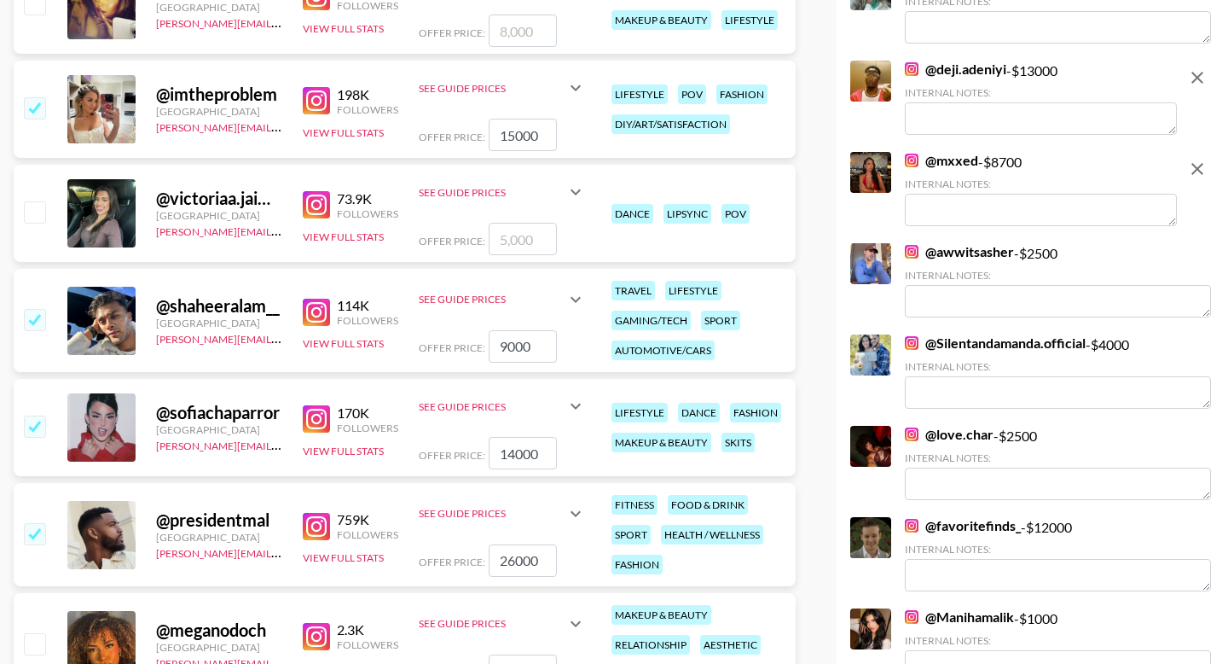
scroll to position [0, 0]
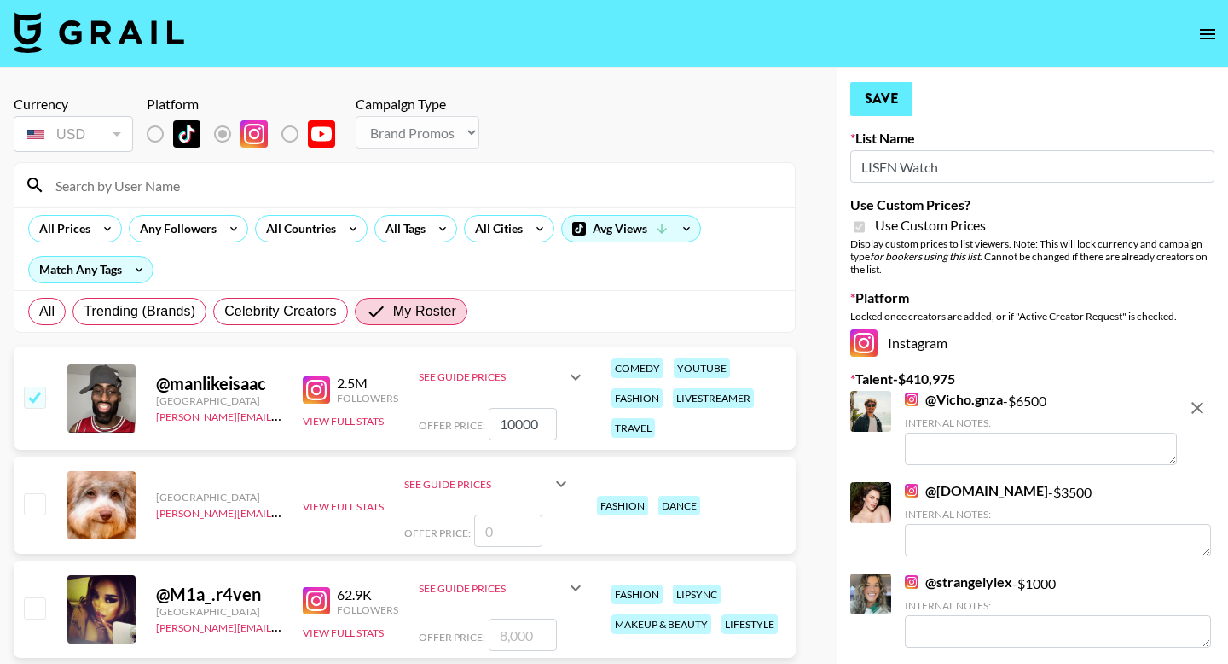
type input "9000"
click at [651, 114] on button "Save" at bounding box center [882, 99] width 62 height 34
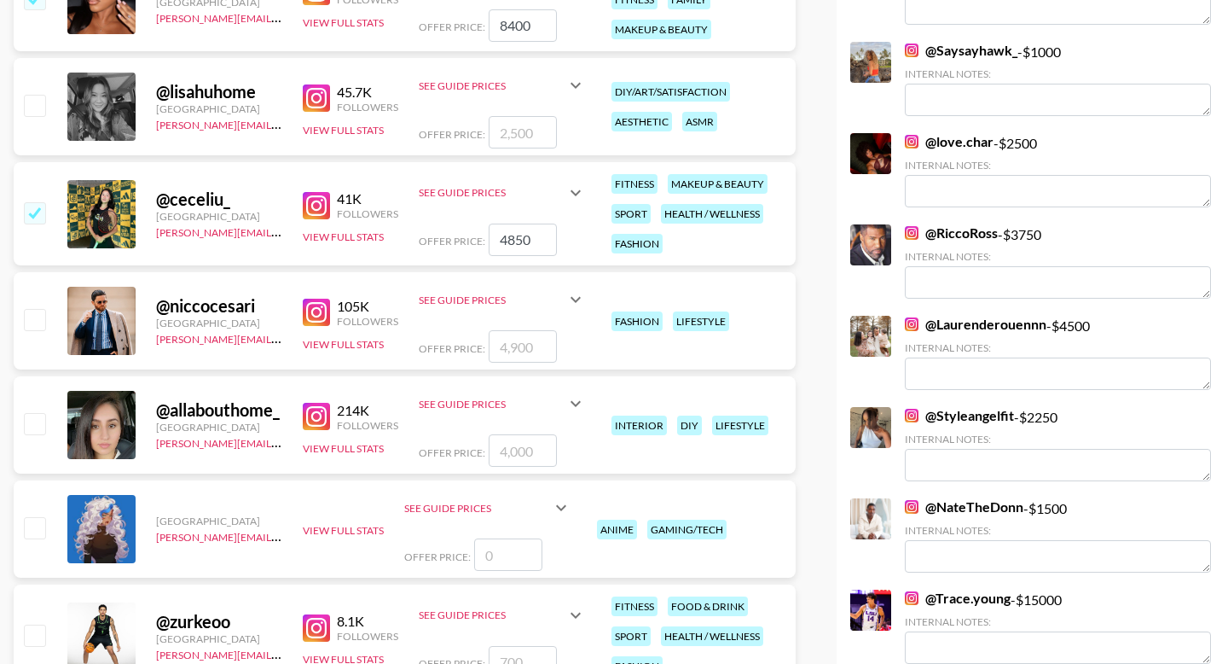
scroll to position [3599, 0]
click at [534, 341] on input "number" at bounding box center [523, 345] width 68 height 32
type input "70"
checkbox input "true"
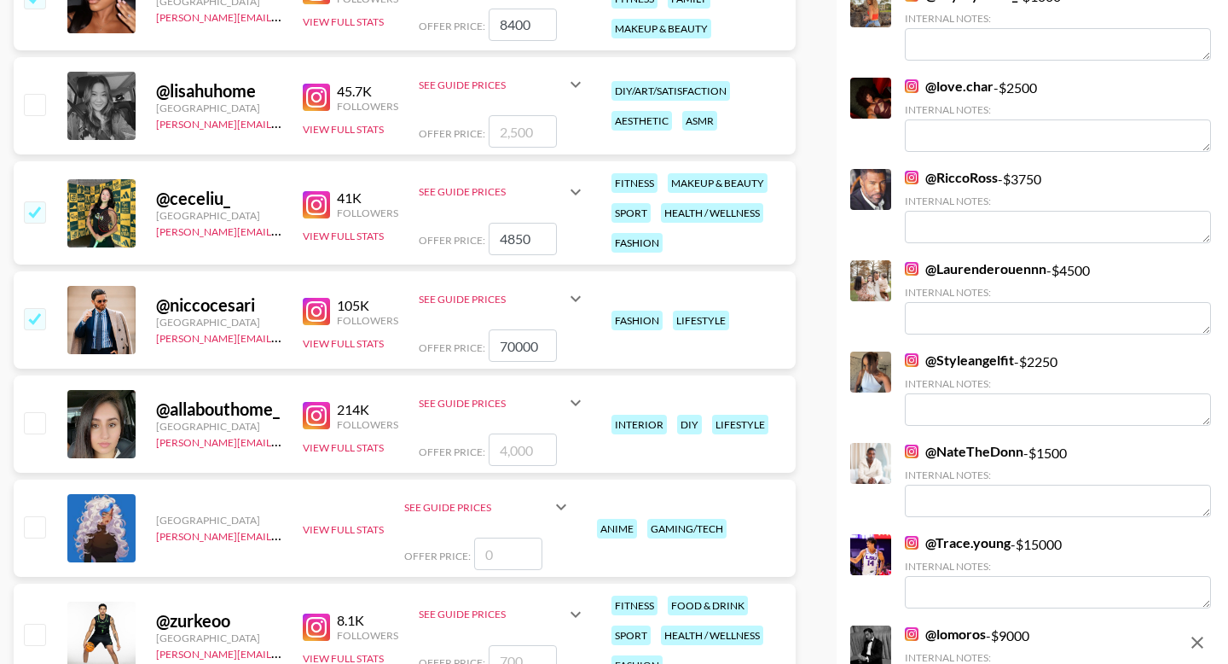
type input "7000"
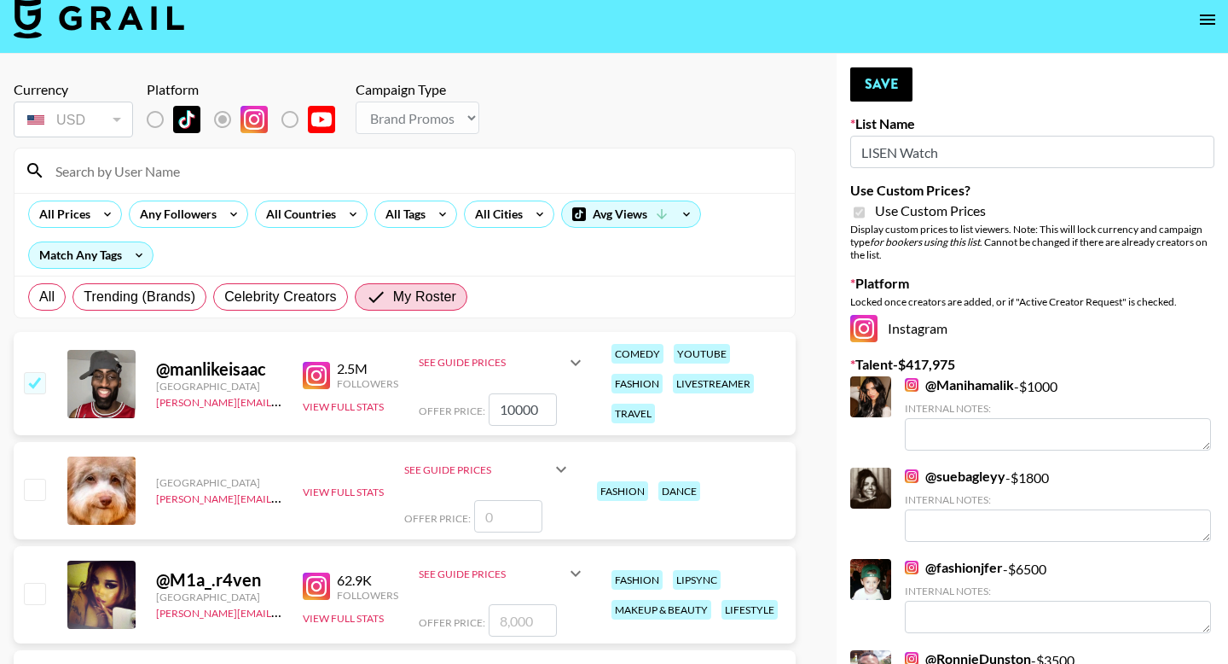
scroll to position [0, 0]
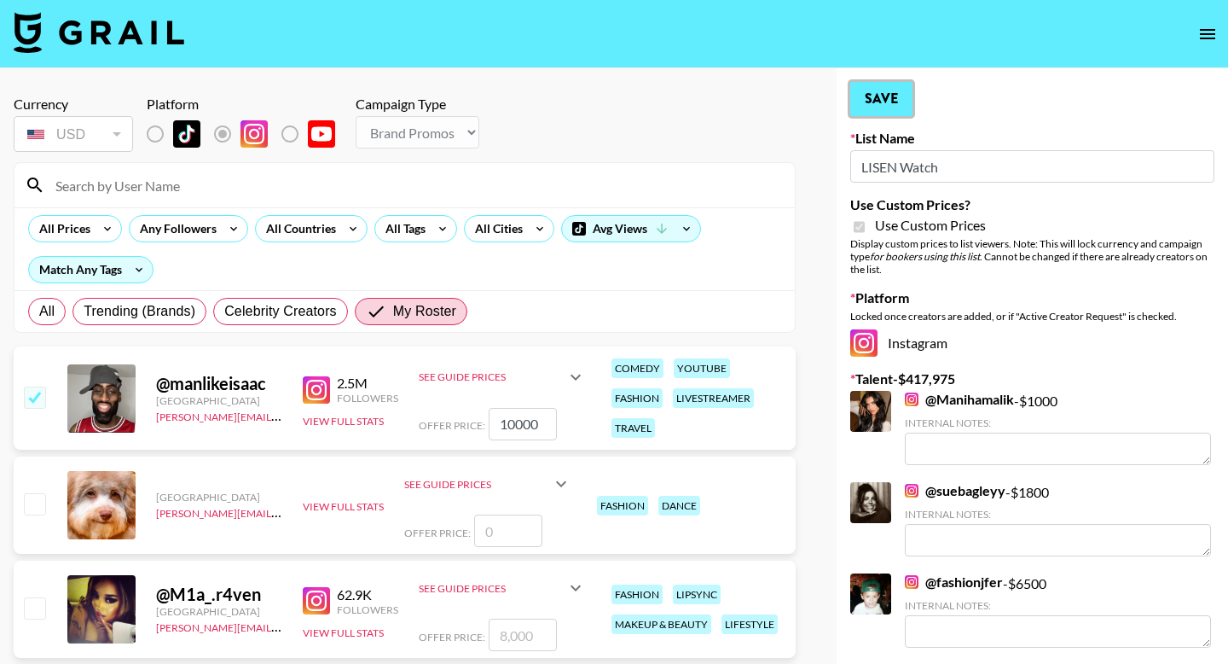
click at [651, 107] on button "Save" at bounding box center [882, 99] width 62 height 34
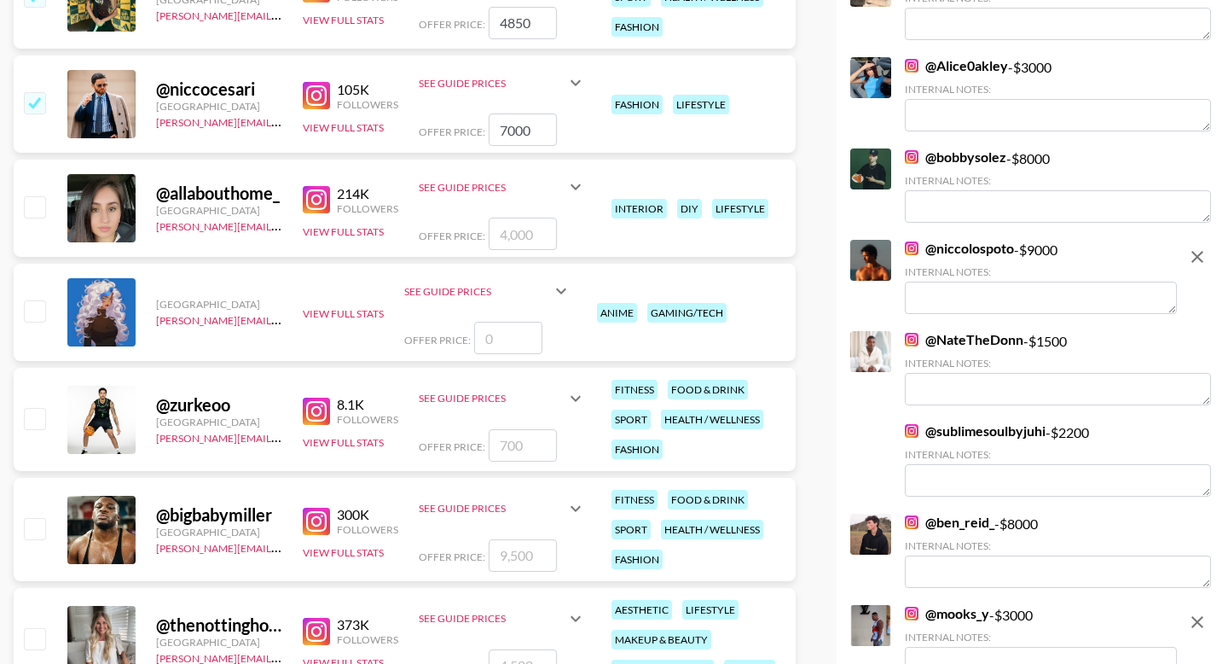
scroll to position [3910, 0]
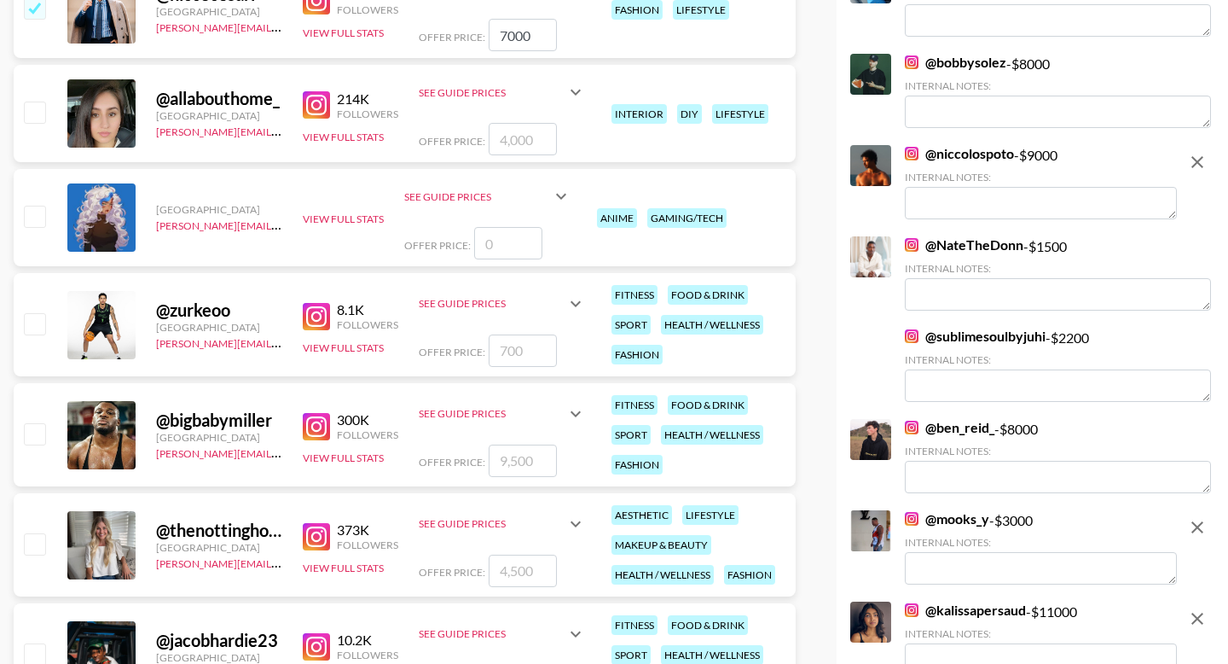
click at [508, 135] on input "number" at bounding box center [523, 139] width 68 height 32
checkbox input "true"
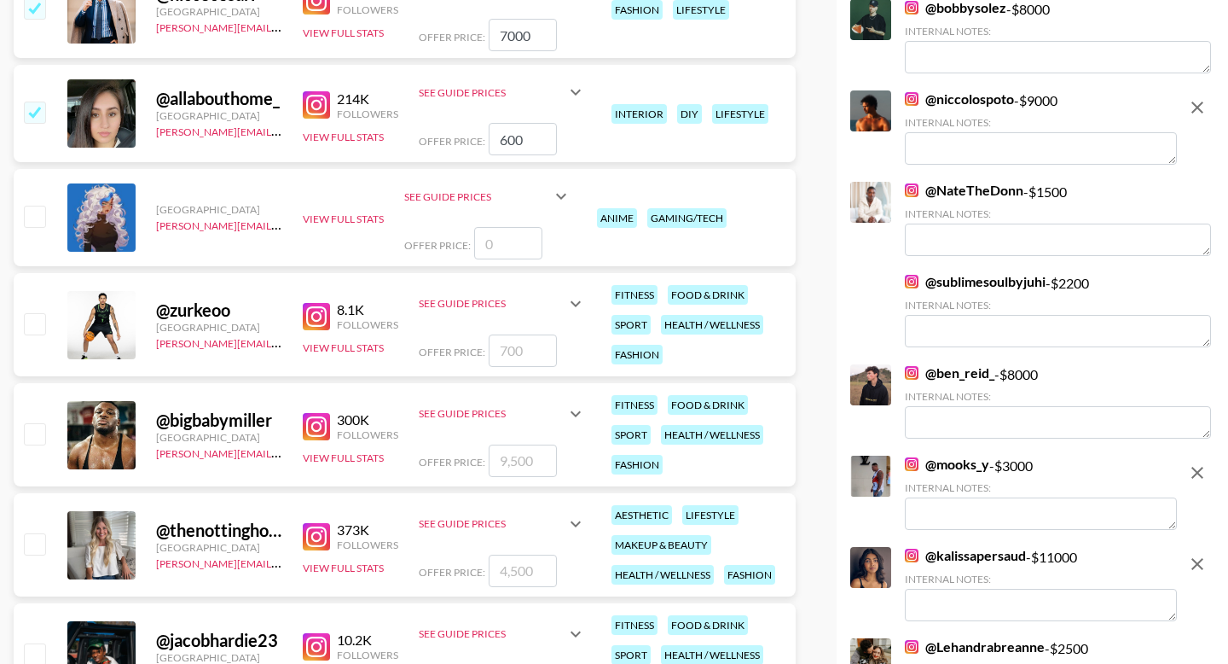
type input "6000"
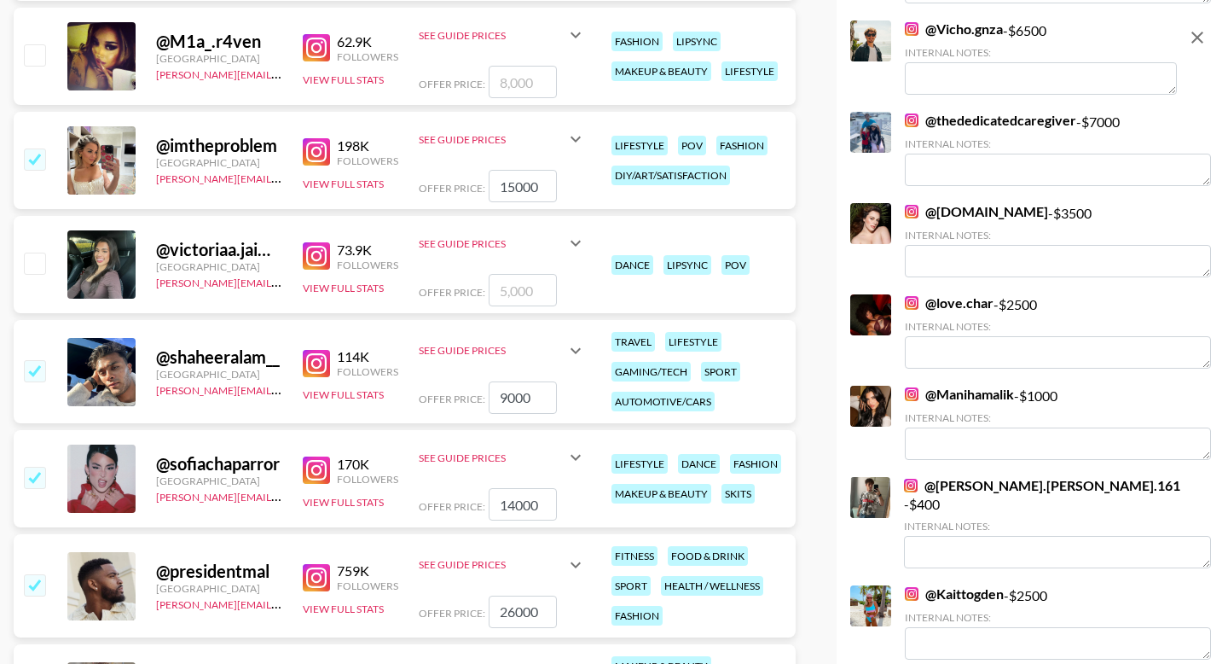
scroll to position [0, 0]
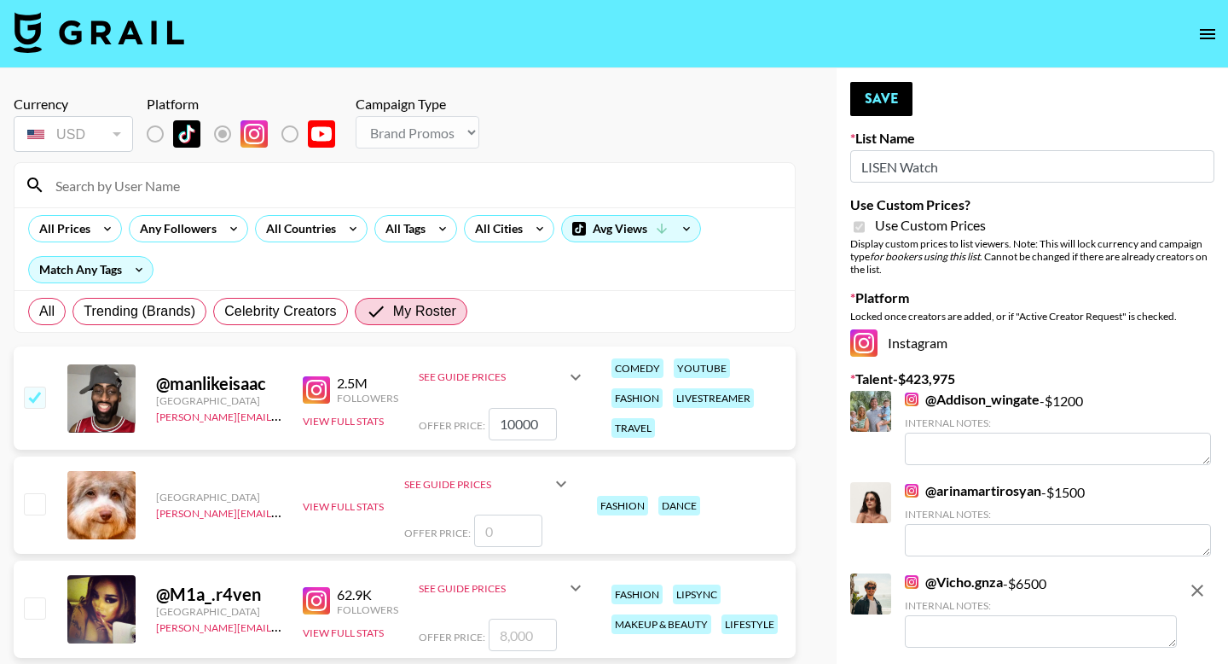
click at [651, 109] on button "Save" at bounding box center [882, 99] width 62 height 34
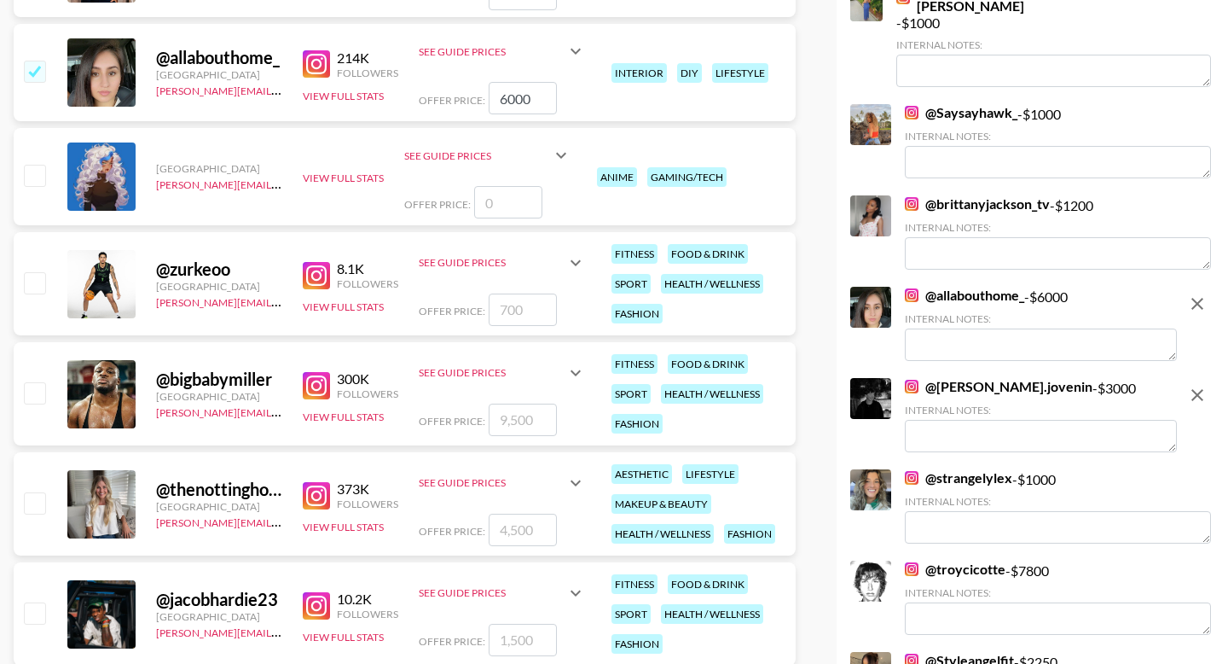
scroll to position [3952, 0]
click at [514, 307] on input "number" at bounding box center [523, 309] width 68 height 32
checkbox input "true"
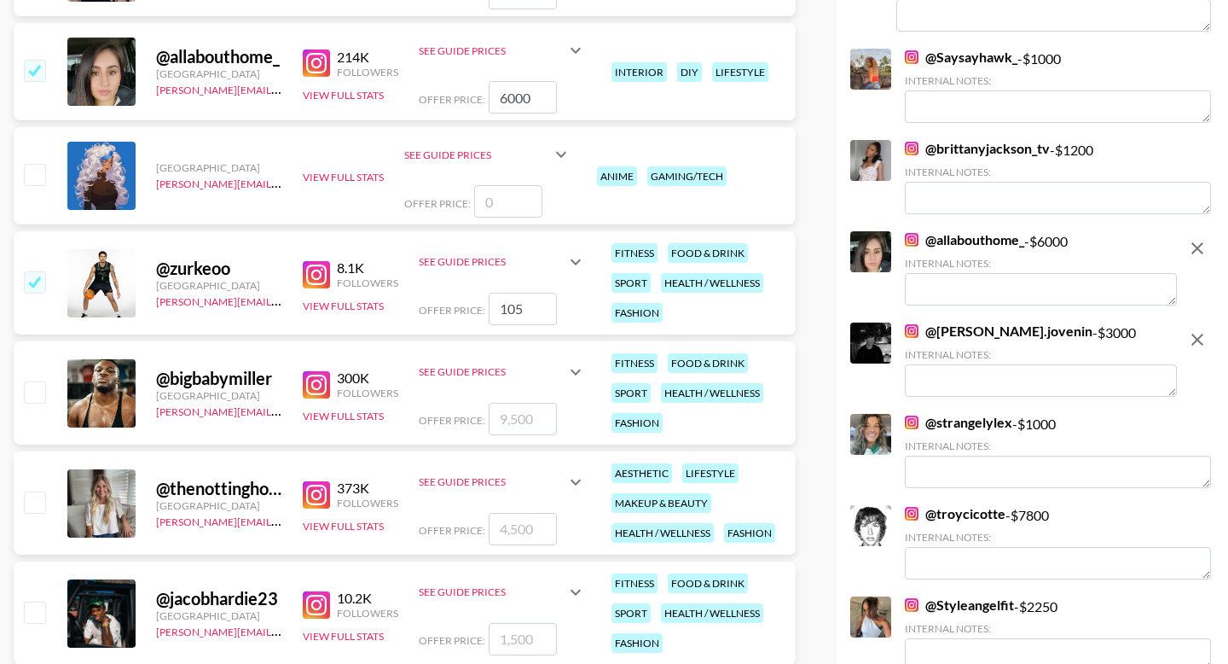
type input "1050"
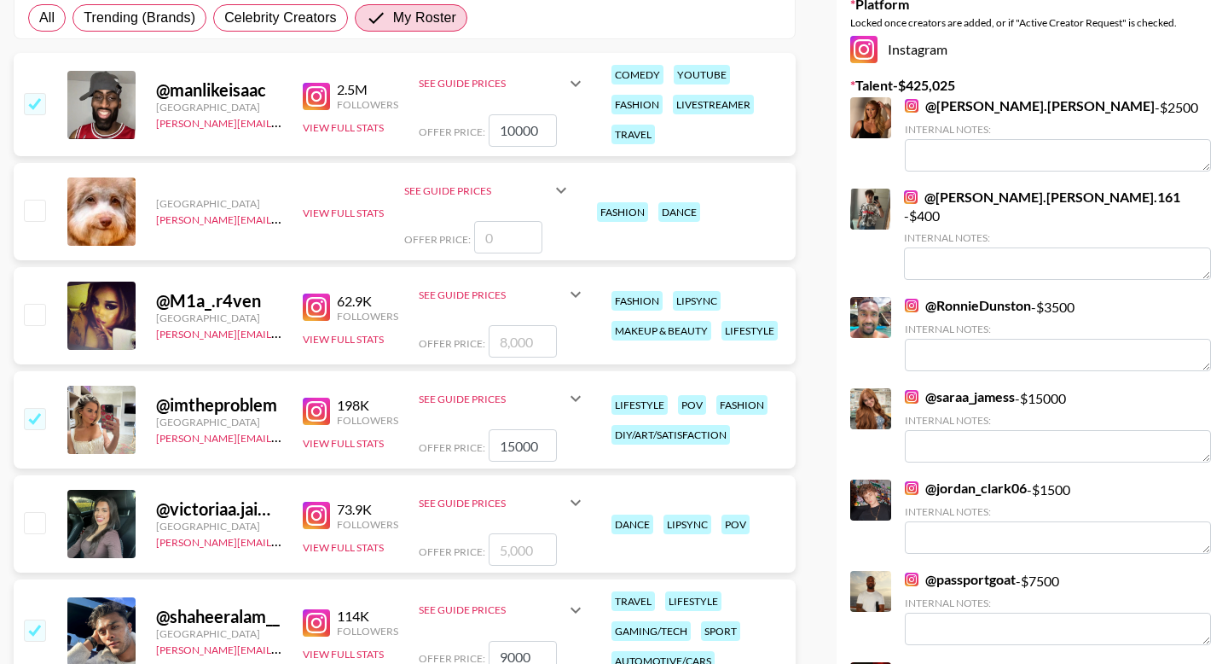
scroll to position [0, 0]
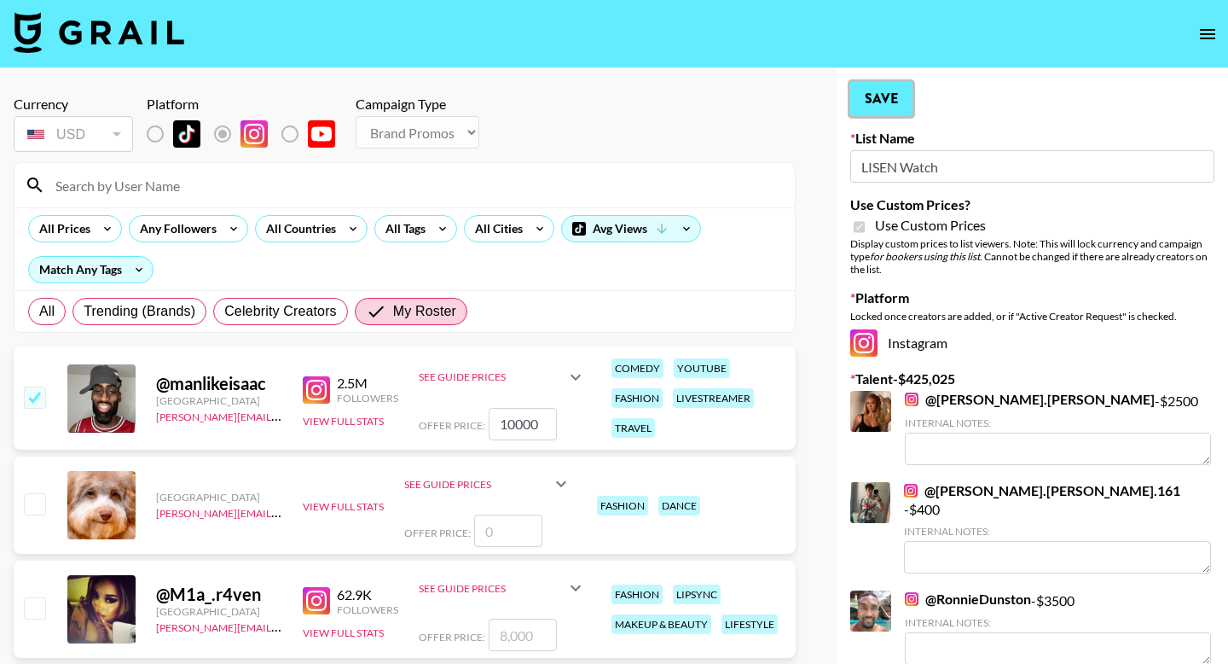
click at [651, 91] on button "Save" at bounding box center [882, 99] width 62 height 34
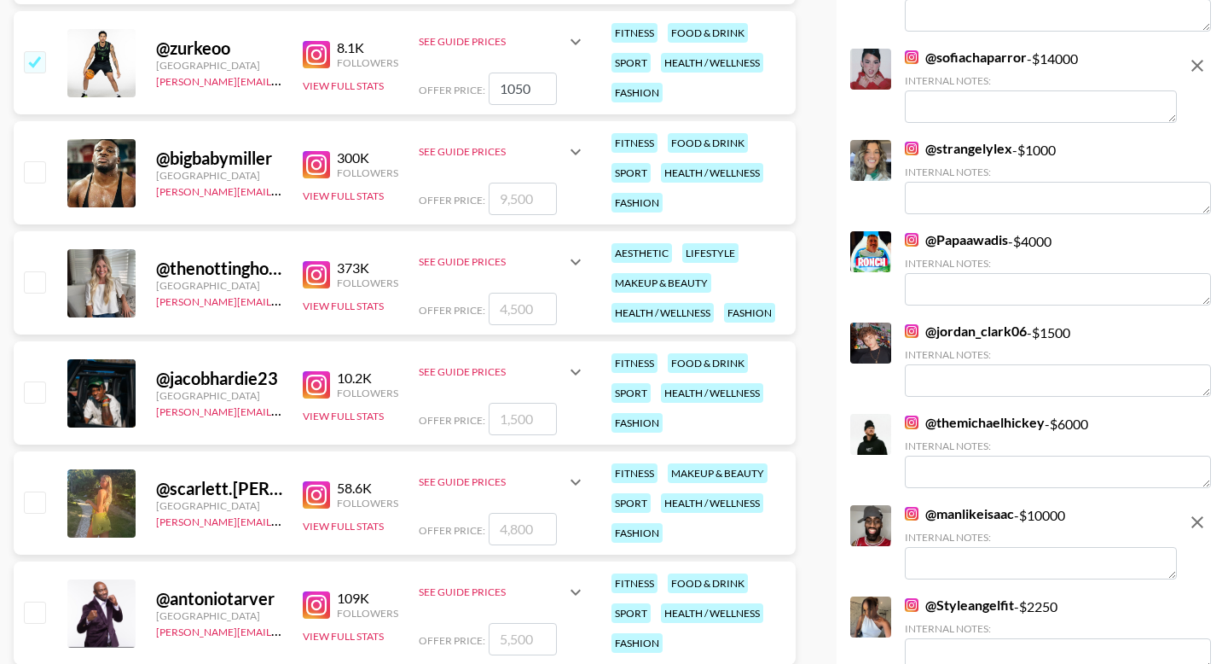
scroll to position [4167, 0]
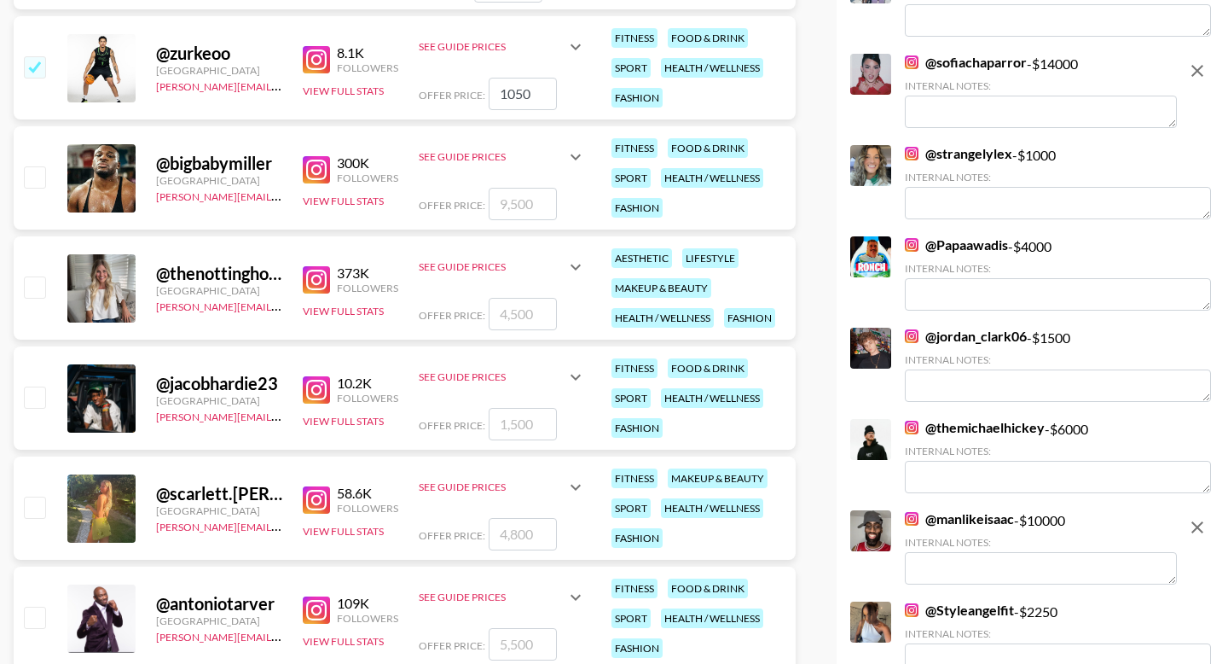
click at [526, 316] on input "number" at bounding box center [523, 314] width 68 height 32
type input "6"
checkbox input "true"
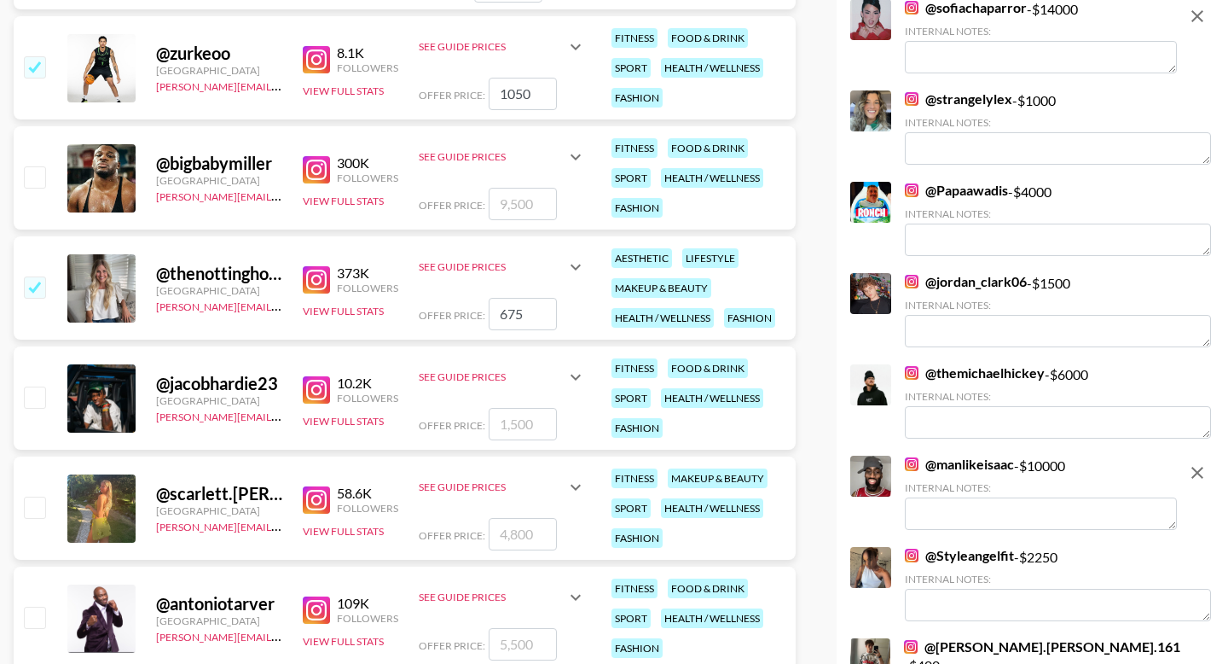
type input "6750"
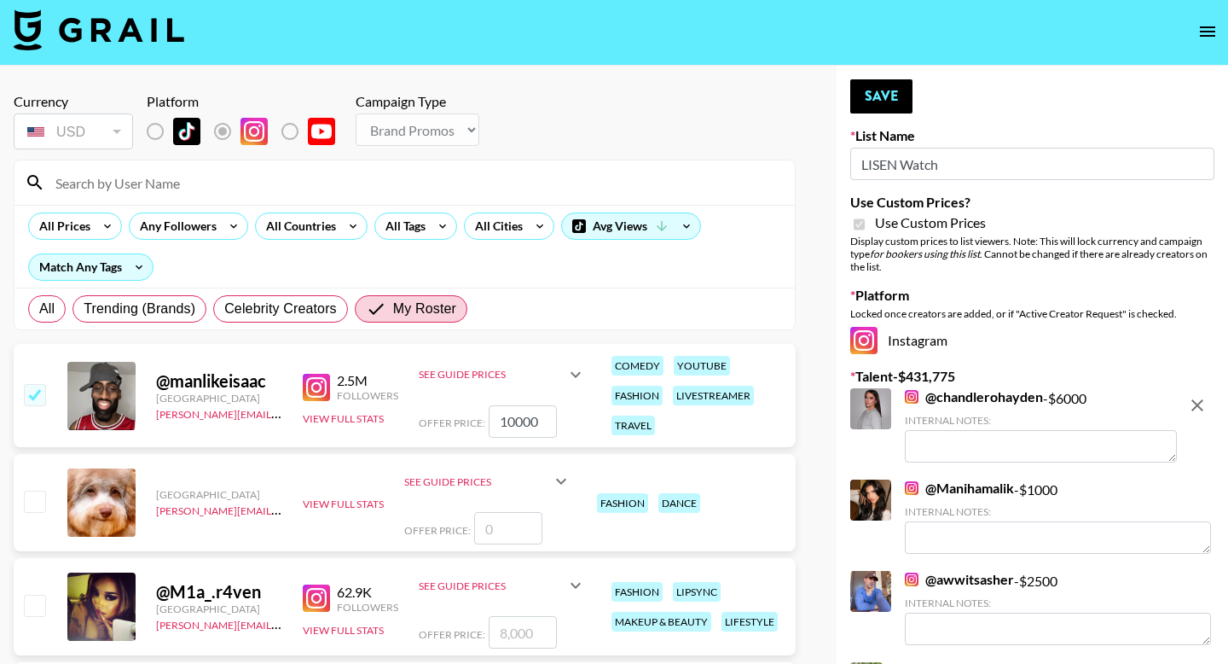
scroll to position [0, 0]
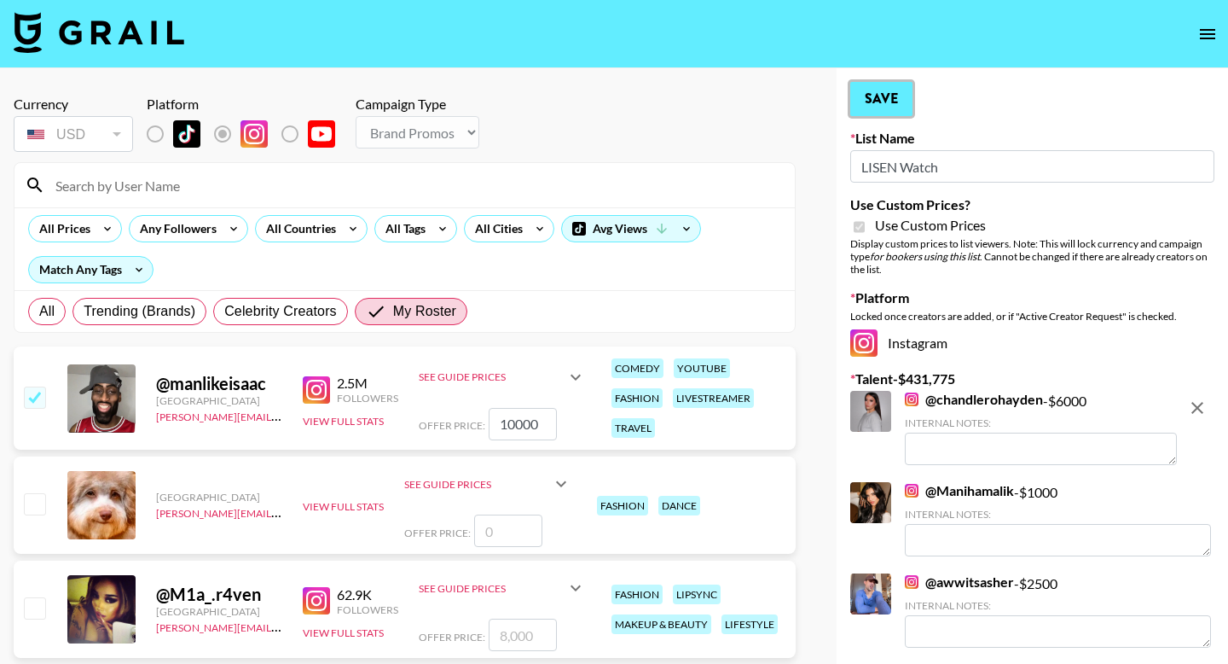
click at [651, 90] on button "Save" at bounding box center [882, 99] width 62 height 34
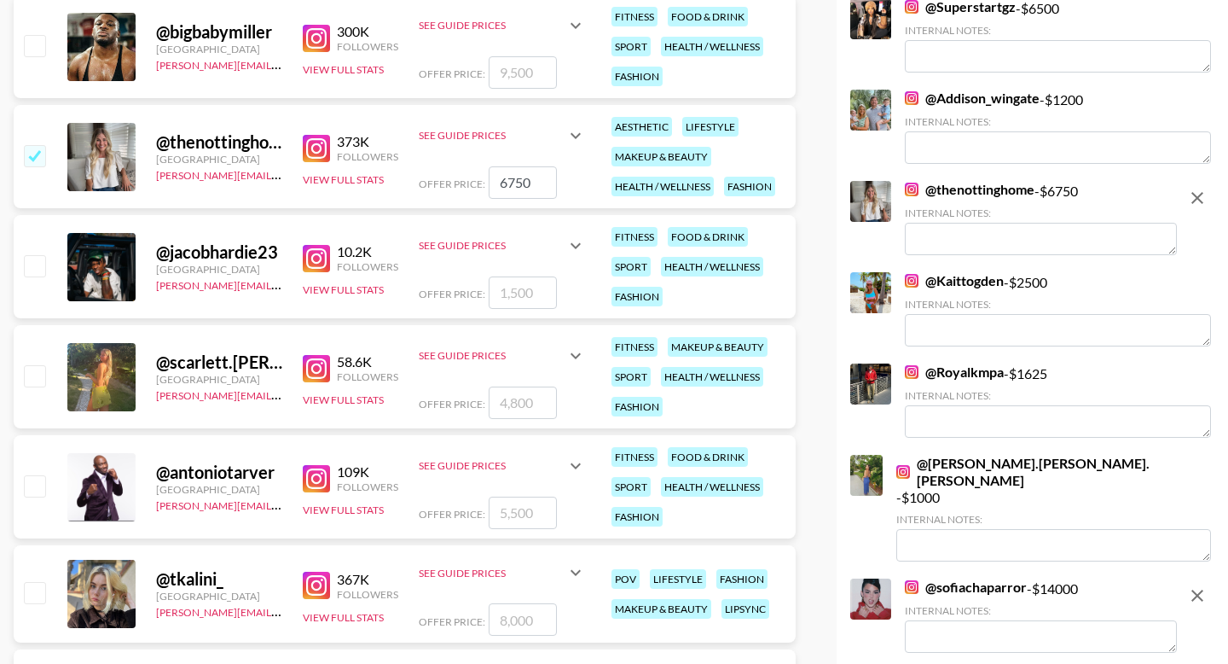
scroll to position [4281, 0]
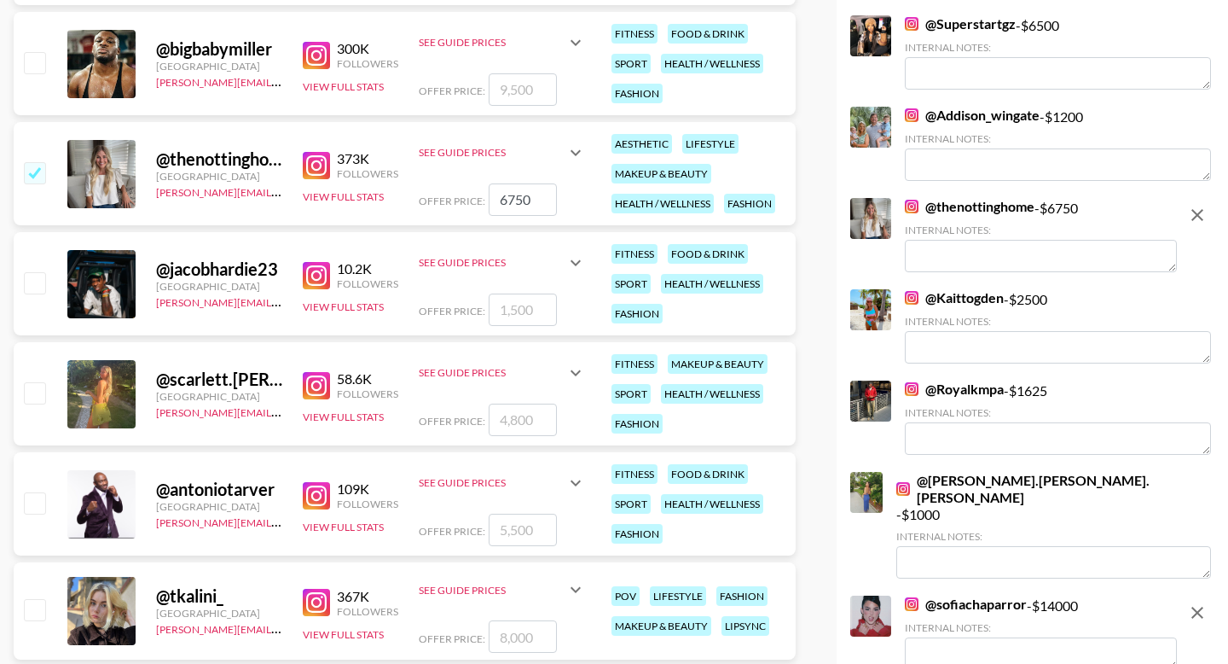
click at [531, 314] on input "number" at bounding box center [523, 309] width 68 height 32
checkbox input "true"
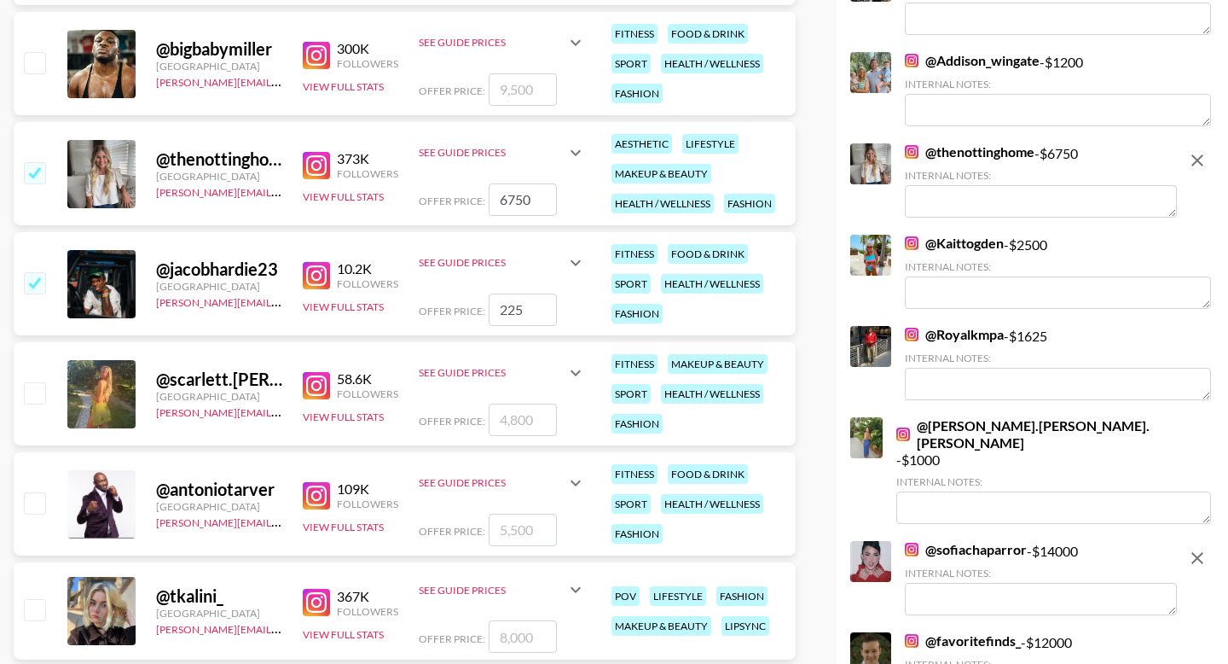
type input "2250"
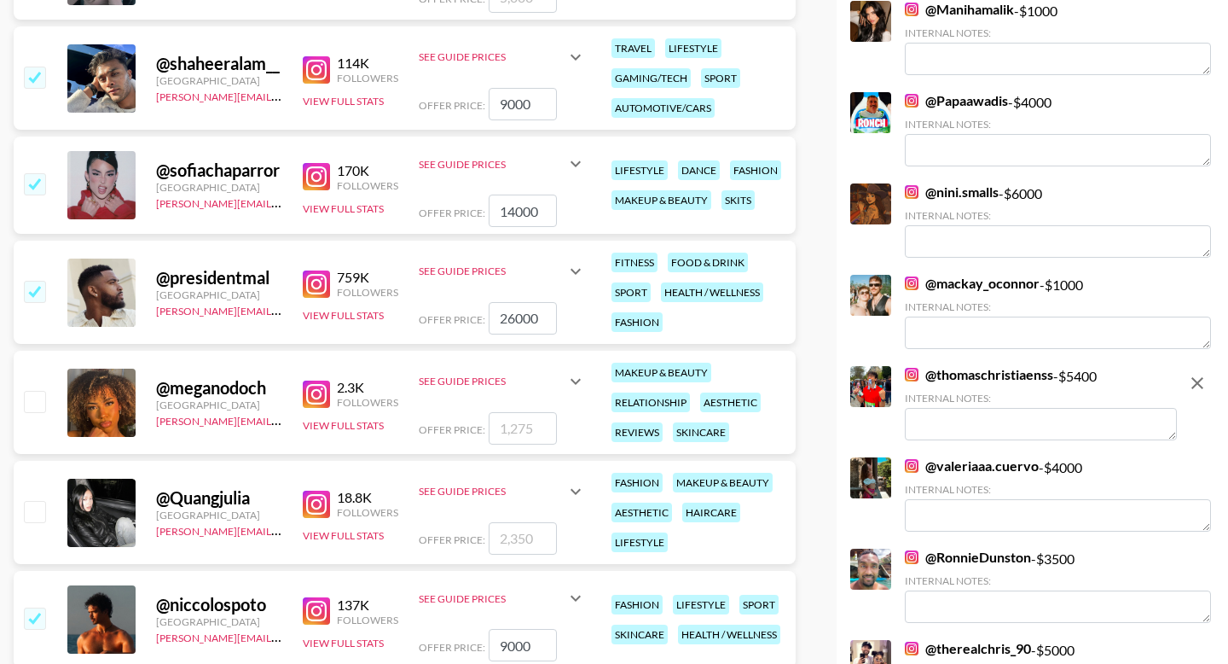
scroll to position [0, 0]
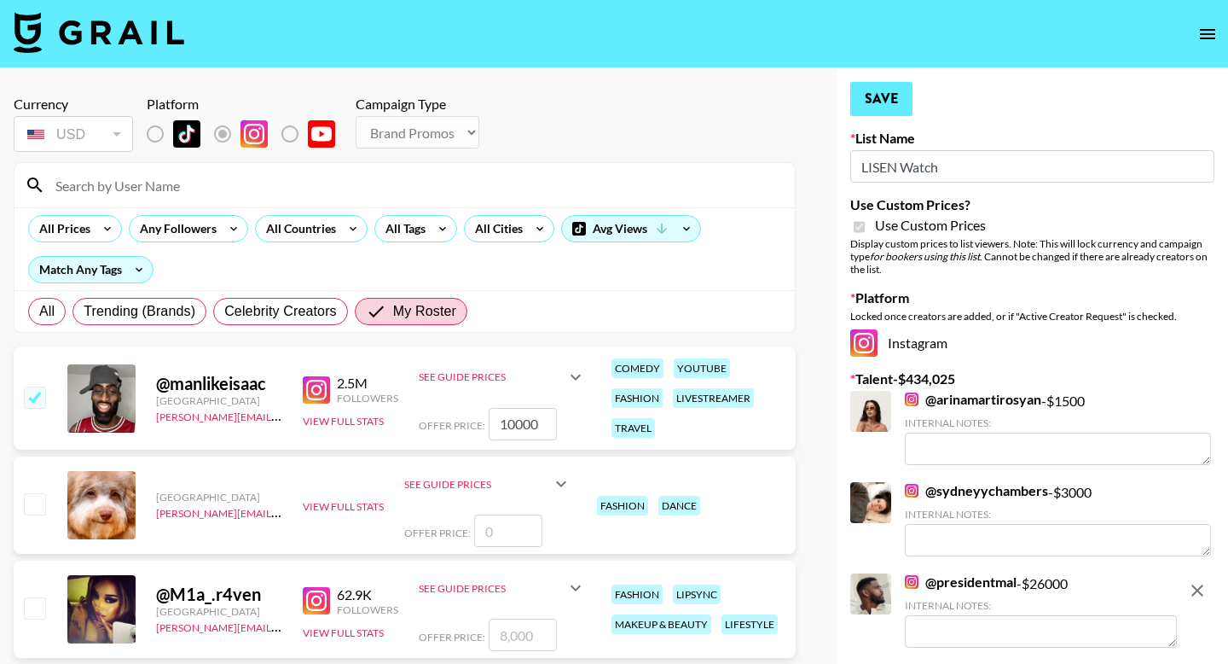
click at [651, 90] on button "Save" at bounding box center [882, 99] width 62 height 34
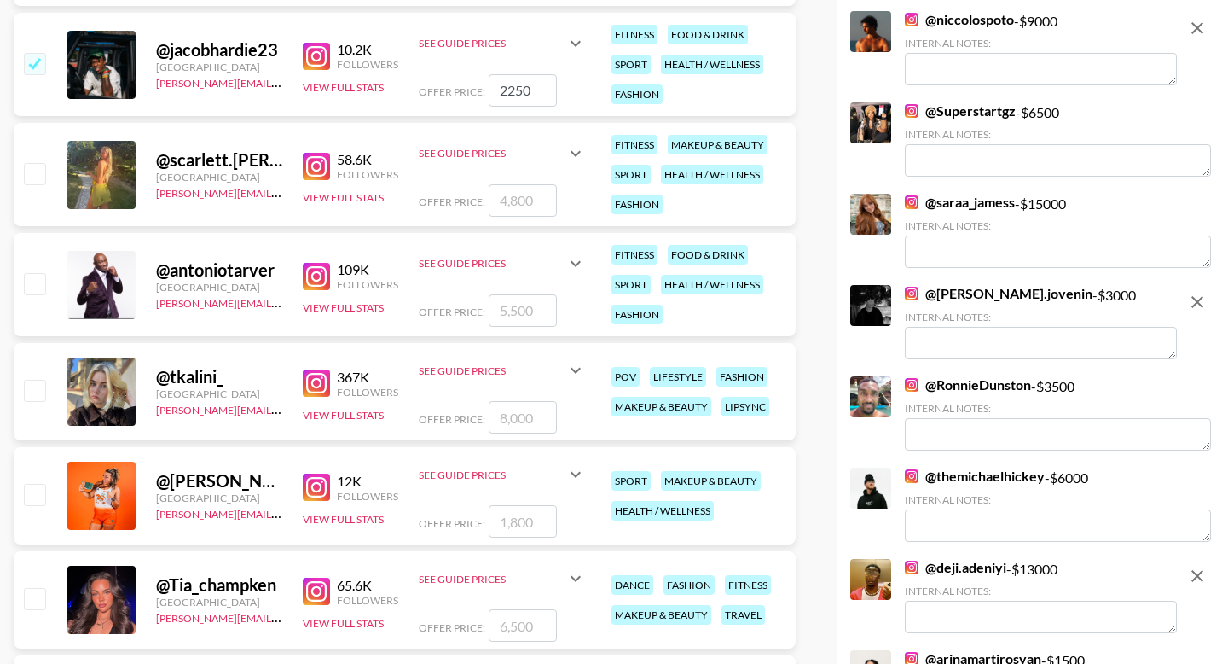
scroll to position [4498, 0]
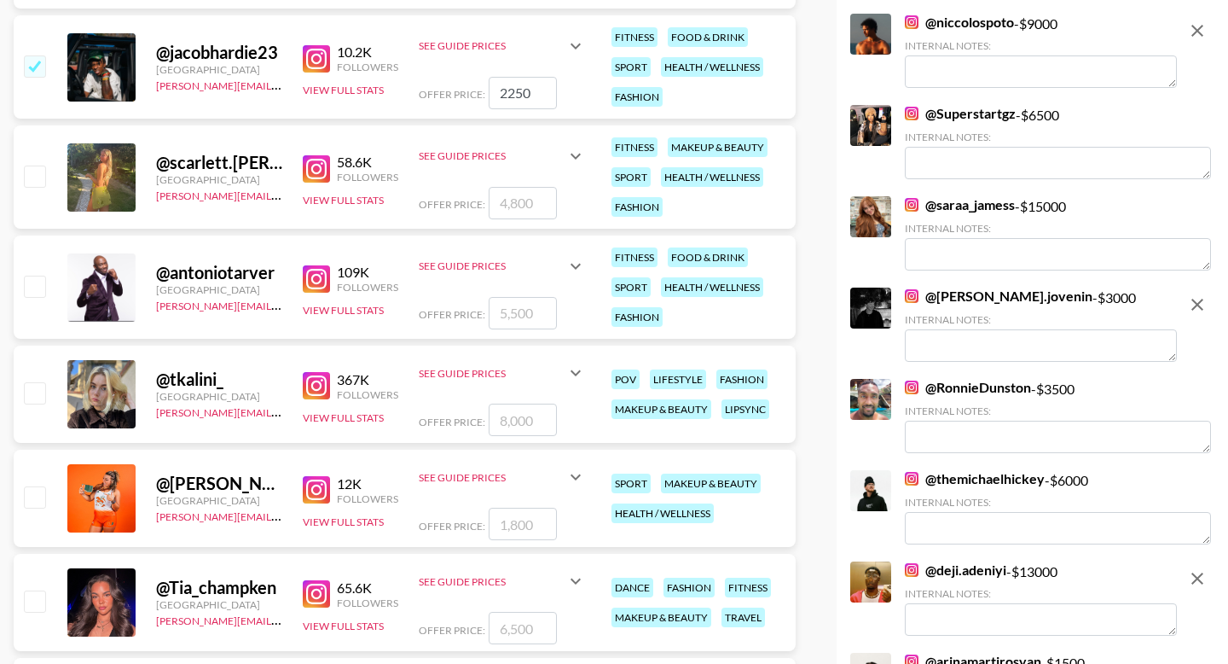
click at [531, 195] on input "number" at bounding box center [523, 203] width 68 height 32
checkbox input "true"
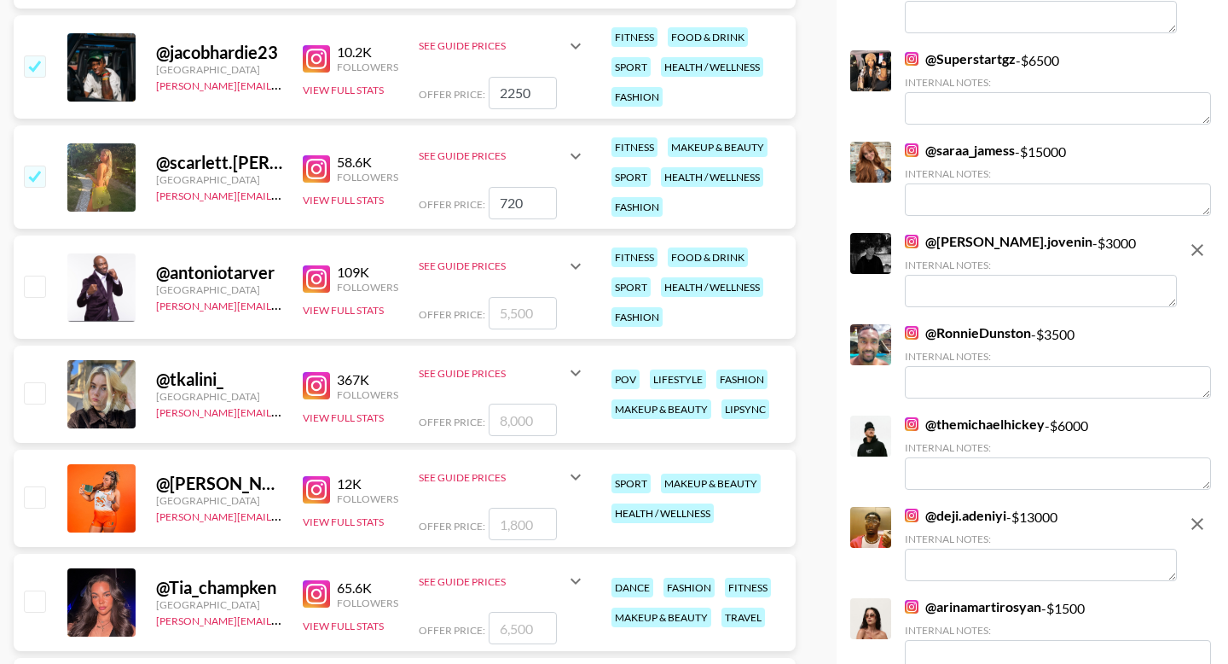
type input "7200"
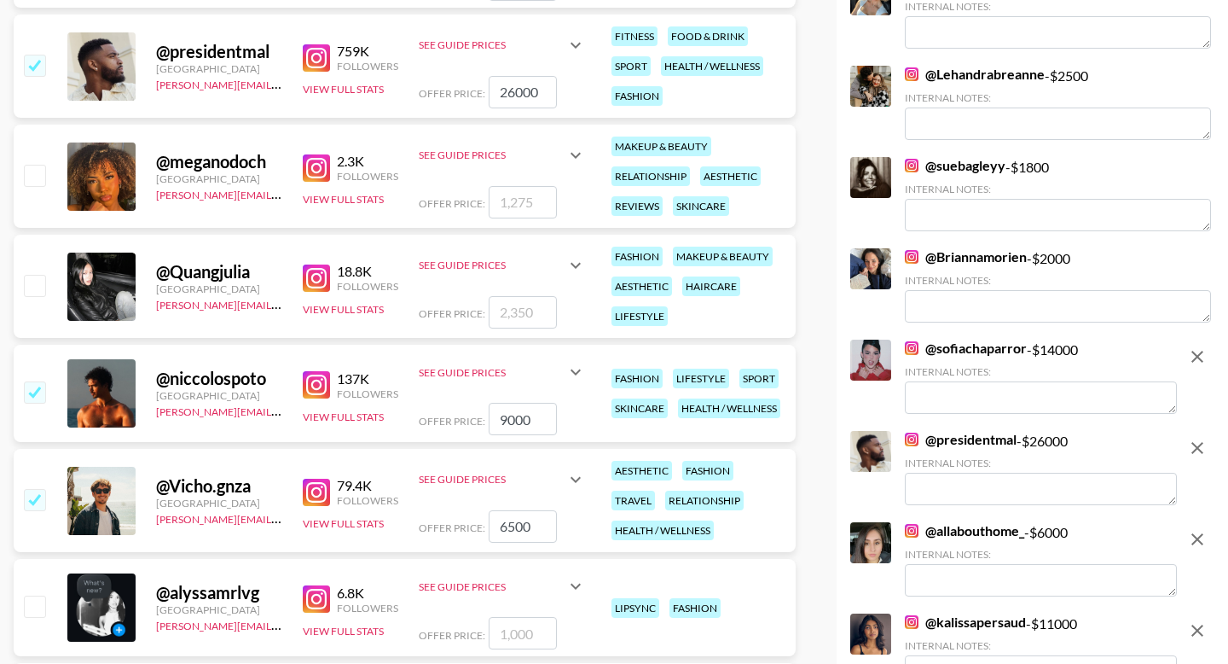
scroll to position [0, 0]
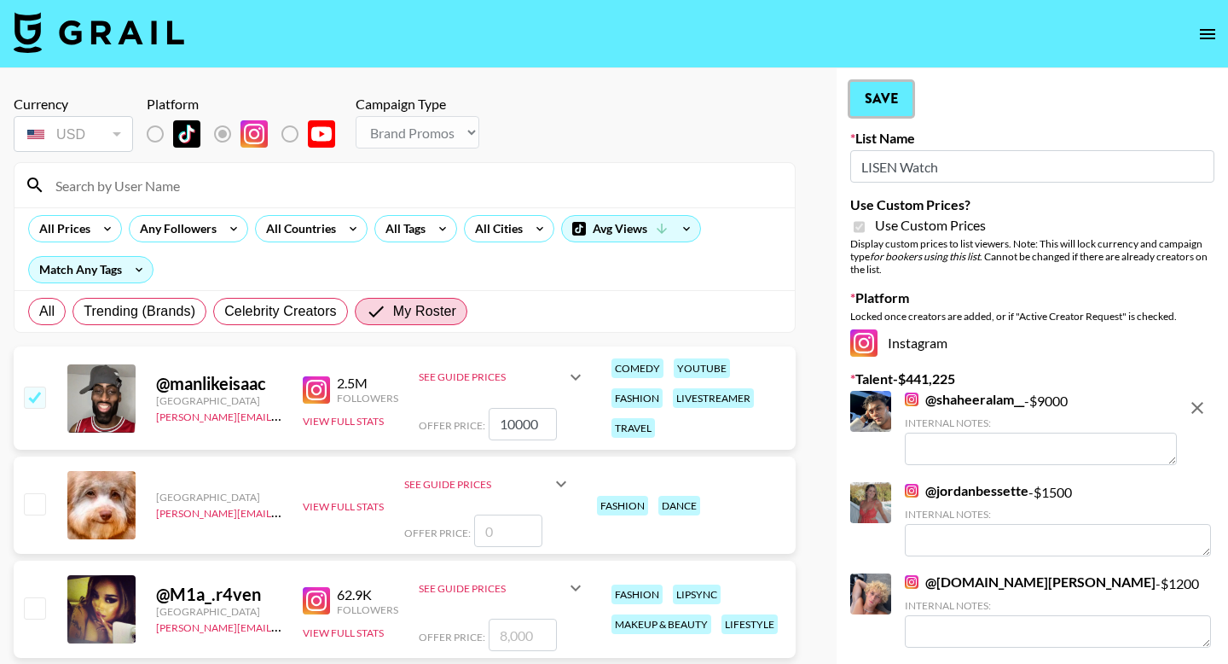
click at [651, 88] on button "Save" at bounding box center [882, 99] width 62 height 34
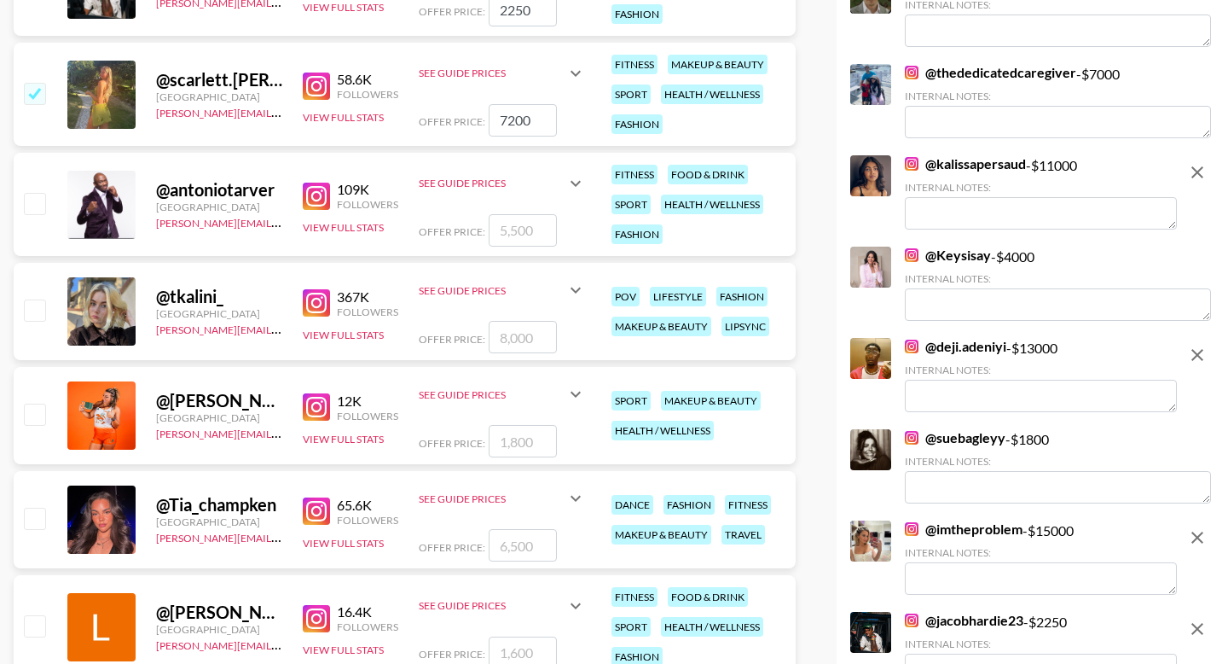
scroll to position [4582, 0]
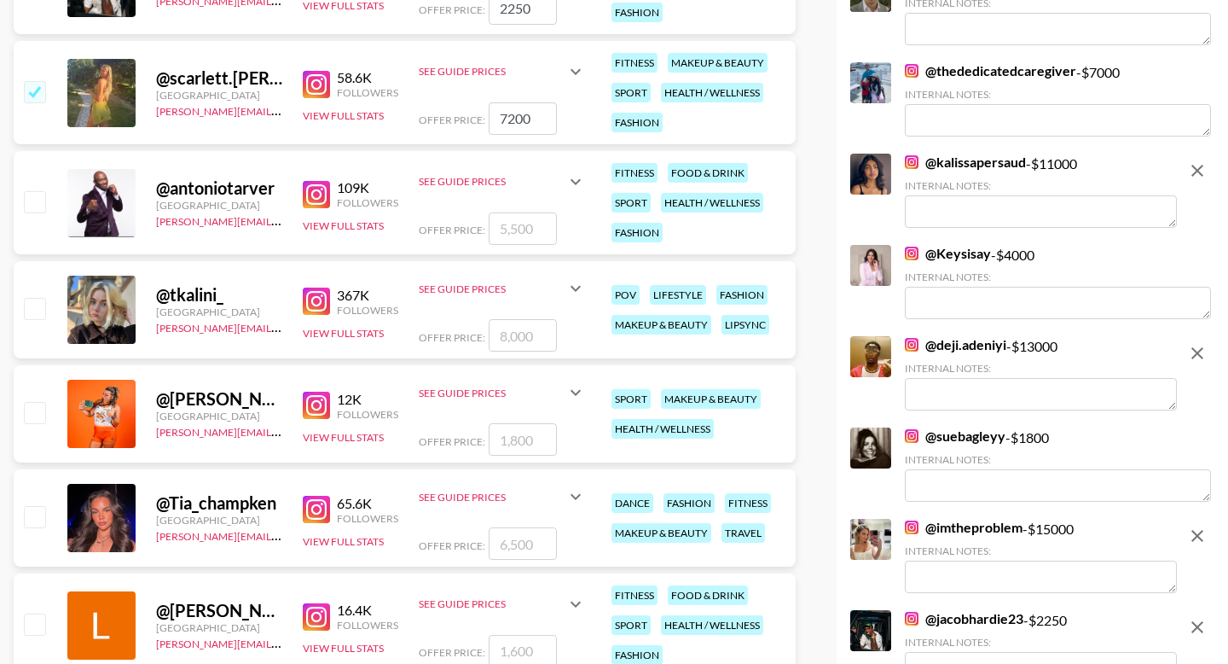
drag, startPoint x: 536, startPoint y: 111, endPoint x: 476, endPoint y: 111, distance: 59.7
click at [476, 111] on div "Offer Price: 7200" at bounding box center [502, 118] width 167 height 32
checkbox input "false"
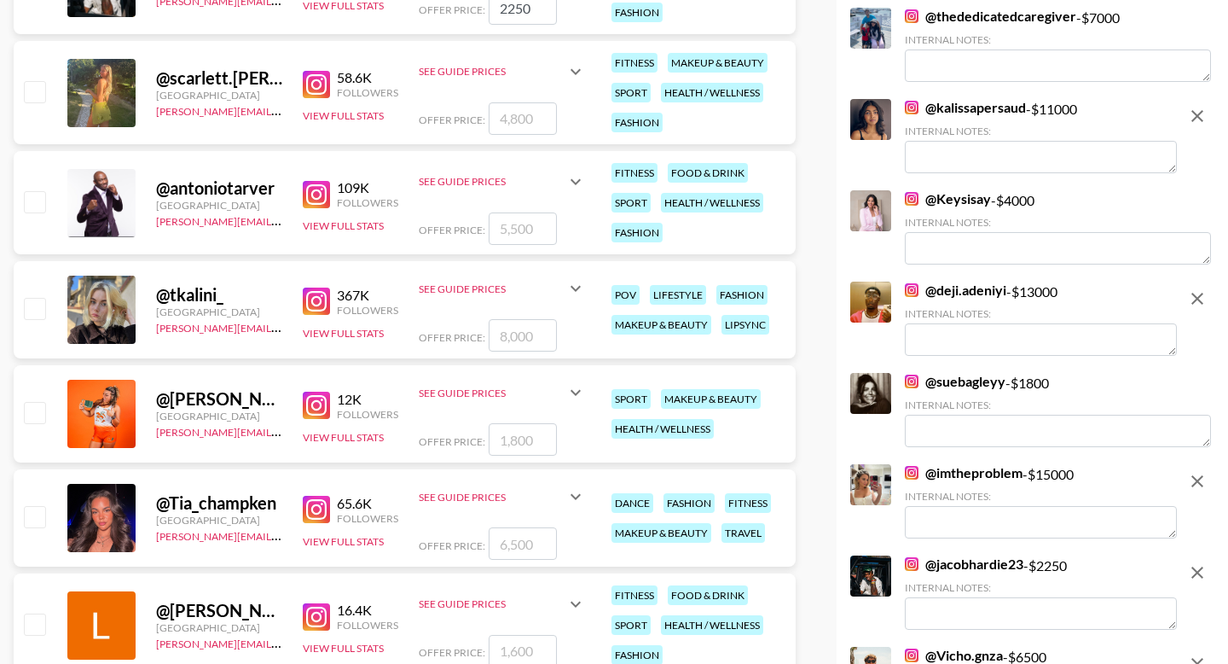
click at [30, 93] on input "checkbox" at bounding box center [34, 91] width 20 height 20
checkbox input "true"
type input "4800"
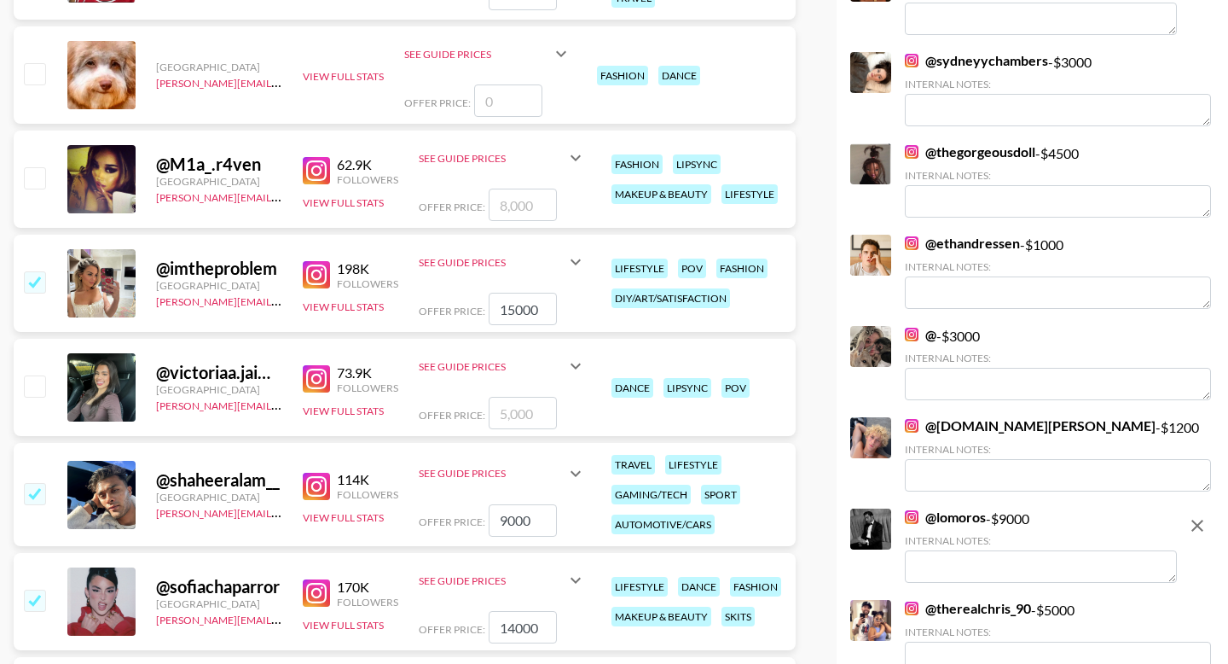
scroll to position [0, 0]
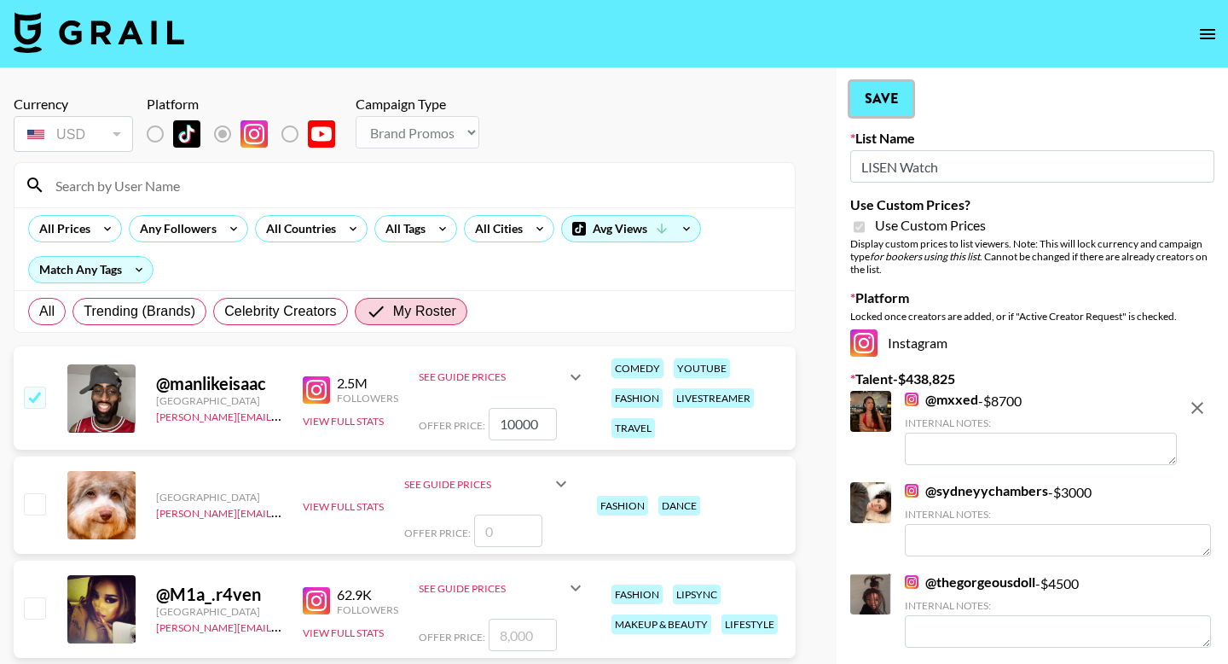
click at [651, 111] on button "Save" at bounding box center [882, 99] width 62 height 34
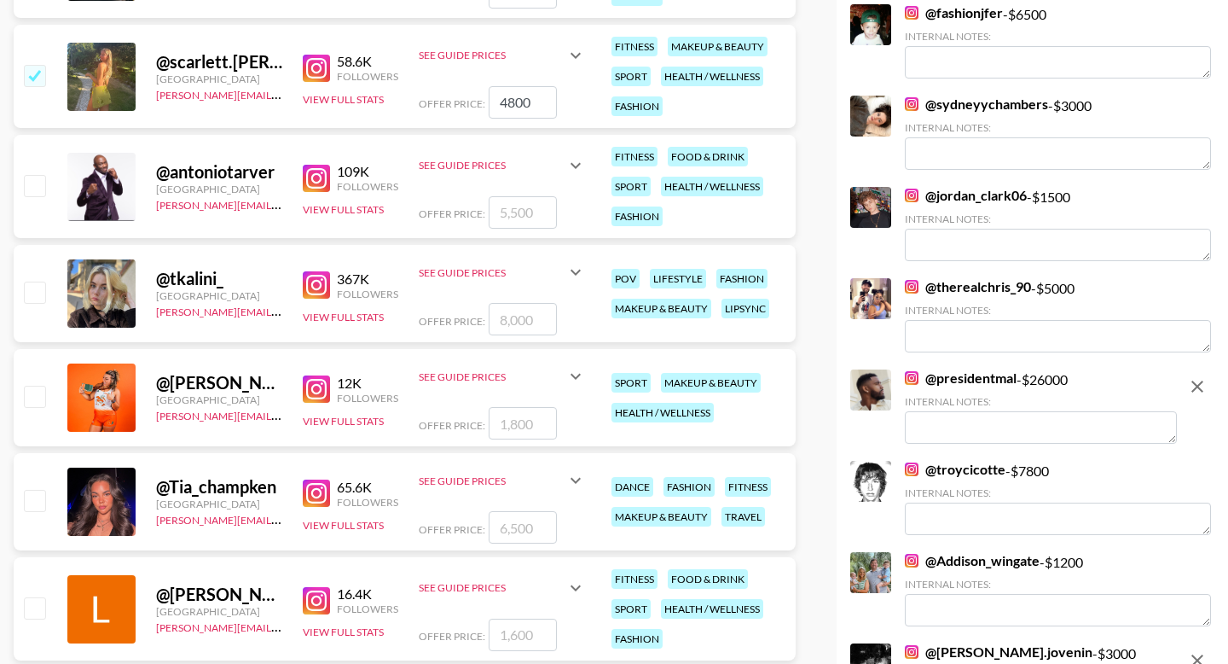
scroll to position [4589, 0]
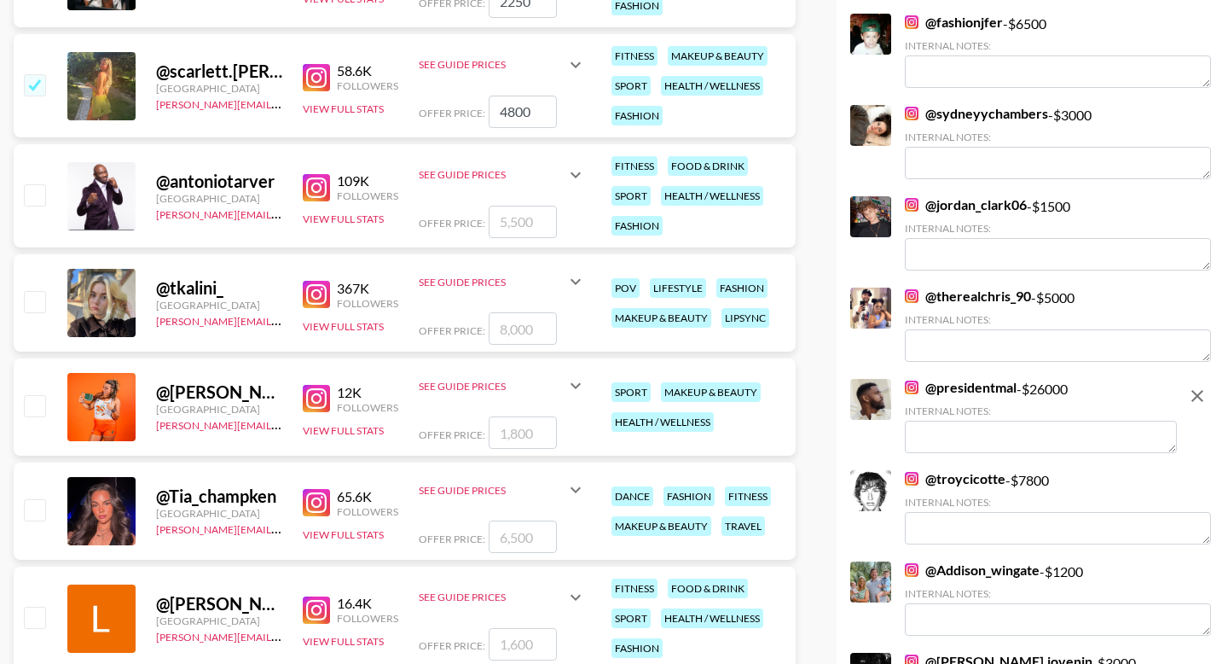
click at [29, 303] on input "checkbox" at bounding box center [34, 301] width 20 height 20
checkbox input "true"
type input "8000"
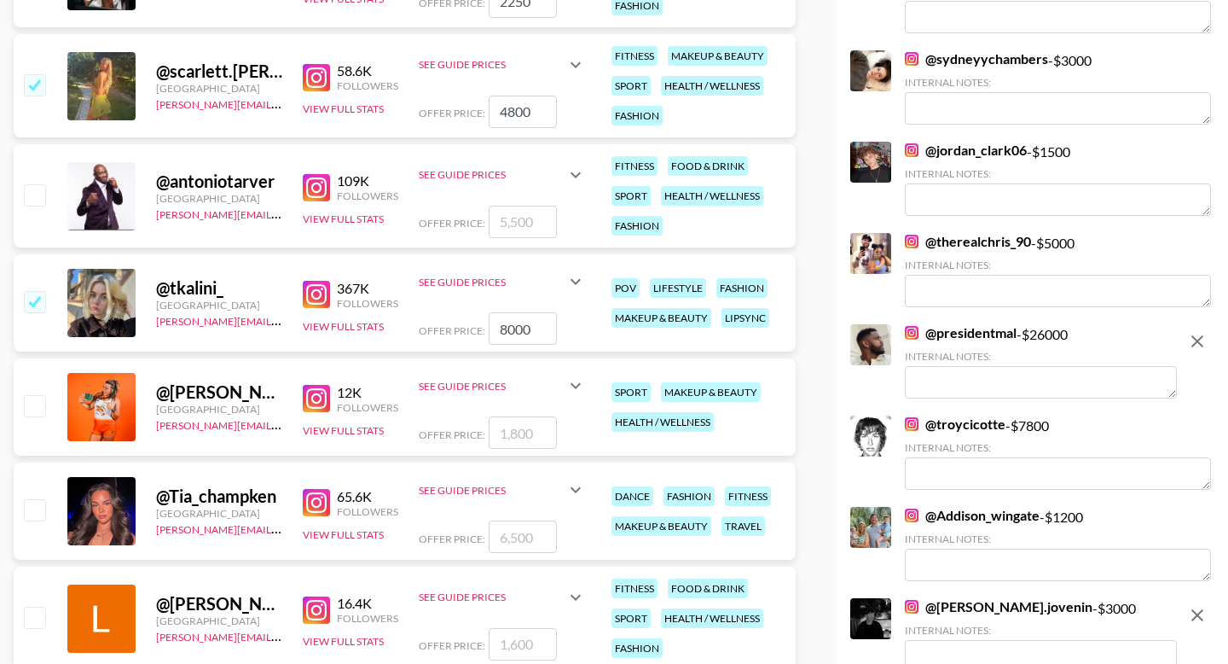
click at [29, 404] on input "checkbox" at bounding box center [34, 405] width 20 height 20
checkbox input "true"
type input "1800"
click at [36, 507] on input "checkbox" at bounding box center [34, 509] width 20 height 20
checkbox input "true"
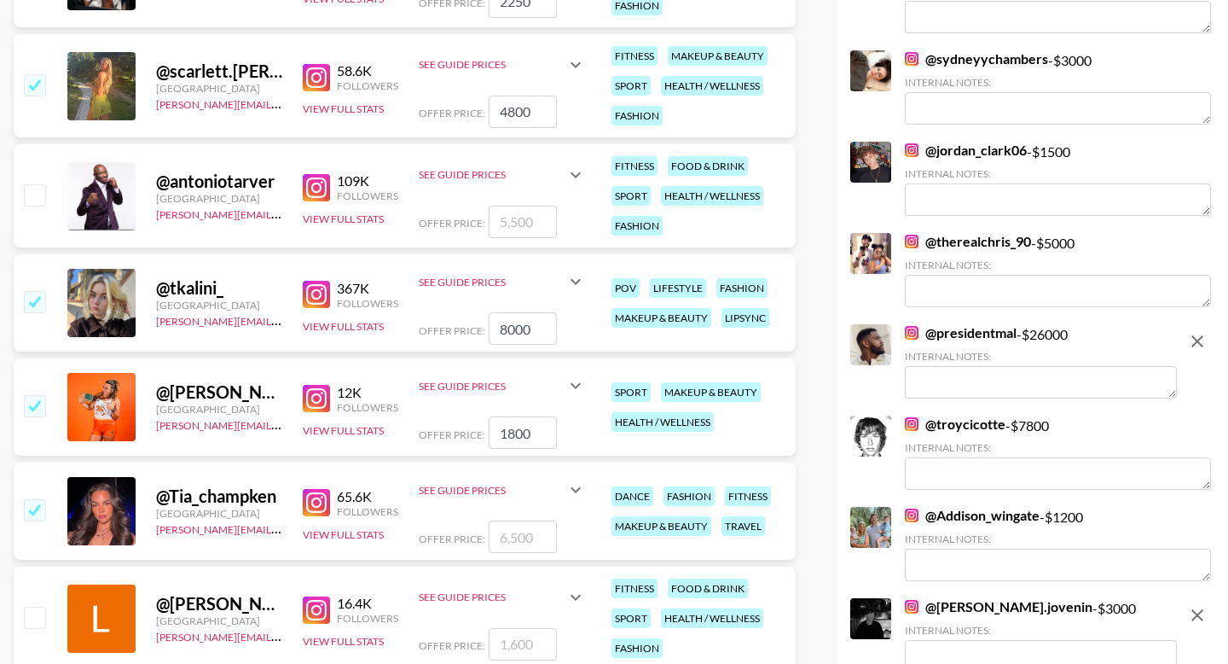
type input "6500"
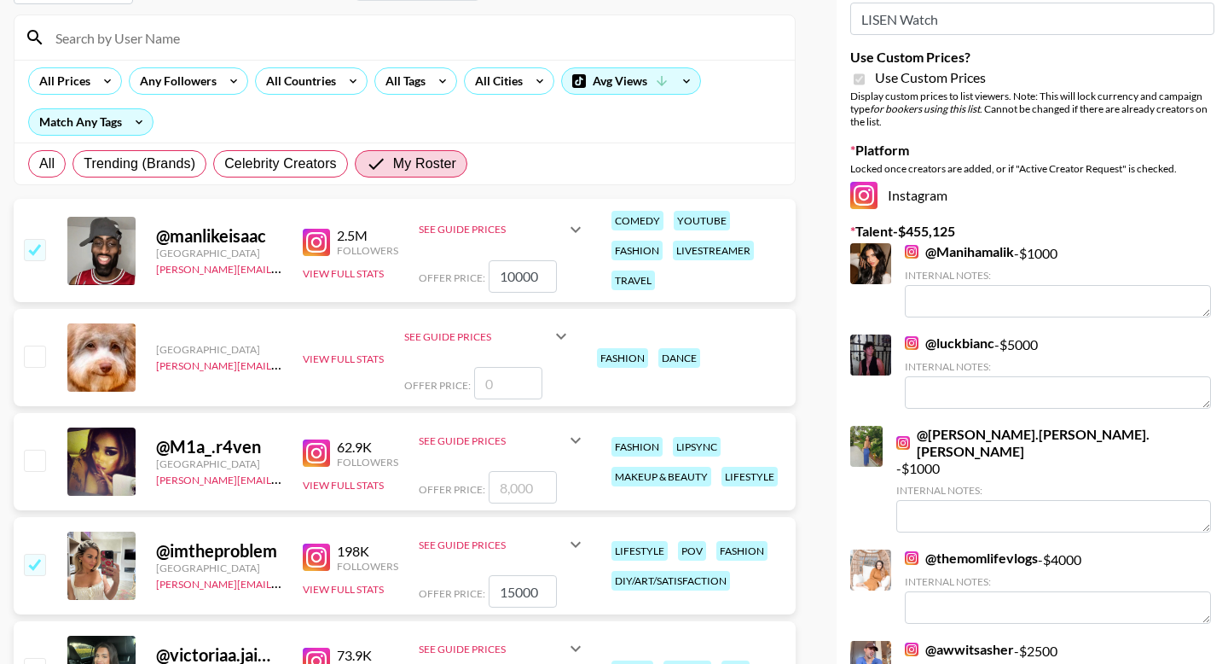
scroll to position [0, 0]
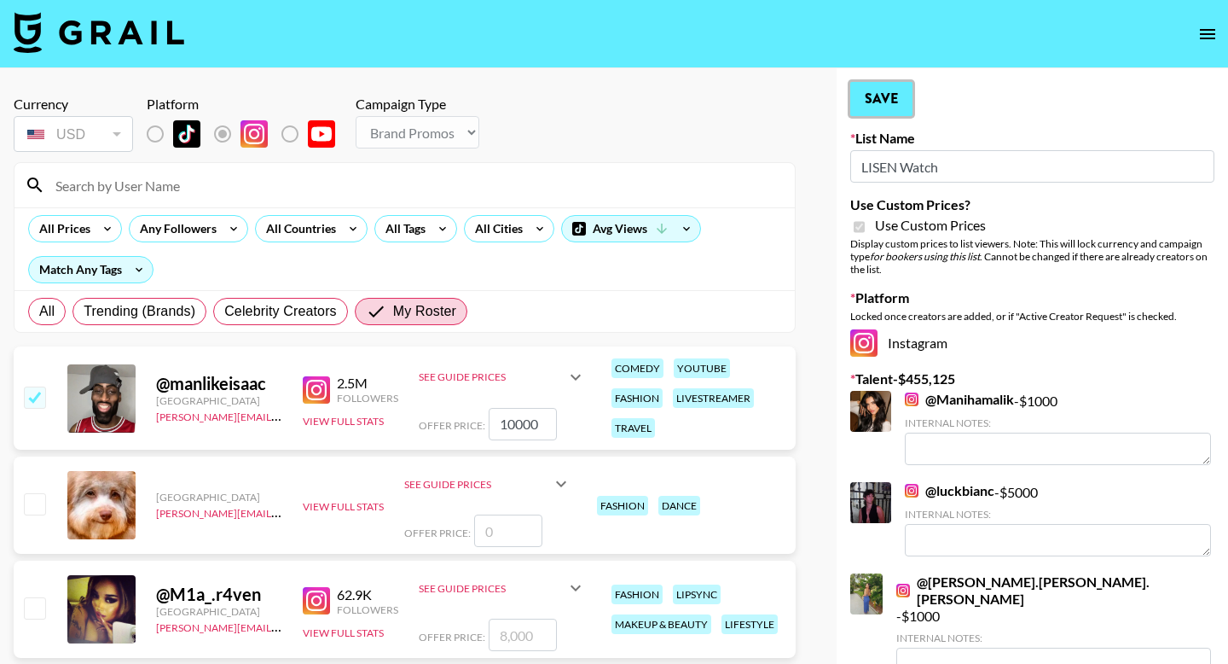
click at [651, 99] on button "Save" at bounding box center [882, 99] width 62 height 34
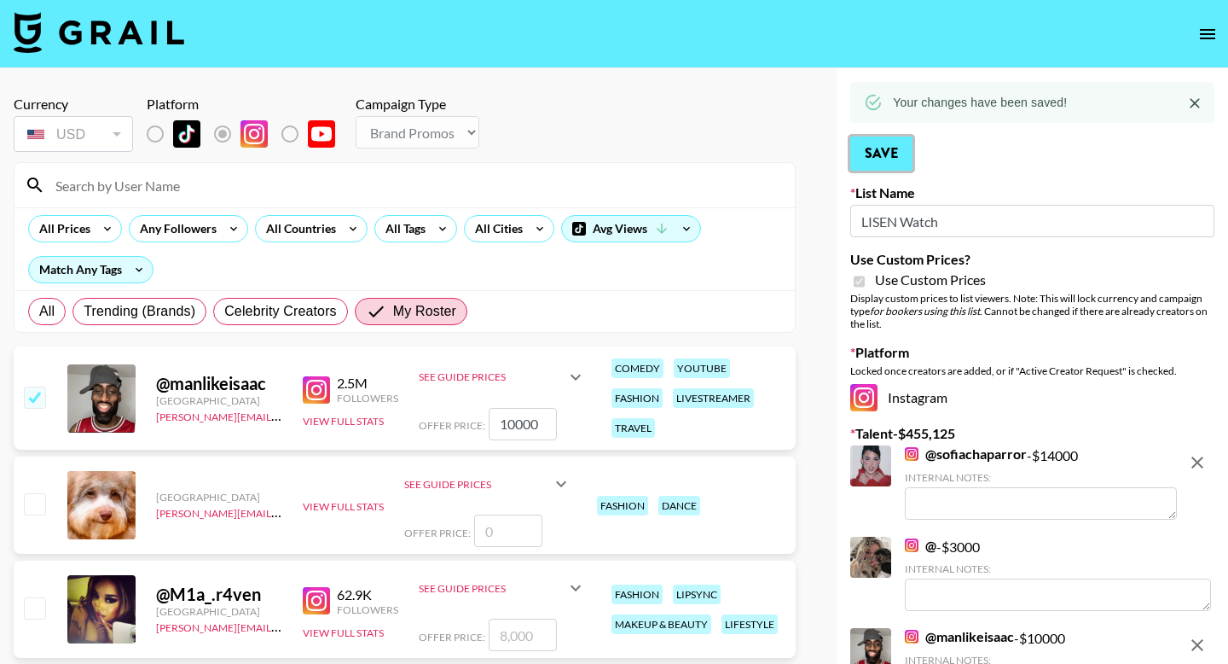
click at [651, 141] on button "Save" at bounding box center [882, 153] width 62 height 34
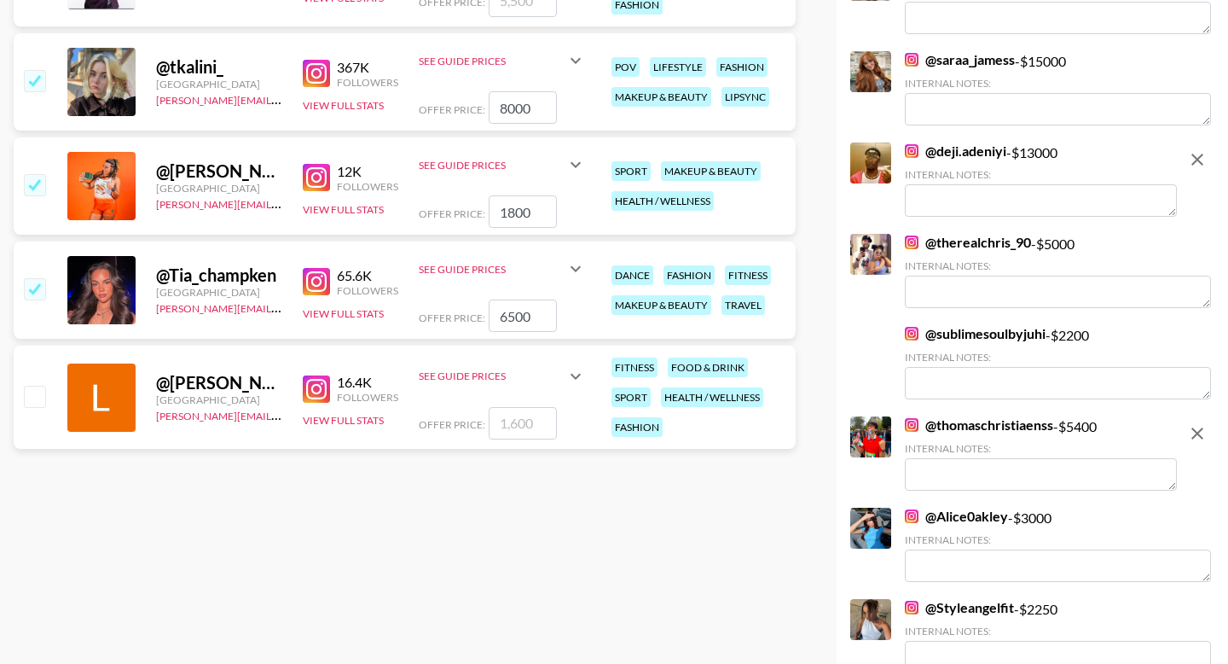
scroll to position [4811, 0]
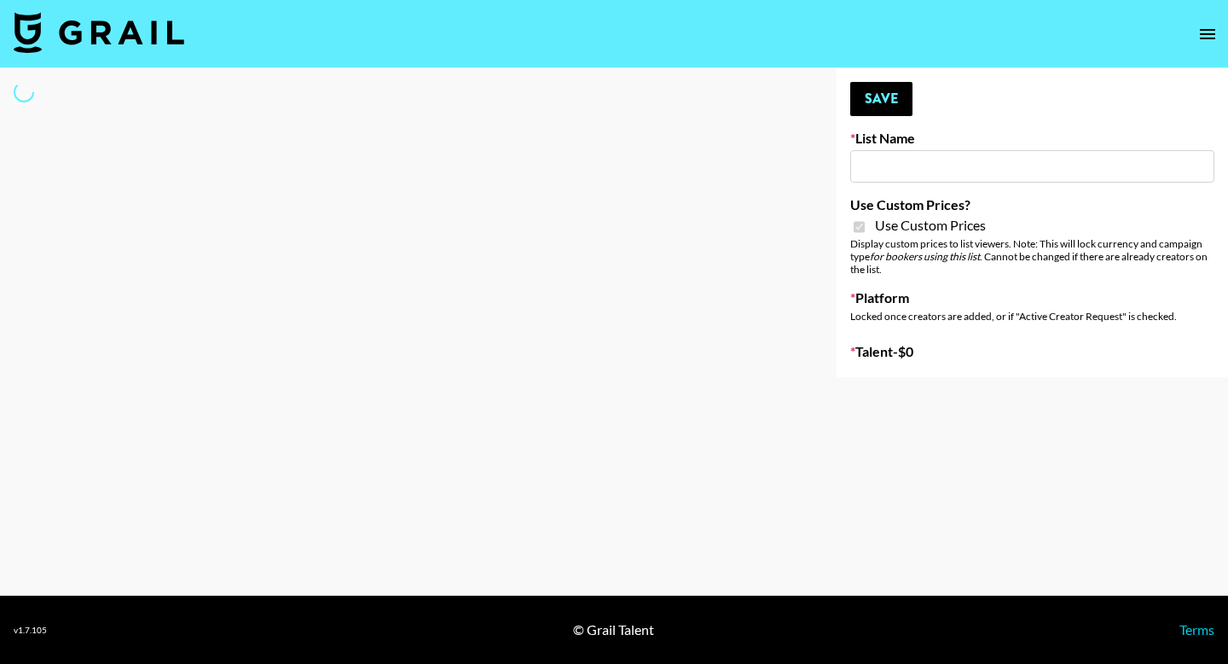
type input "Hetras"
checkbox input "true"
select select "Brand"
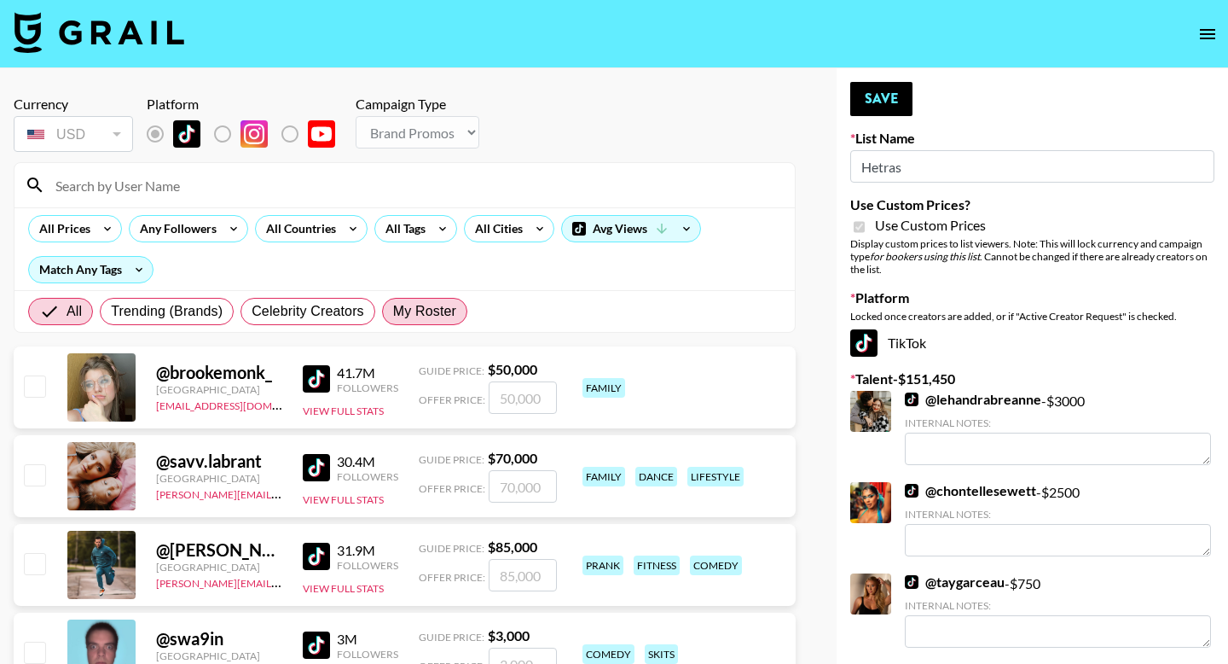
click at [432, 310] on span "My Roster" at bounding box center [424, 311] width 63 height 20
click at [393, 311] on input "My Roster" at bounding box center [393, 311] width 0 height 0
radio input "true"
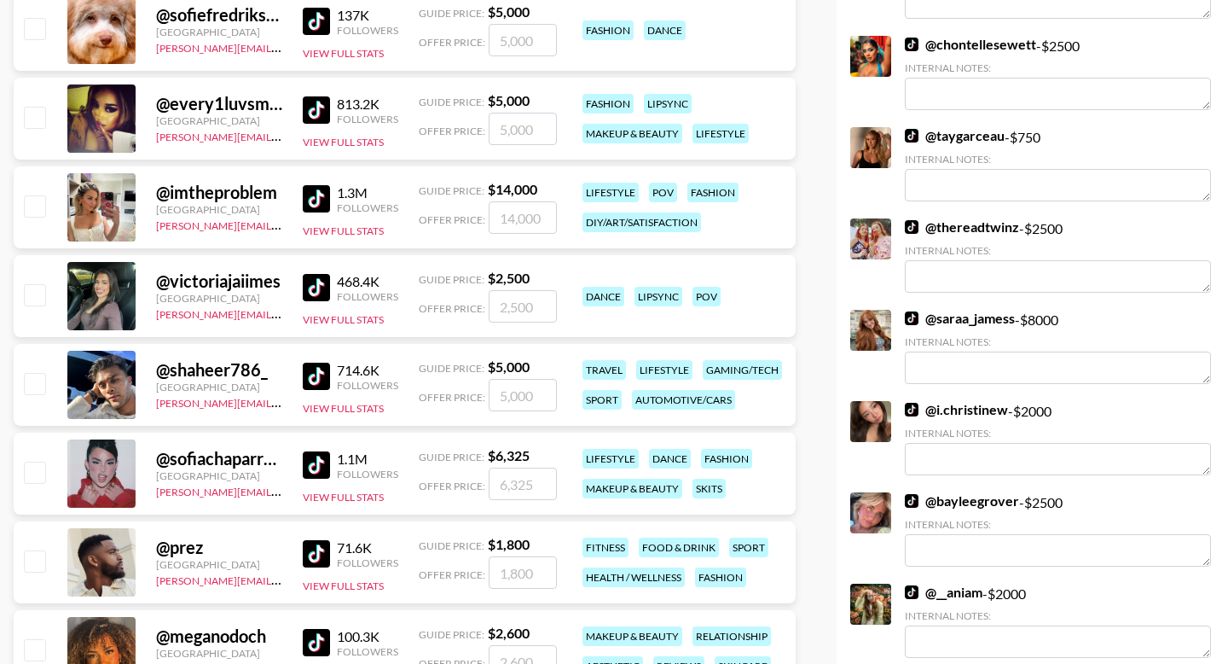
scroll to position [579, 0]
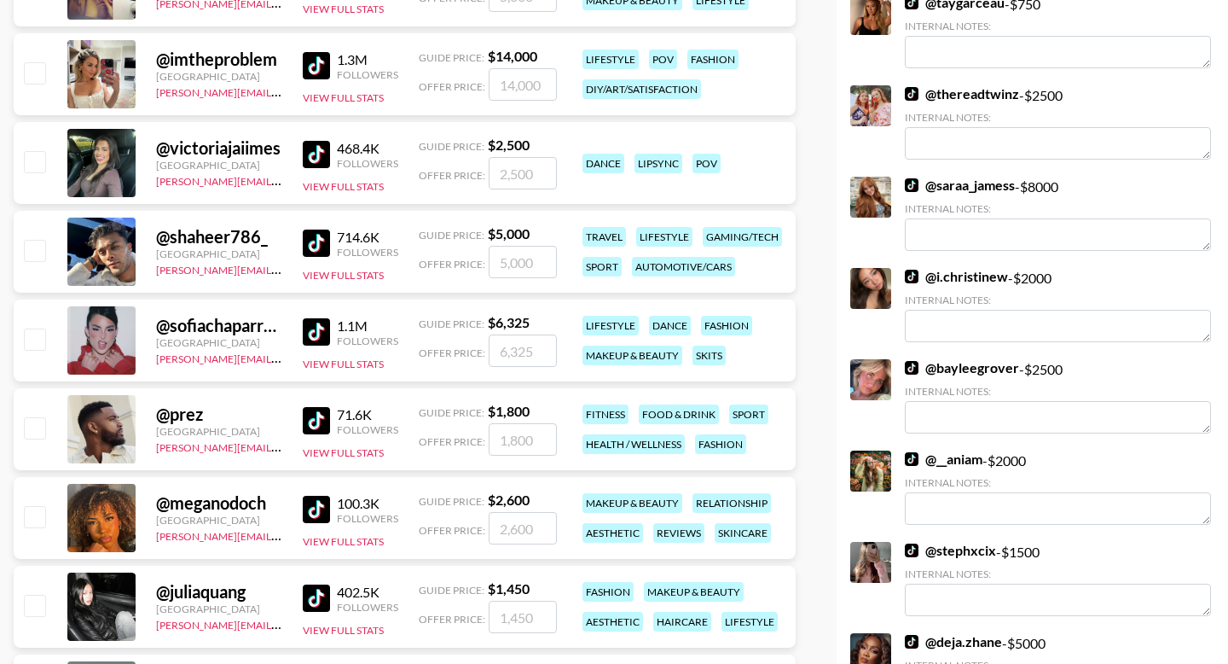
click at [34, 335] on input "checkbox" at bounding box center [34, 338] width 20 height 20
checkbox input "true"
type input "6325"
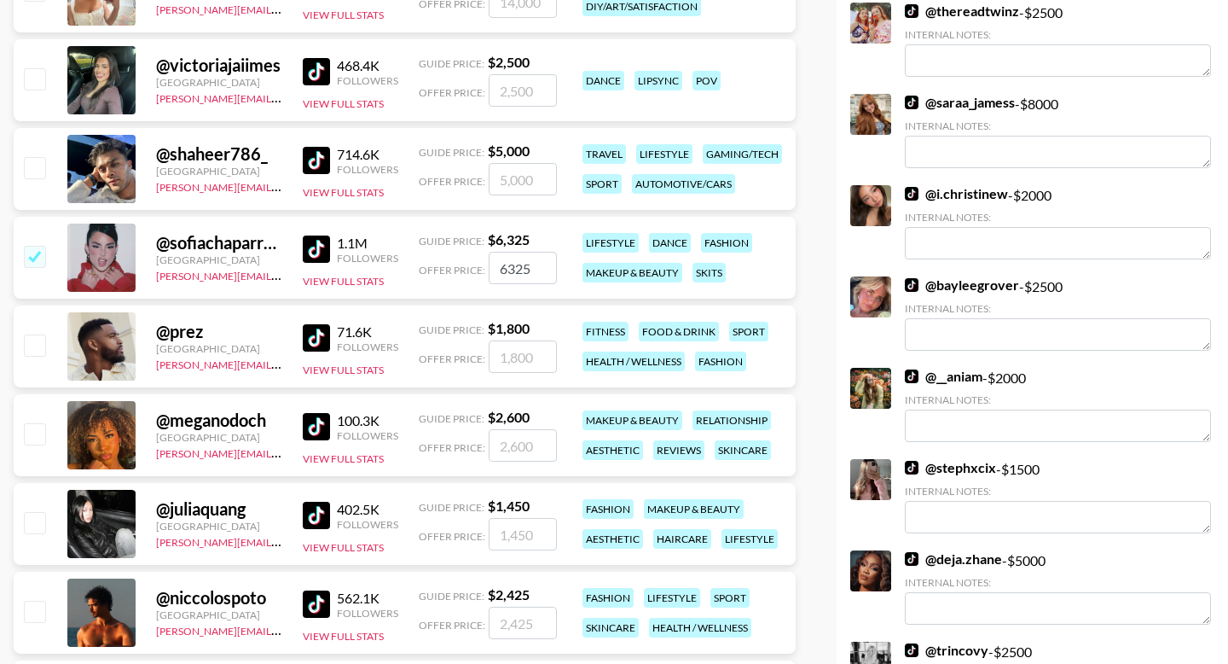
scroll to position [667, 0]
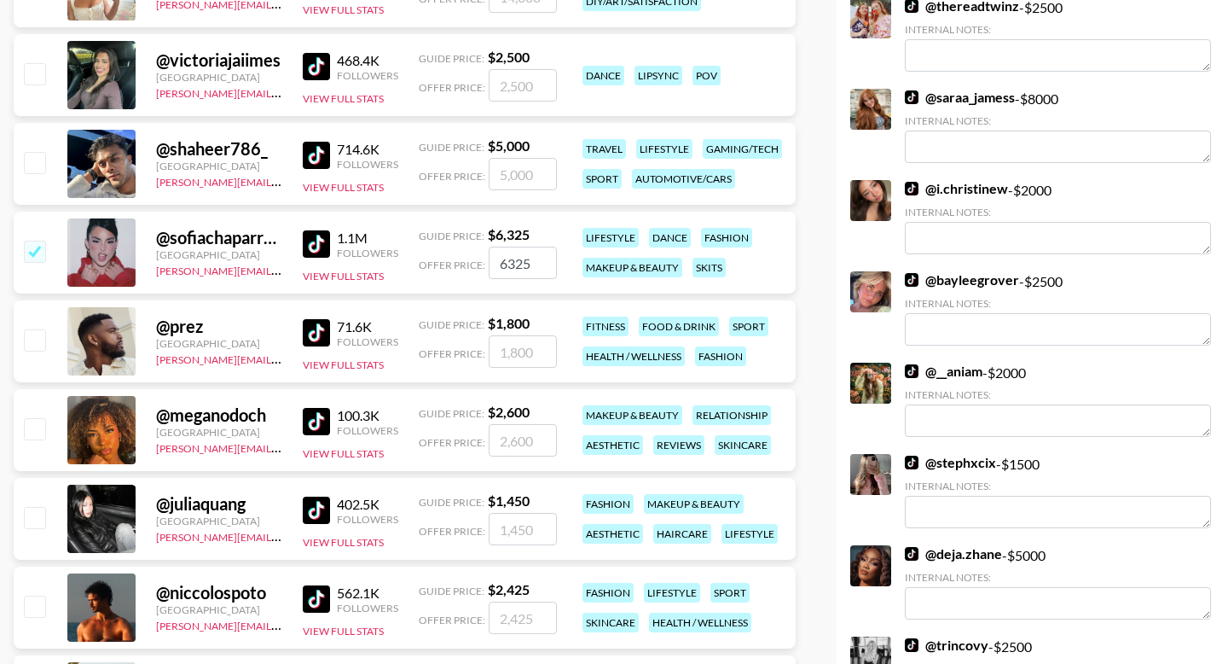
click at [29, 511] on input "checkbox" at bounding box center [34, 517] width 20 height 20
checkbox input "true"
type input "1450"
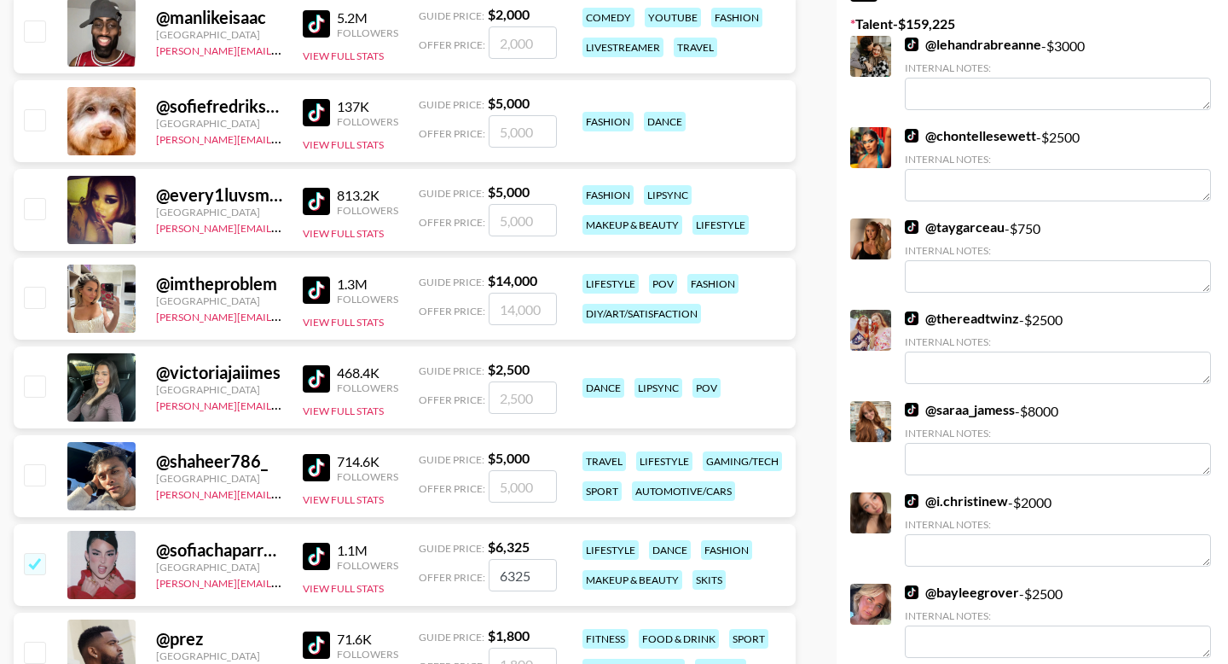
scroll to position [0, 0]
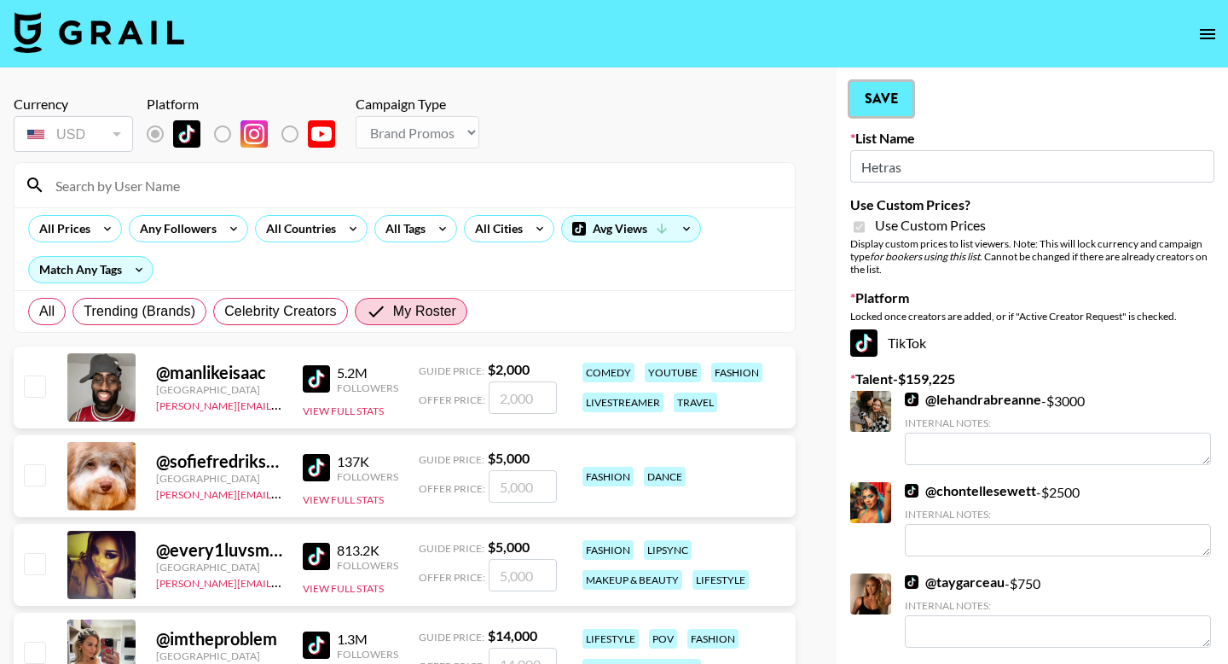
click at [876, 92] on button "Save" at bounding box center [882, 99] width 62 height 34
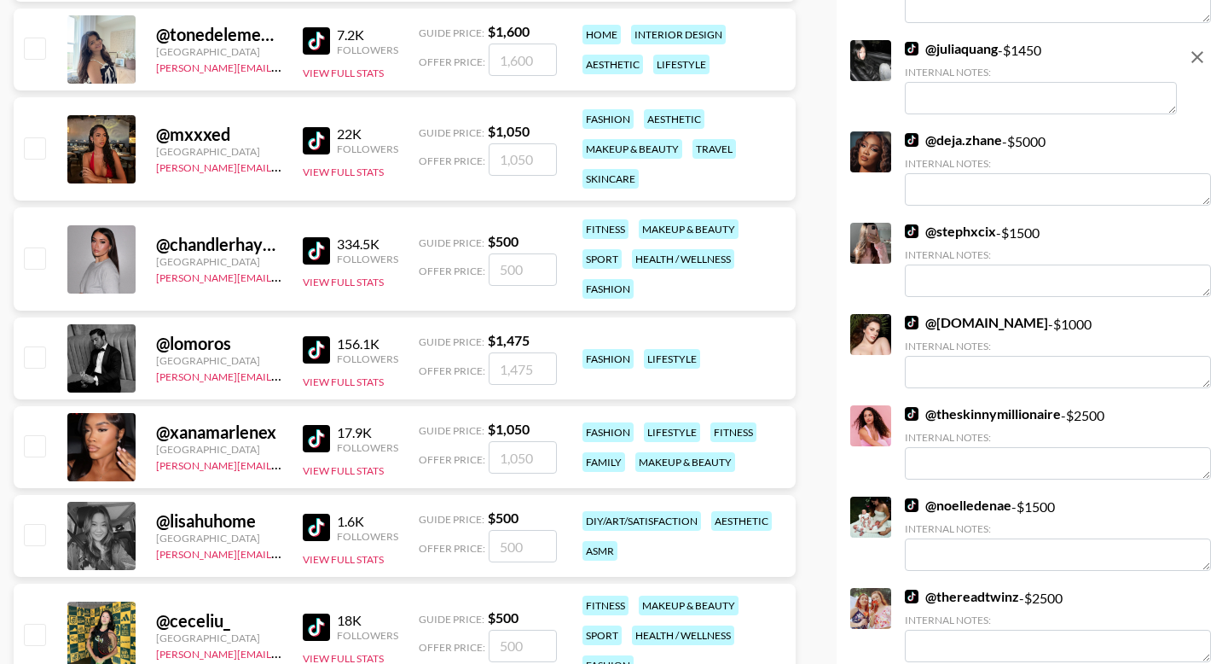
scroll to position [2694, 0]
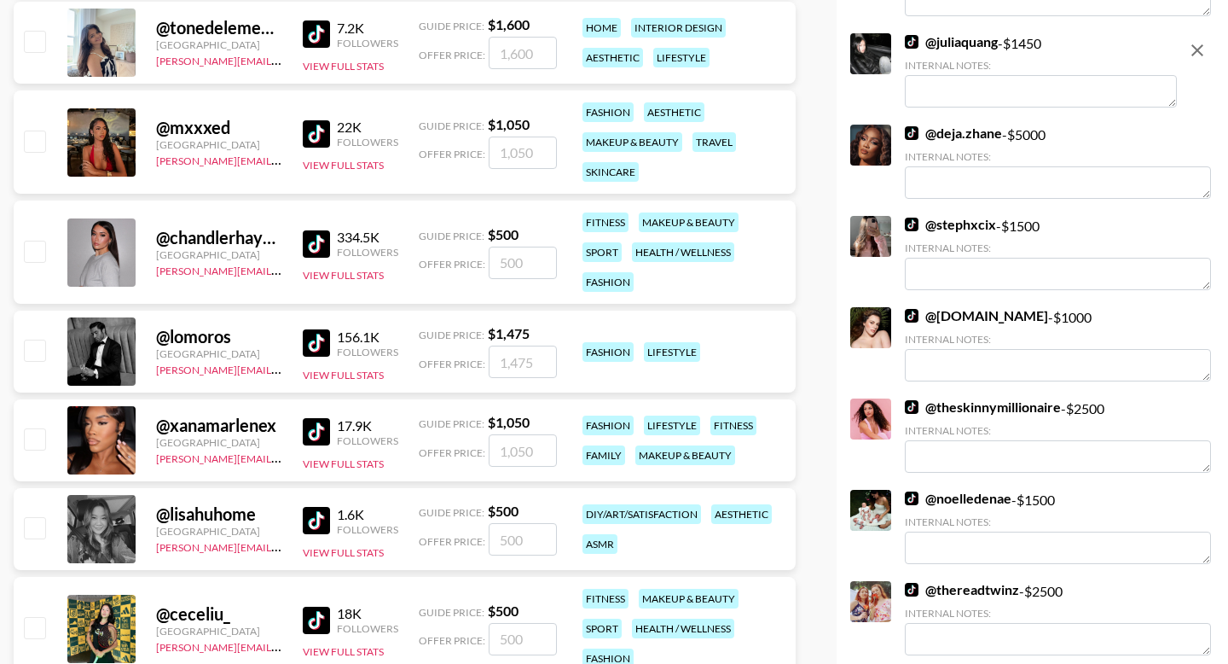
click at [33, 145] on input "checkbox" at bounding box center [34, 141] width 20 height 20
checkbox input "true"
type input "1050"
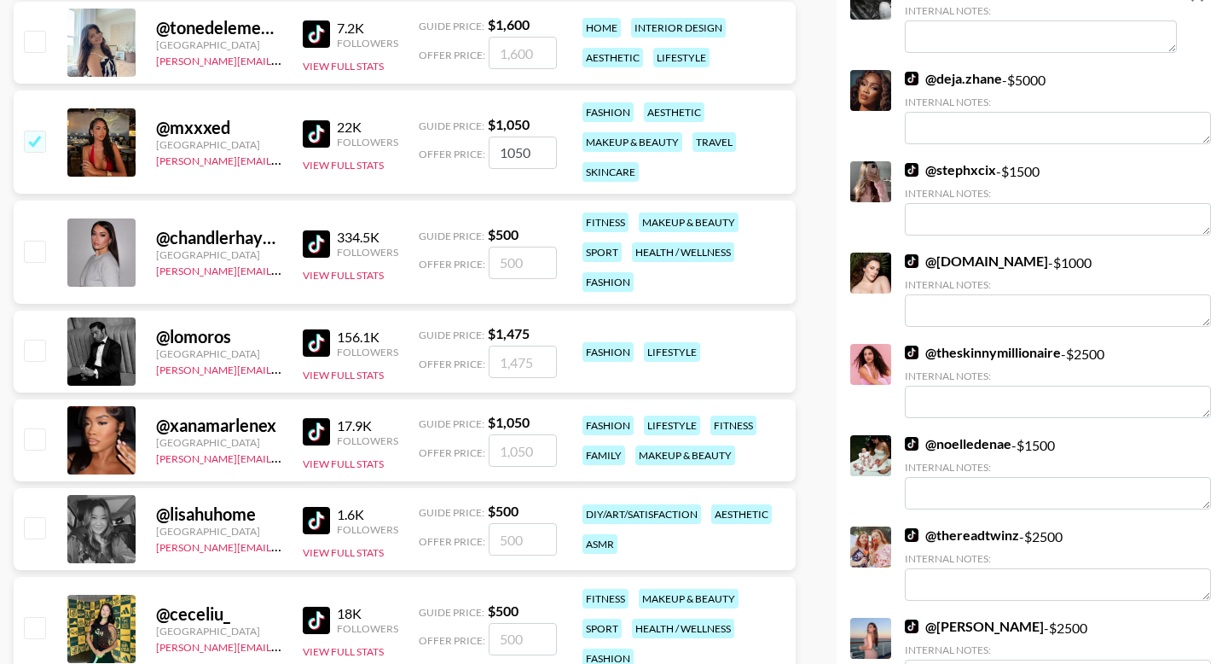
click at [32, 41] on input "checkbox" at bounding box center [34, 41] width 20 height 20
checkbox input "true"
type input "1600"
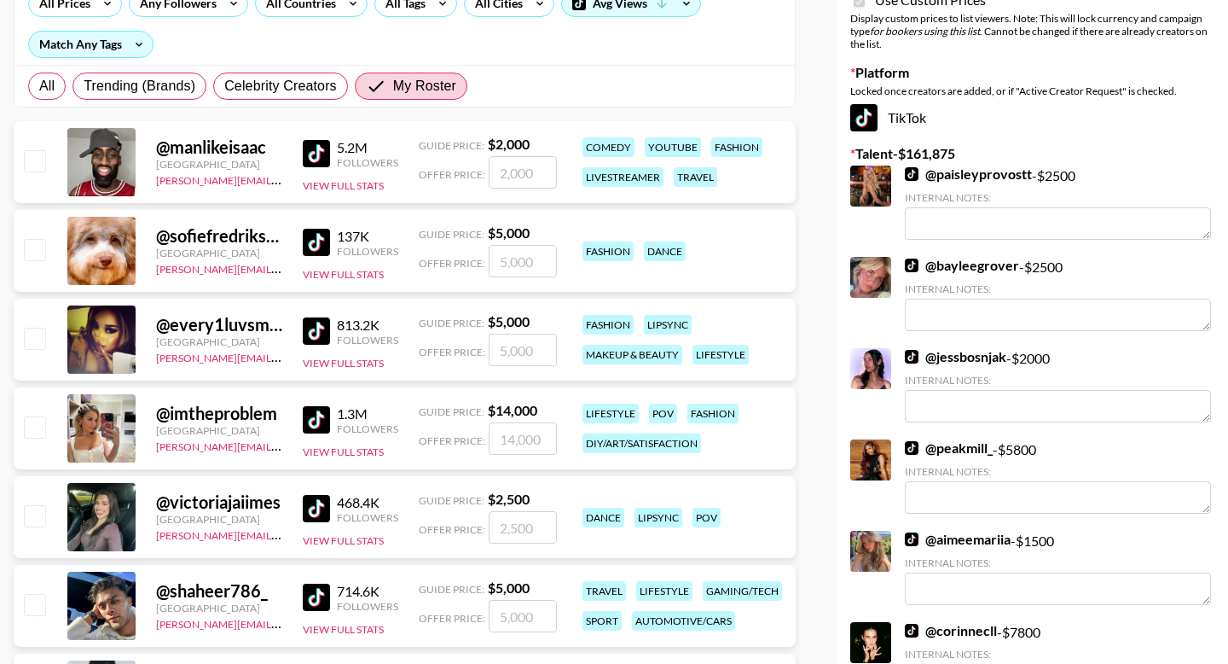
scroll to position [0, 0]
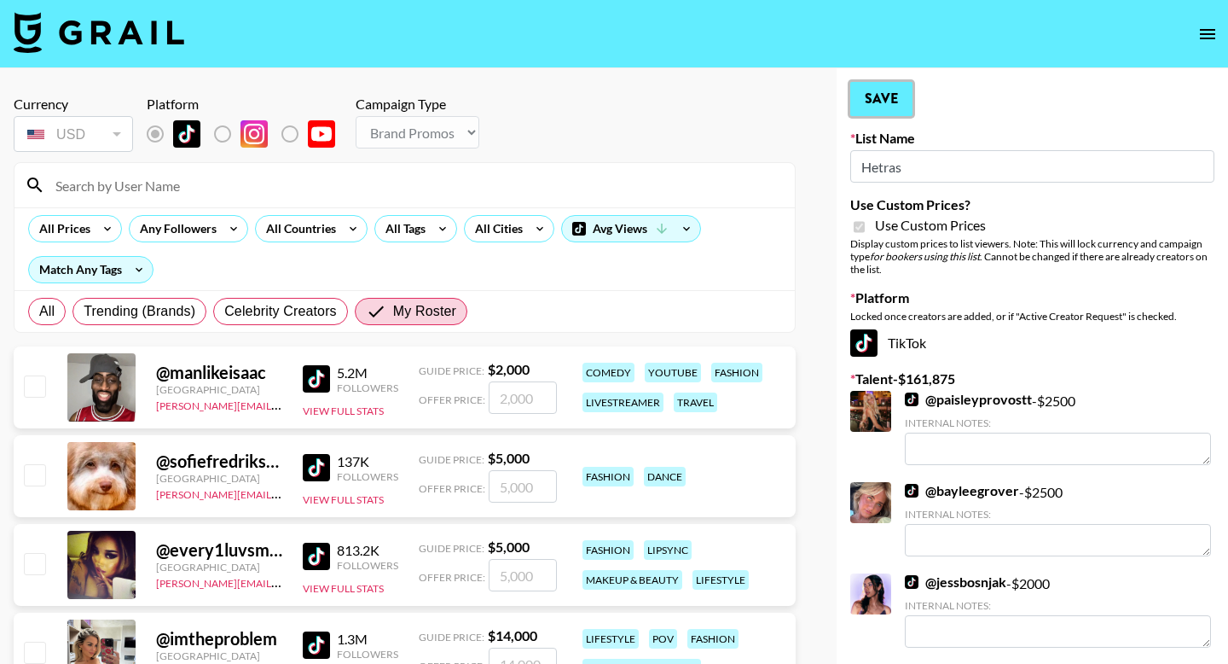
click at [883, 107] on button "Save" at bounding box center [882, 99] width 62 height 34
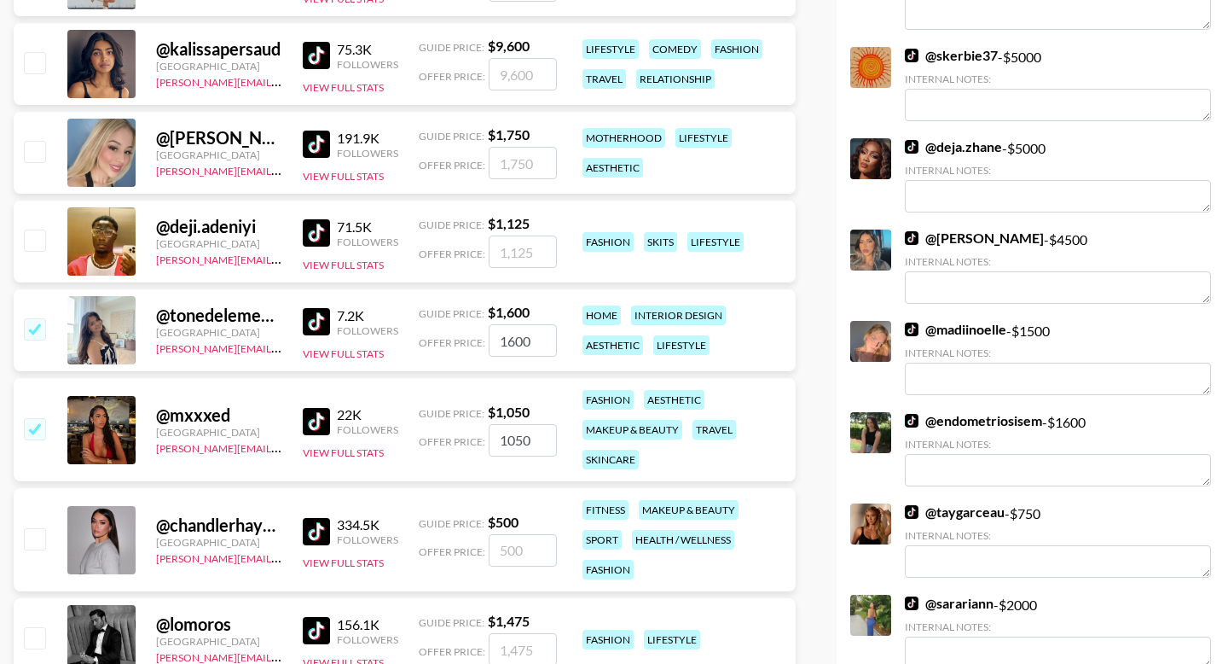
scroll to position [2463, 0]
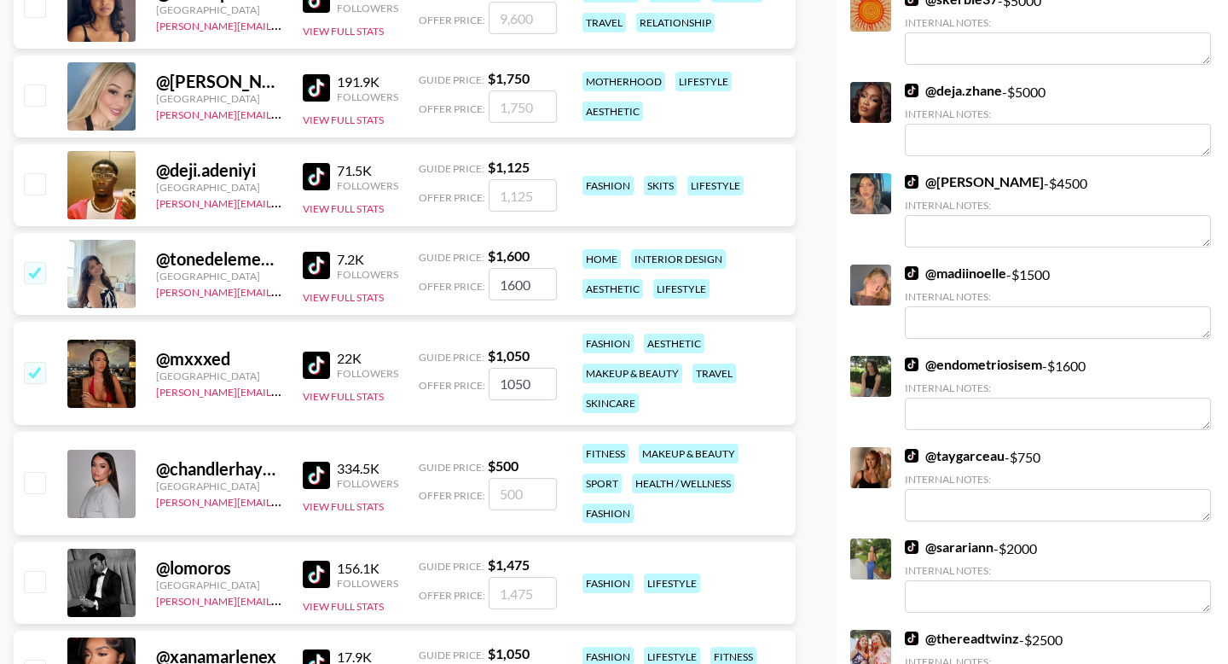
click at [33, 281] on input "checkbox" at bounding box center [34, 272] width 20 height 20
checkbox input "false"
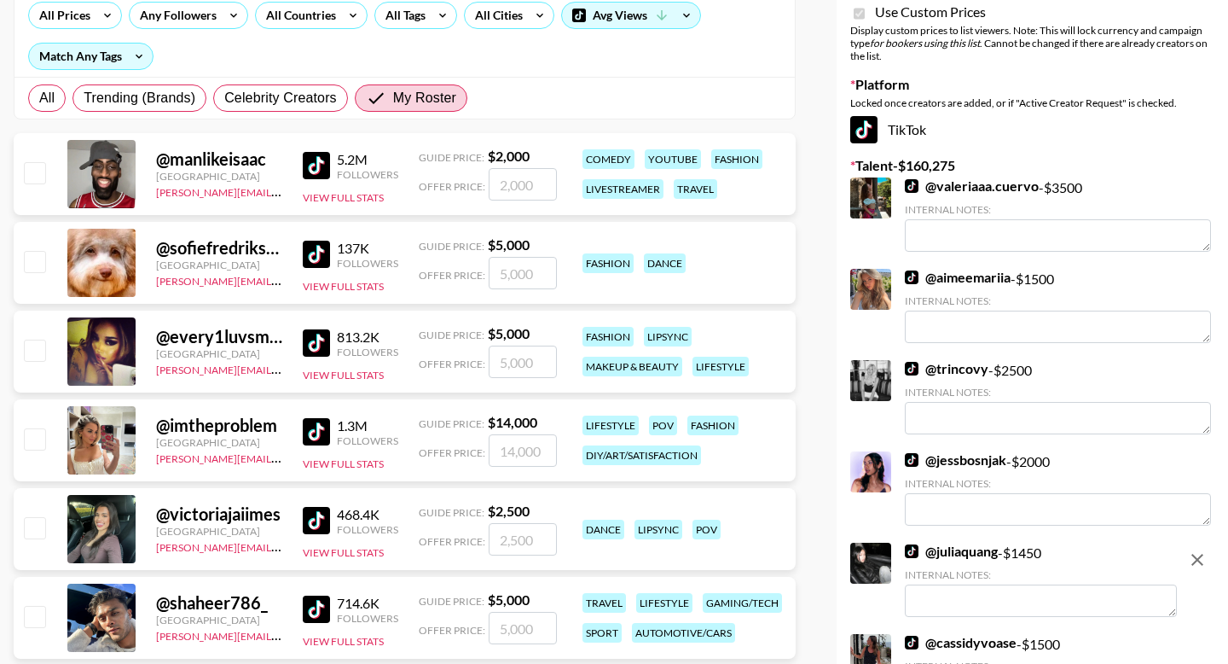
scroll to position [0, 0]
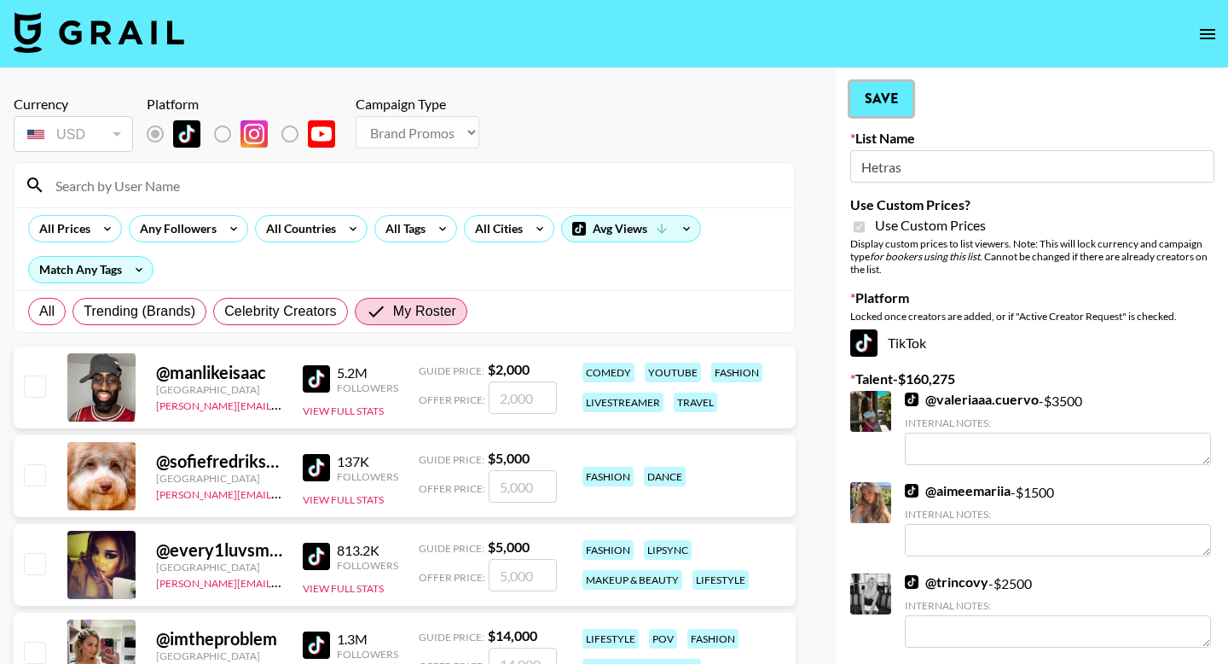
click at [871, 100] on button "Save" at bounding box center [882, 99] width 62 height 34
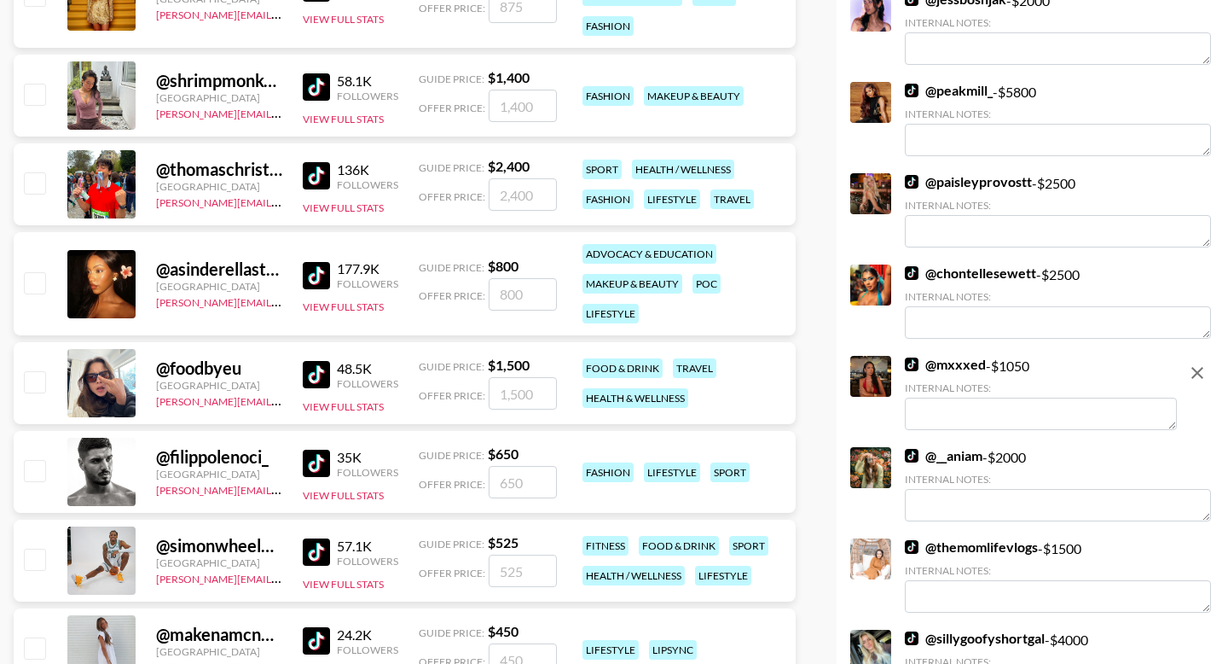
scroll to position [1745, 0]
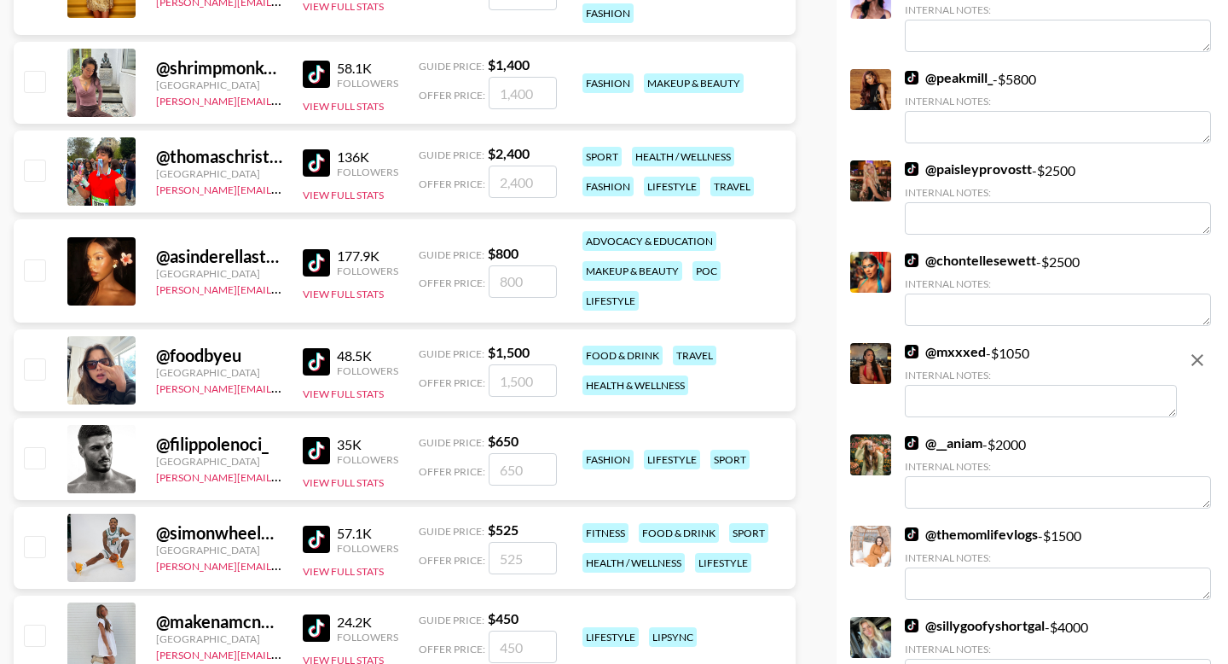
click at [36, 84] on input "checkbox" at bounding box center [34, 81] width 20 height 20
checkbox input "true"
type input "1400"
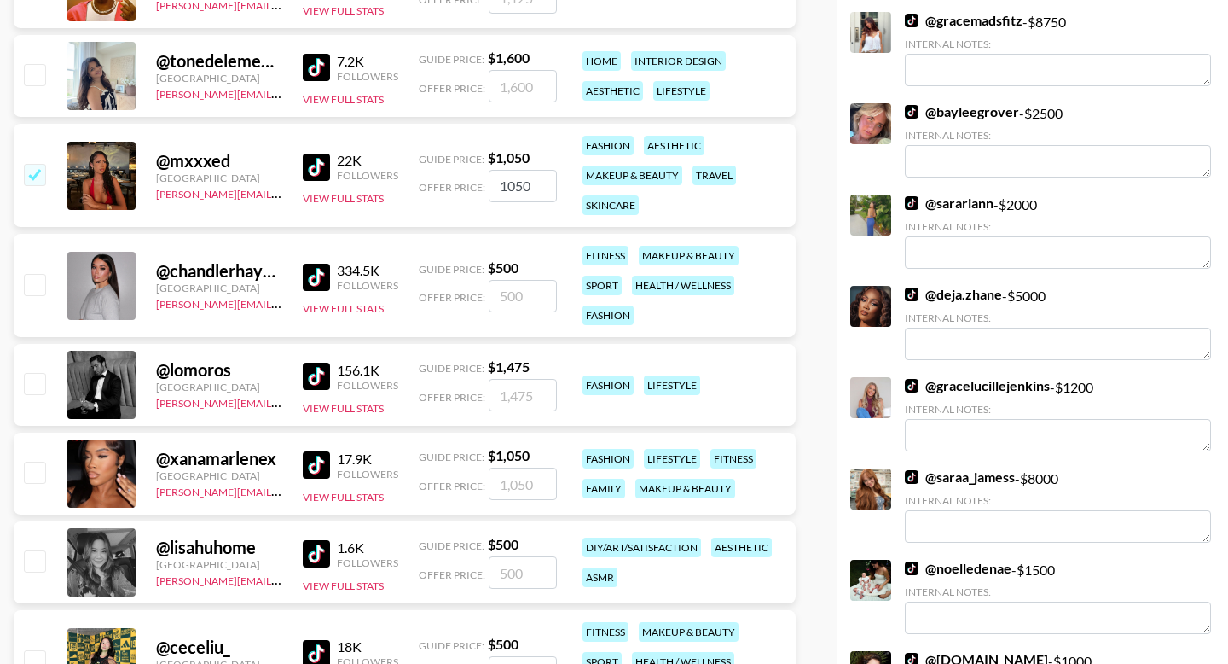
scroll to position [2665, 0]
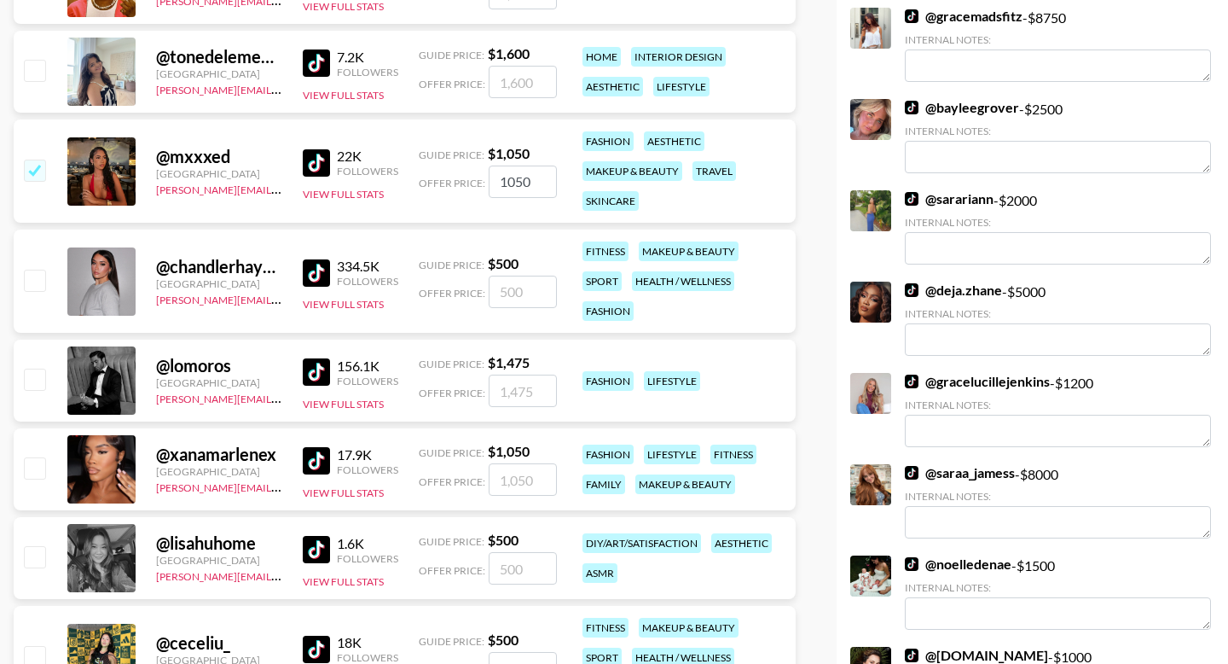
click at [32, 466] on input "checkbox" at bounding box center [34, 467] width 20 height 20
checkbox input "true"
type input "1050"
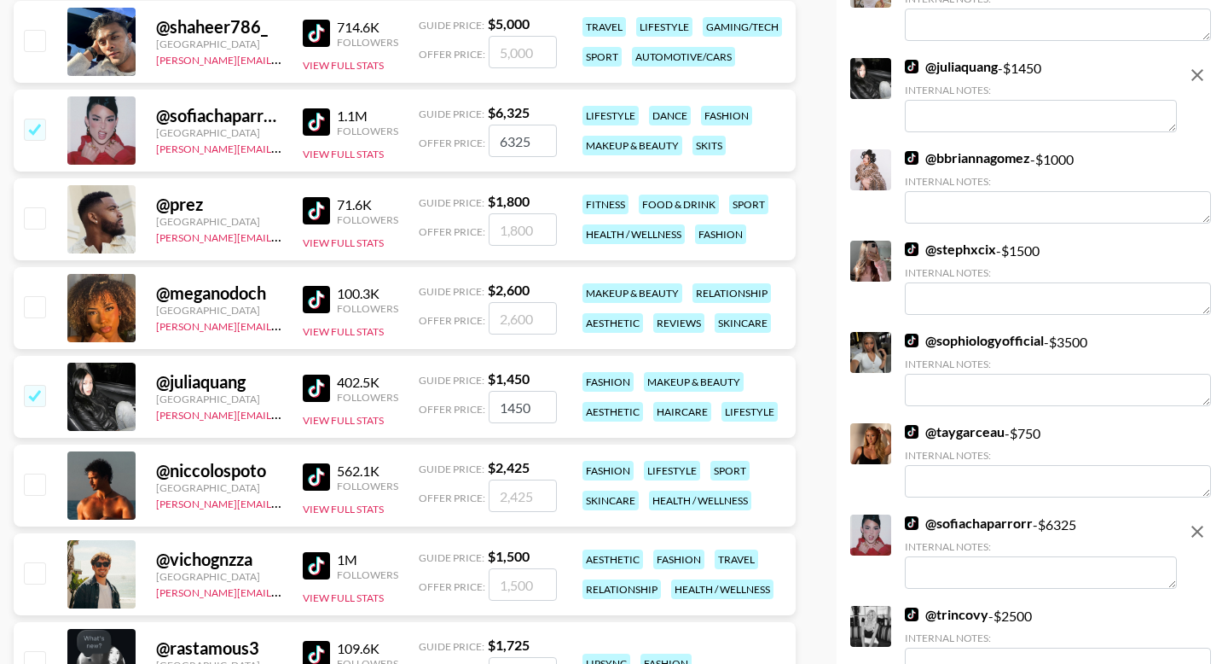
scroll to position [0, 0]
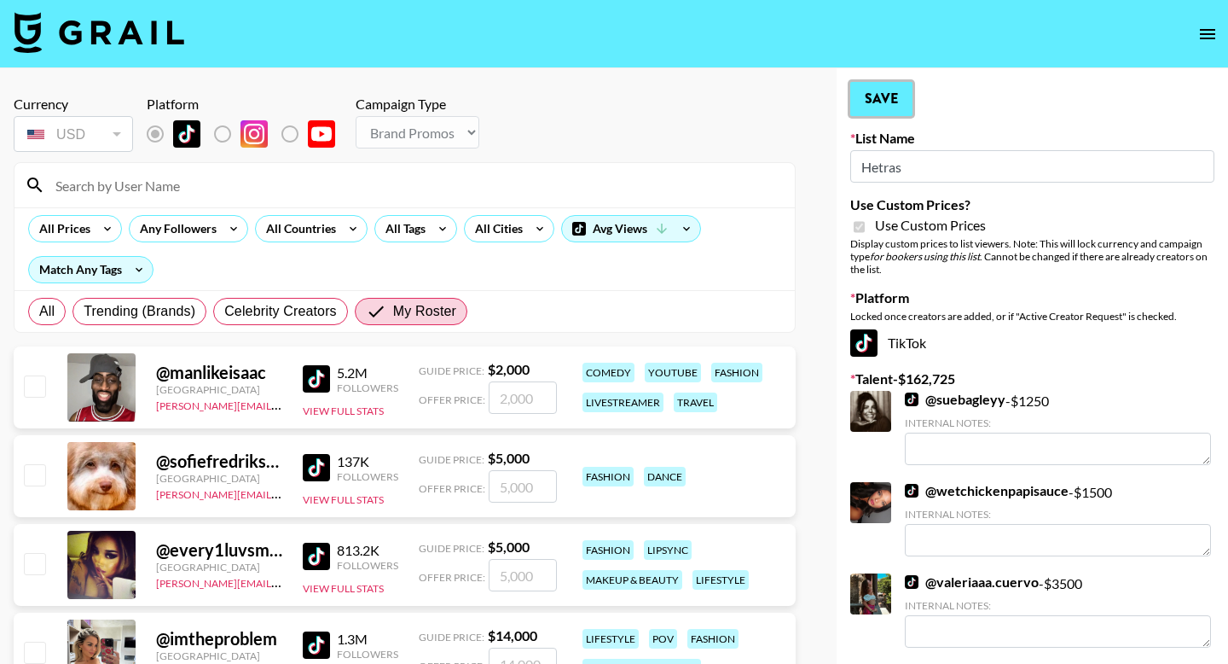
click at [886, 105] on button "Save" at bounding box center [882, 99] width 62 height 34
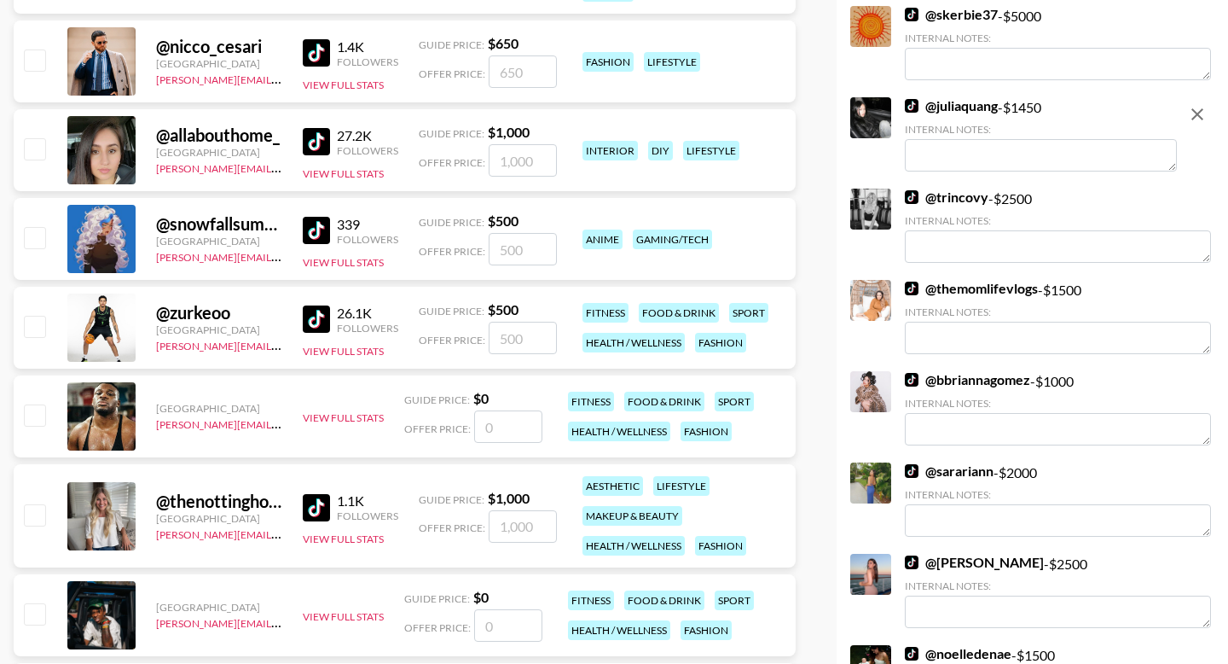
scroll to position [3380, 0]
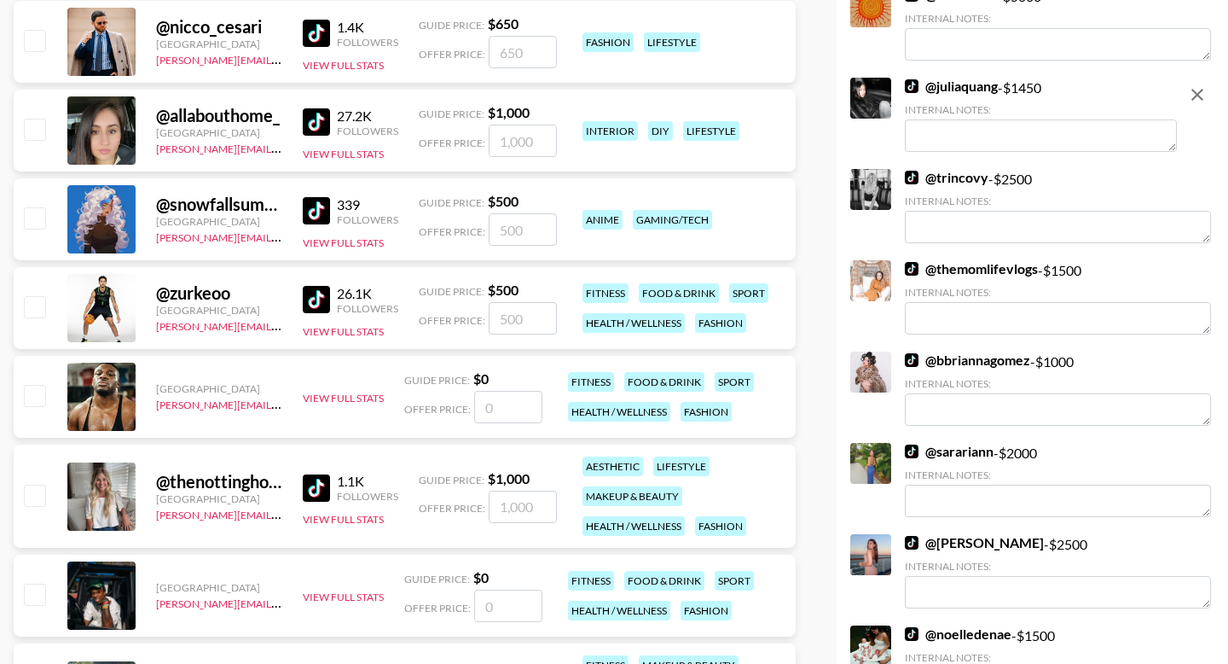
click at [31, 491] on input "checkbox" at bounding box center [34, 495] width 20 height 20
checkbox input "true"
type input "1000"
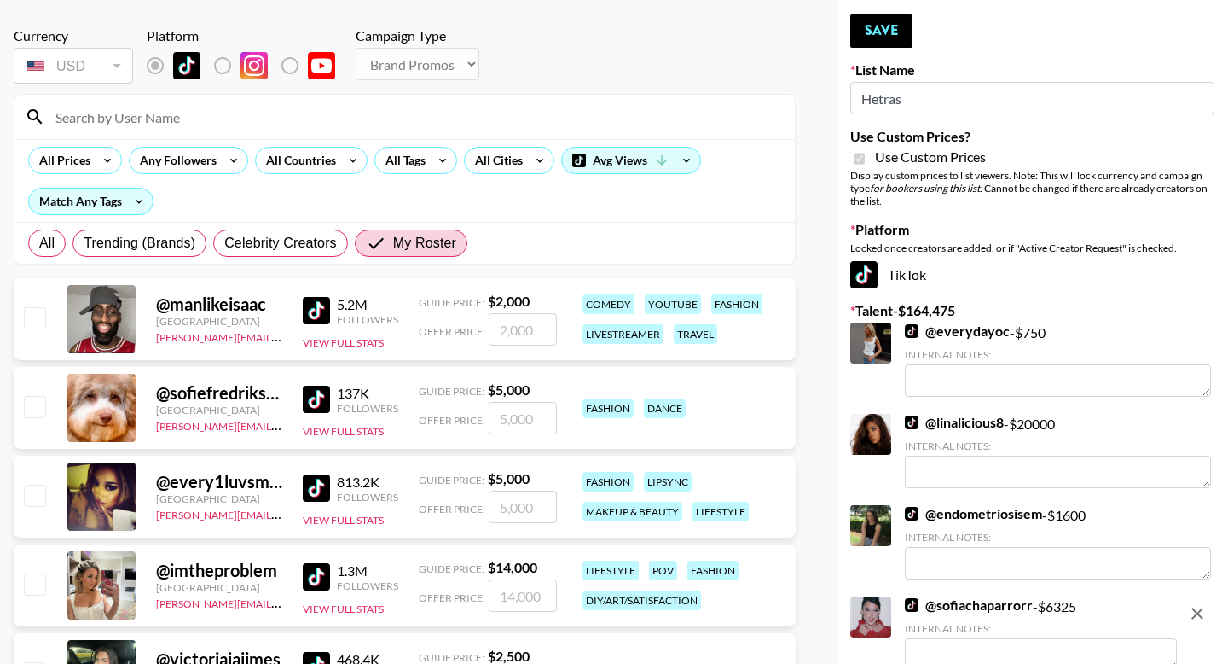
scroll to position [0, 0]
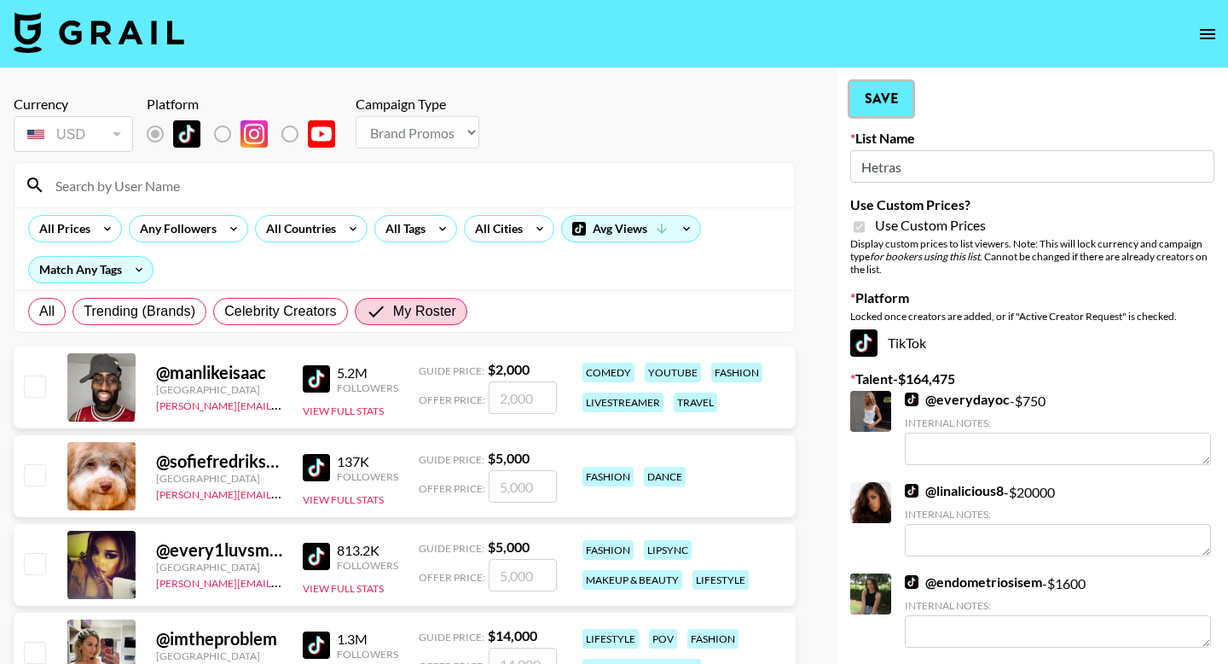
click at [880, 101] on button "Save" at bounding box center [882, 99] width 62 height 34
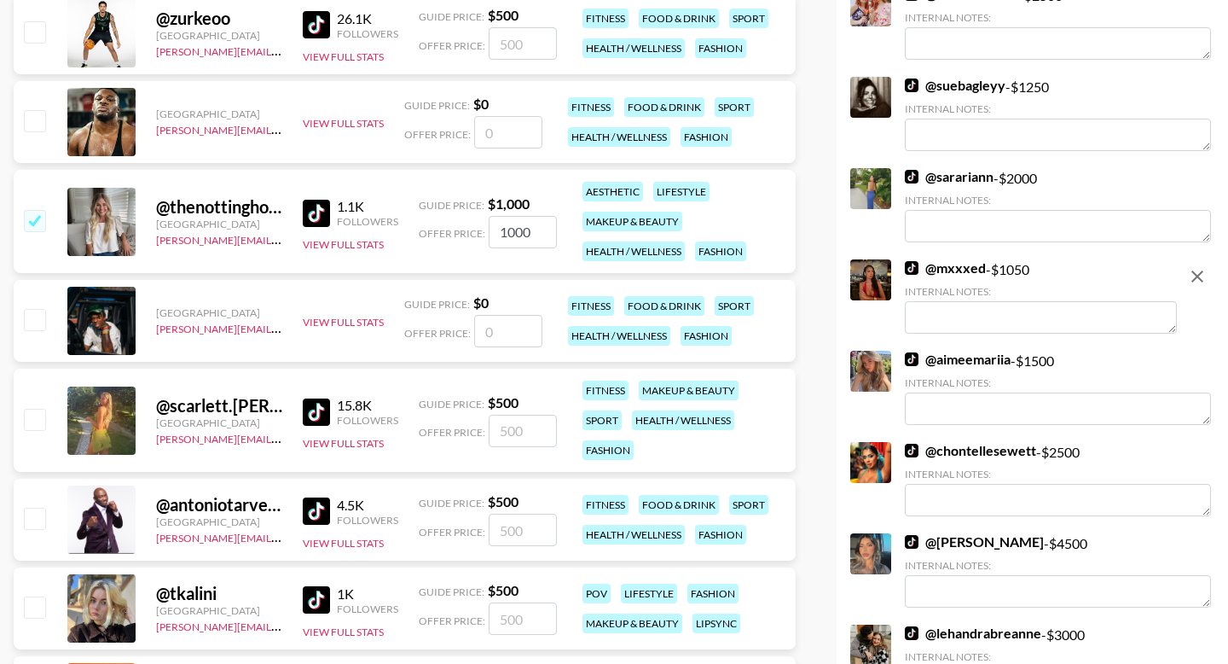
scroll to position [3630, 0]
